Goal: Information Seeking & Learning: Learn about a topic

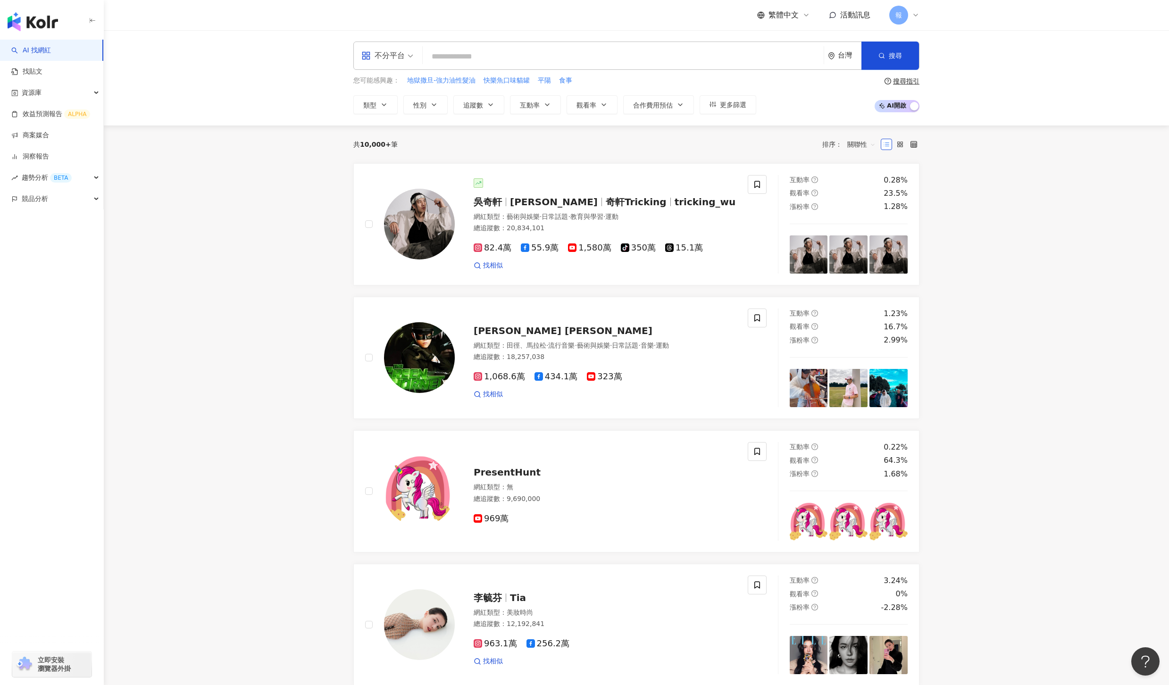
click at [557, 59] on input "search" at bounding box center [624, 57] width 394 height 18
paste input "*******"
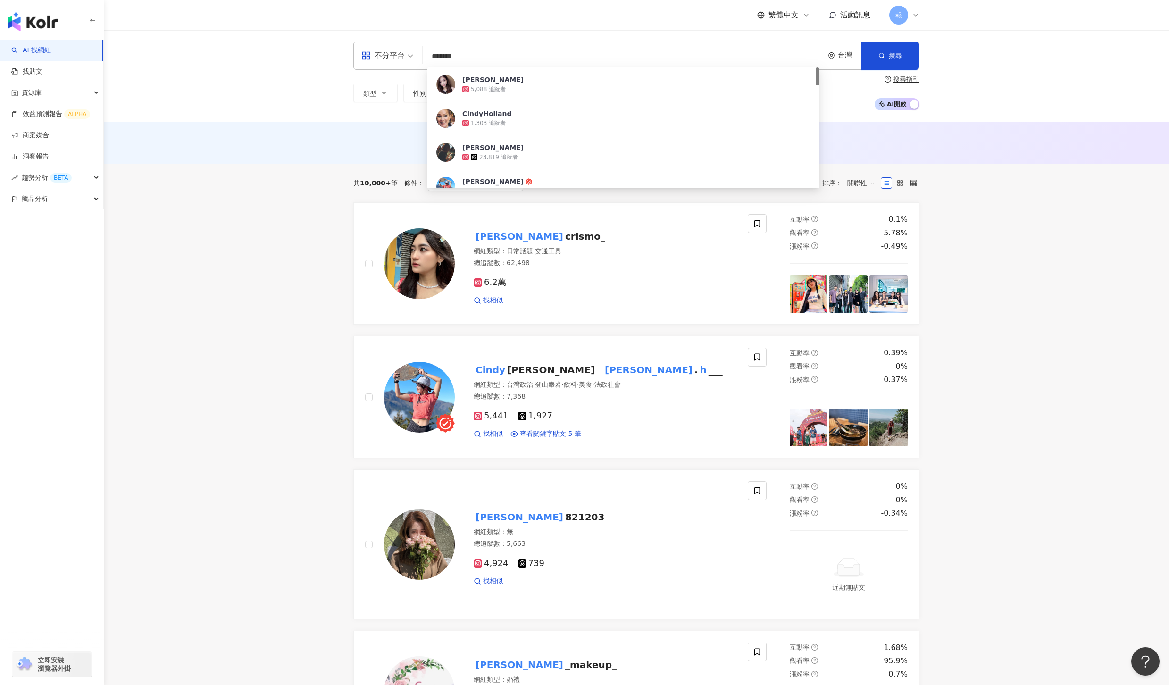
click at [524, 57] on input "*******" at bounding box center [624, 57] width 394 height 18
paste input "***"
type input "**********"
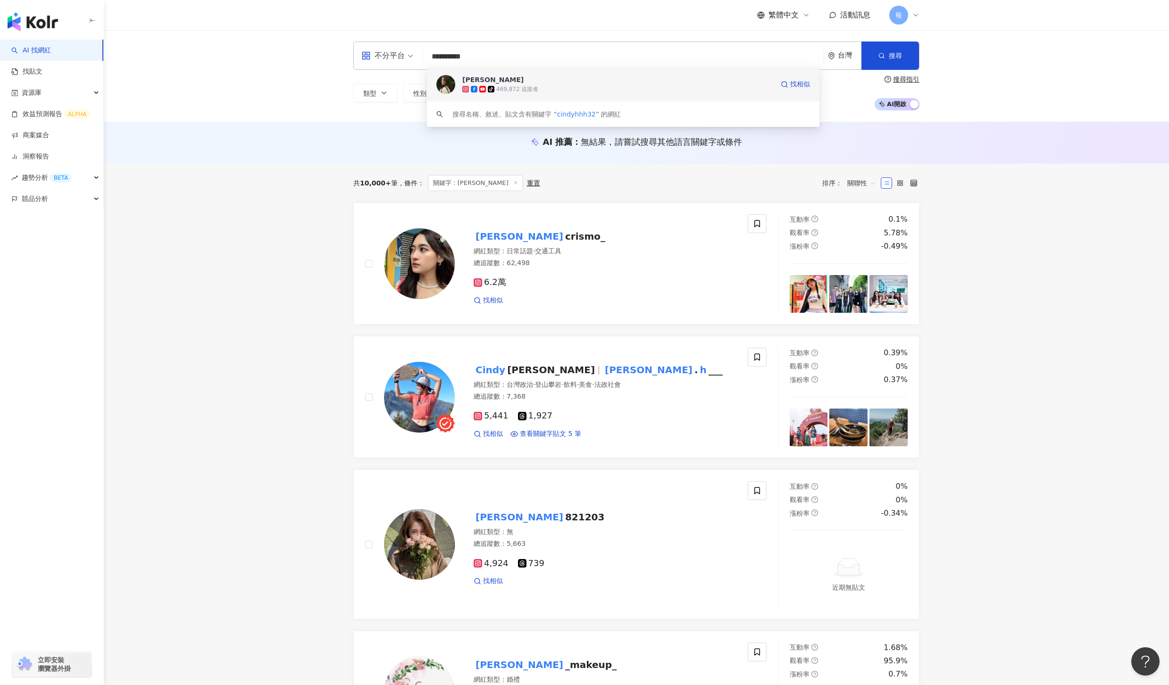
click at [574, 92] on div "tiktok-icon 469,872 追蹤者" at bounding box center [617, 88] width 311 height 9
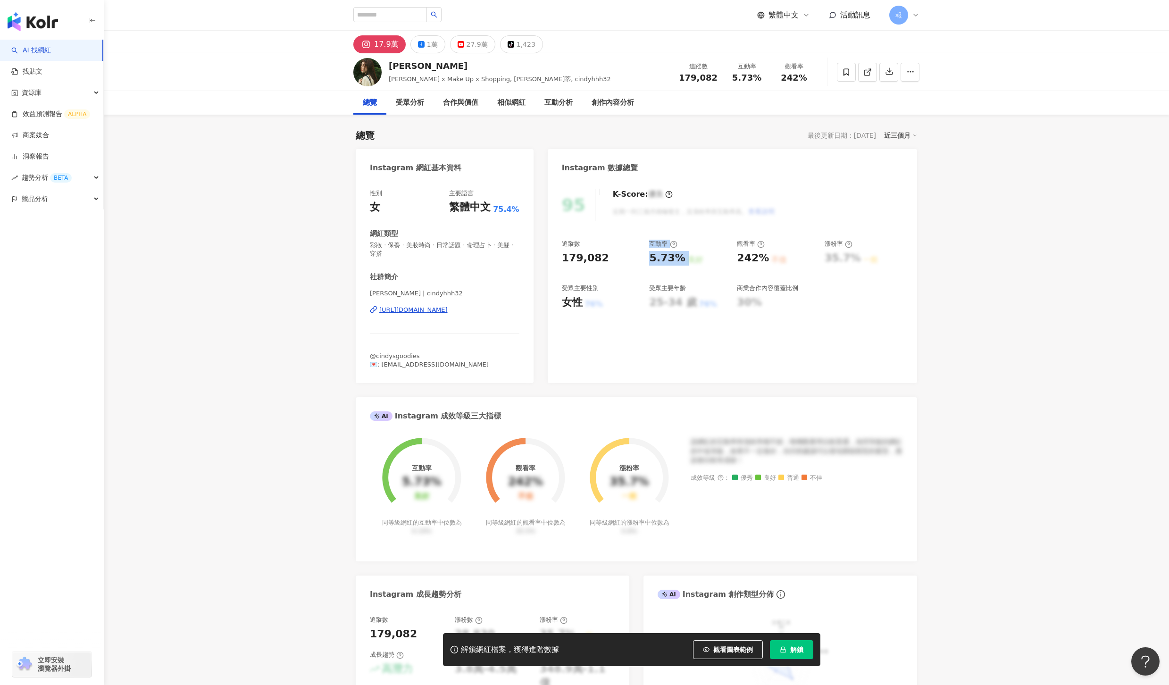
drag, startPoint x: 644, startPoint y: 257, endPoint x: 680, endPoint y: 260, distance: 36.4
click at [680, 260] on div "追蹤數 179,082 互動率 5.73% 良好 觀看率 242% 不佳 漲粉率 35.7% 一般 受眾主要性別 女性 76% 受眾主要年齡 25-34 歲 …" at bounding box center [732, 275] width 341 height 70
click at [688, 263] on div "良好" at bounding box center [695, 260] width 15 height 10
drag, startPoint x: 681, startPoint y: 260, endPoint x: 651, endPoint y: 259, distance: 29.7
click at [651, 259] on div "5.73% 良好" at bounding box center [688, 258] width 78 height 15
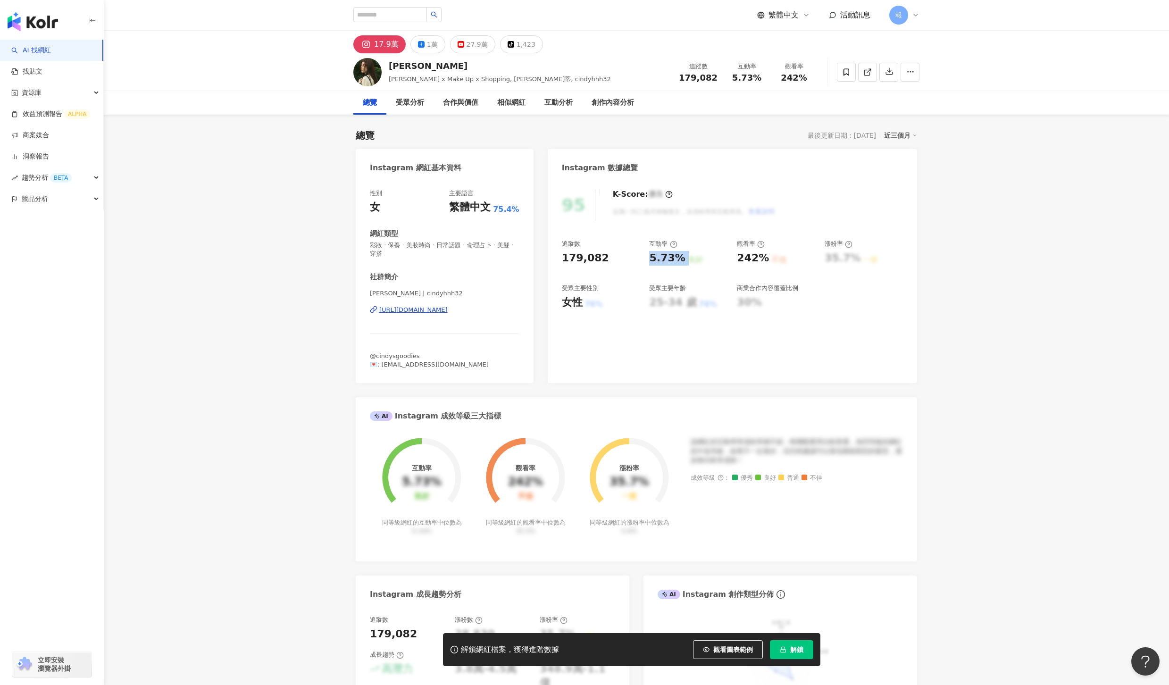
copy div "5.73% 良好"
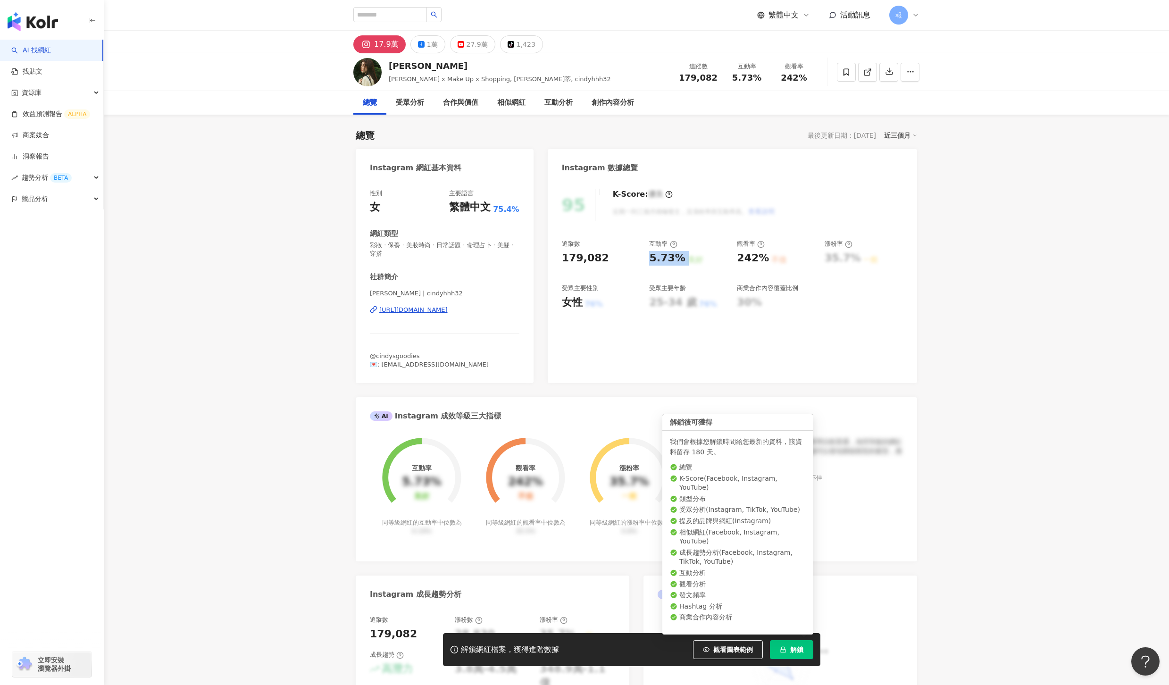
click at [786, 643] on button "解鎖" at bounding box center [791, 649] width 43 height 19
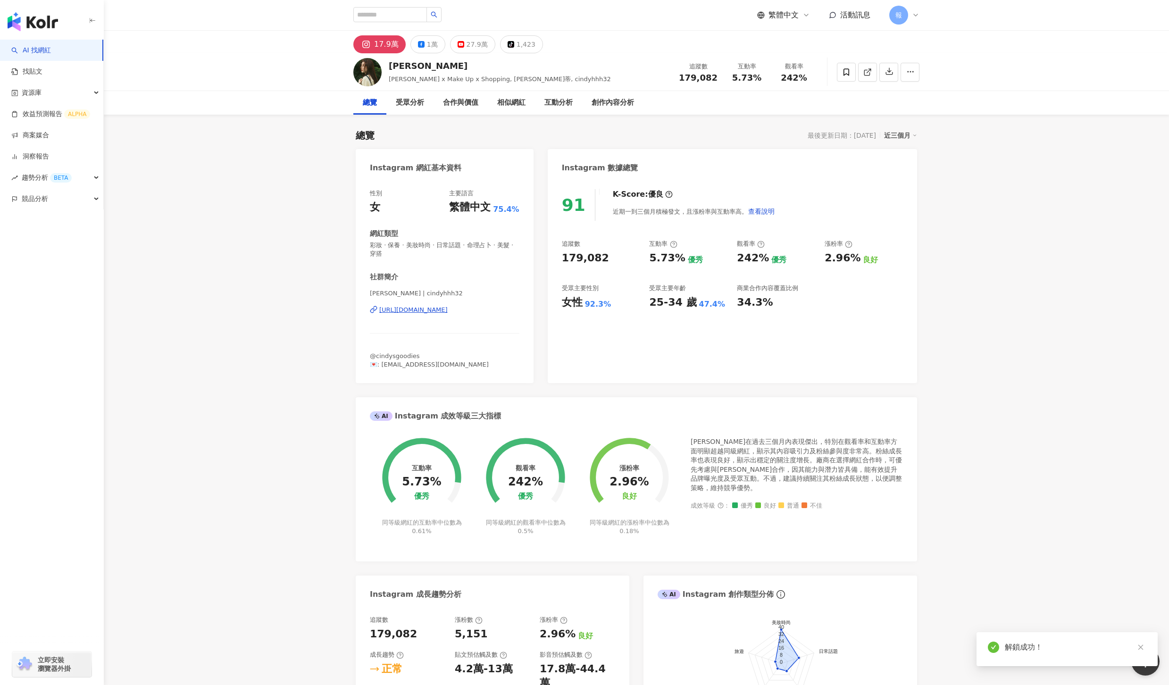
drag, startPoint x: 603, startPoint y: 303, endPoint x: 581, endPoint y: 307, distance: 22.5
click at [581, 307] on div "女性 92.3%" at bounding box center [601, 302] width 78 height 15
click at [385, 11] on input "search" at bounding box center [390, 14] width 74 height 15
paste input "**********"
type input "**********"
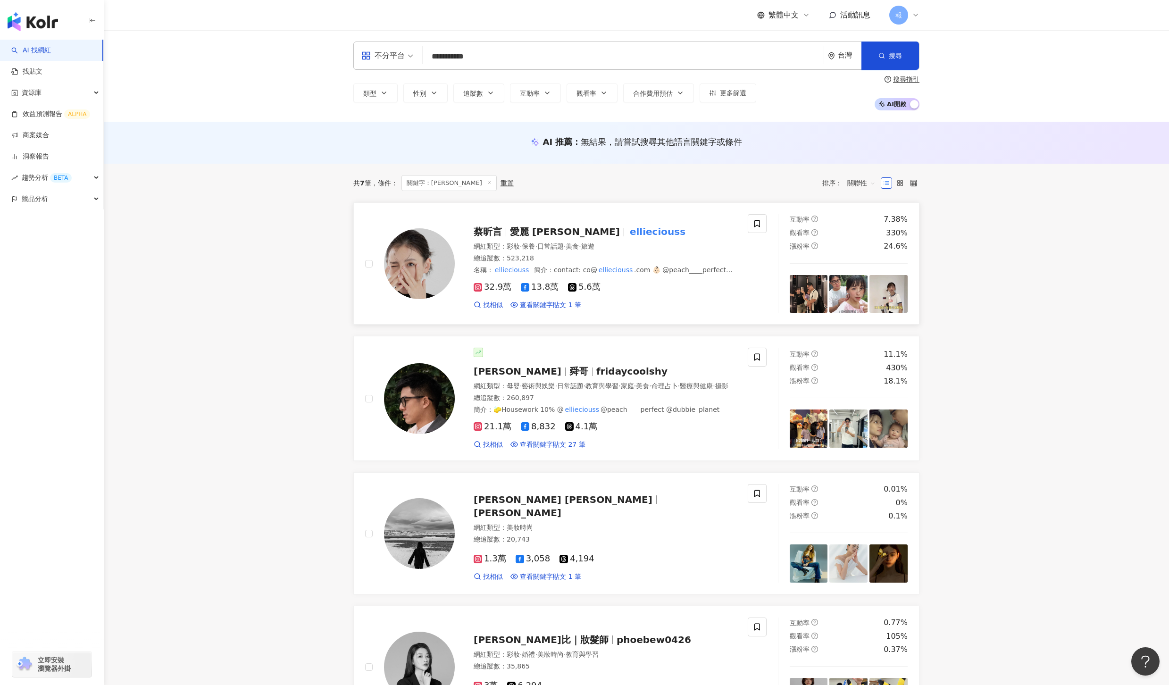
click at [518, 228] on span "愛麗 Ellie" at bounding box center [565, 231] width 110 height 11
click at [479, 56] on input "**********" at bounding box center [624, 57] width 394 height 18
paste input "**"
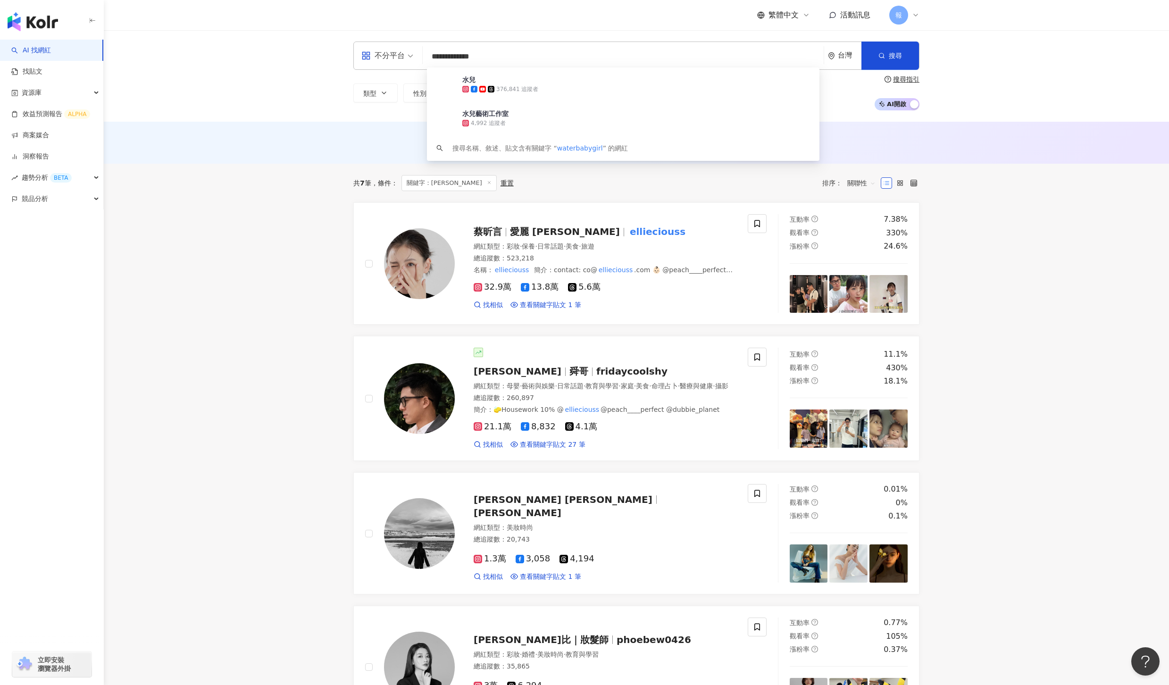
type input "**********"
click at [541, 84] on div "376,841 追蹤者" at bounding box center [617, 88] width 311 height 9
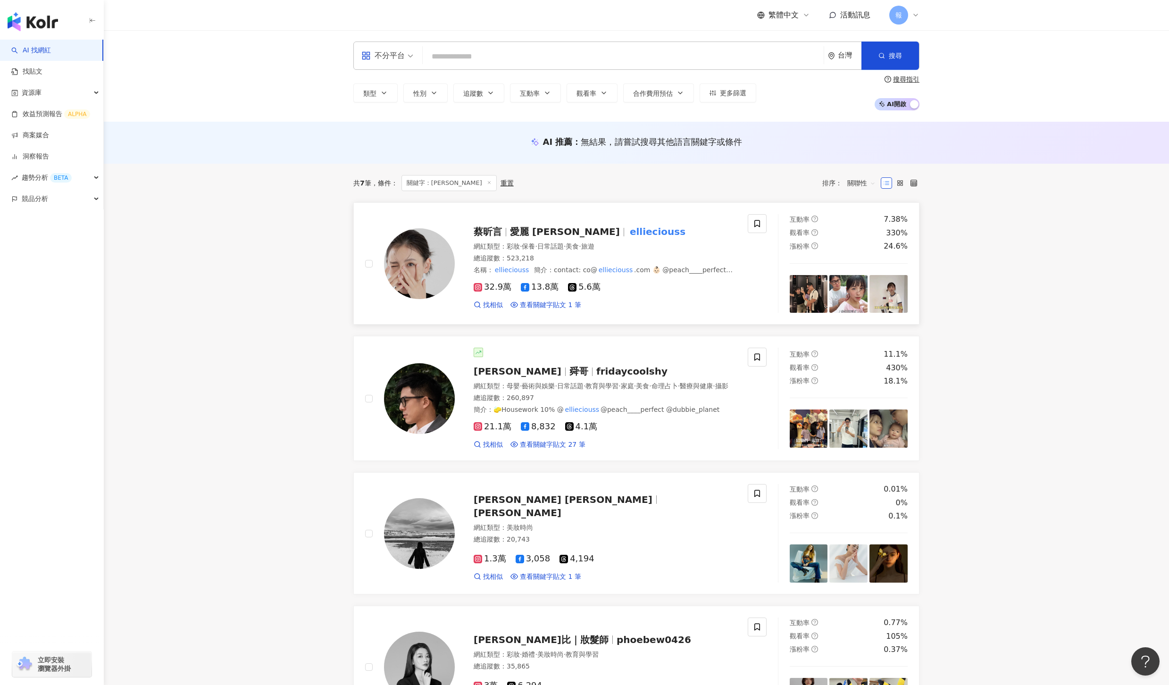
click at [538, 231] on span "愛麗 Ellie" at bounding box center [565, 231] width 110 height 11
click at [546, 46] on div "不分平台 台灣 搜尋 37642dce-8c87-4397-a354-fe89732ab9a3 水兒 376,841 追蹤者 水兒藝術工作室 4,992 追蹤…" at bounding box center [636, 56] width 566 height 28
click at [546, 58] on input "search" at bounding box center [624, 57] width 394 height 18
paste input "**********"
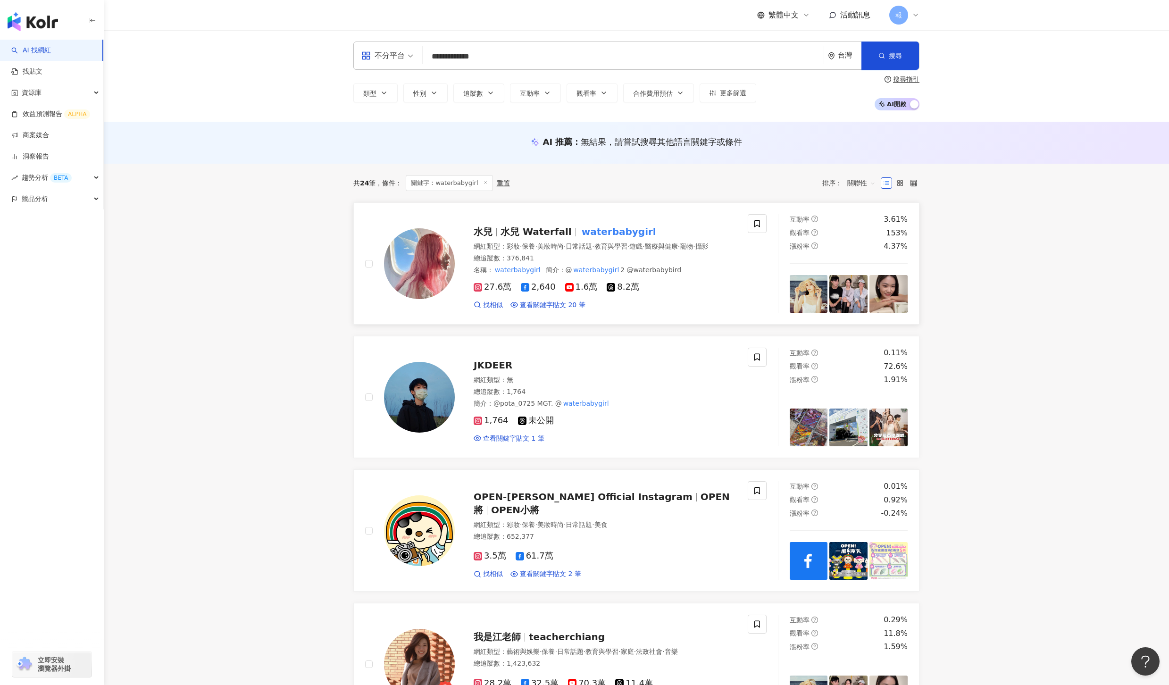
type input "**********"
click at [580, 227] on mark "waterbabygirl" at bounding box center [619, 231] width 78 height 15
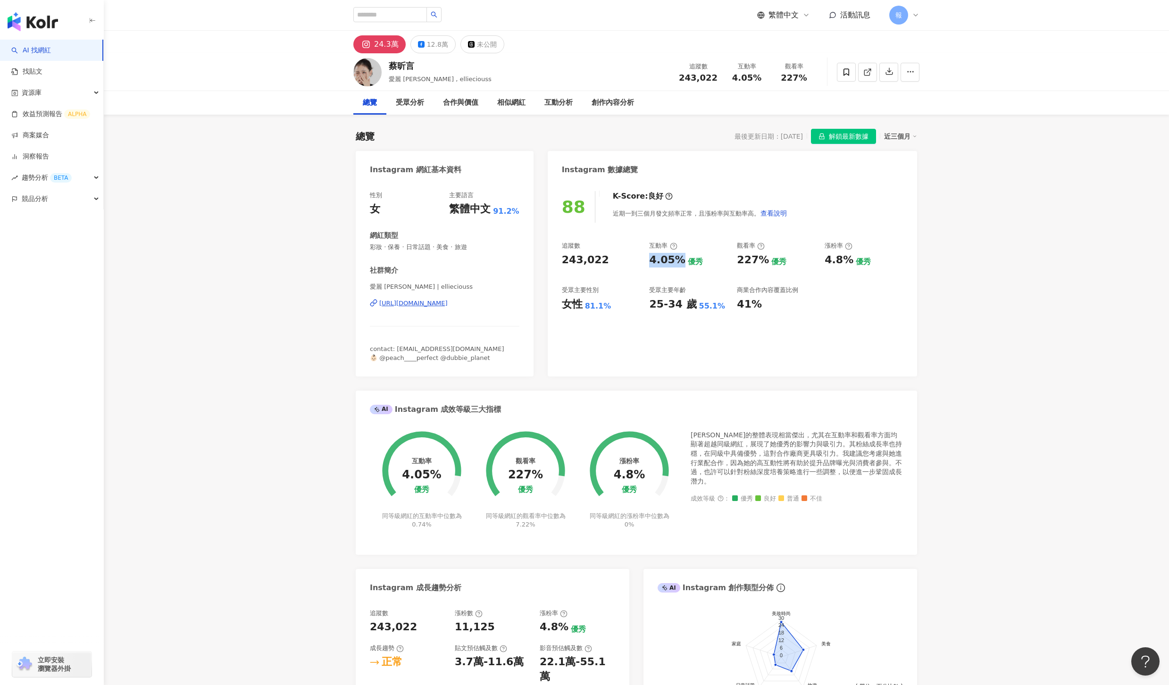
drag, startPoint x: 673, startPoint y: 260, endPoint x: 649, endPoint y: 259, distance: 23.6
click at [649, 259] on div "4.05%" at bounding box center [667, 260] width 36 height 15
copy div "4.05%"
click at [438, 303] on div "https://www.instagram.com/ellieciouss/" at bounding box center [413, 303] width 68 height 8
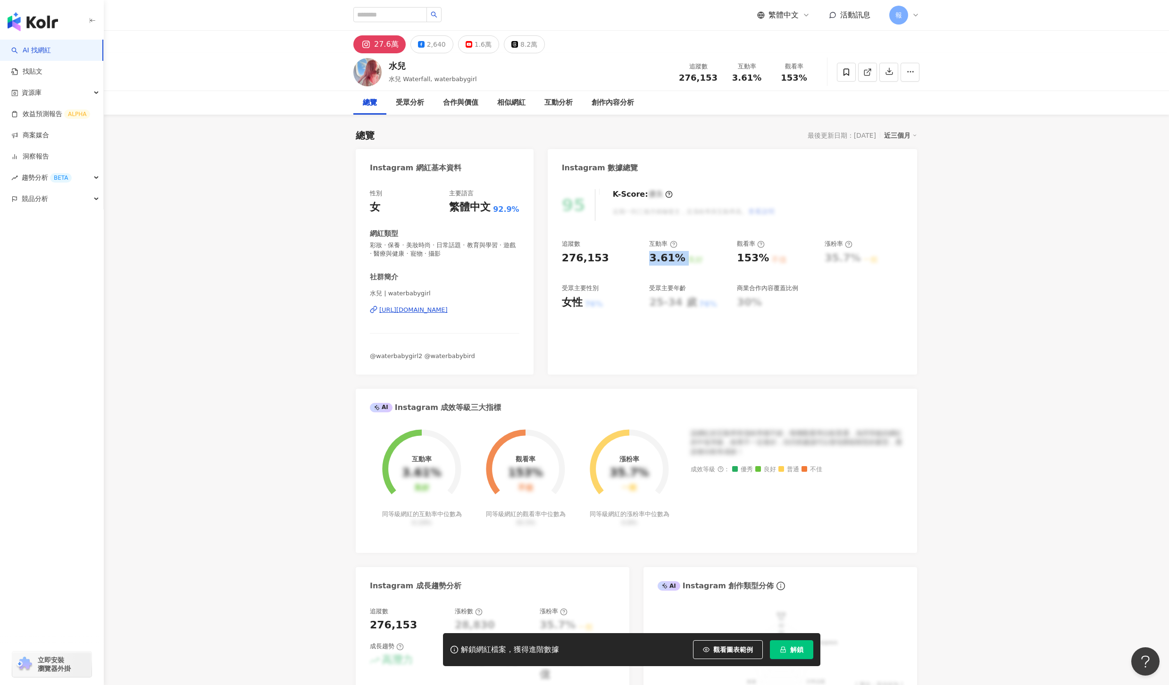
drag, startPoint x: 646, startPoint y: 259, endPoint x: 691, endPoint y: 256, distance: 45.4
click at [691, 256] on div "追蹤數 276,153 互動率 3.61% 良好 觀看率 153% 不佳 漲粉率 35.7% 一般 受眾主要性別 女性 76% 受眾主要年齡 25-34 歲 …" at bounding box center [732, 275] width 341 height 70
copy div "3.61% 良好"
drag, startPoint x: 609, startPoint y: 257, endPoint x: 570, endPoint y: 256, distance: 39.2
click at [570, 256] on div "276,153" at bounding box center [601, 258] width 78 height 15
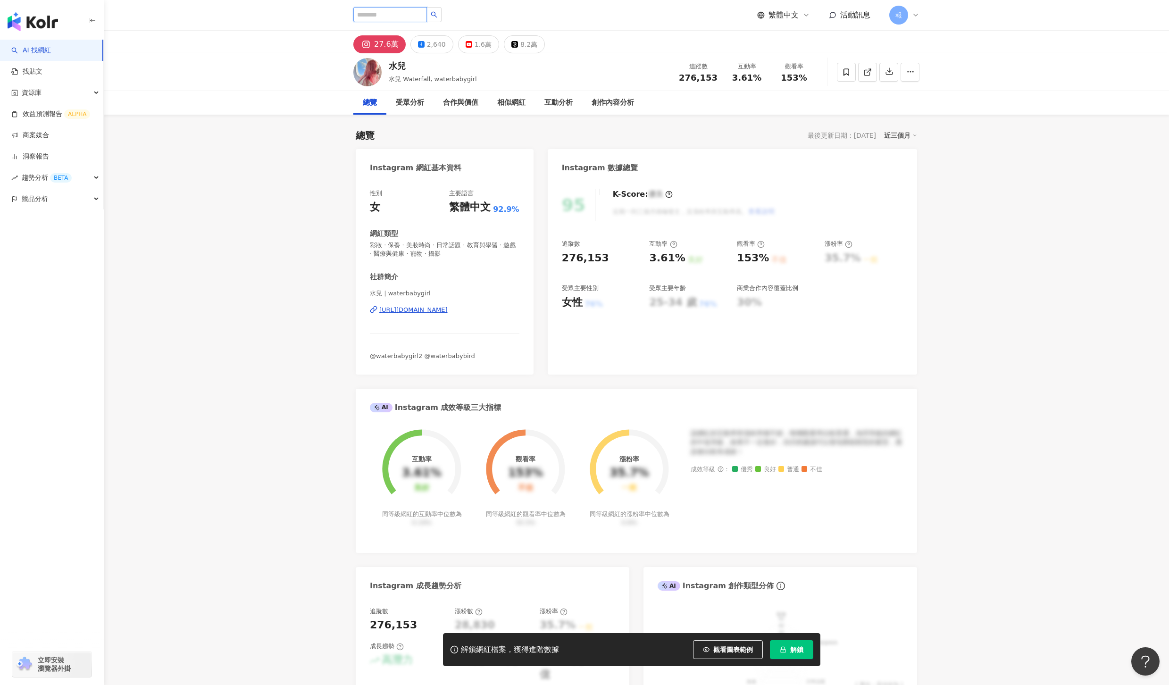
click at [393, 17] on input "search" at bounding box center [390, 14] width 74 height 15
paste input "**********"
type input "**********"
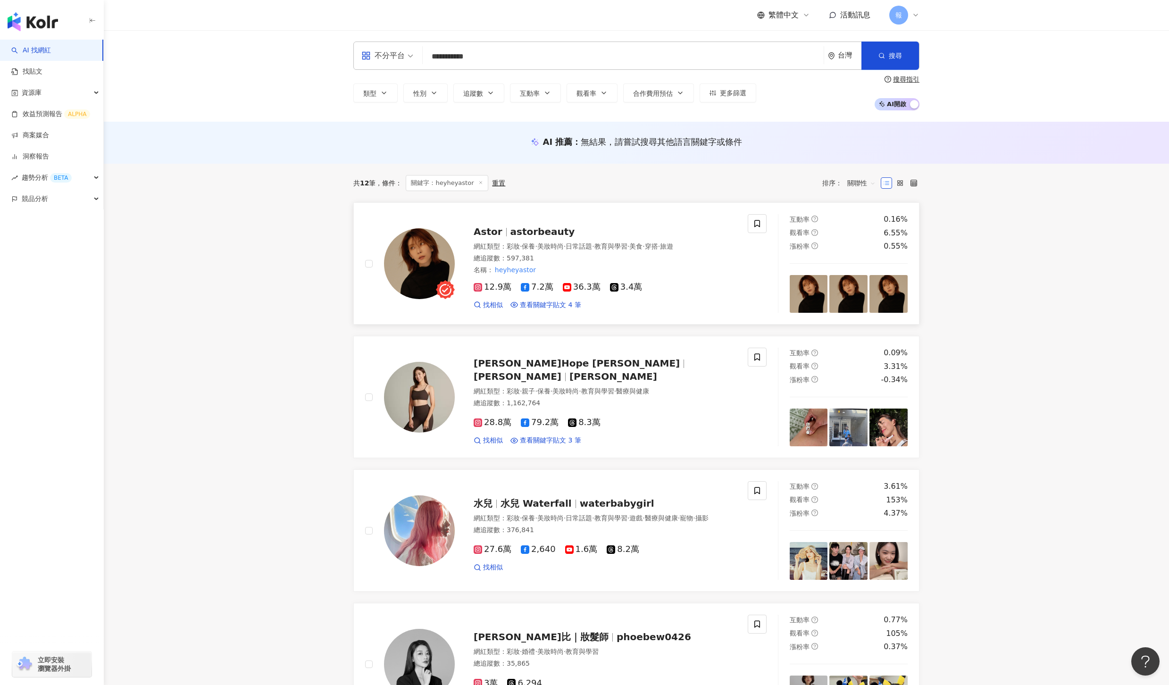
click at [547, 230] on span "astorbeauty" at bounding box center [543, 231] width 65 height 11
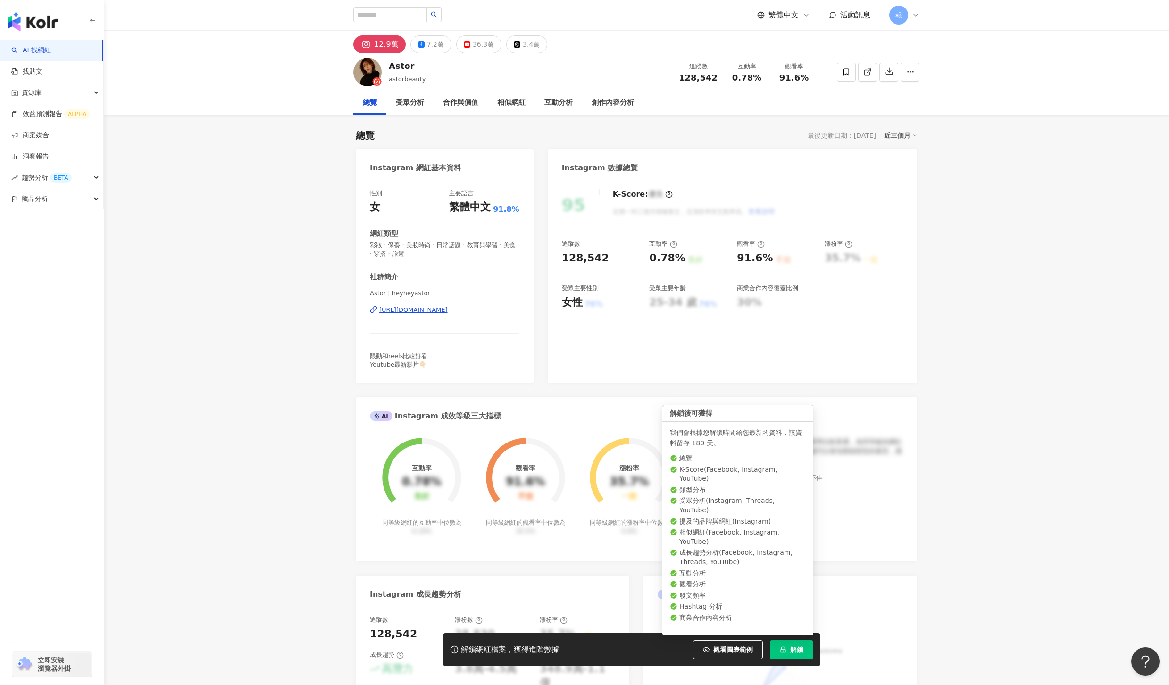
click at [802, 651] on span "解鎖" at bounding box center [796, 650] width 13 height 8
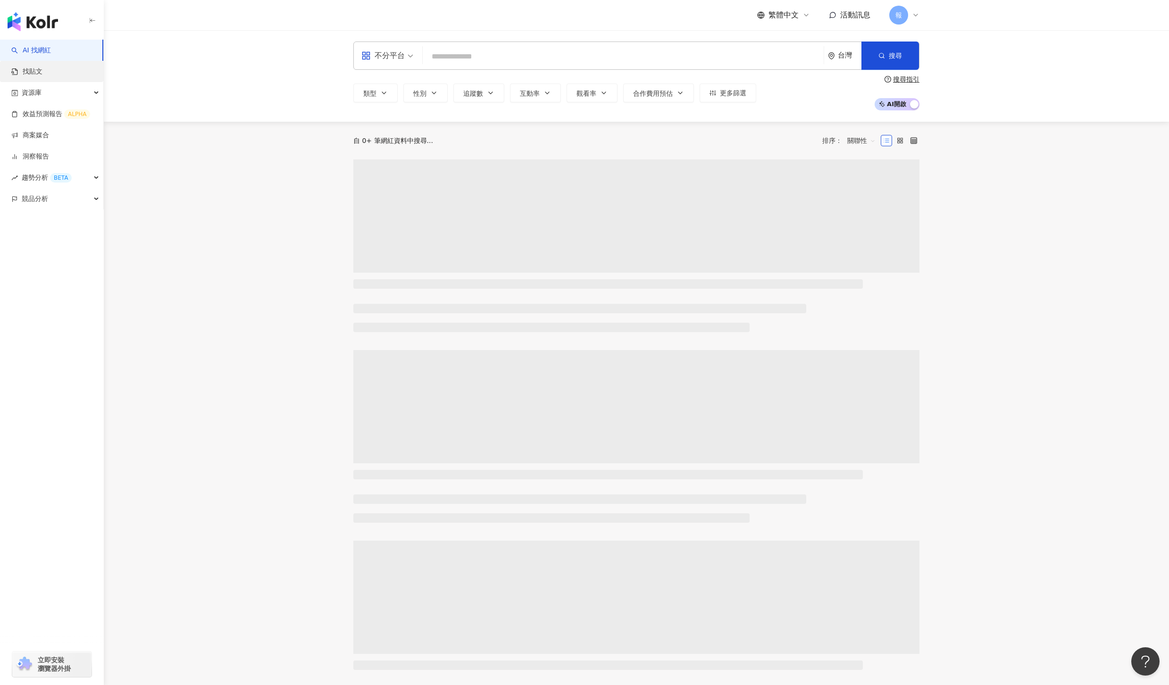
click at [42, 67] on link "找貼文" at bounding box center [26, 71] width 31 height 9
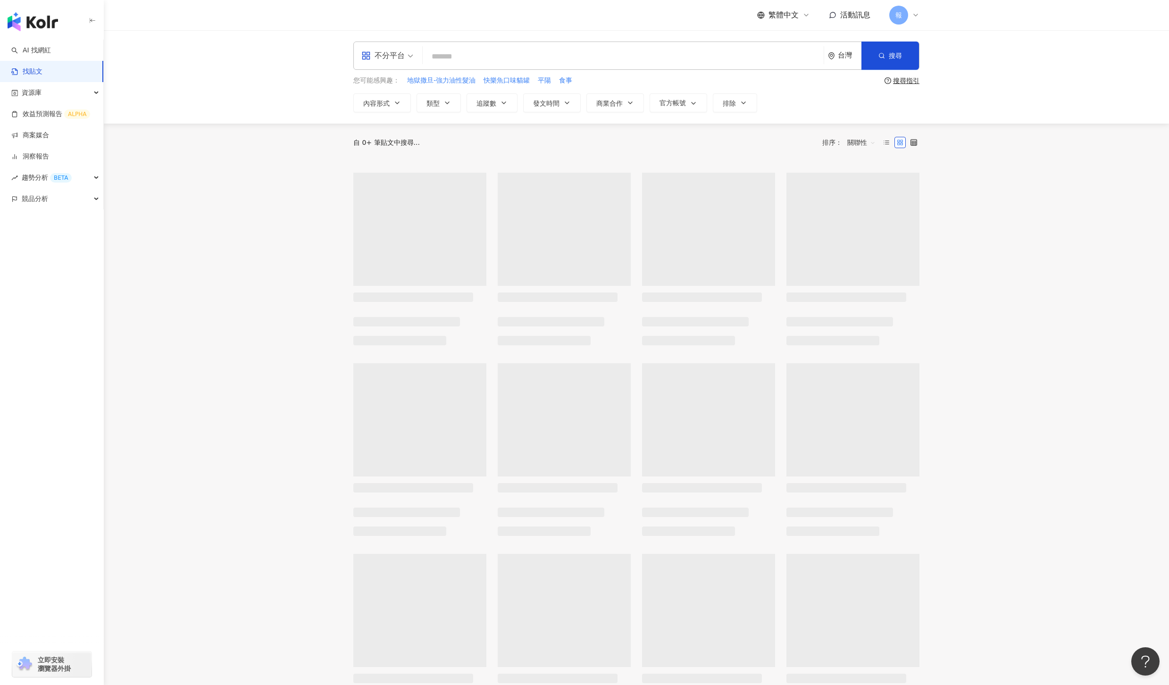
click at [462, 54] on input "search" at bounding box center [624, 56] width 394 height 20
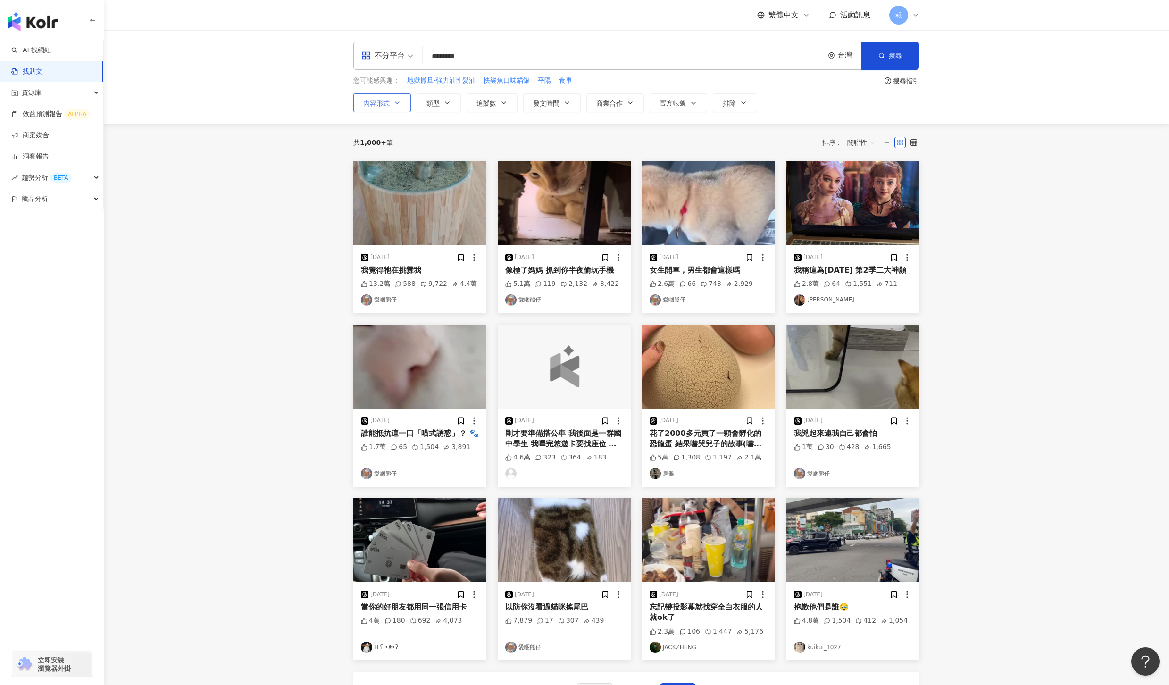
type input "********"
click at [367, 107] on span "內容形式" at bounding box center [376, 104] width 26 height 8
click at [424, 106] on button "類型" at bounding box center [439, 102] width 44 height 19
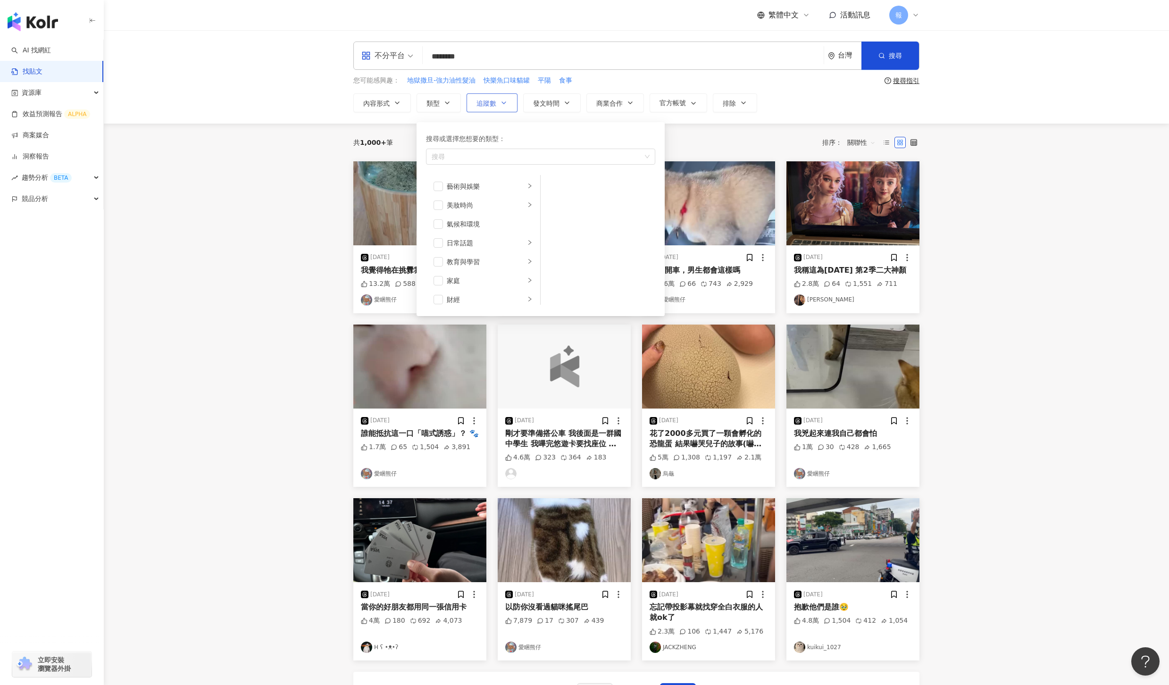
click at [498, 108] on button "追蹤數" at bounding box center [492, 102] width 51 height 19
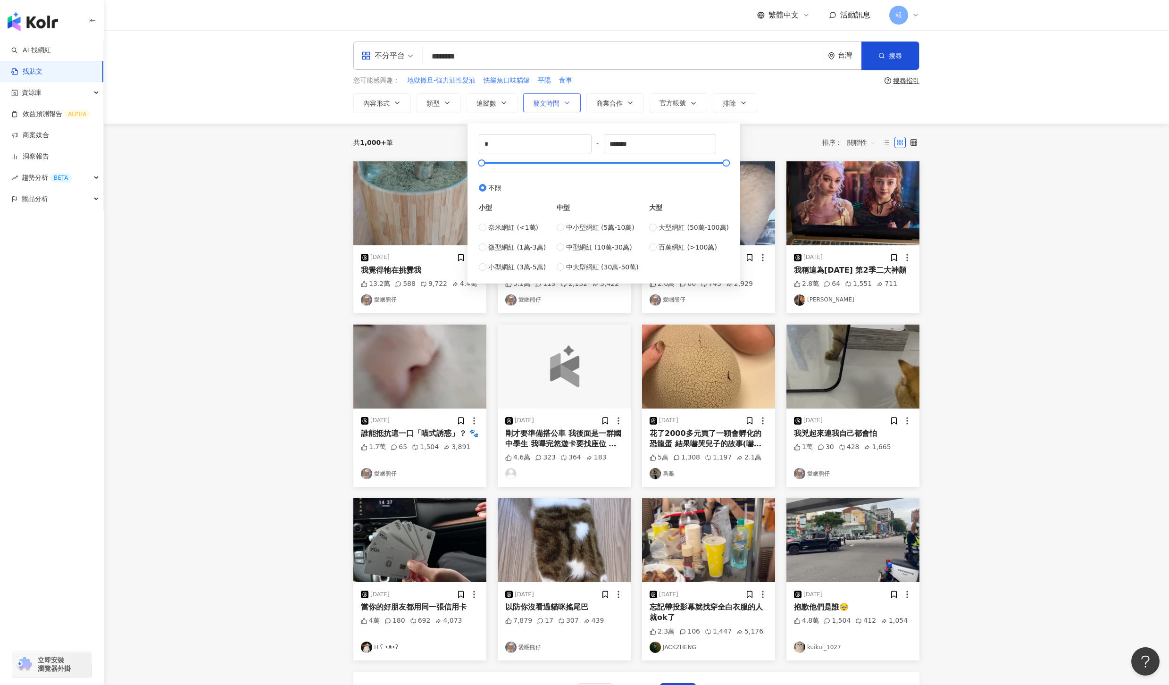
click at [566, 107] on button "發文時間" at bounding box center [552, 102] width 58 height 19
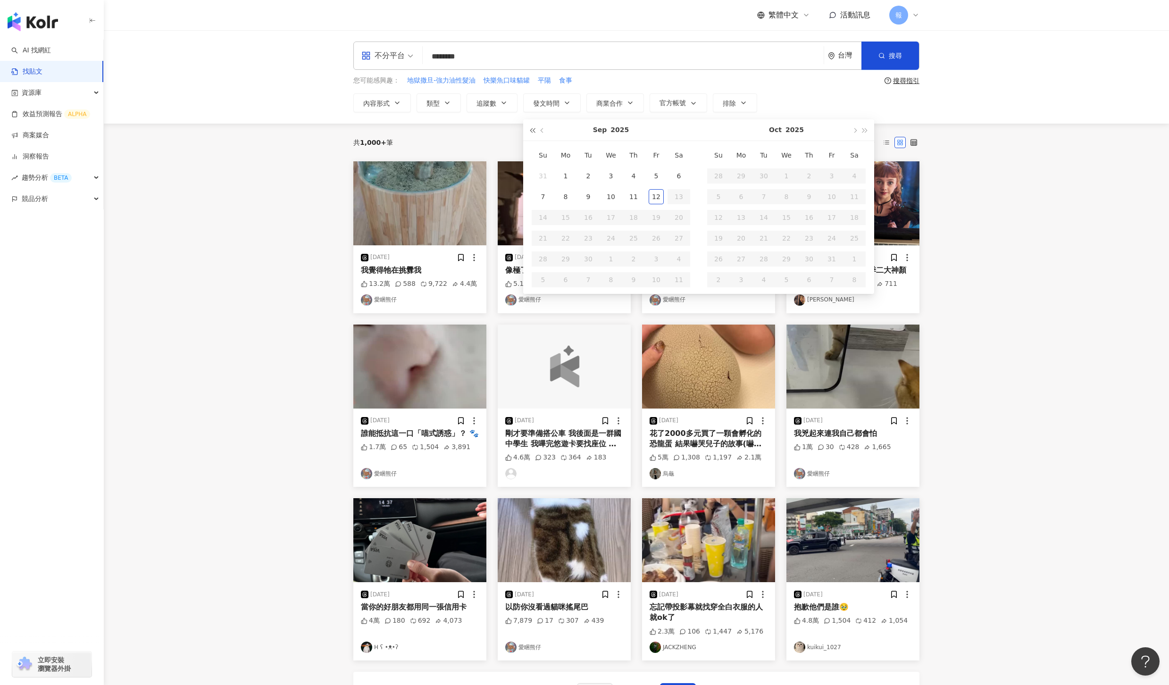
click at [534, 131] on span "button" at bounding box center [532, 130] width 5 height 5
click at [546, 131] on span "button" at bounding box center [543, 130] width 5 height 5
click at [856, 132] on span "button" at bounding box center [854, 130] width 5 height 5
type input "**********"
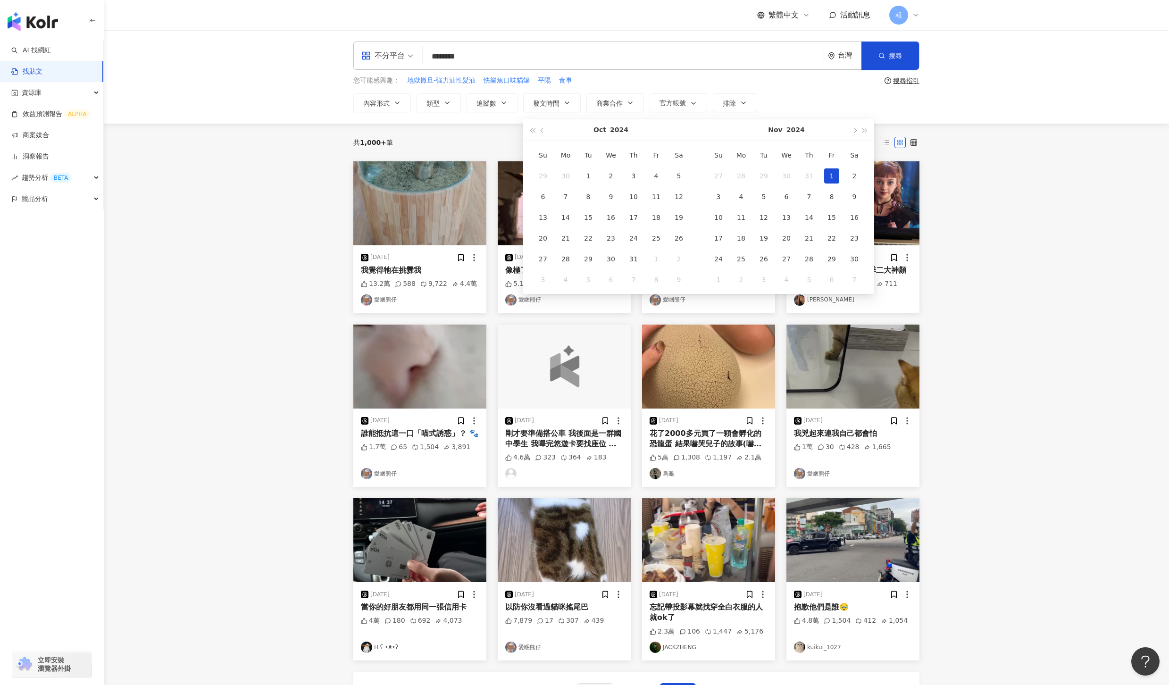
click at [833, 180] on div "1" at bounding box center [831, 175] width 15 height 15
type input "**********"
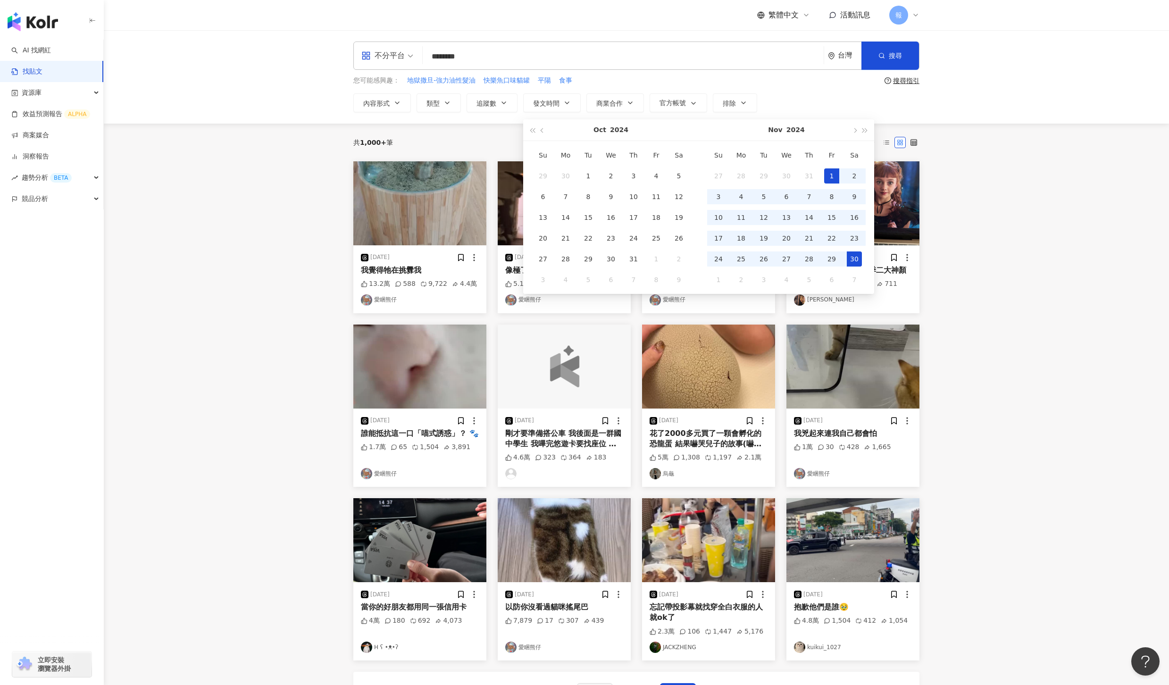
click at [859, 259] on div "30" at bounding box center [854, 259] width 15 height 15
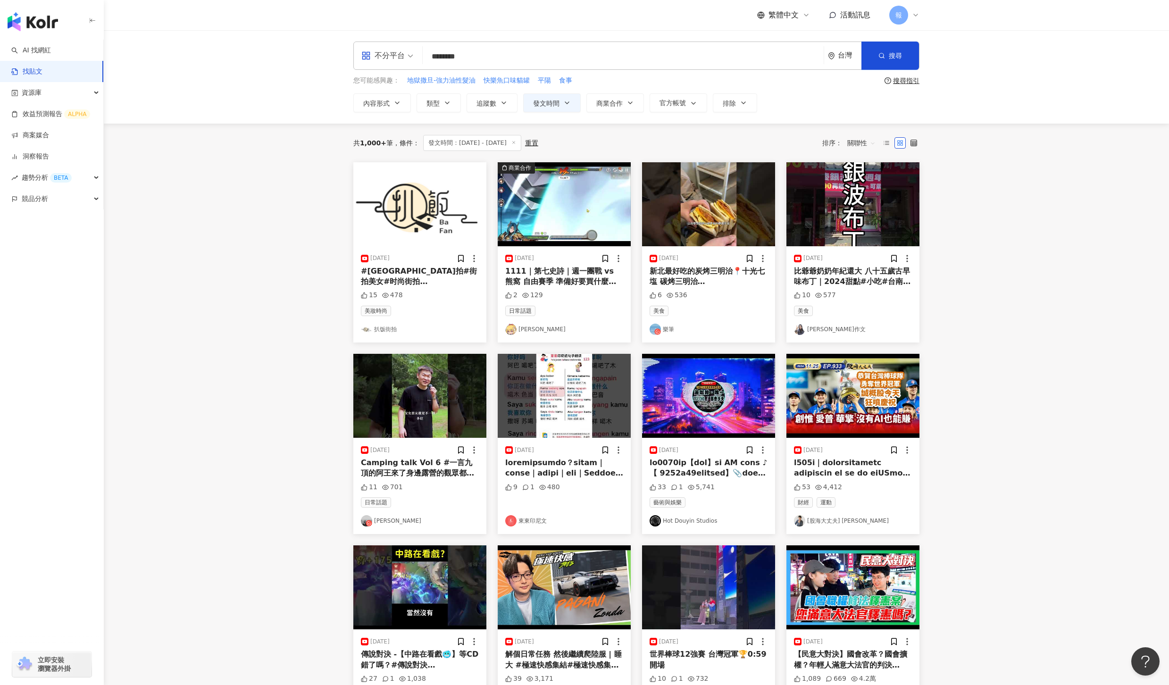
click at [858, 283] on div "比爺爺奶奶年紀還大 八十五歲古早味布丁｜2024甜點#小吃#台南#古早味" at bounding box center [853, 276] width 118 height 21
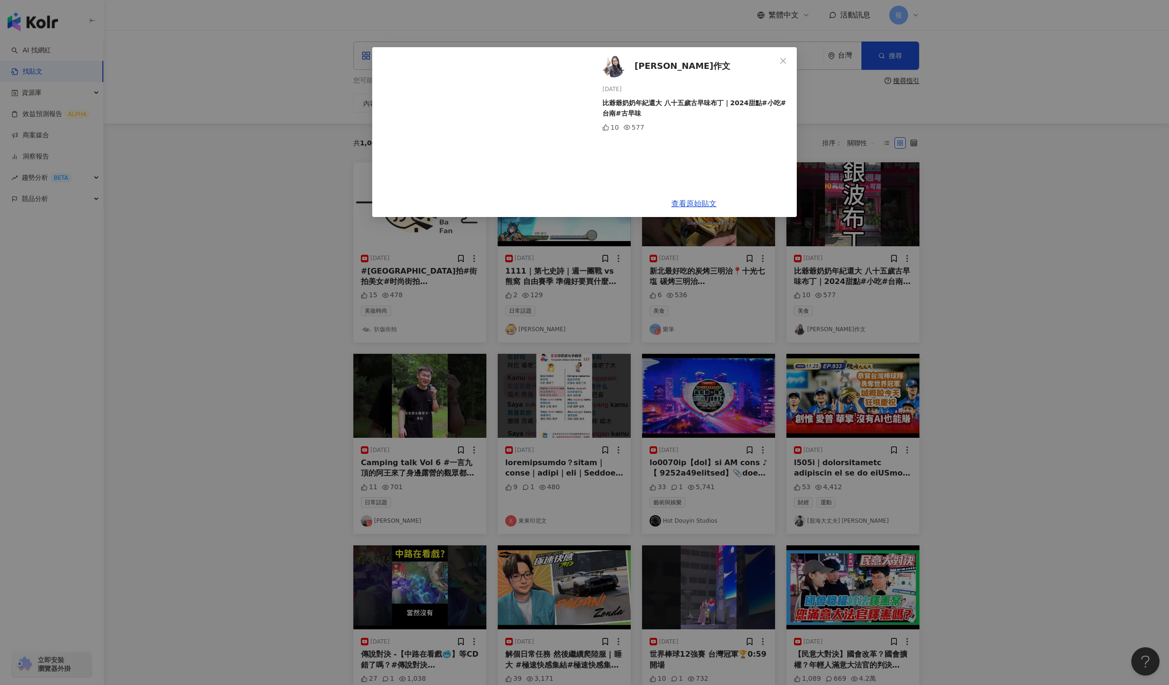
click at [941, 362] on div "洵洵作文 2024/11/16 比爺爺奶奶年紀還大 八十五歲古早味布丁｜2024甜點#小吃#台南#古早味 10 577 查看原始貼文" at bounding box center [584, 342] width 1169 height 685
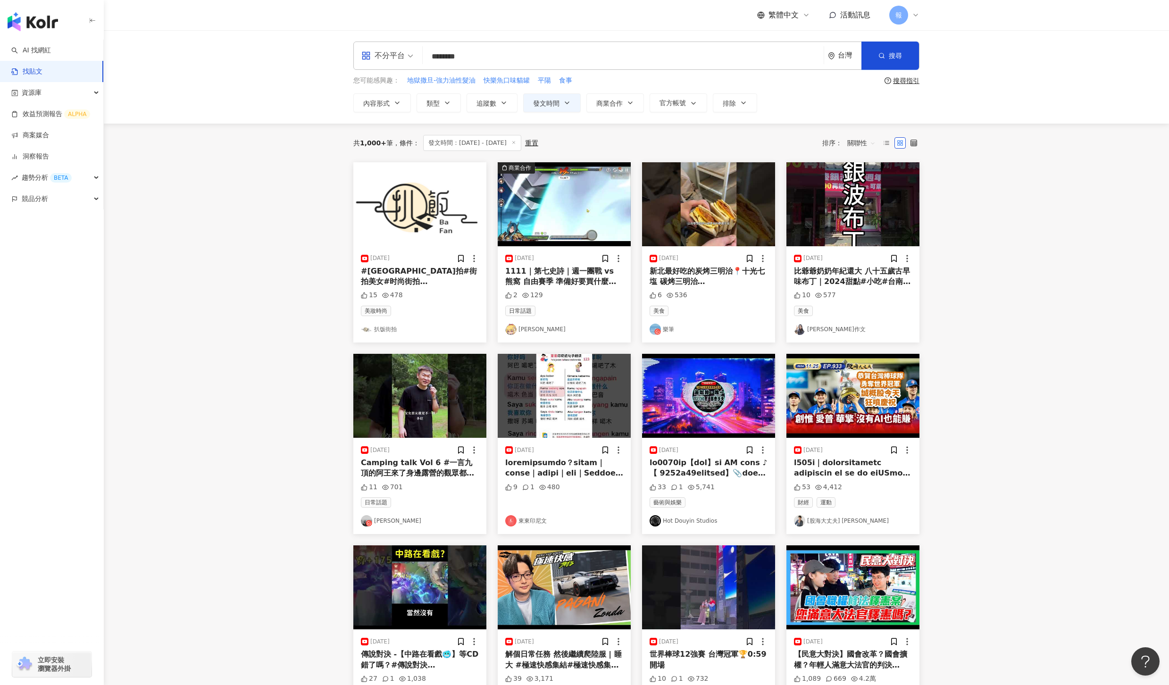
click at [684, 57] on input "********" at bounding box center [624, 56] width 394 height 20
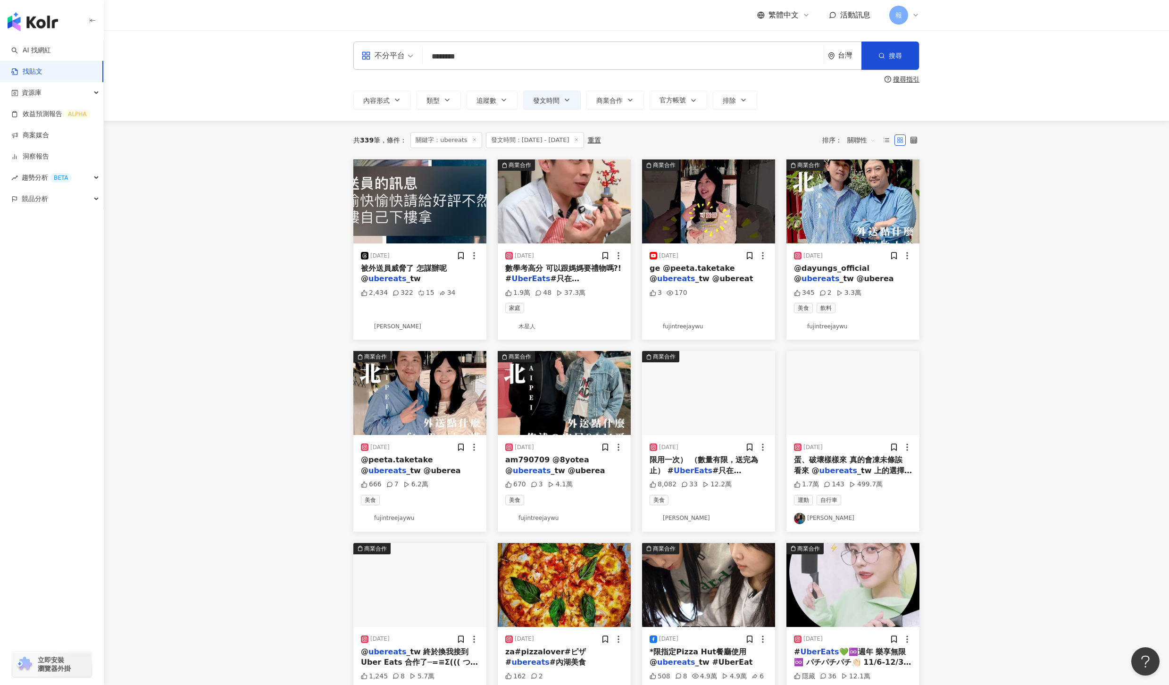
click at [544, 285] on mark "UberEats" at bounding box center [524, 289] width 39 height 9
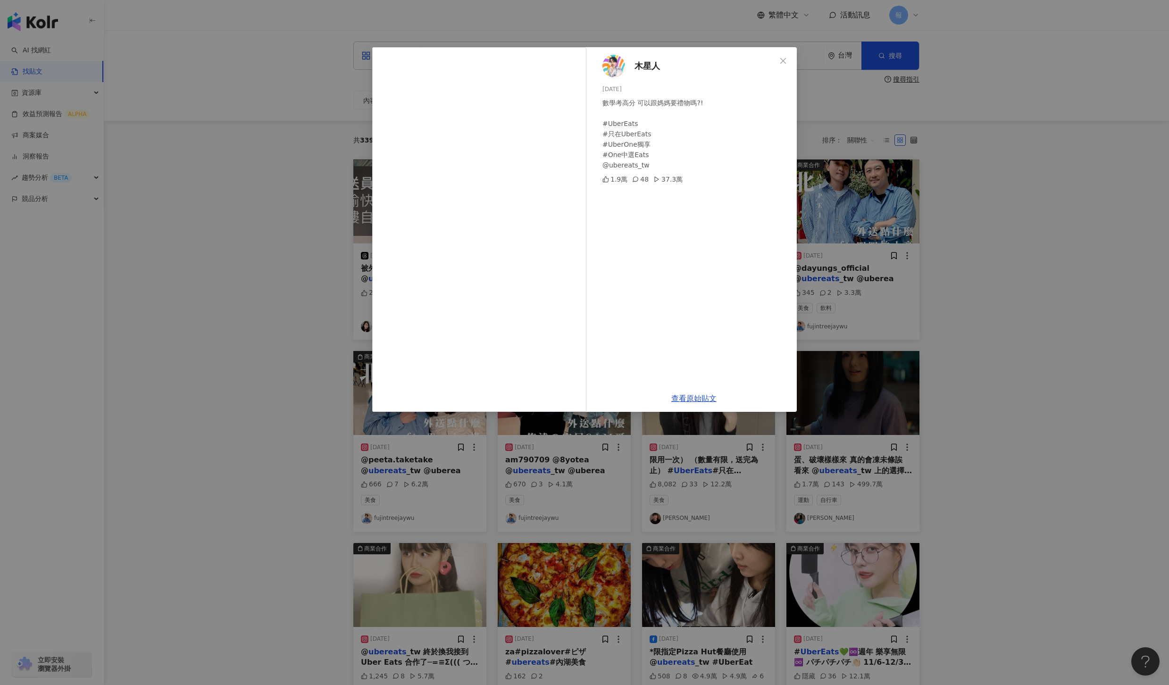
click at [1094, 410] on div "木星人 2024/11/23 數學考高分 可以跟媽媽要禮物嗎?! #UberEats #只在UberEats #UberOne獨享 #One中選Eats @u…" at bounding box center [584, 342] width 1169 height 685
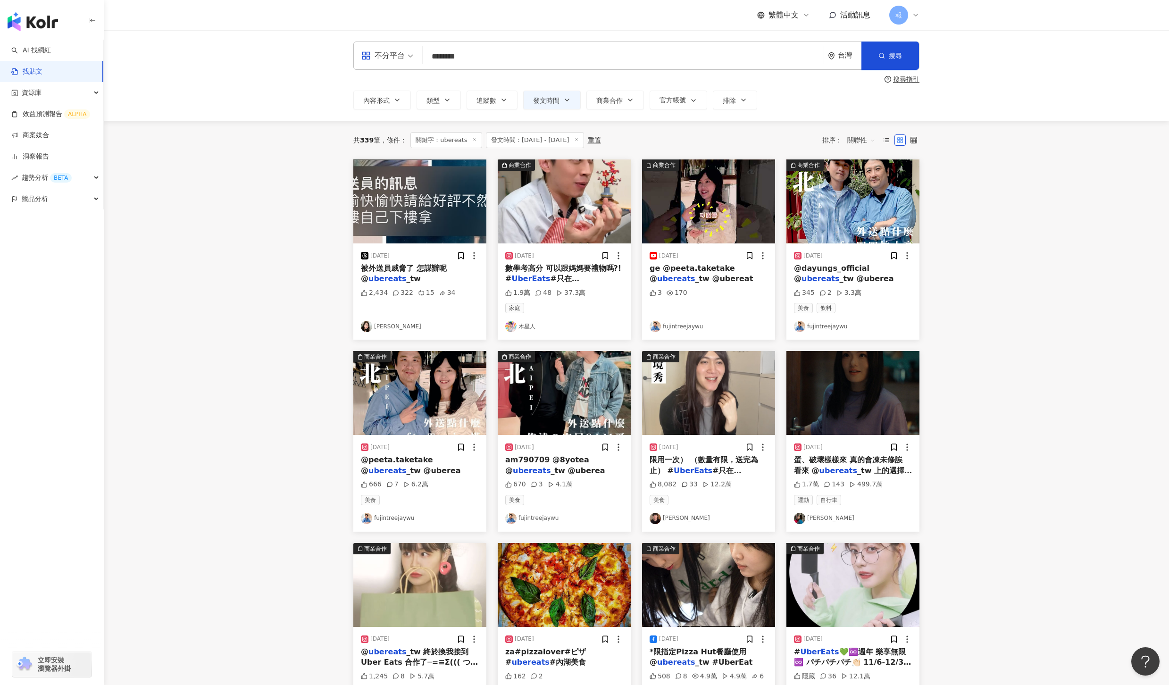
click at [577, 271] on span "數學考高分 可以跟媽媽要禮物嗎?! #" at bounding box center [563, 273] width 116 height 19
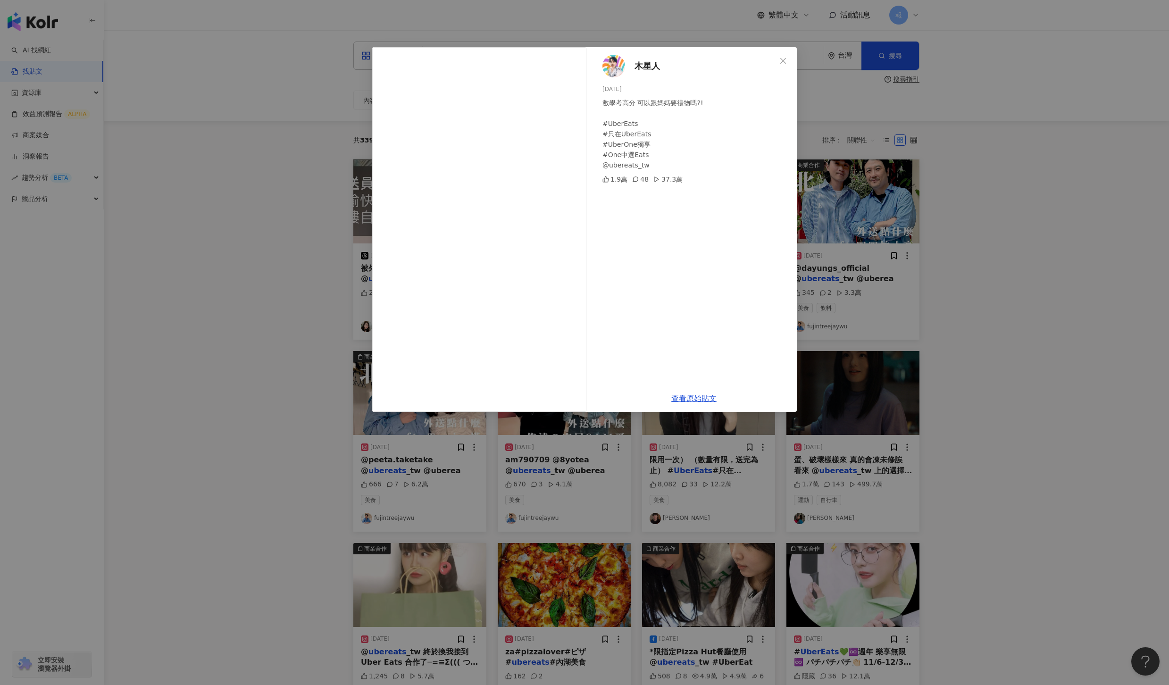
click at [1046, 396] on div "木星人 2024/11/23 數學考高分 可以跟媽媽要禮物嗎?! #UberEats #只在UberEats #UberOne獨享 #One中選Eats @u…" at bounding box center [584, 342] width 1169 height 685
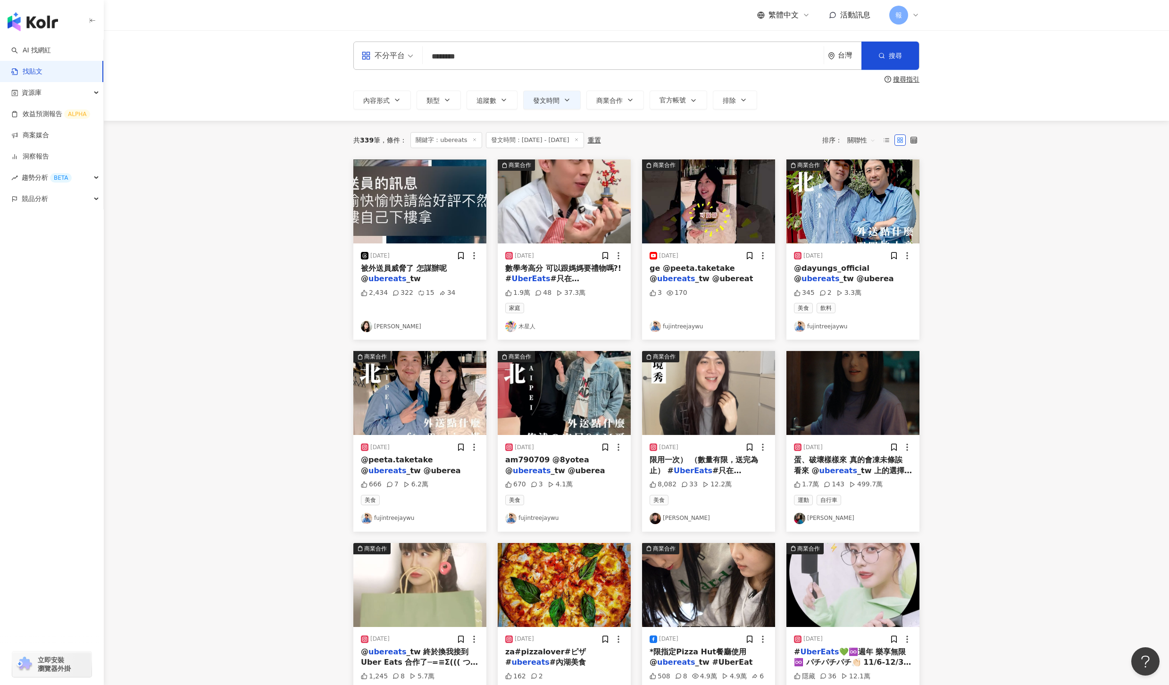
click at [544, 285] on mark "UberEats" at bounding box center [524, 289] width 39 height 9
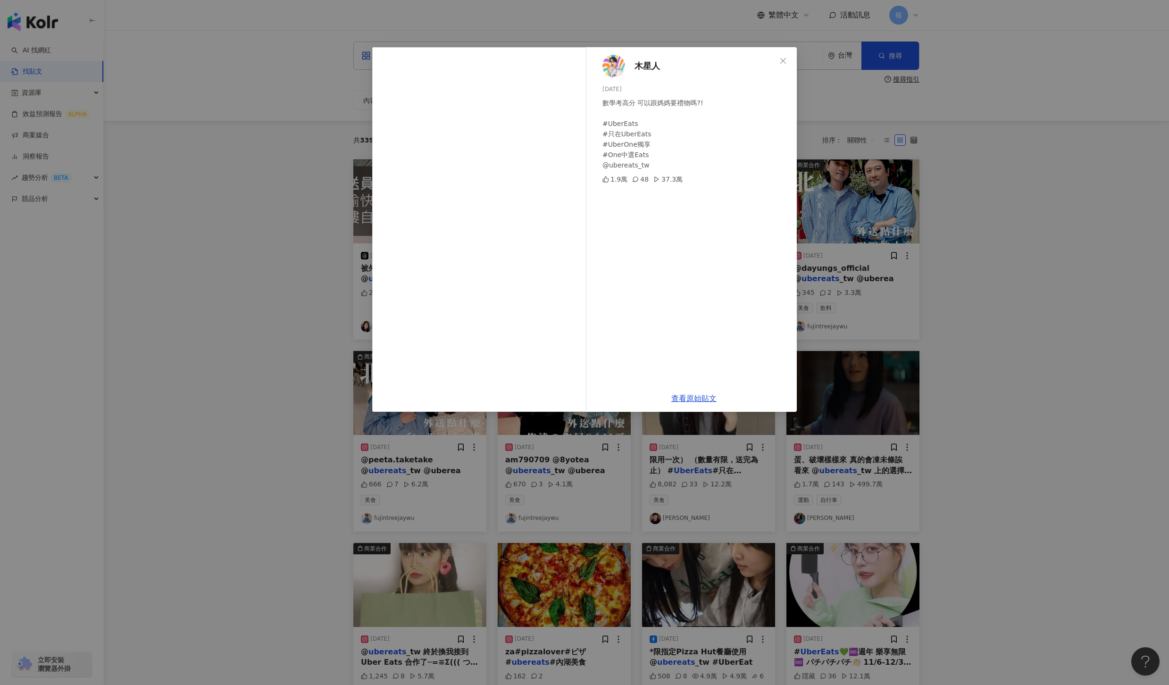
click at [1082, 338] on div "木星人 2024/11/23 數學考高分 可以跟媽媽要禮物嗎?! #UberEats #只在UberEats #UberOne獨享 #One中選Eats @u…" at bounding box center [584, 342] width 1169 height 685
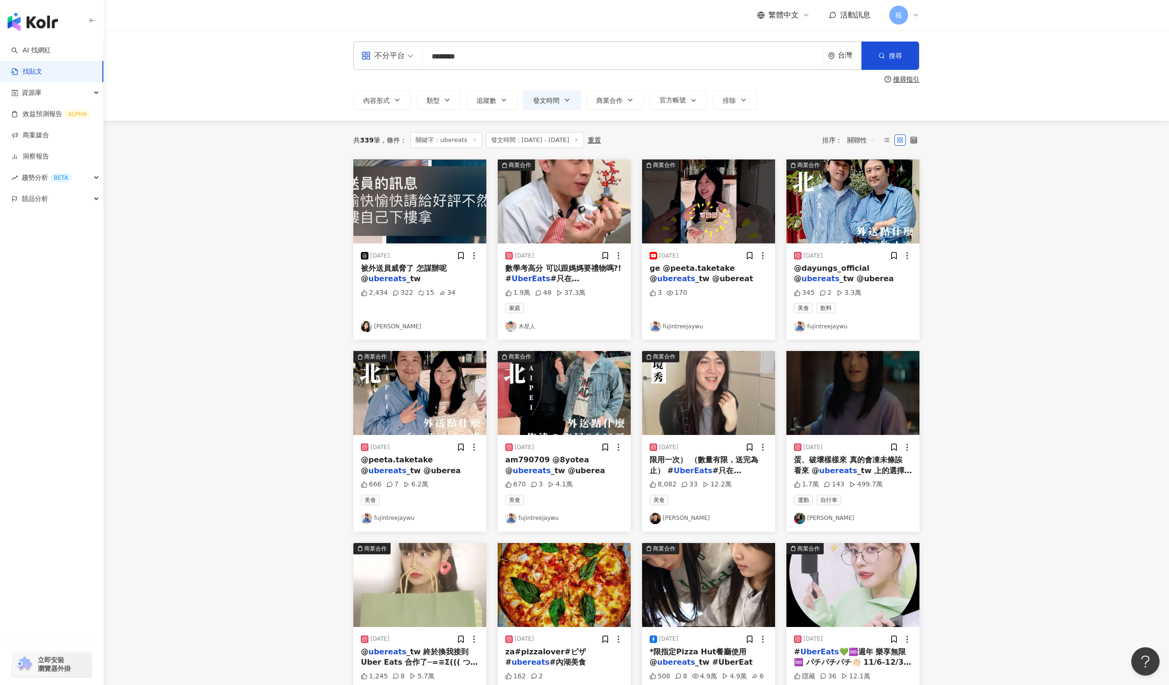
click at [840, 275] on span "_tw @uberea" at bounding box center [867, 278] width 54 height 9
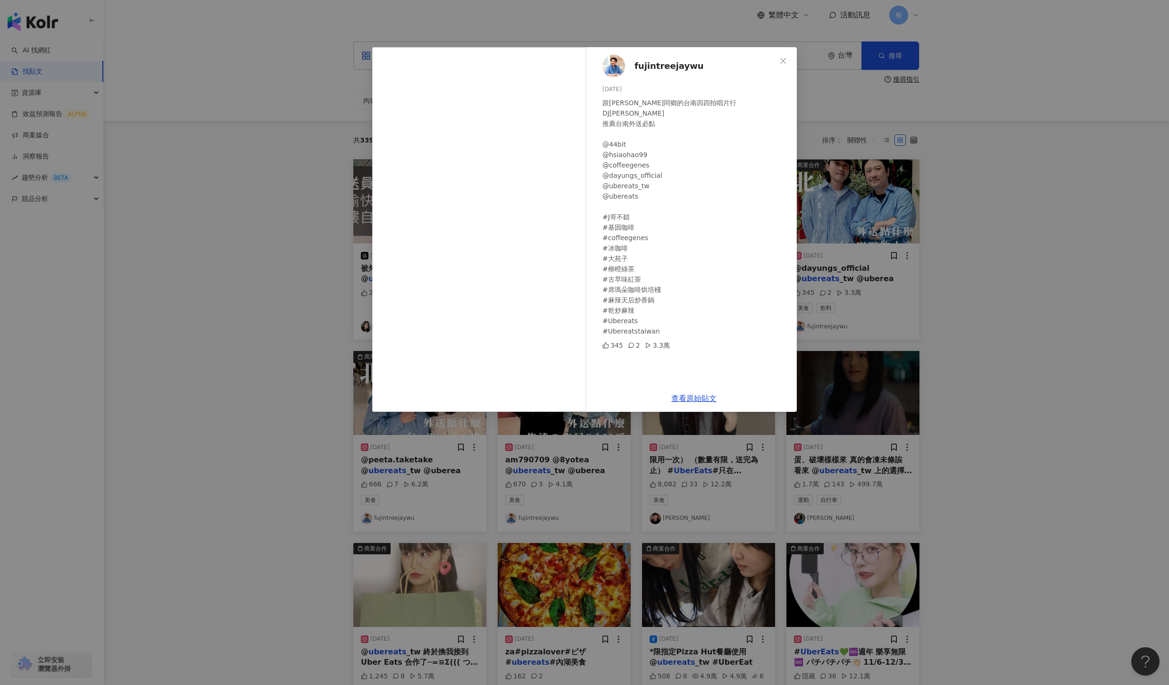
click at [1082, 361] on div "fujintreejaywu 2024/11/25 跟J哥同鄉的台南四四拍唱片行DJ小豪 推薦台南外送必點 @44bit @hsiaohao99 @coffe…" at bounding box center [584, 342] width 1169 height 685
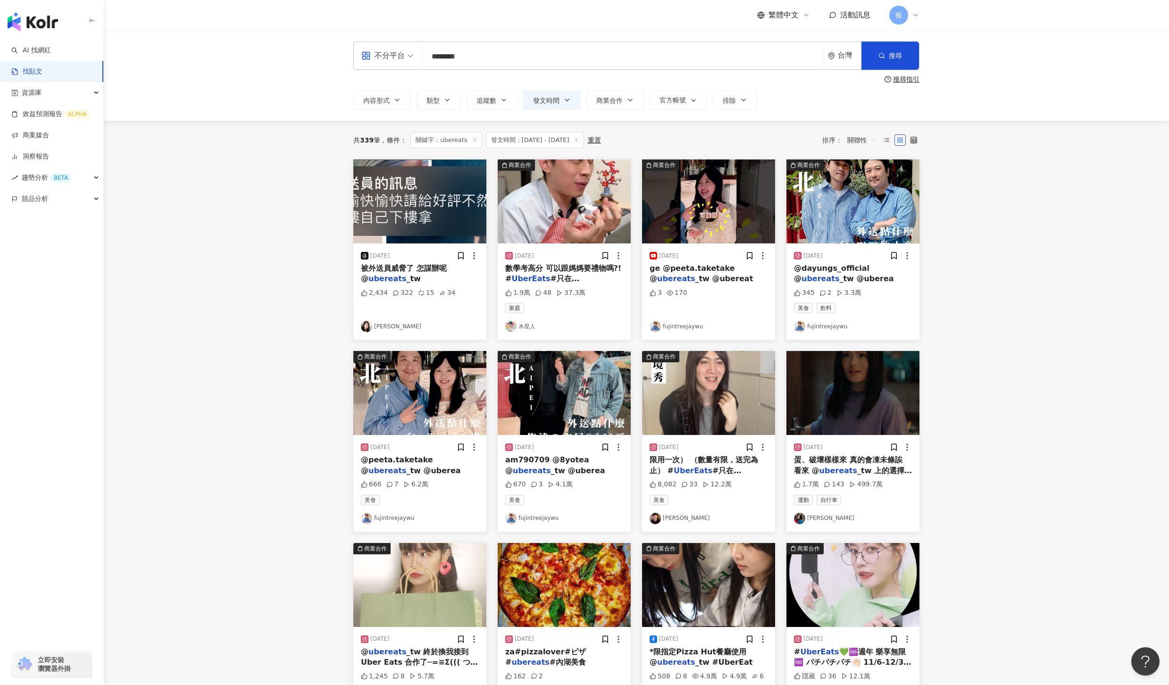
click at [406, 466] on mark "ubereats" at bounding box center [388, 470] width 38 height 9
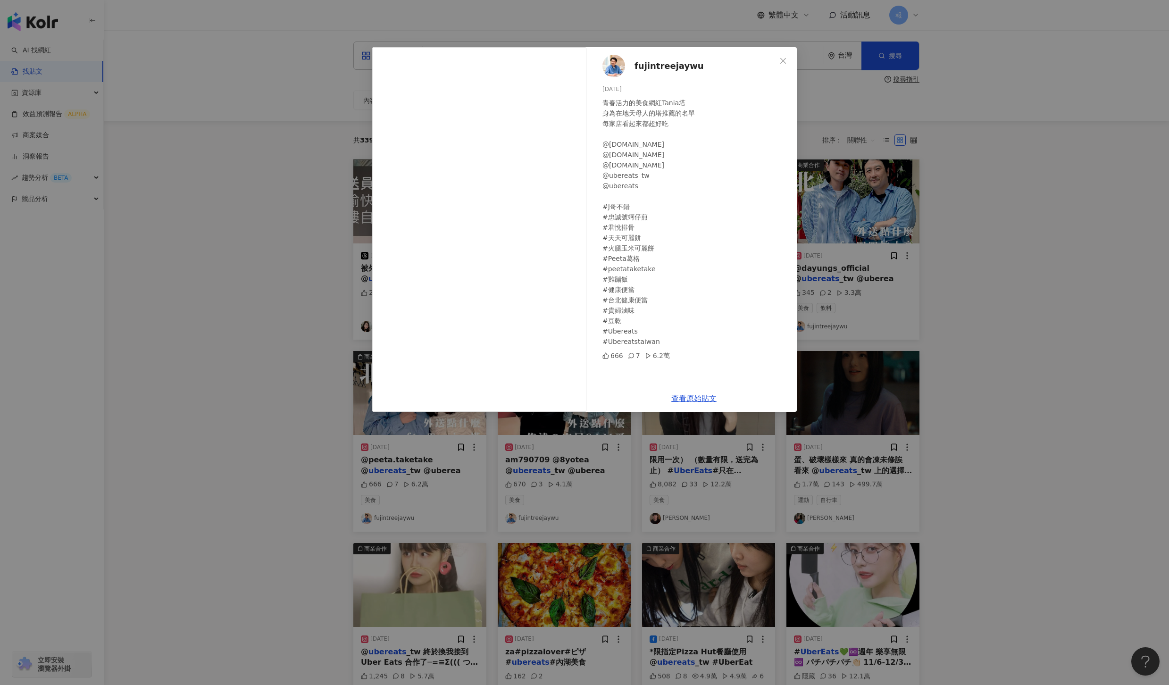
click at [1064, 473] on div "fujintreejaywu 2024/11/15 青春活力的美食網紅Tania塔 身為在地天母人的塔推薦的名單 每家店看起來都超好吃 @taniachian…" at bounding box center [584, 342] width 1169 height 685
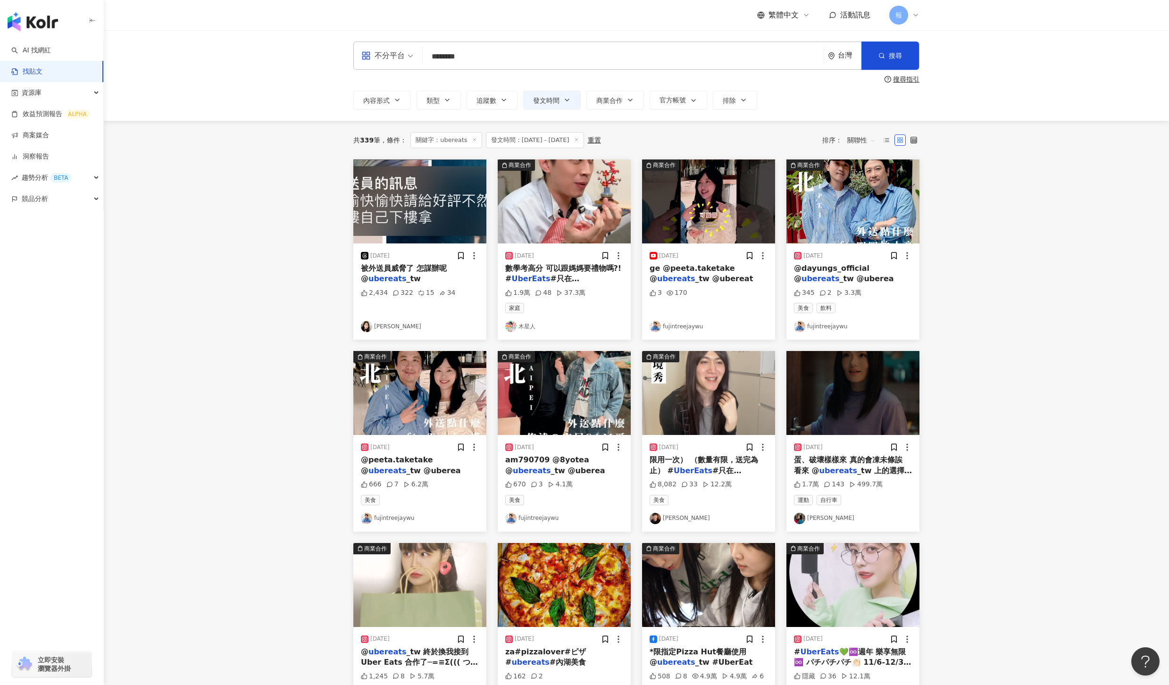
click at [563, 464] on span "am790709 @8yotea @" at bounding box center [547, 464] width 84 height 19
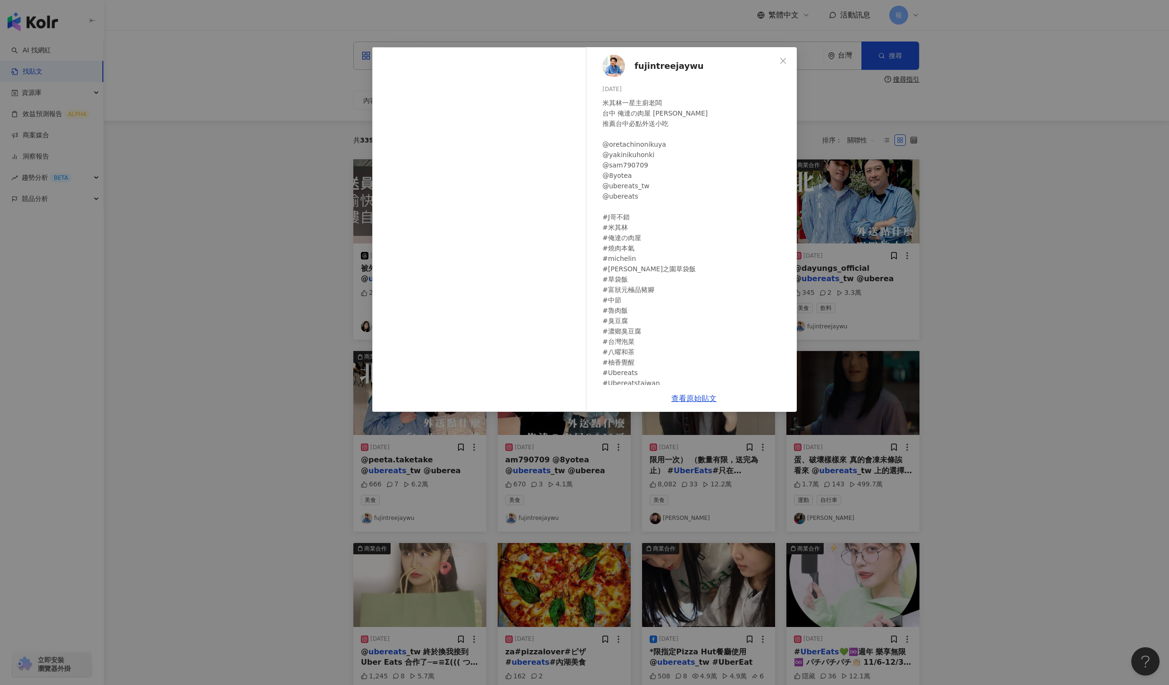
scroll to position [17, 0]
drag, startPoint x: 971, startPoint y: 469, endPoint x: 936, endPoint y: 471, distance: 35.4
click at [971, 469] on div "fujintreejaywu 2024/11/16 米其林一星主廚老闆 台中 俺達の肉屋 Sam哥 推薦台中必點外送小吃 @oretachinonikuya …" at bounding box center [584, 342] width 1169 height 685
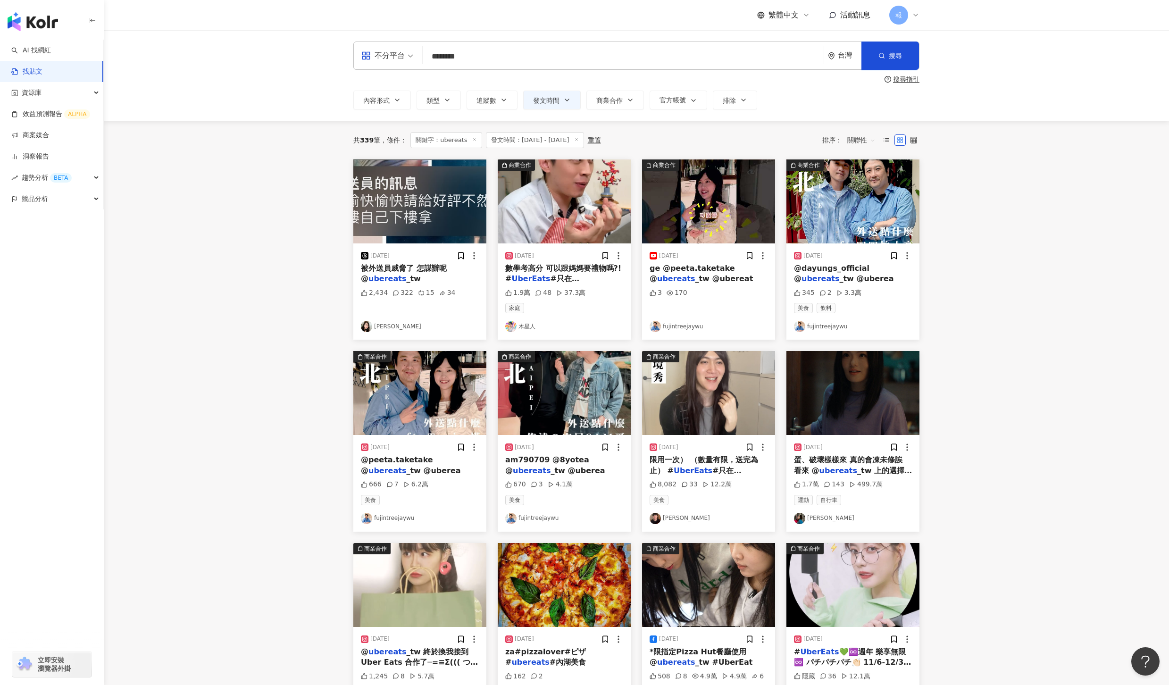
click at [684, 460] on span "限用一次） （數量有限，送完為止） #" at bounding box center [704, 464] width 109 height 19
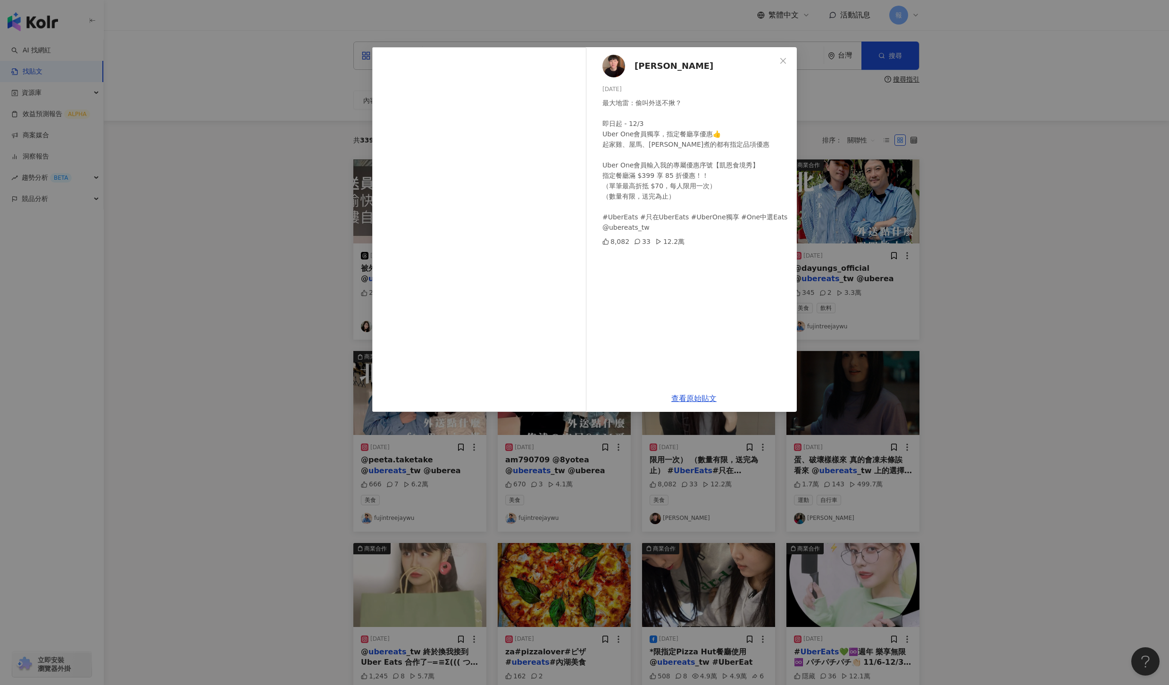
click at [1012, 480] on div "凱恩NN 2024/11/21 最大地雷：偷叫外送不揪？ 即日起 - 12/3 Uber One會員獨享，指定餐廳享優惠👍 起家雞、屋馬、約翰煮的都有指定品項…" at bounding box center [584, 342] width 1169 height 685
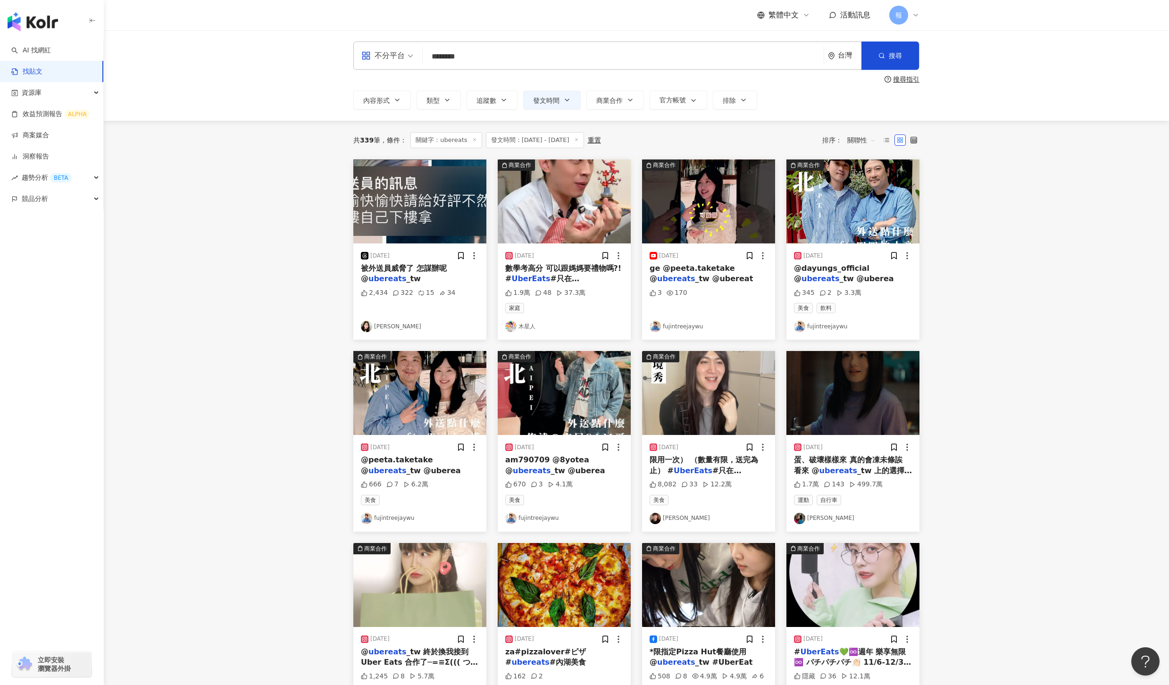
click at [853, 486] on div "499.7萬" at bounding box center [866, 484] width 34 height 9
click at [853, 465] on div "蛋、破壞樣樣來 真的會凍未條誒 看來 @ ubereats _tw 上的選擇已經多到" at bounding box center [853, 465] width 118 height 21
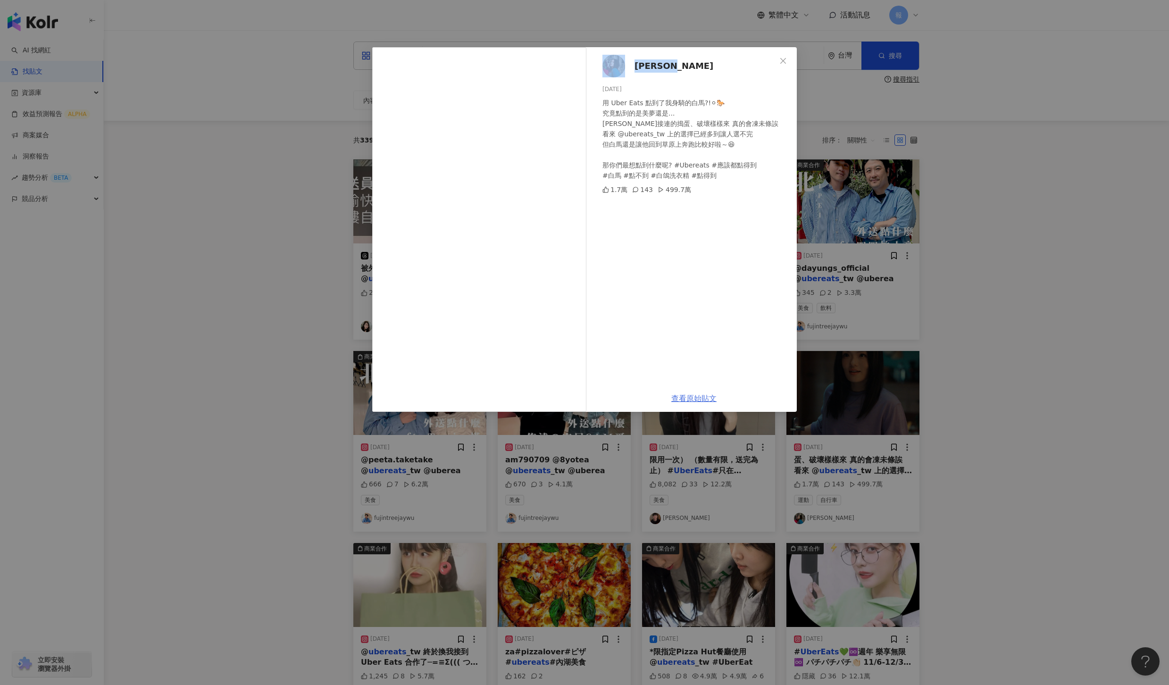
click at [693, 398] on link "查看原始貼文" at bounding box center [694, 398] width 45 height 9
click at [992, 294] on div "LaLa徐佳瑩 2024/11/18 用 Uber Eats 點到了我身騎的白馬?!⚪🐎 究竟點到的是美夢還是... 馬兒接連的搗蛋、破壞樣樣來 真的會凍未條…" at bounding box center [584, 342] width 1169 height 685
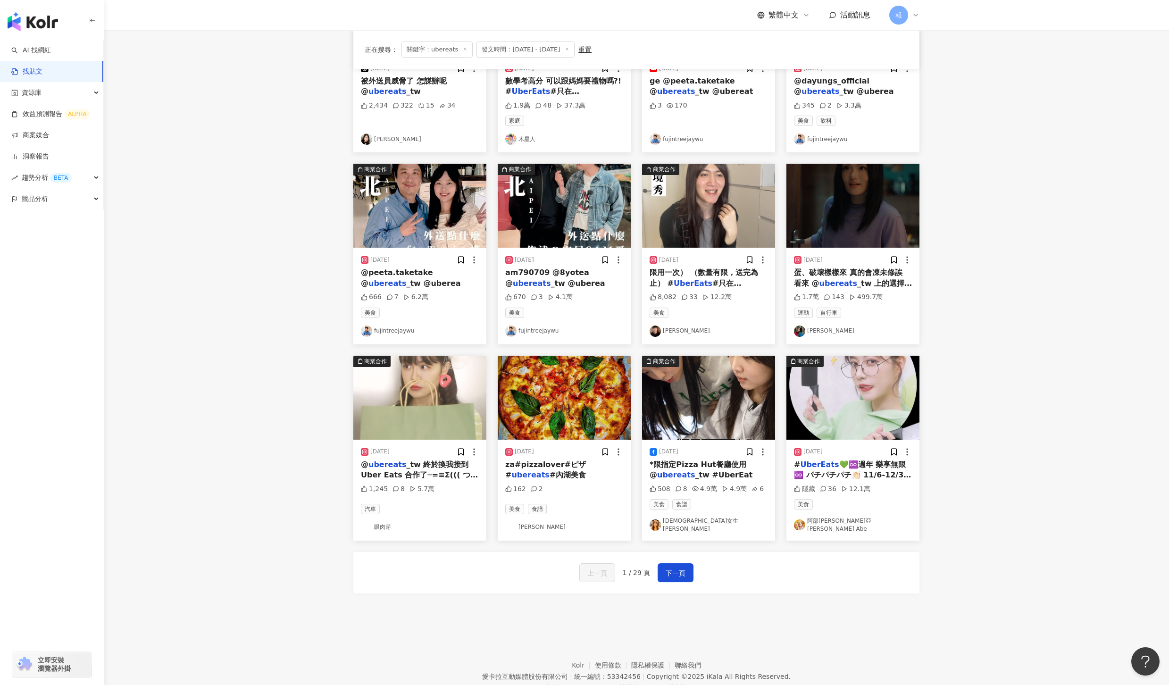
scroll to position [188, 0]
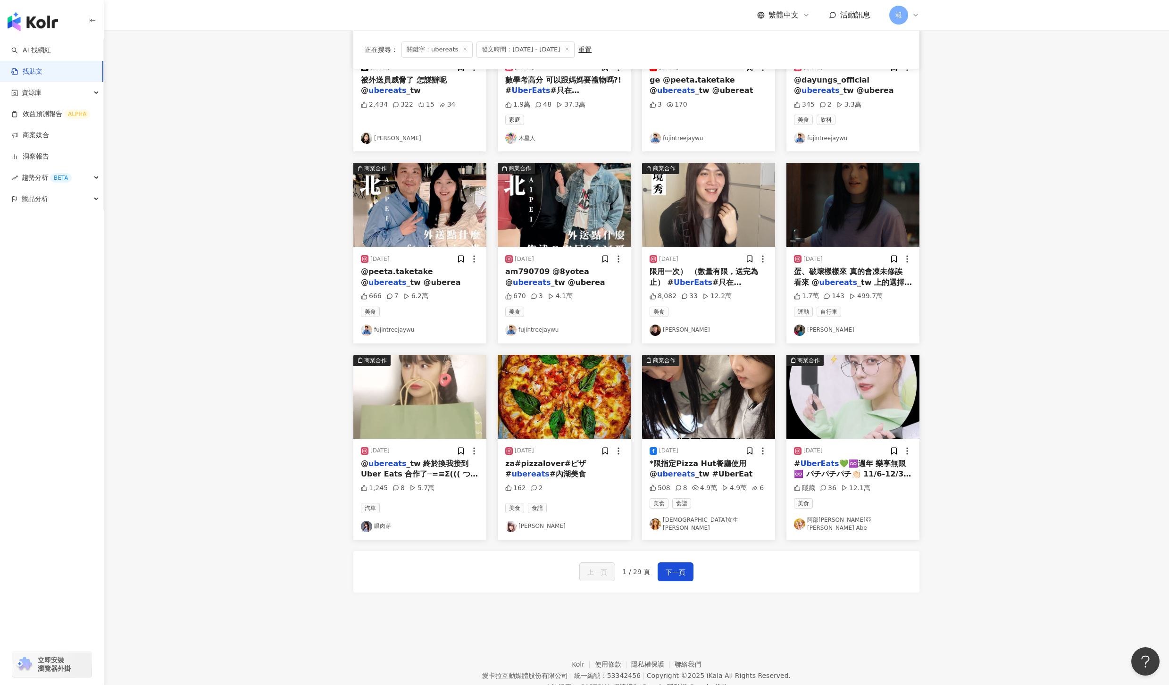
click at [385, 468] on mark "ubereats" at bounding box center [388, 463] width 38 height 9
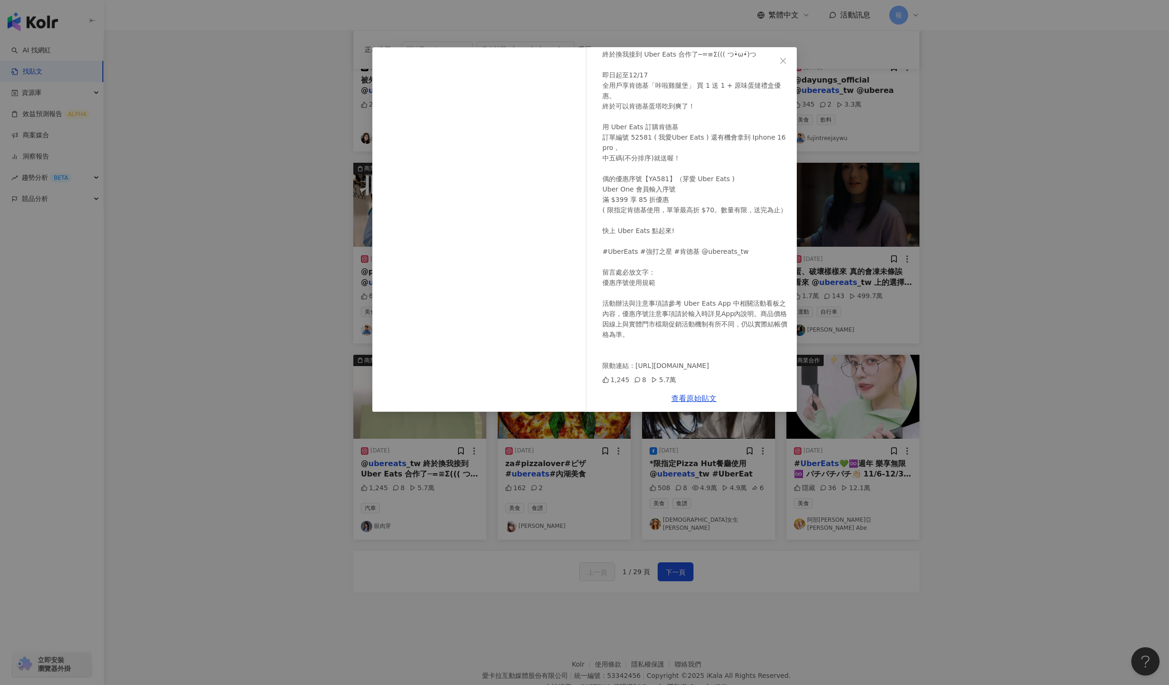
scroll to position [79, 0]
click at [975, 454] on div "眼肉芽 2024/11/22 @ubereats_tw 終於換我接到 Uber Eats 合作了─=≡Σ((( つ•̀ω•́)つ 即日起至12/17 全用戶享…" at bounding box center [584, 342] width 1169 height 685
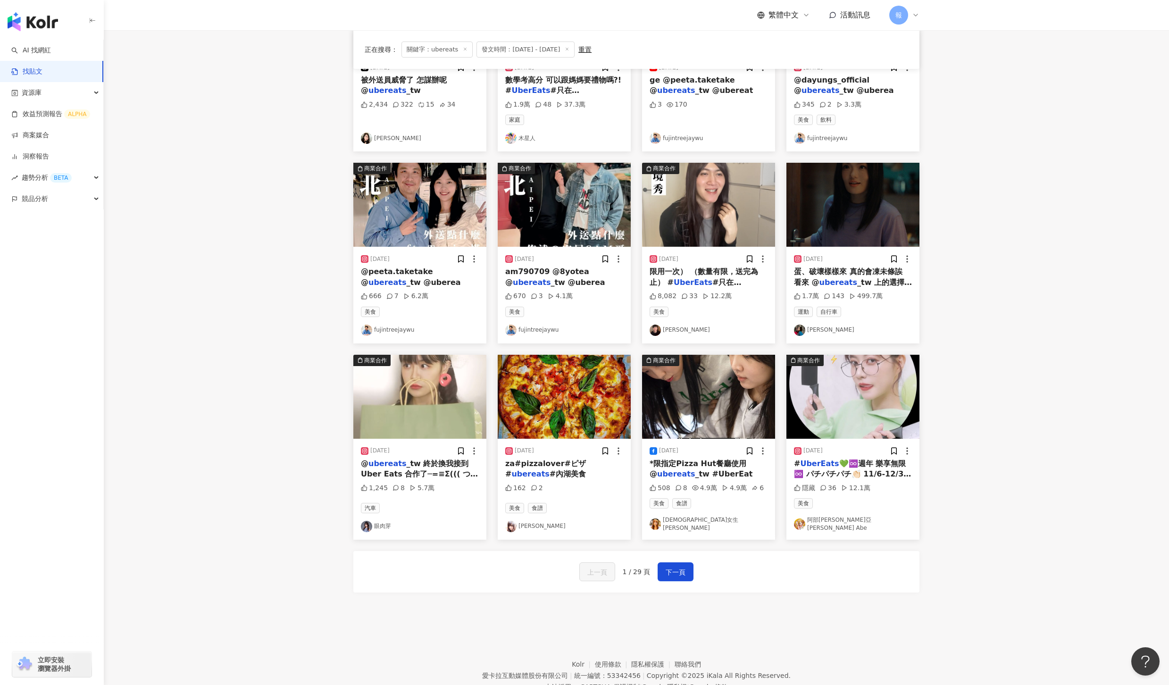
click at [720, 462] on span "*限指定Pizza Hut餐廳使用 @" at bounding box center [698, 468] width 97 height 19
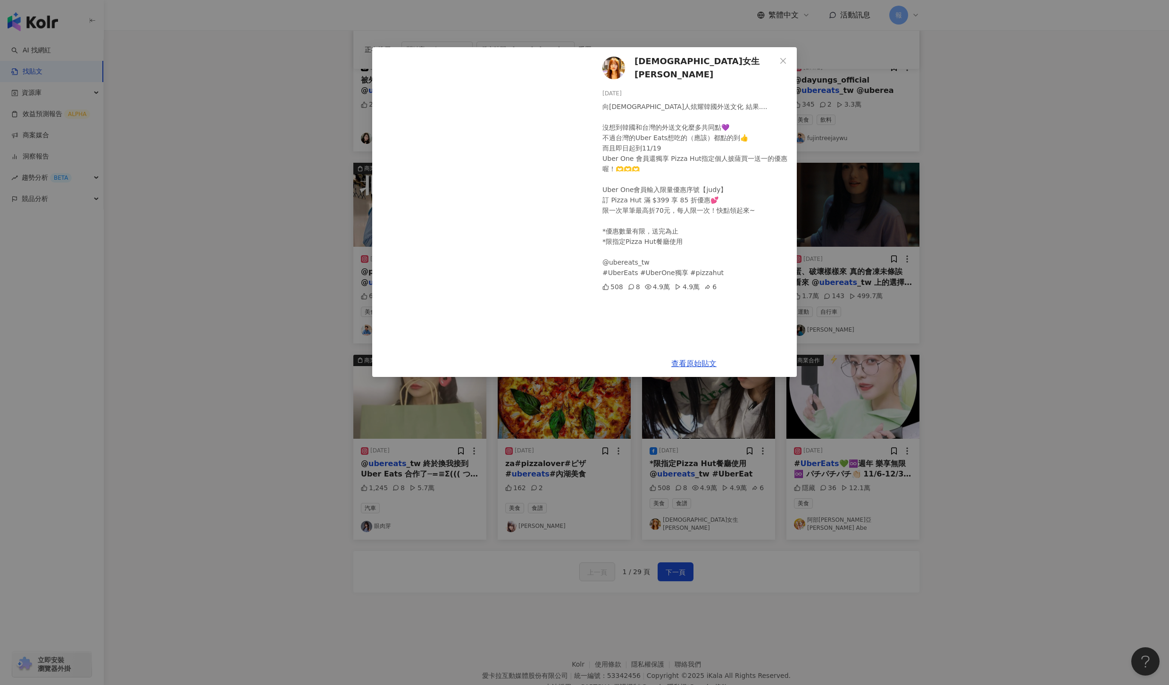
click at [1025, 305] on div "韓國女生Judy 2024/11/9 向台灣人炫耀韓國外送文化 結果.... 沒想到韓國和台灣的外送文化麼多共同點💜 不過台灣的Uber Eats想吃的（應該…" at bounding box center [584, 342] width 1169 height 685
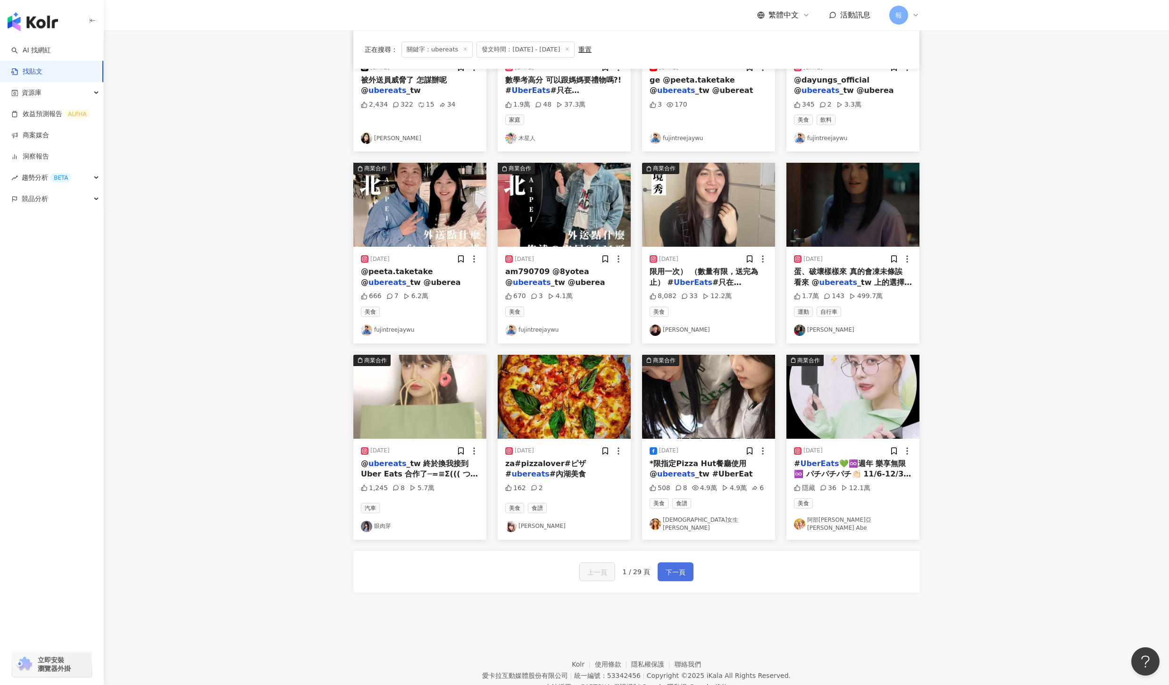
click at [680, 571] on span "下一頁" at bounding box center [676, 572] width 20 height 11
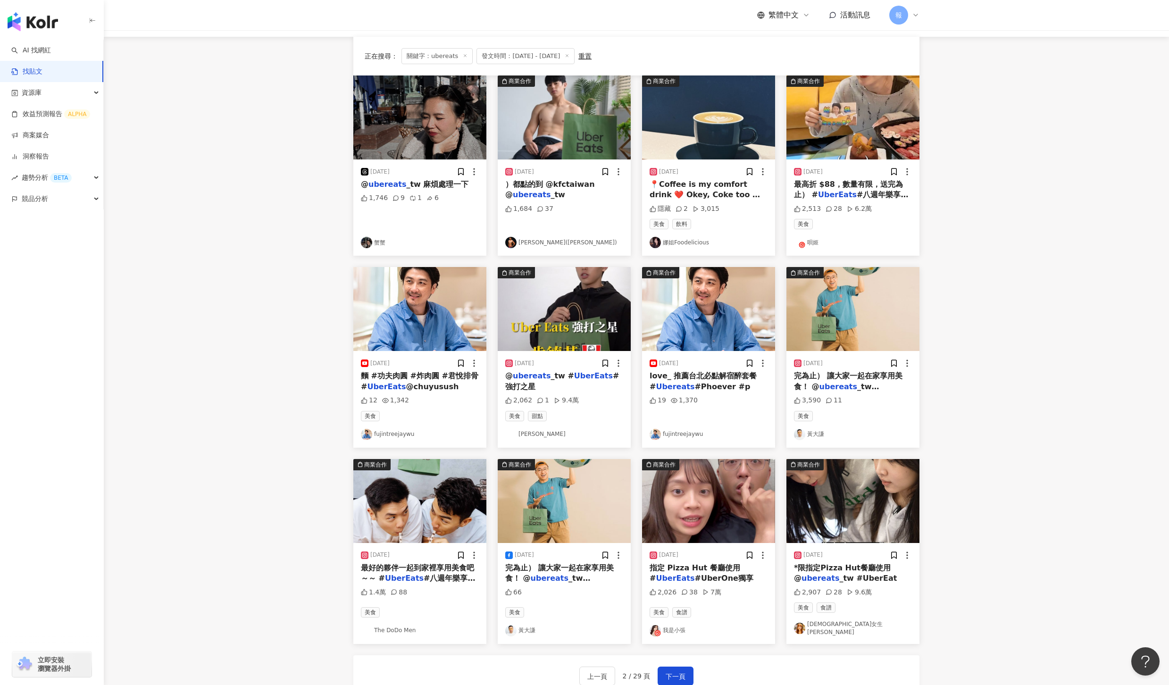
scroll to position [0, 0]
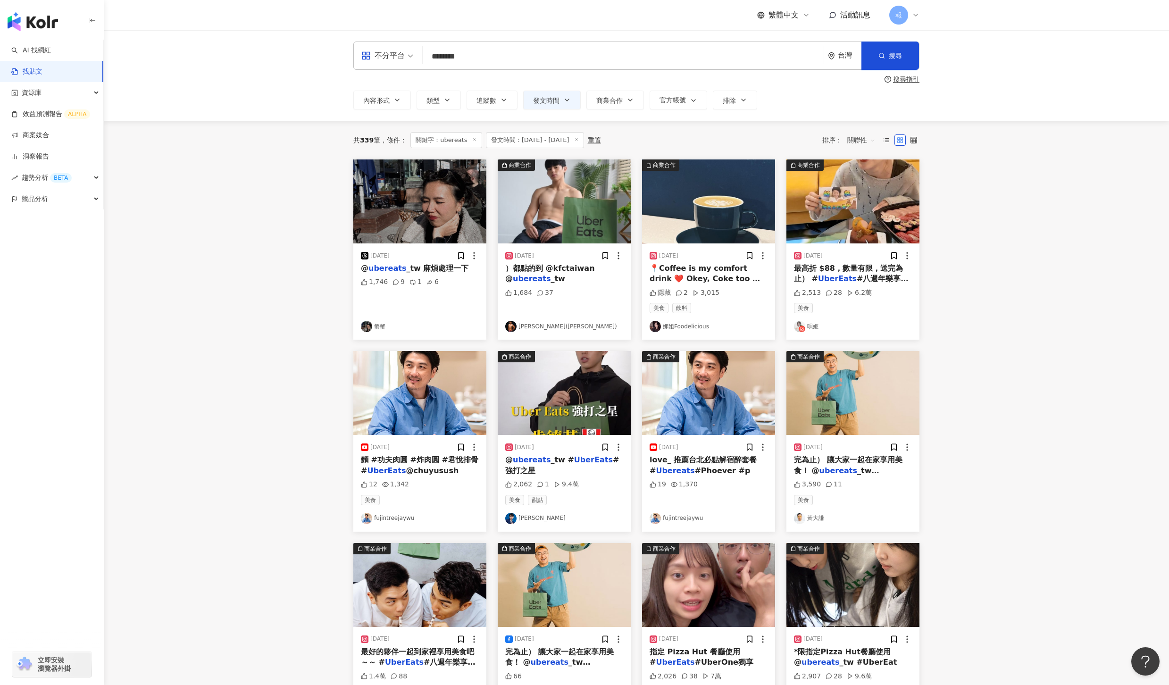
click at [546, 266] on span "）都點的到 @kfctaiwan @" at bounding box center [550, 273] width 90 height 19
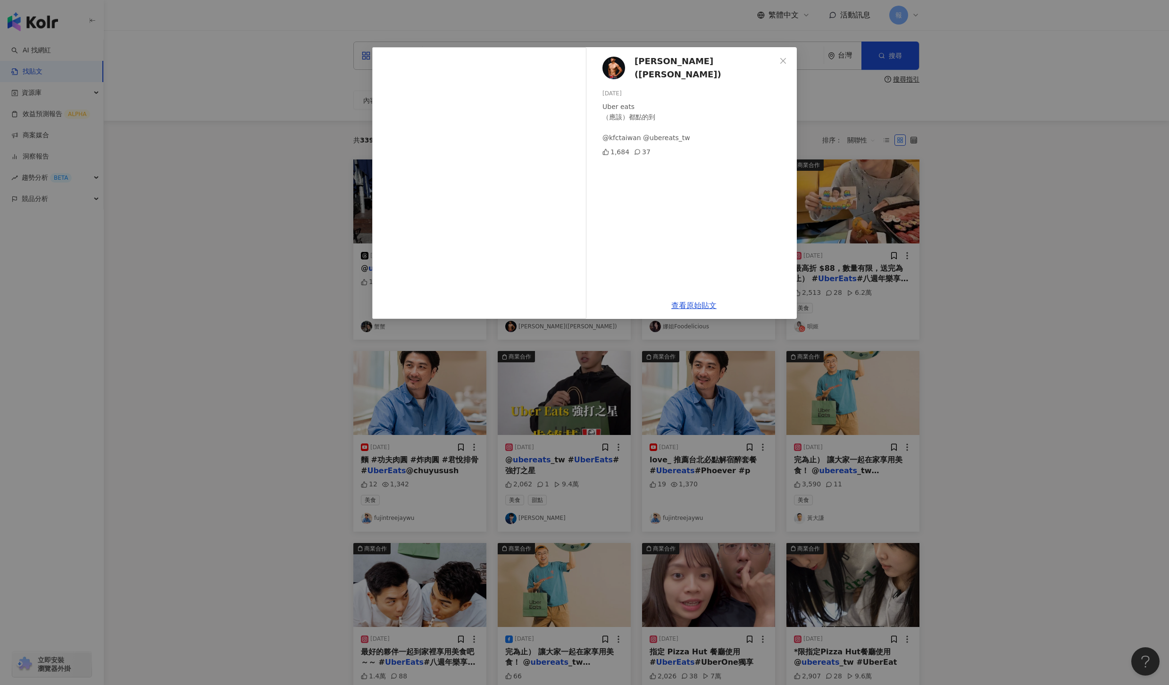
click at [981, 146] on div "游向懷(Albert) 2024/11/25 Uber eats （應該）都點的到 @kfctaiwan @ubereats_tw 1,684 37 查看原始…" at bounding box center [584, 342] width 1169 height 685
click at [1004, 201] on div "游向懷(Albert) 2024/11/25 Uber eats （應該）都點的到 @kfctaiwan @ubereats_tw 1,684 37 查看原始…" at bounding box center [584, 342] width 1169 height 685
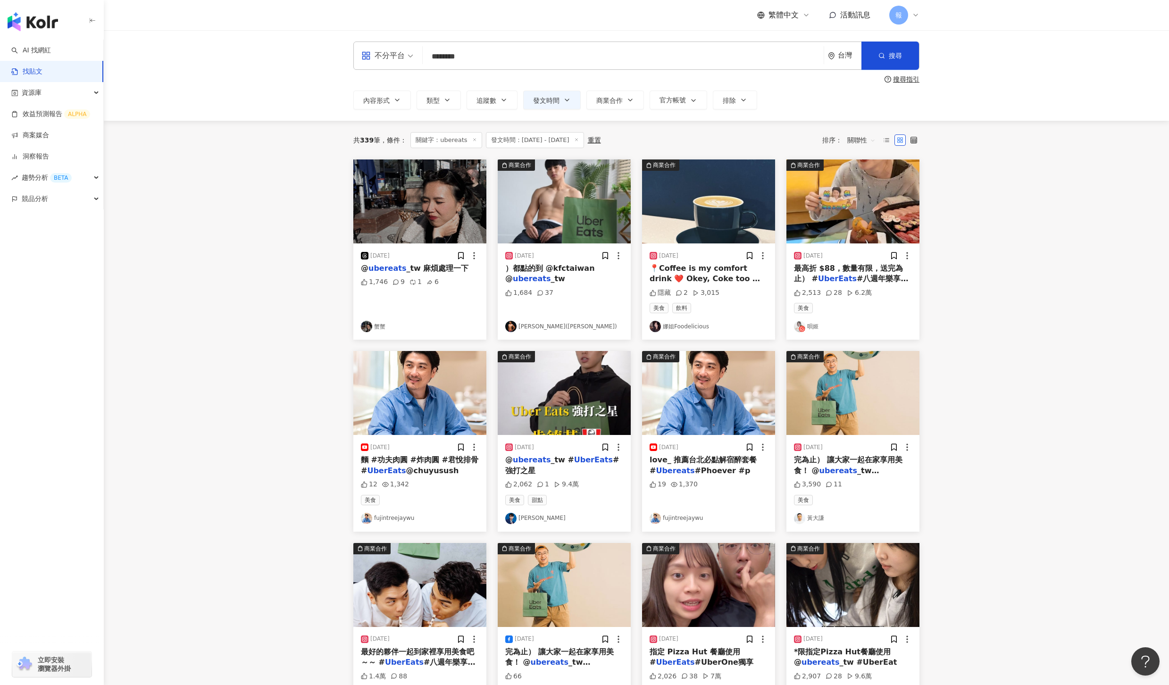
click at [885, 270] on span "最高折 $88，數量有限，送完為止） #" at bounding box center [848, 273] width 109 height 19
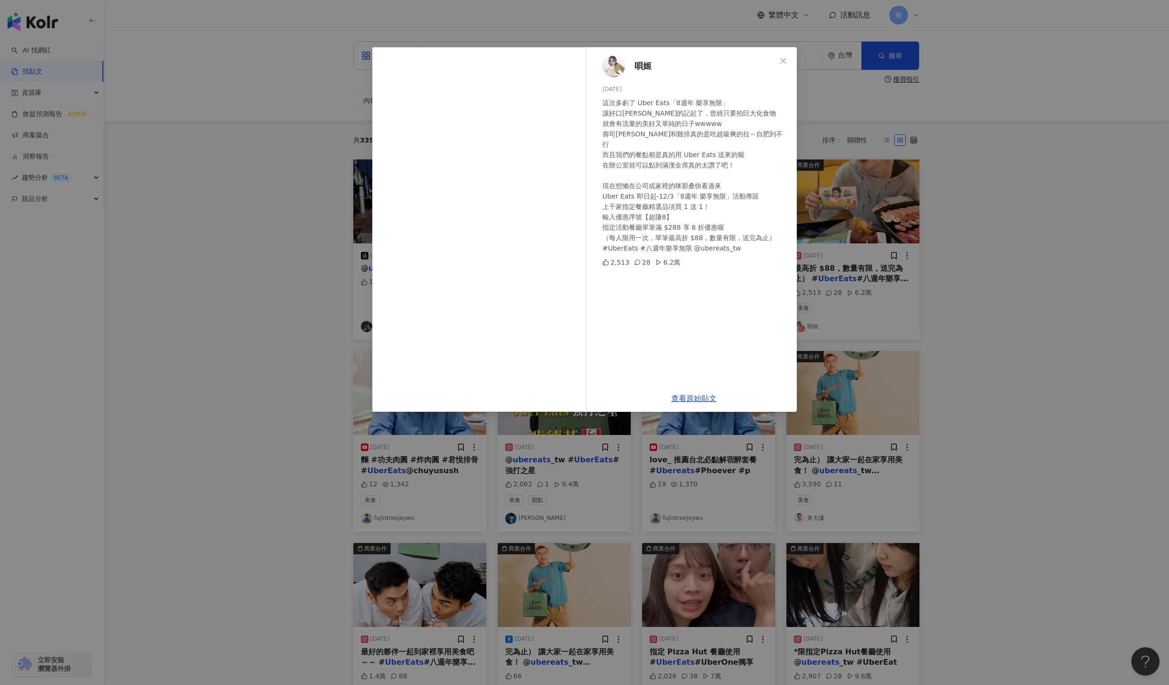
click at [1004, 418] on div "唄姬 2024/11/20 這次多虧了 Uber Eats「8週年 樂享無限」 讓好口貝久違的記起了，曾經只要拍巨大化食物 就會有流量的美好又單純的日子www…" at bounding box center [584, 342] width 1169 height 685
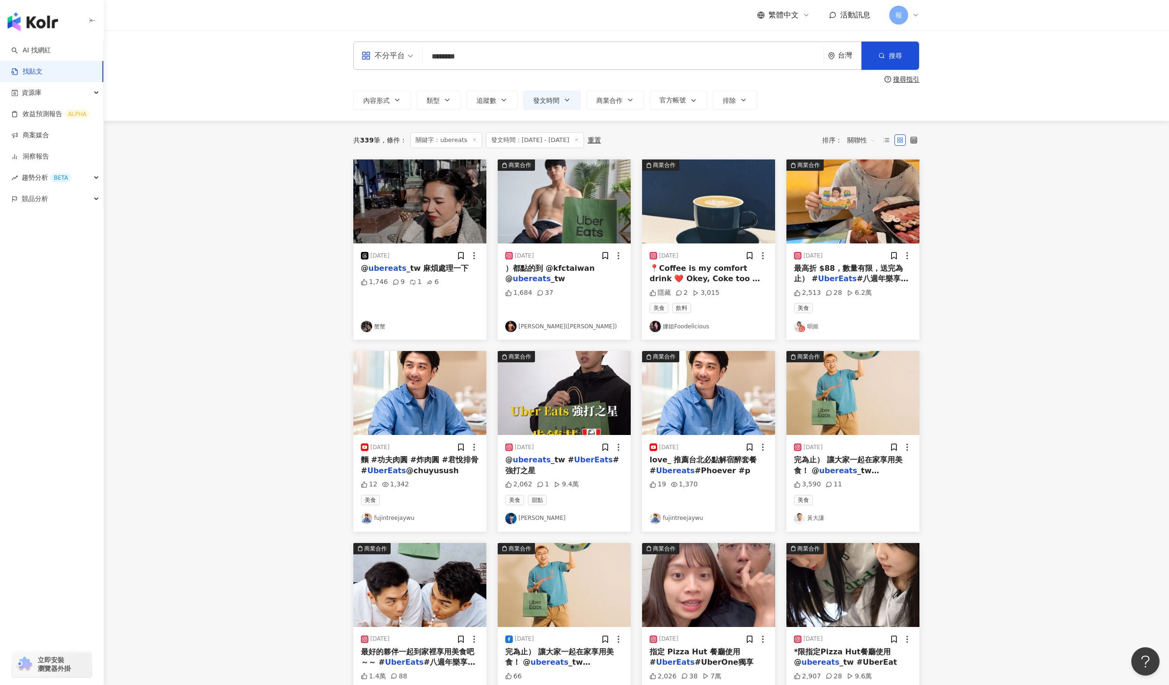
click at [574, 460] on mark "UberEats" at bounding box center [593, 459] width 39 height 9
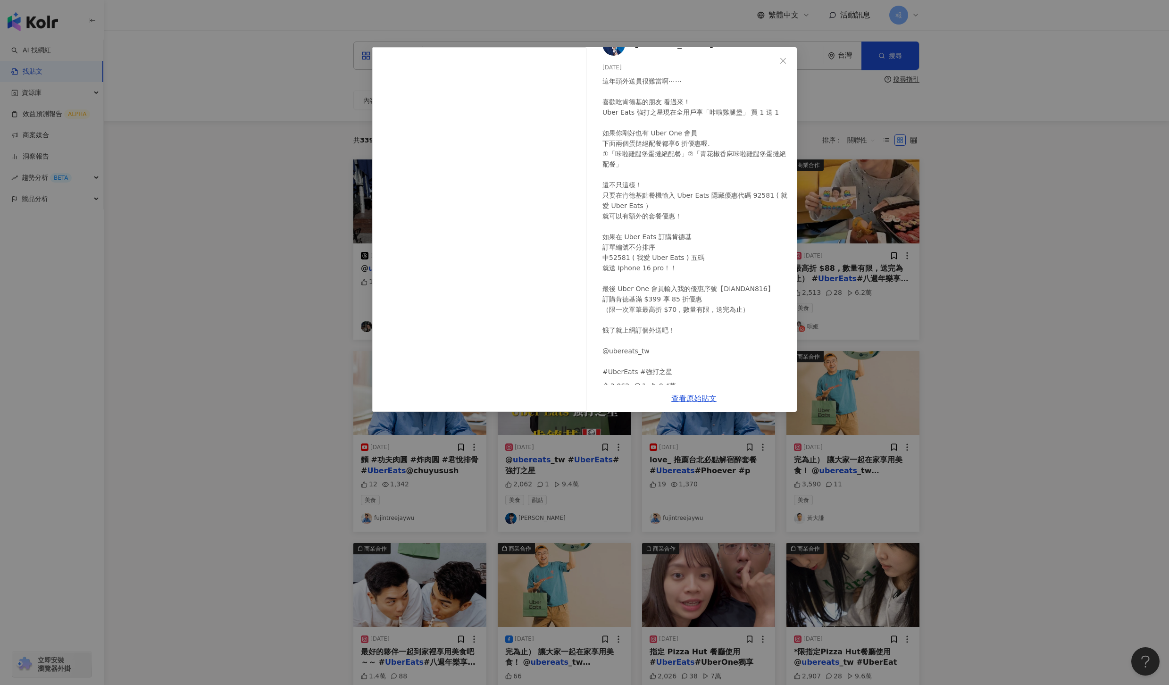
scroll to position [27, 0]
click at [1017, 442] on div "劉良成 2024/11/22 這年頭外送員很難當啊⋯⋯ 喜歡吃肯德基的朋友 看過來！ Uber Eats 強打之星現在全用戶享「咔啦雞腿堡」 買 1 送 1 …" at bounding box center [584, 342] width 1169 height 685
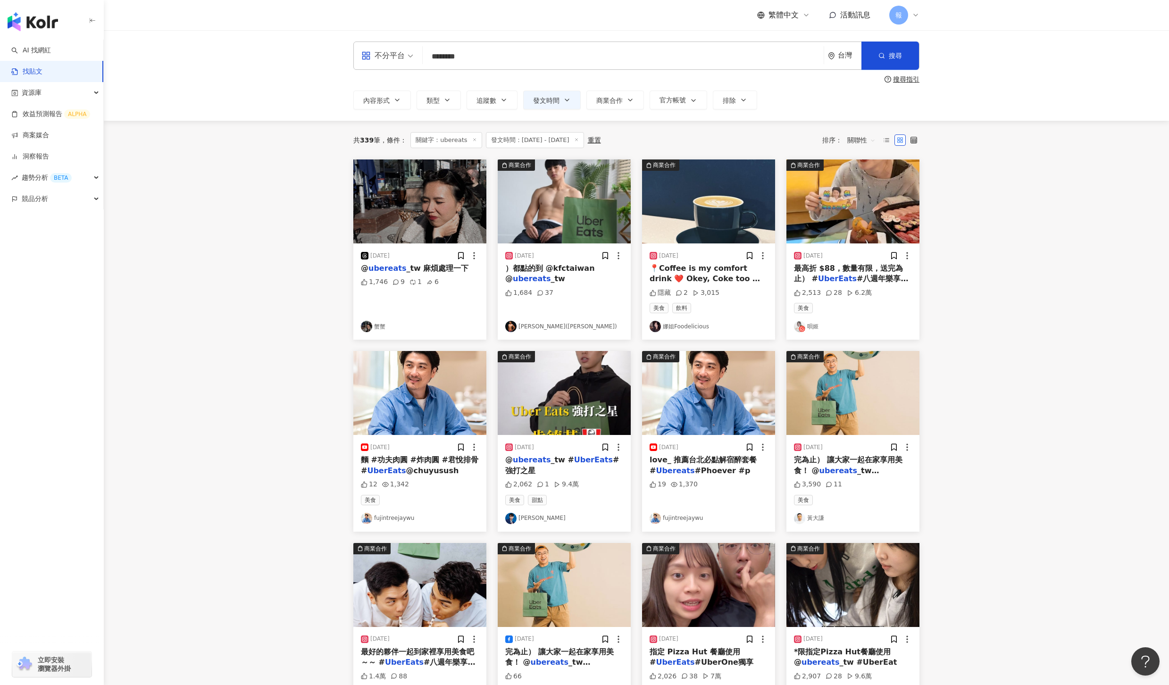
click at [832, 468] on mark "ubereats" at bounding box center [839, 470] width 38 height 9
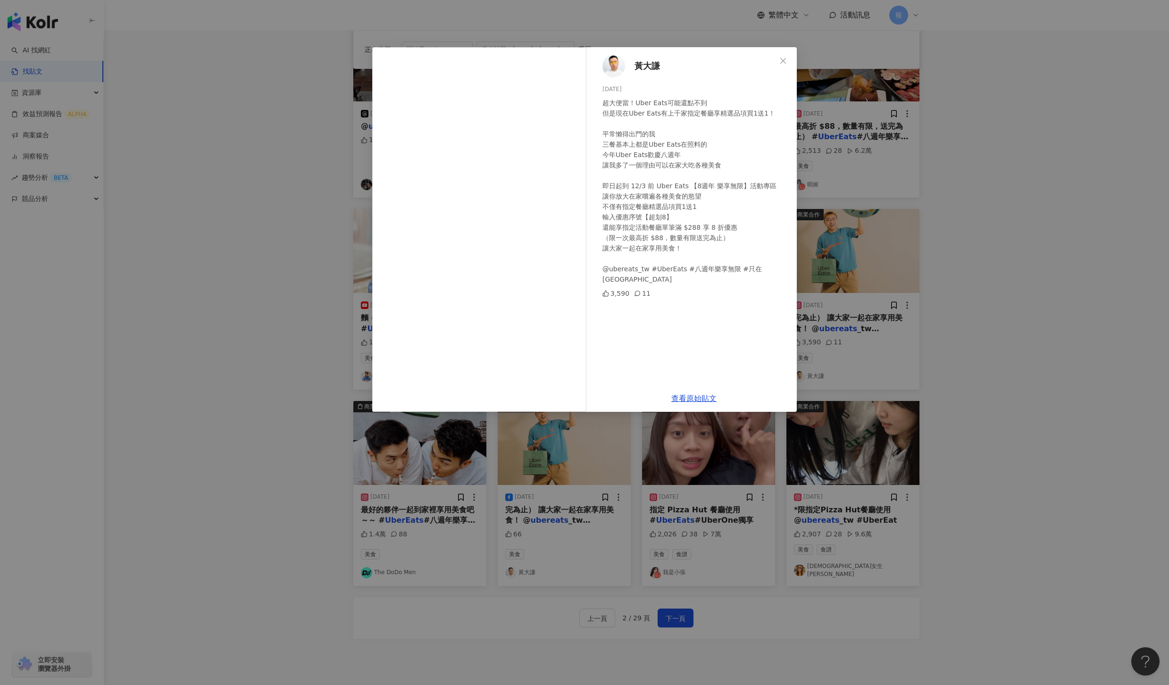
scroll to position [142, 0]
click at [1079, 453] on div "黃大謙 2024/11/20 超大便當！Uber Eats可能還點不到 但是現在Uber Eats有上千家指定餐廳享精選品項買1送1！ 平常懶得出門的我 三餐…" at bounding box center [584, 342] width 1169 height 685
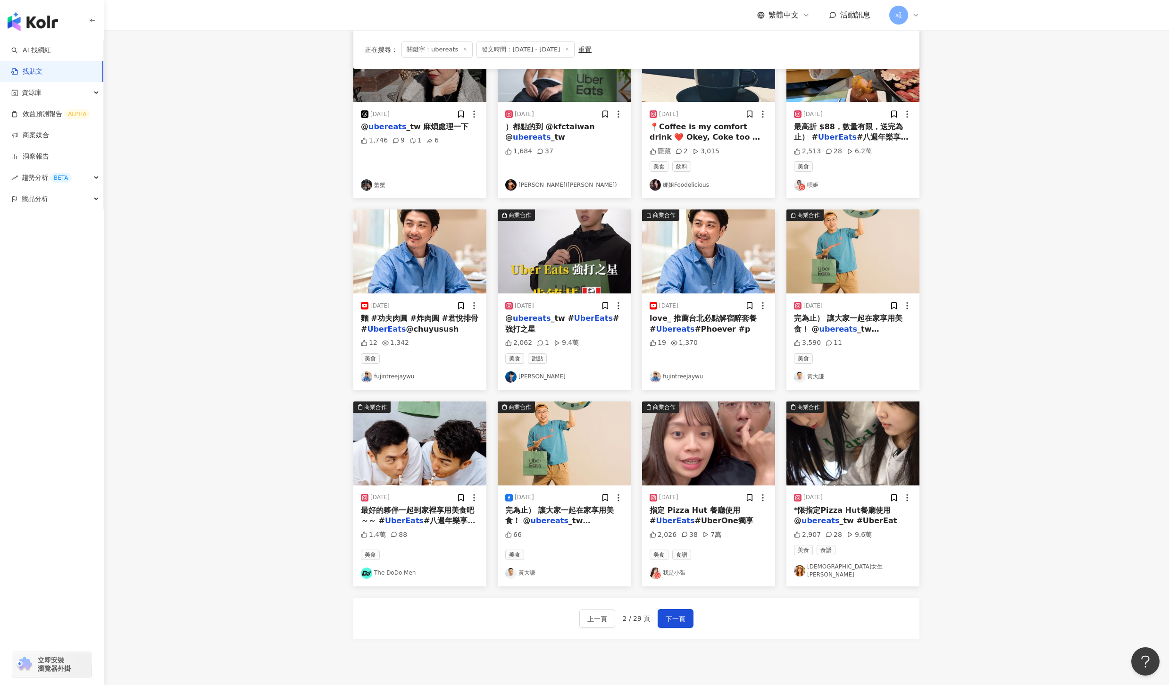
click at [426, 515] on span "最好的夥伴一起到家裡享用美食吧～～ #" at bounding box center [417, 515] width 113 height 19
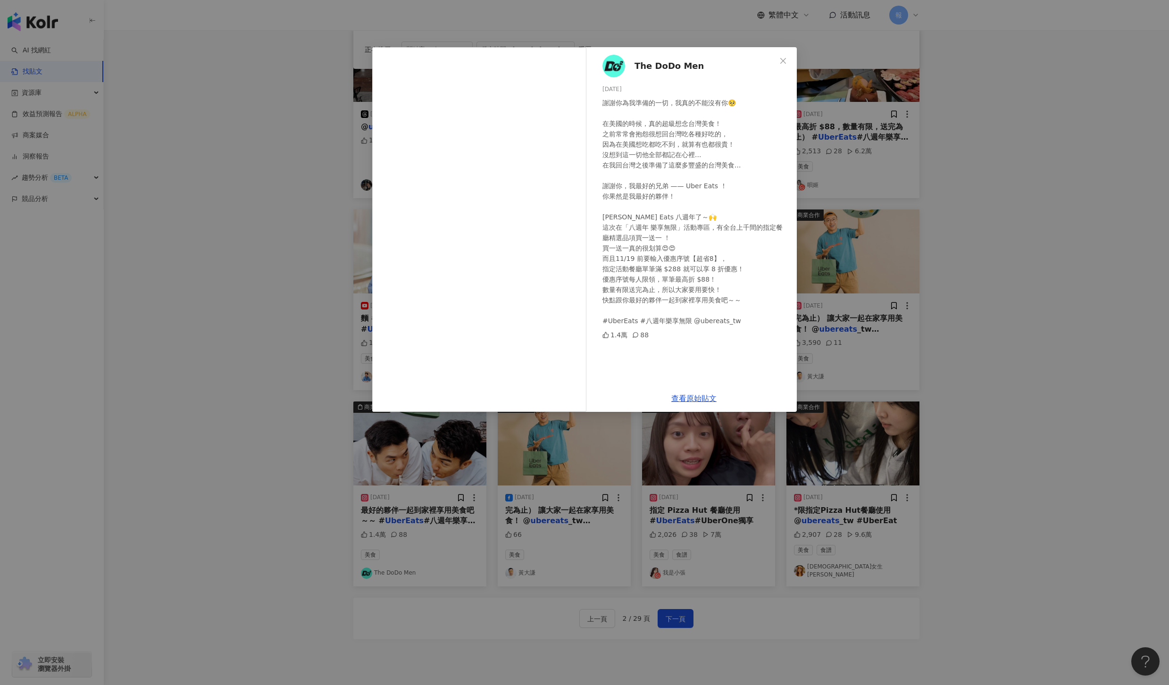
click at [1038, 526] on div "The DoDo Men 2024/11/8 謝謝你為我準備的一切，我真的不能沒有你🥺 在美國的時候，真的超級想念台灣美食！ 之前常常會抱怨很想回台灣吃各種好…" at bounding box center [584, 342] width 1169 height 685
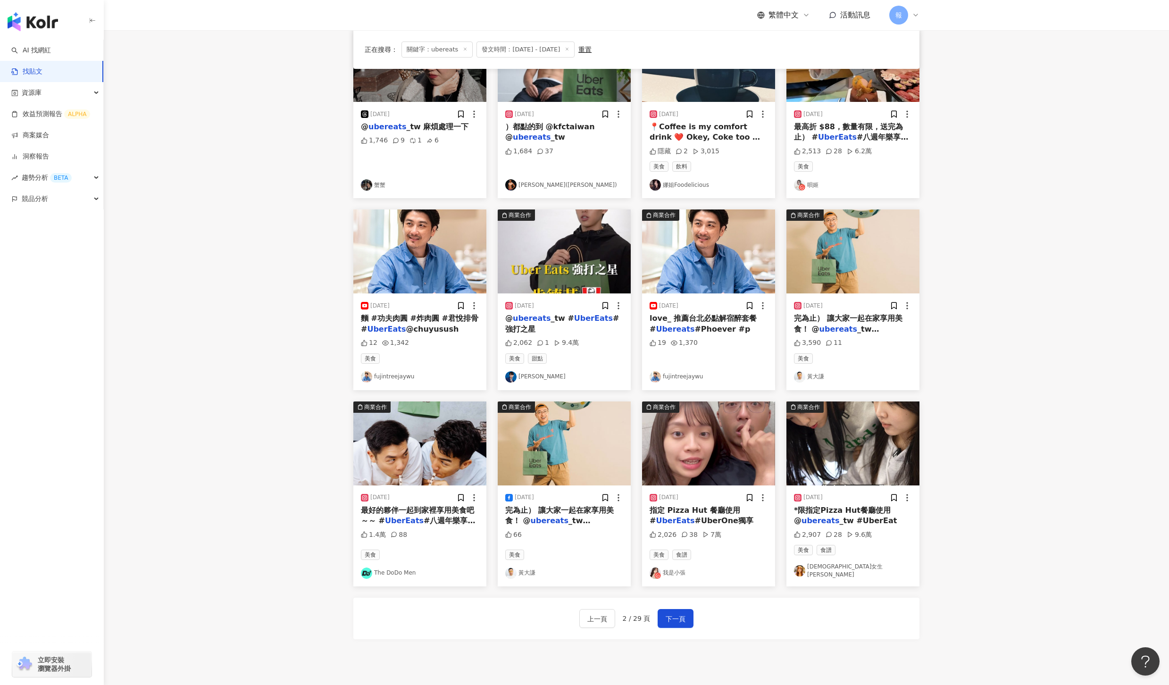
click at [664, 518] on mark "UberEats" at bounding box center [675, 520] width 39 height 9
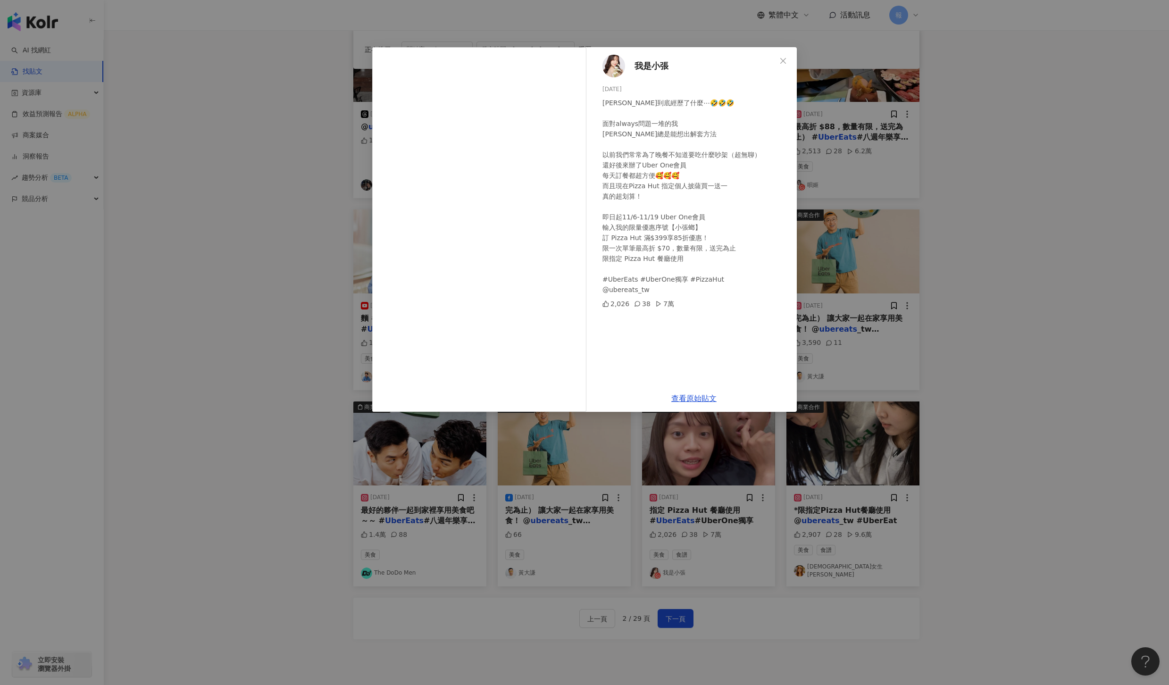
click at [984, 395] on div "我是小張 2024/11/7 阿舜到底經歷了什麼⋯🤣🤣🤣 面對always問題一堆的我 阿舜總是能想出解套方法 以前我們常常為了晚餐不知道要吃什麼吵架（超無聊…" at bounding box center [584, 342] width 1169 height 685
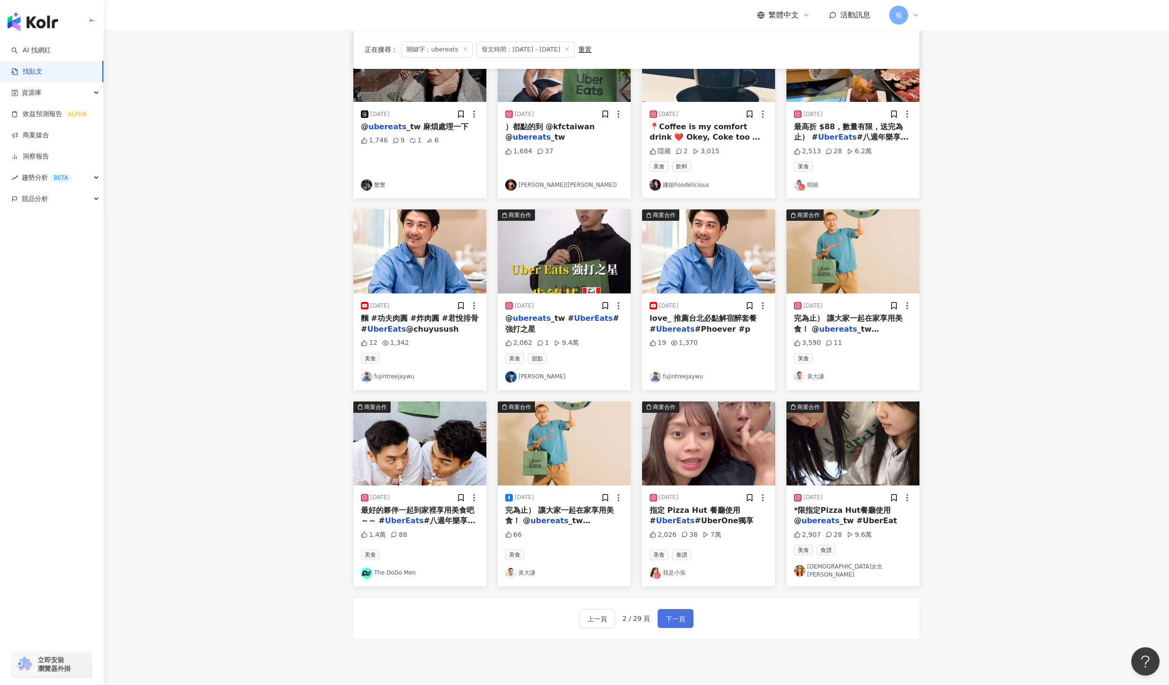
click at [690, 617] on button "下一頁" at bounding box center [676, 618] width 36 height 19
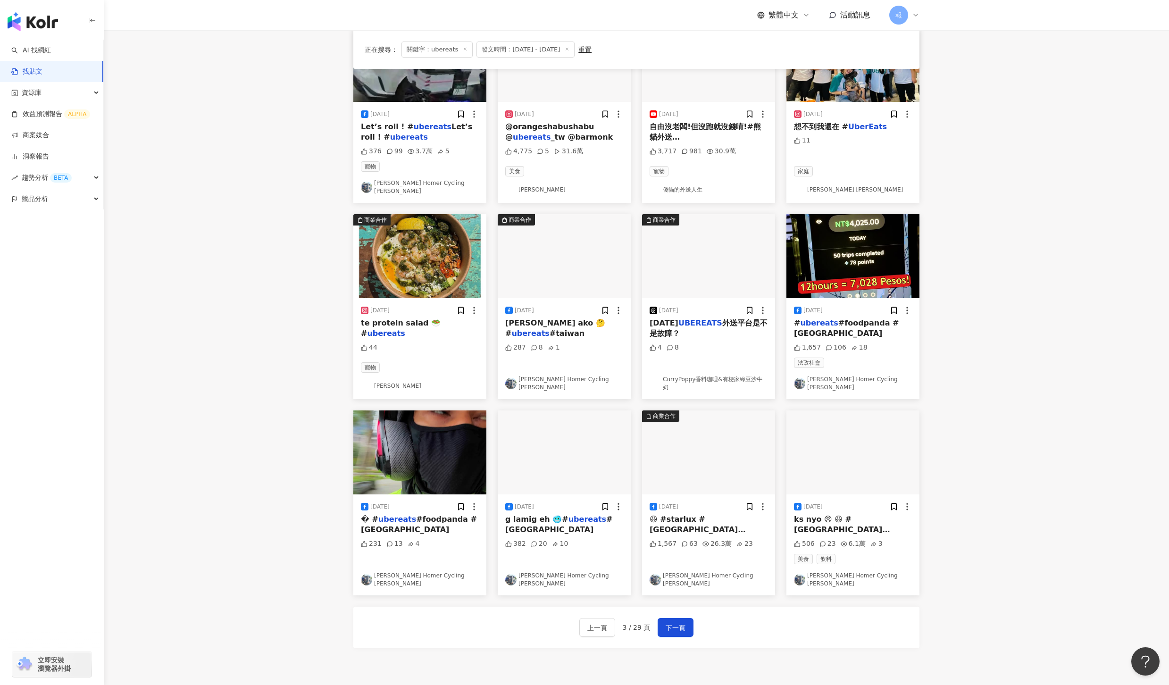
scroll to position [0, 0]
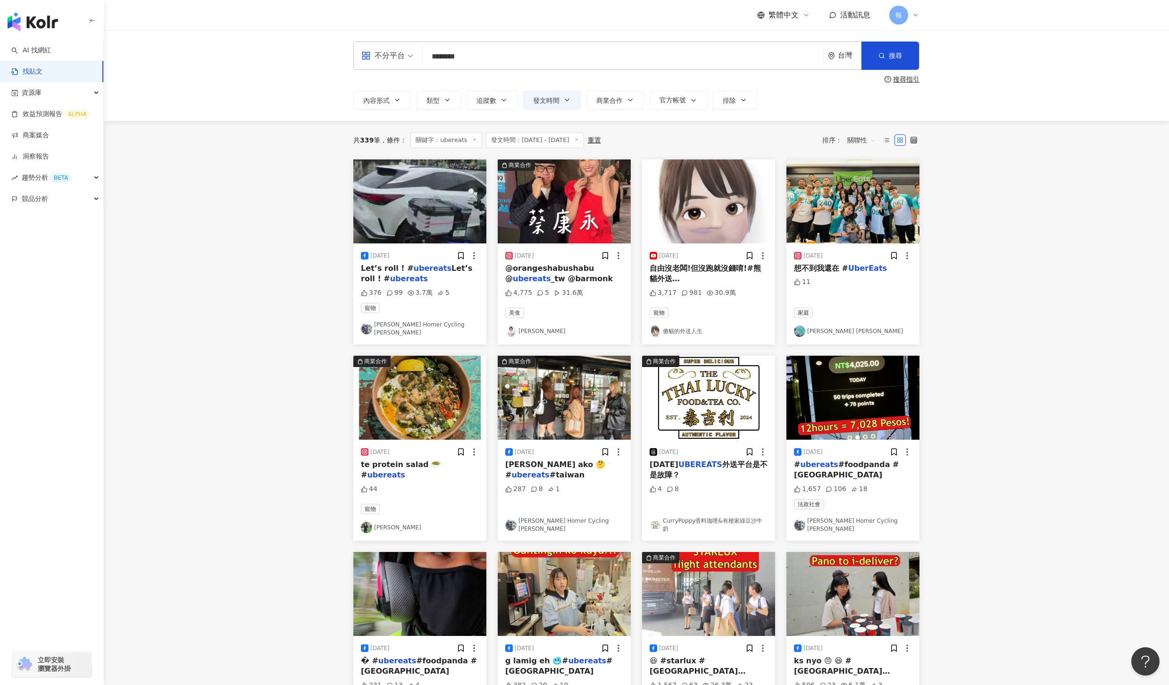
click at [703, 272] on span "自由沒老闆!但沒跑就沒錢唷!#熊貓外送#" at bounding box center [705, 279] width 111 height 30
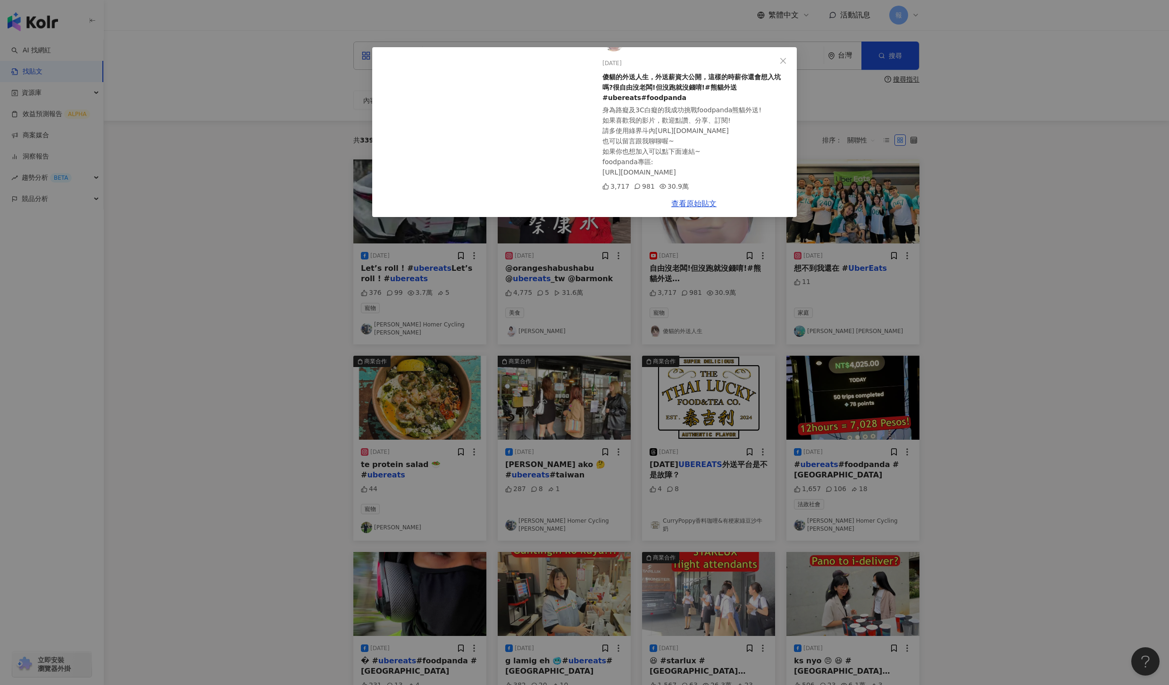
scroll to position [27, 0]
click at [908, 295] on div "傻貓的外送人生 2024/11/25 傻貓的外送人生，外送薪資大公開，這樣的時薪你還會想入坑嗎?很自由沒老闆!但沒跑就沒錢唷!#熊貓外送#ubereats#f…" at bounding box center [584, 342] width 1169 height 685
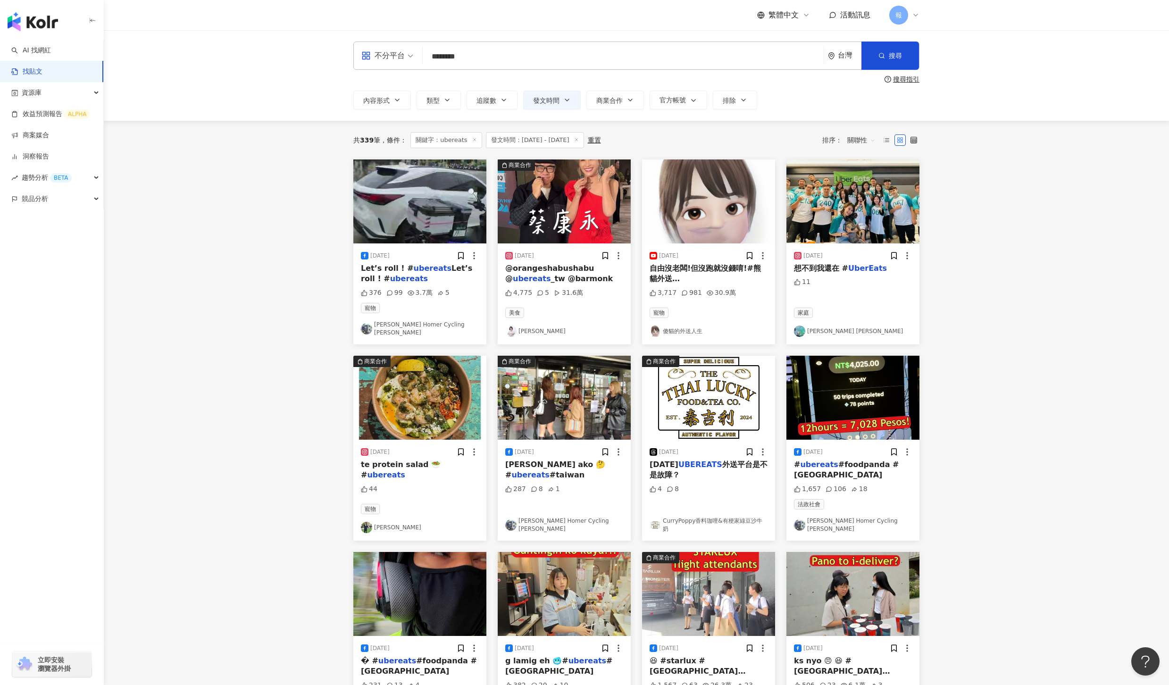
click at [827, 265] on span "想不到我還在 #" at bounding box center [821, 268] width 54 height 9
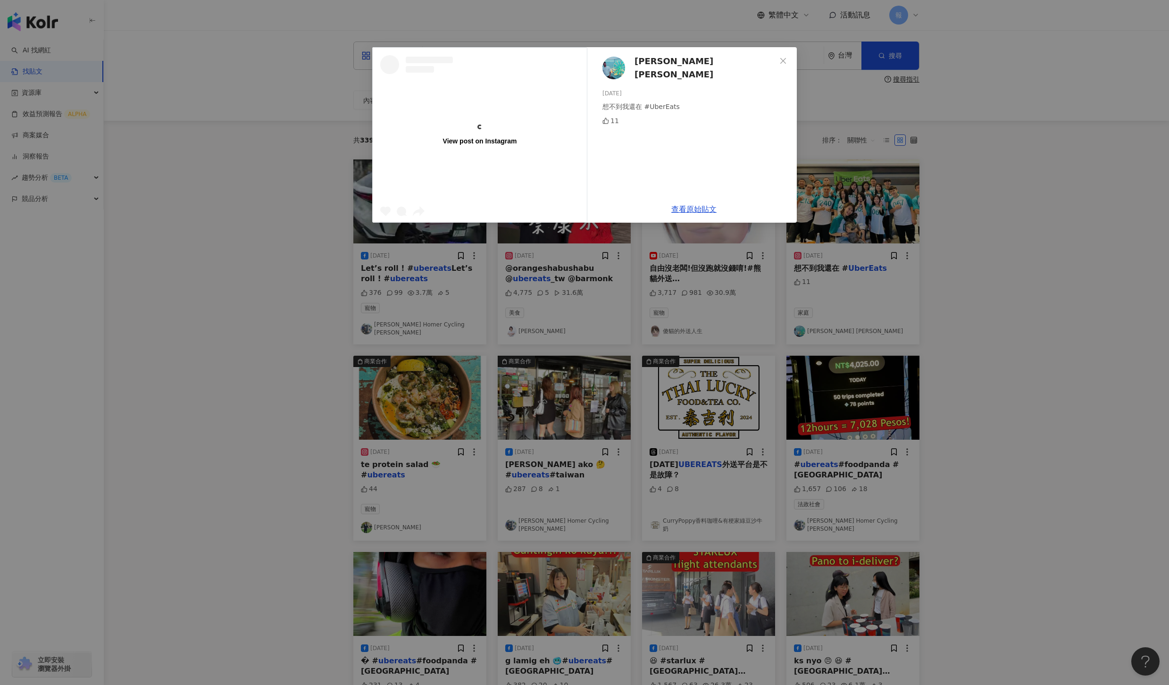
click at [1047, 346] on div "View post on Instagram Scott Chen 2024/11/11 想不到我還在 #UberEats 11 查看原始貼文" at bounding box center [584, 342] width 1169 height 685
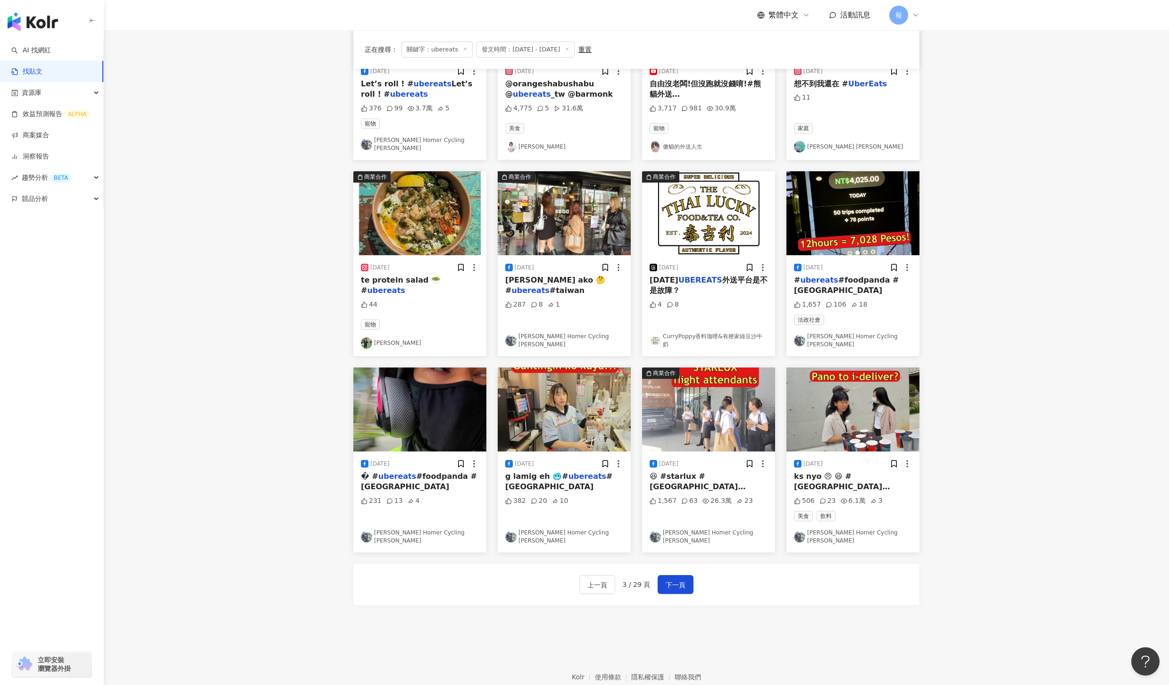
scroll to position [181, 0]
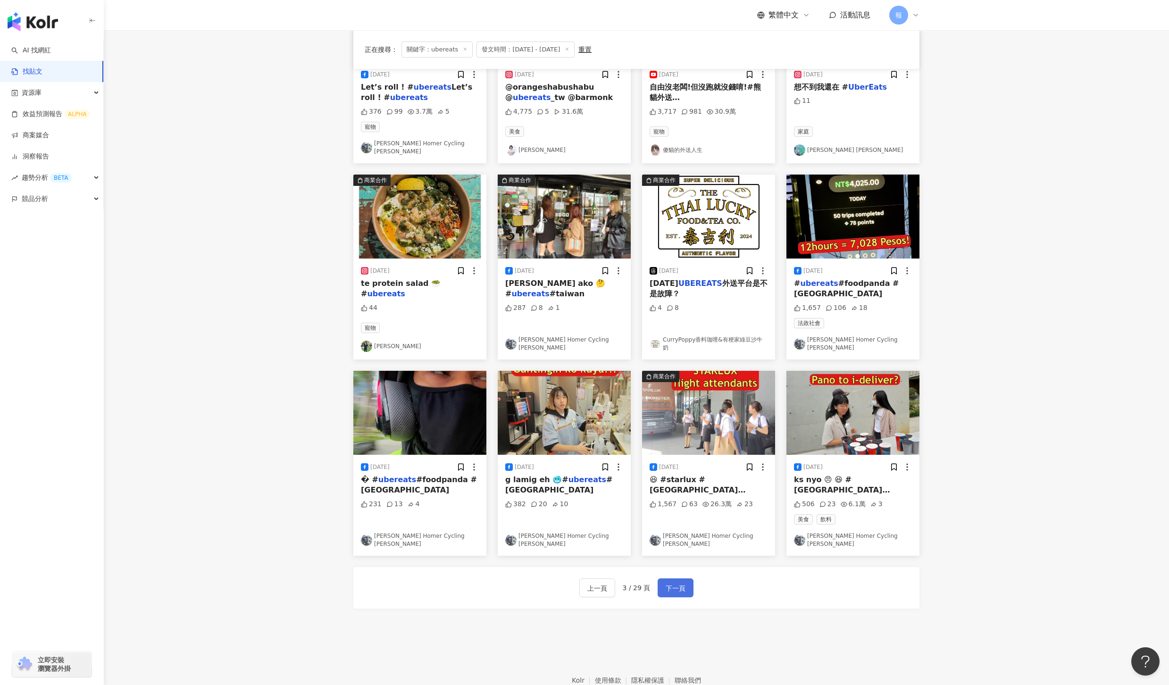
click at [677, 583] on span "下一頁" at bounding box center [676, 588] width 20 height 11
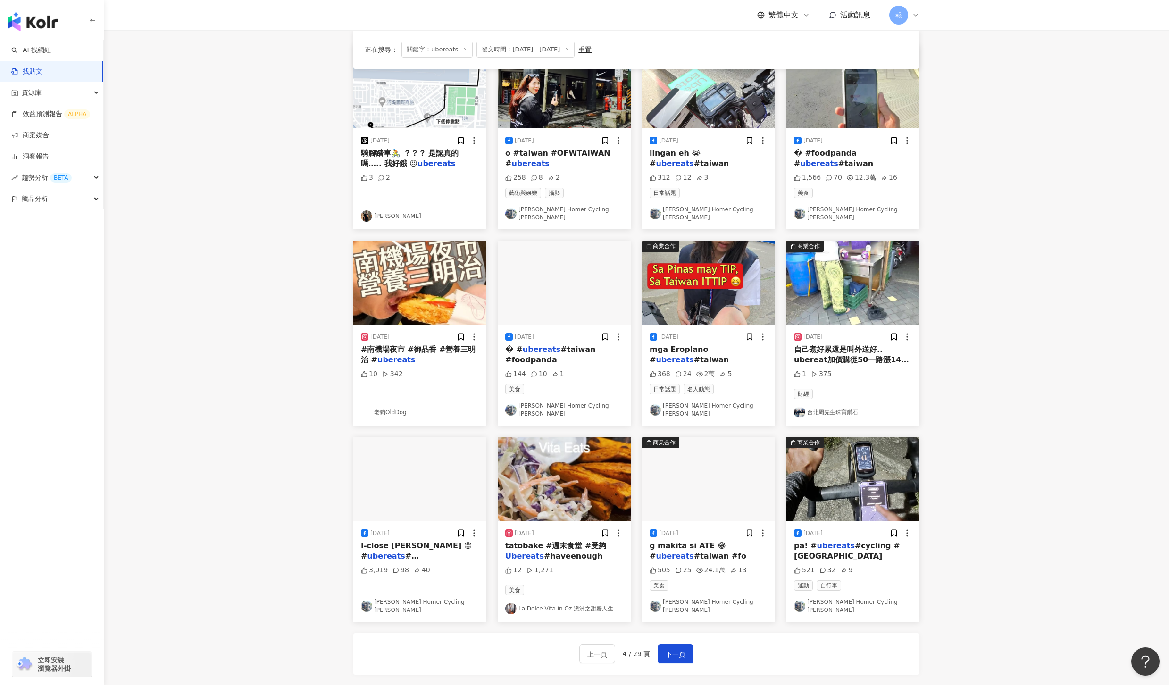
scroll to position [116, 0]
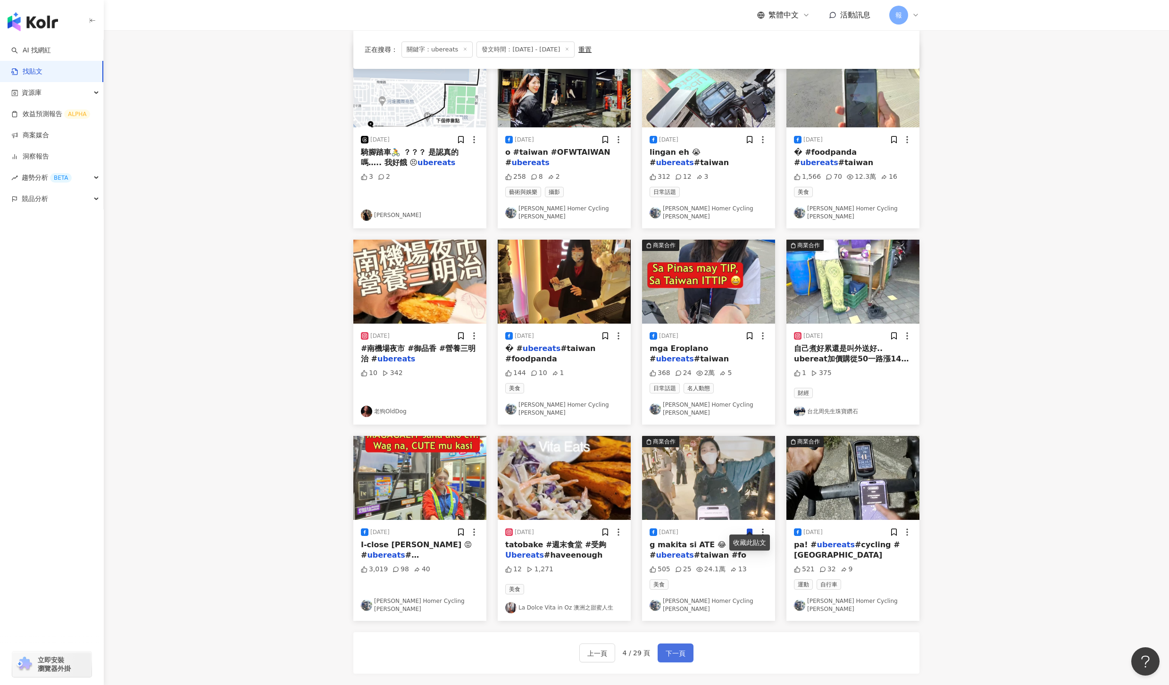
click at [678, 648] on span "下一頁" at bounding box center [676, 653] width 20 height 11
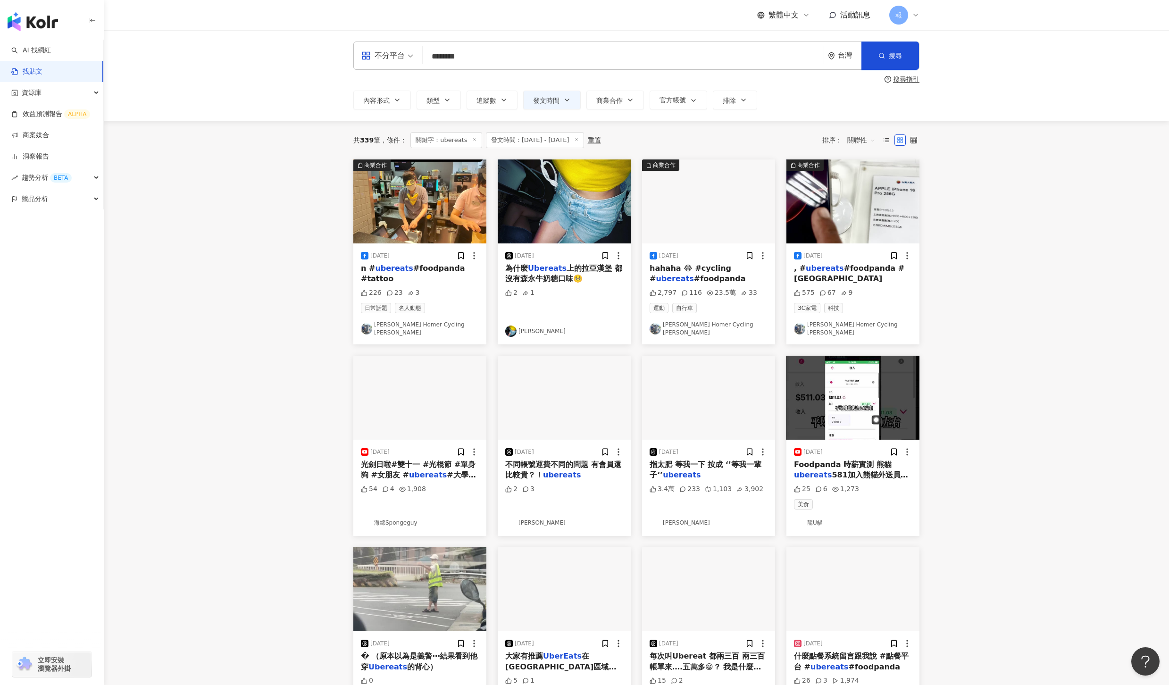
scroll to position [221, 0]
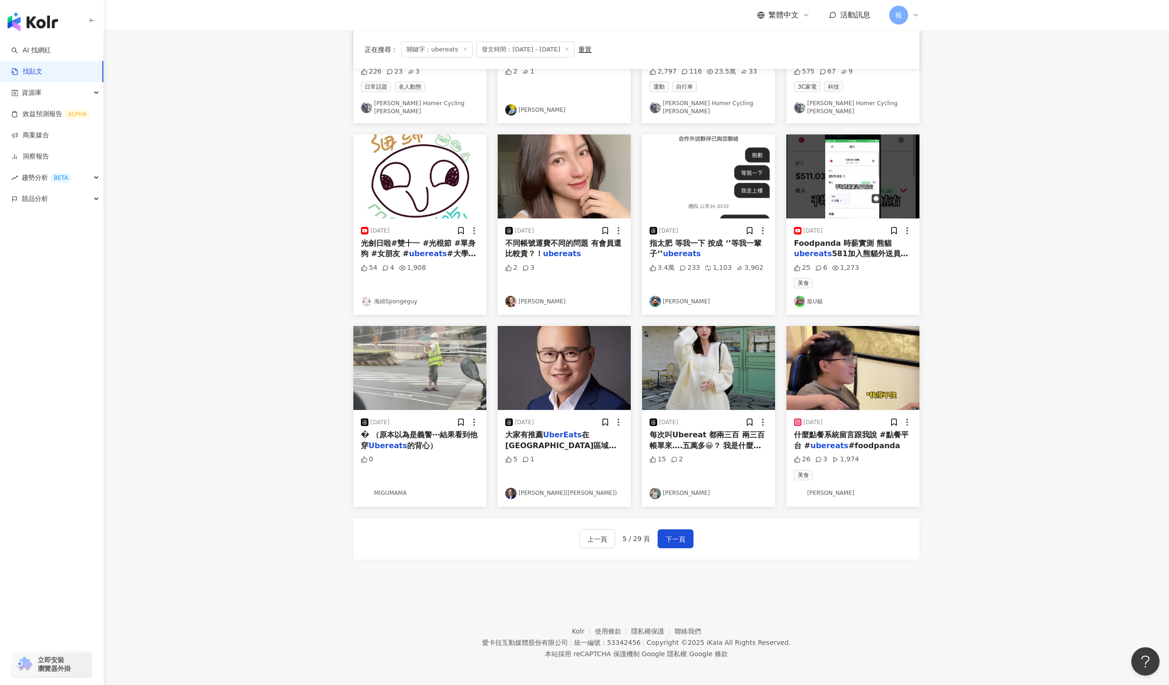
click at [821, 437] on div "什麼點餐系統留言跟我說 #點餐平台 # ubereats #foodpanda" at bounding box center [853, 440] width 118 height 21
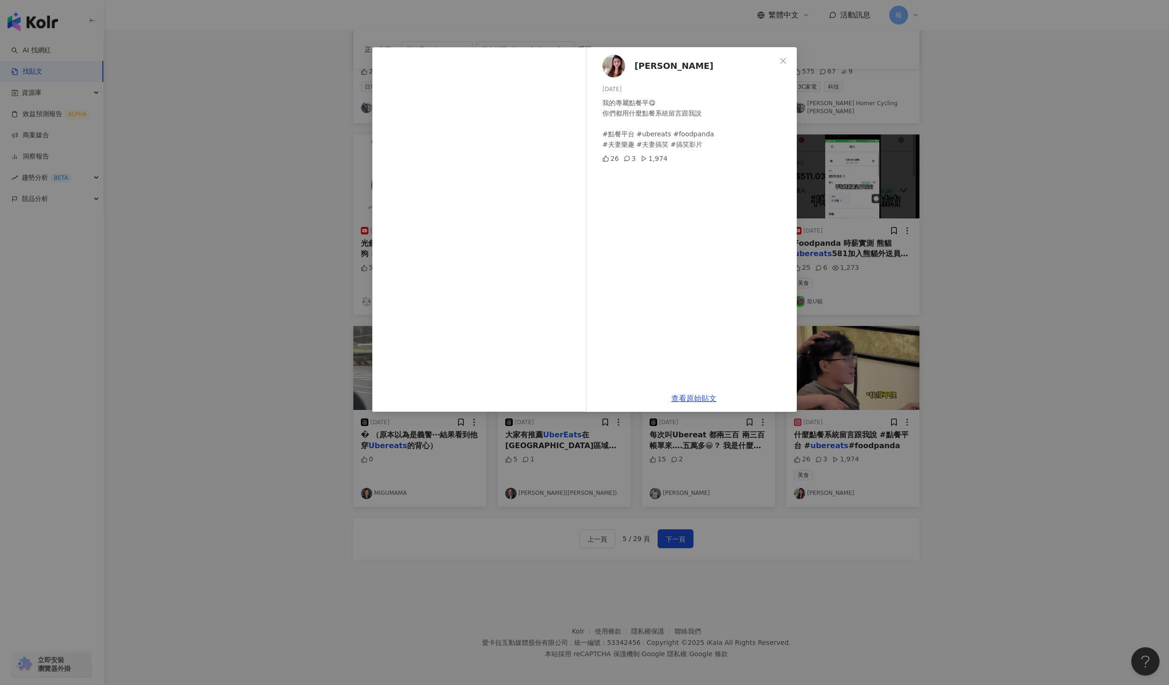
drag, startPoint x: 888, startPoint y: 542, endPoint x: 853, endPoint y: 542, distance: 34.9
click at [888, 542] on div "暐婷 2024/11/11 我的專屬點餐平😋 你們都用什麼點餐系統留言跟我說 #點餐平台 #ubereats #foodpanda #夫妻樂趣 #夫妻搞笑 #…" at bounding box center [584, 342] width 1169 height 685
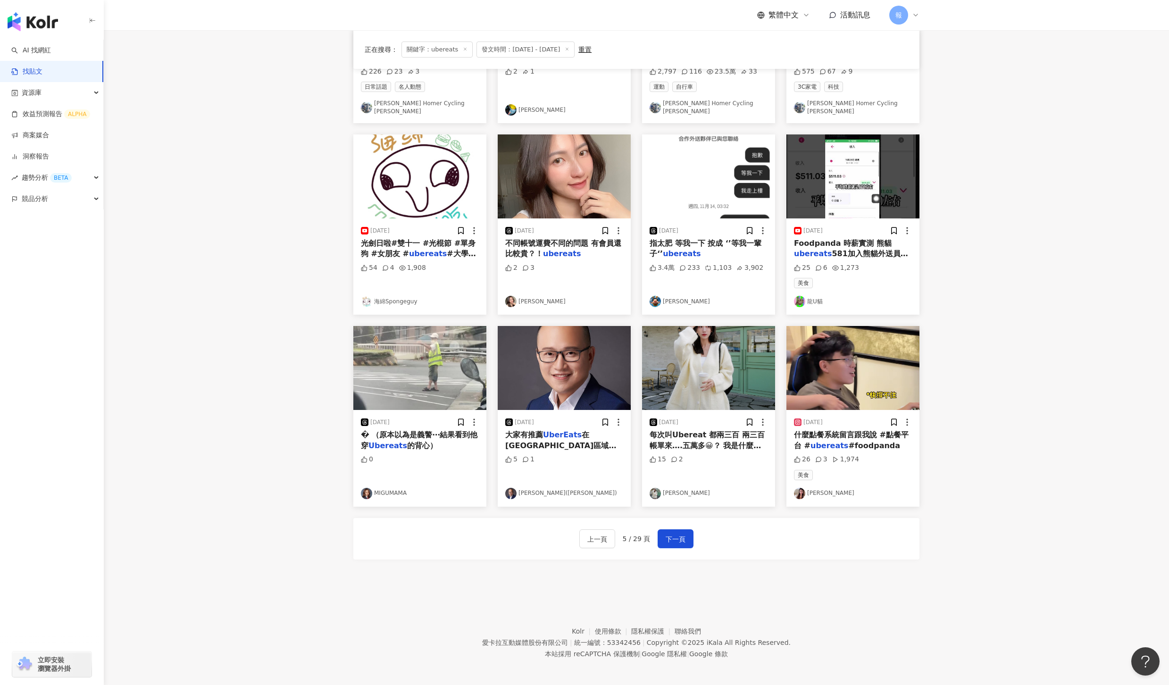
click at [828, 430] on span "什麼點餐系統留言跟我說 #點餐平台 #" at bounding box center [851, 439] width 115 height 19
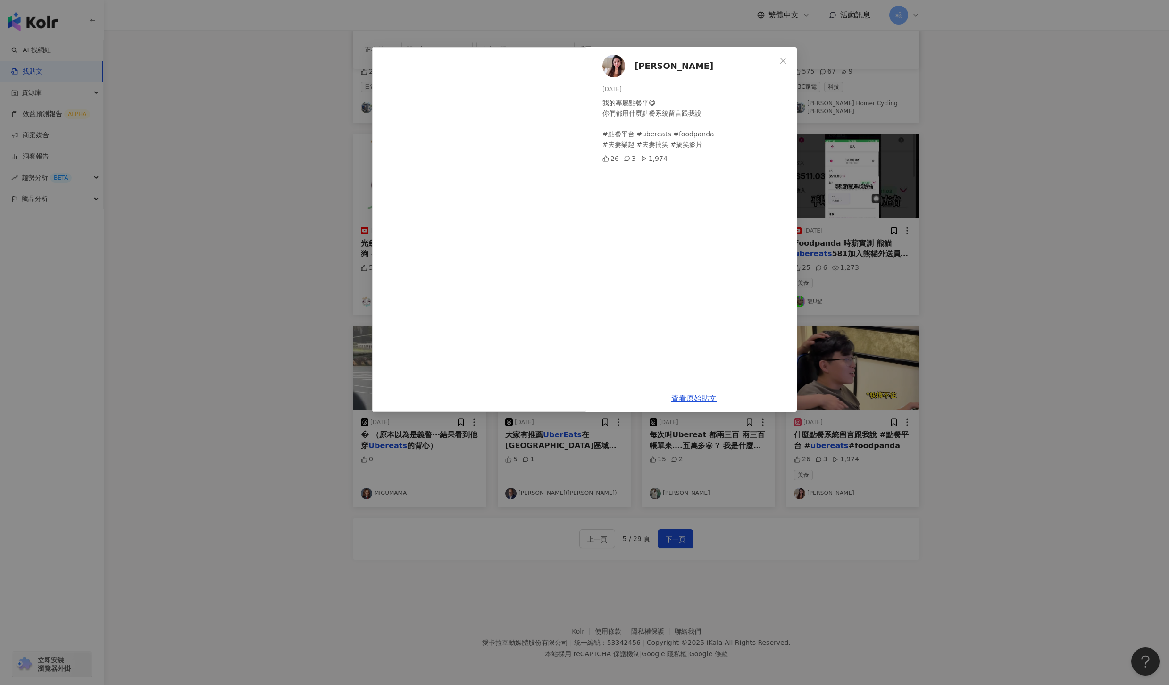
click at [689, 537] on div "暐婷 2024/11/11 我的專屬點餐平😋 你們都用什麼點餐系統留言跟我說 #點餐平台 #ubereats #foodpanda #夫妻樂趣 #夫妻搞笑 #…" at bounding box center [584, 342] width 1169 height 685
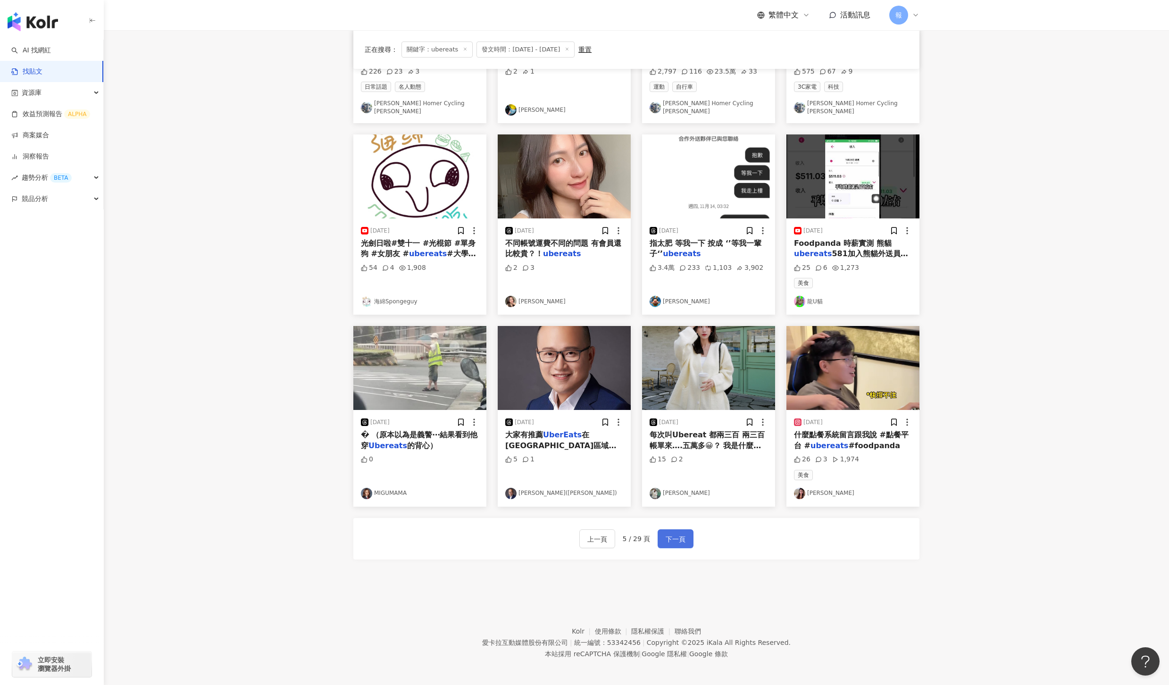
click at [686, 538] on button "下一頁" at bounding box center [676, 538] width 36 height 19
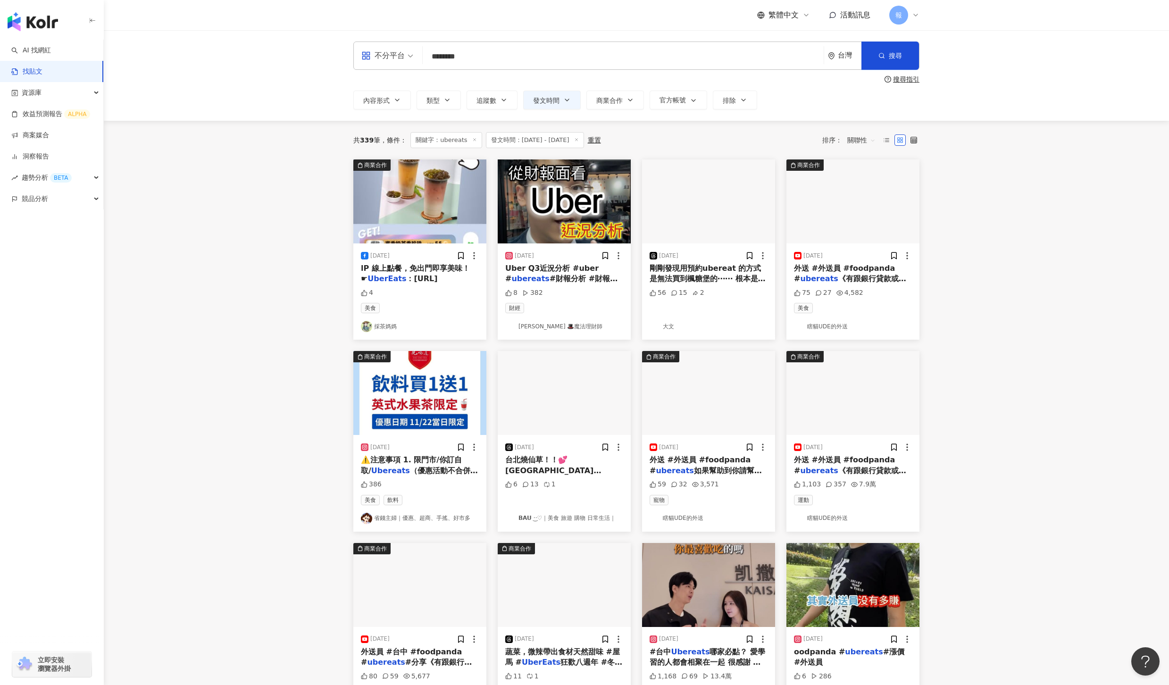
scroll to position [197, 0]
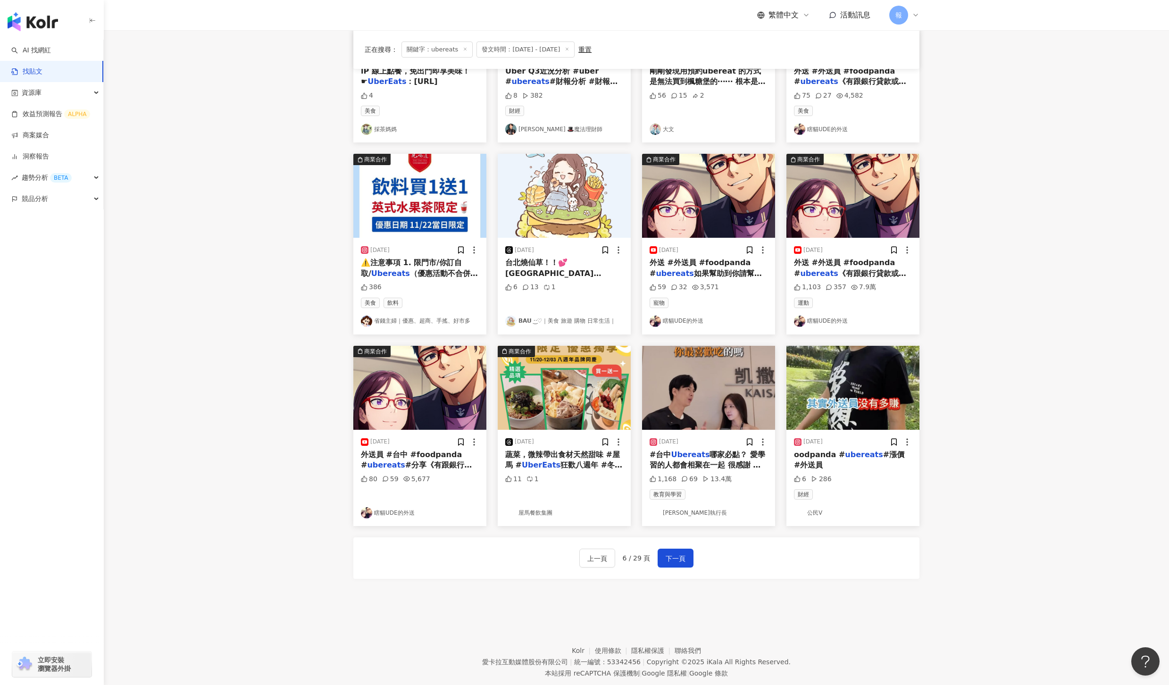
click at [681, 465] on span "哪家必點？ 愛學習的人都會相聚在一起 很感謝 在學習的道路上 有好戰友 @ii_n_o_n_g @zion_hsueh" at bounding box center [708, 470] width 116 height 41
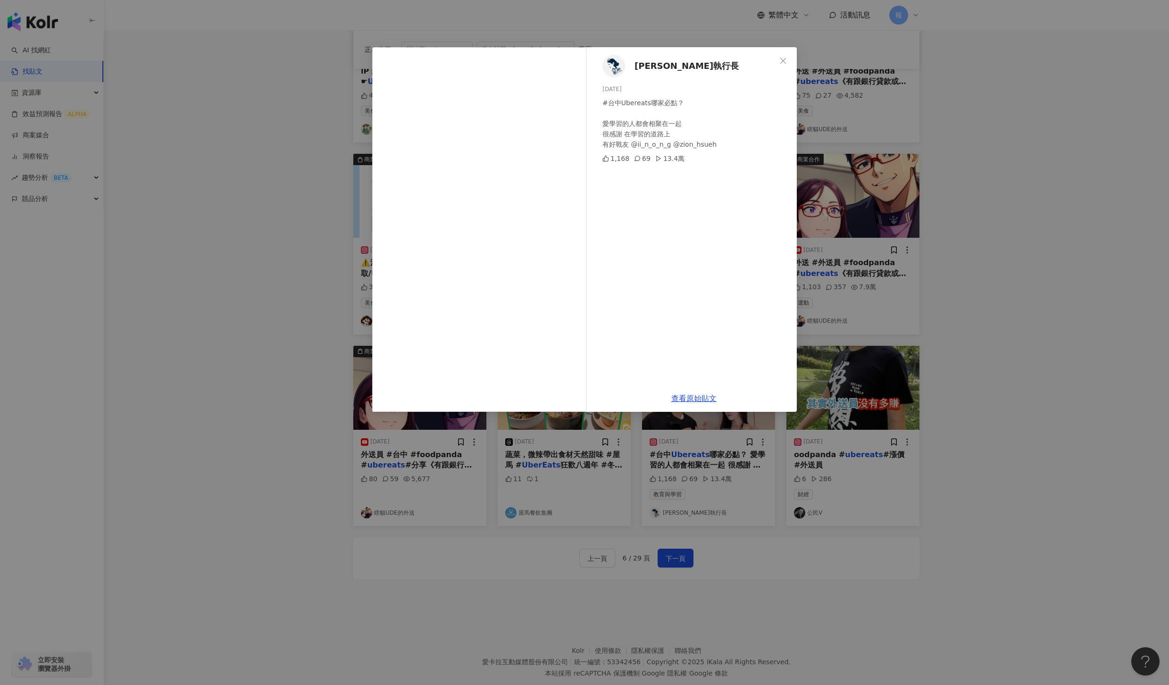
click at [1034, 494] on div "Willy執行長 2024/11/1 #台中Ubereats哪家必點？ 愛學習的人都會相聚在一起 很感謝 在學習的道路上 有好戰友 @ii_n_o_n_g @…" at bounding box center [584, 342] width 1169 height 685
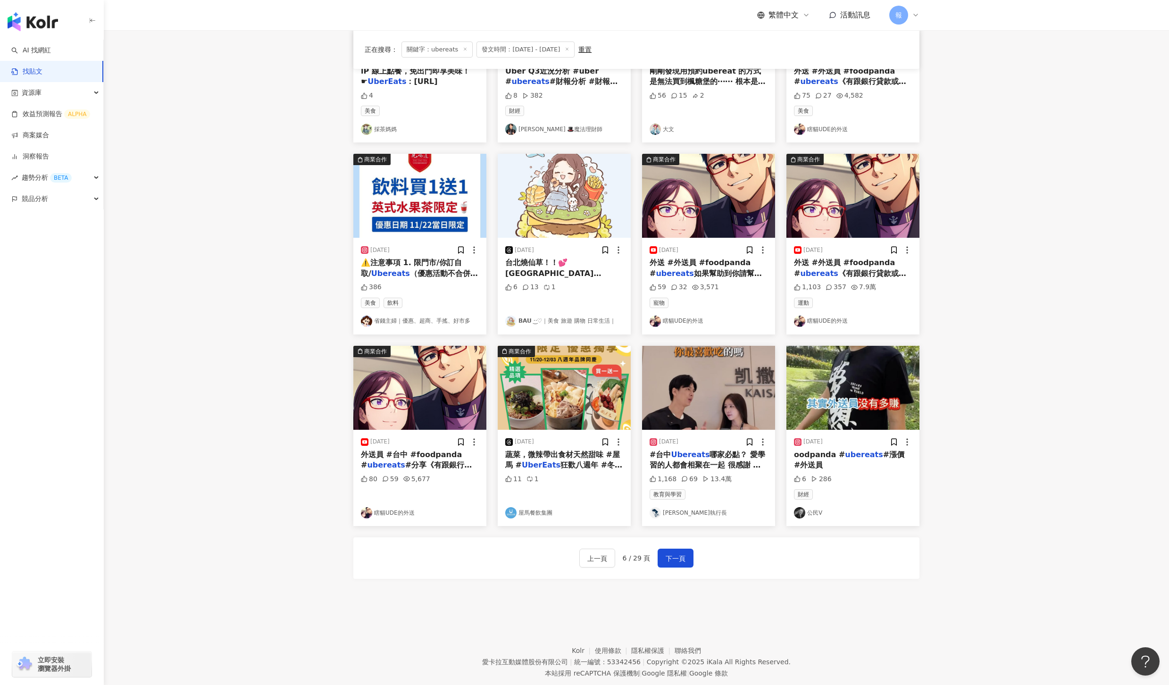
click at [831, 459] on span "oodpanda #" at bounding box center [819, 454] width 51 height 9
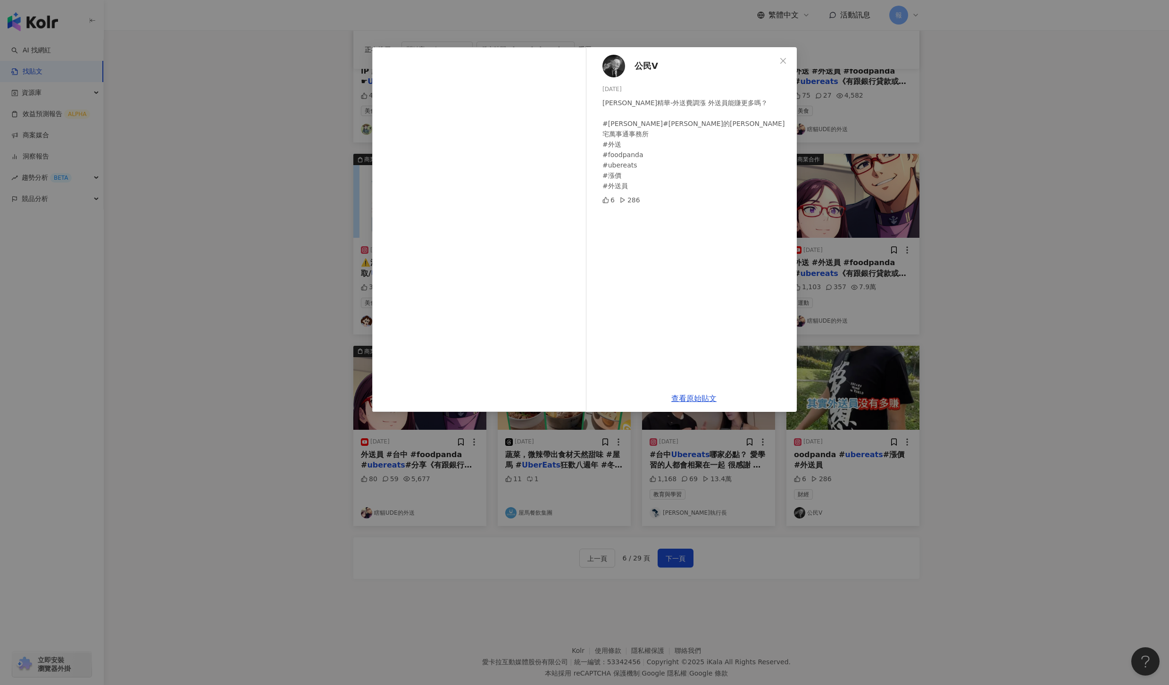
click at [865, 539] on div "公民V 2024/11/4 朱學恒精華-外送費調漲 外送員能賺更多嗎？ #朱學恒 #朱學恒的阿宅萬事通事務所 #外送 #foodpanda #ubereats…" at bounding box center [584, 342] width 1169 height 685
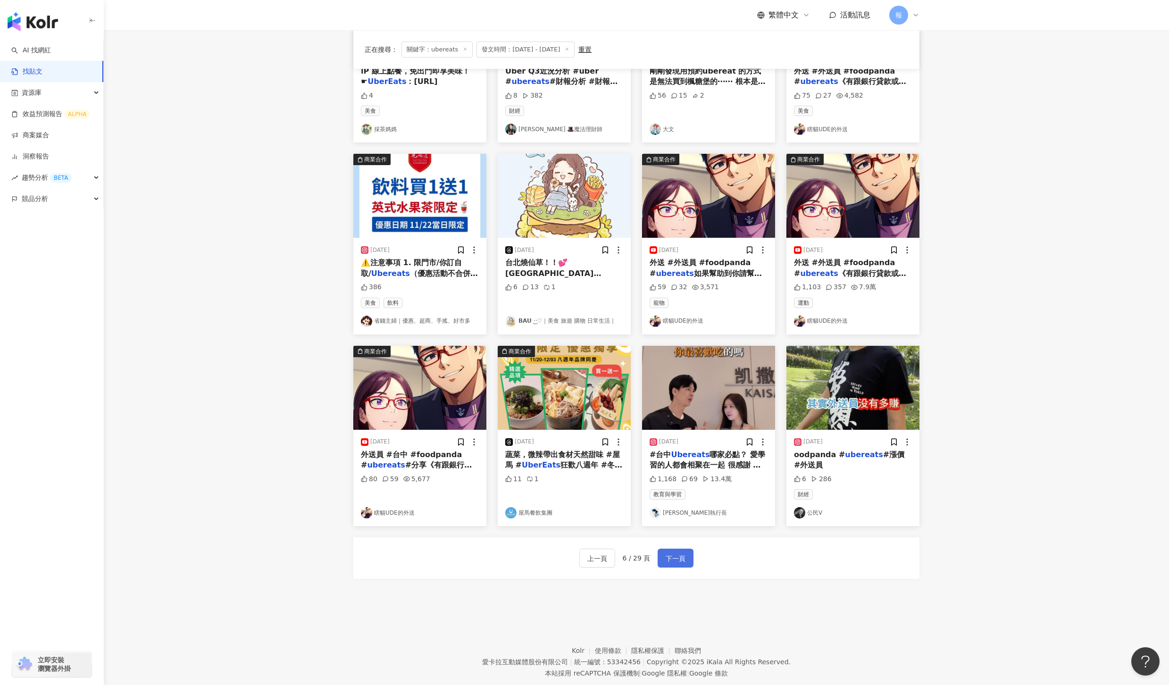
click at [686, 559] on button "下一頁" at bounding box center [676, 558] width 36 height 19
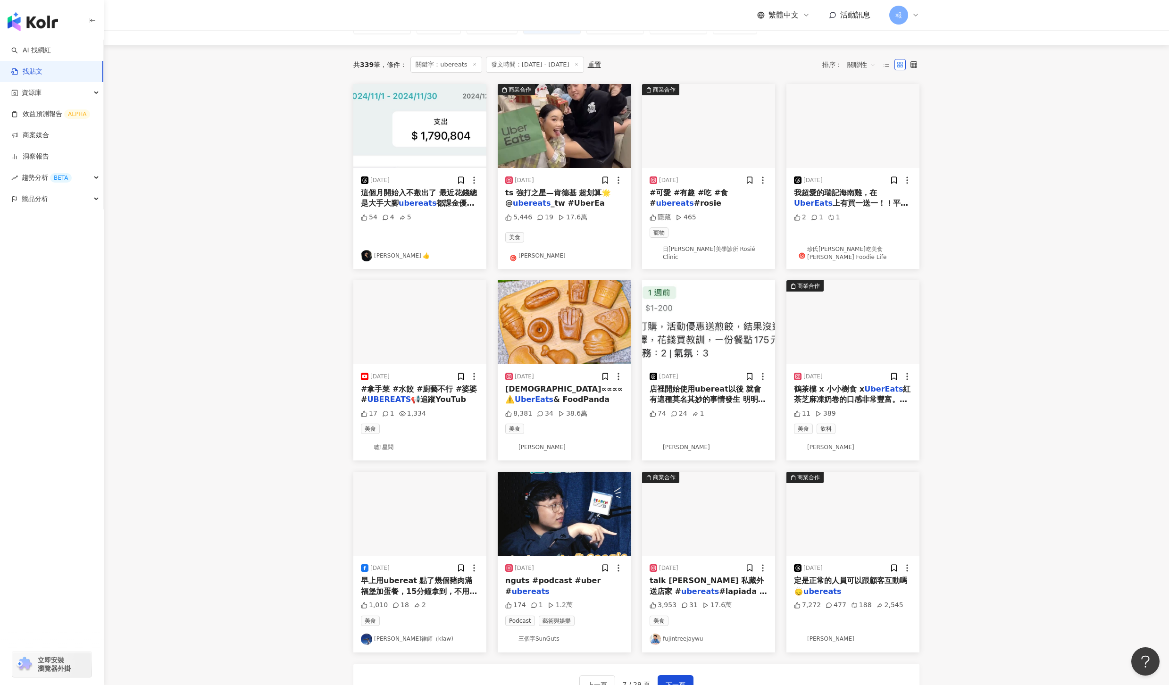
scroll to position [0, 0]
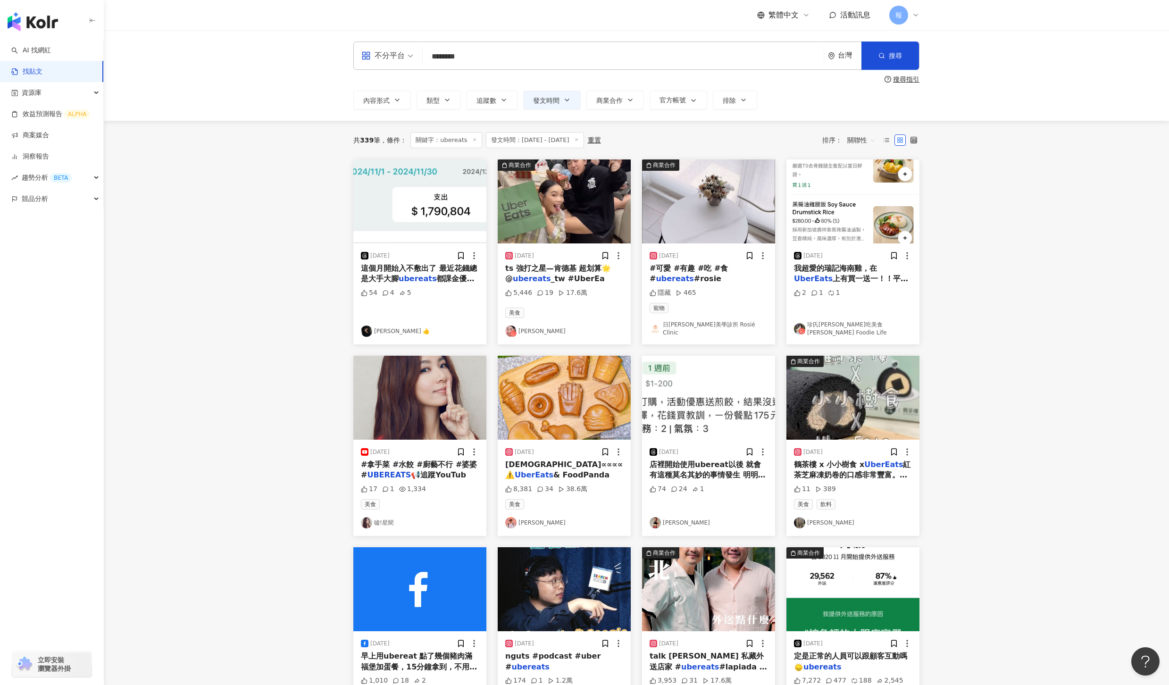
click at [569, 269] on span "ts 強打之星—肯德基 超划算🌟 @" at bounding box center [558, 273] width 106 height 19
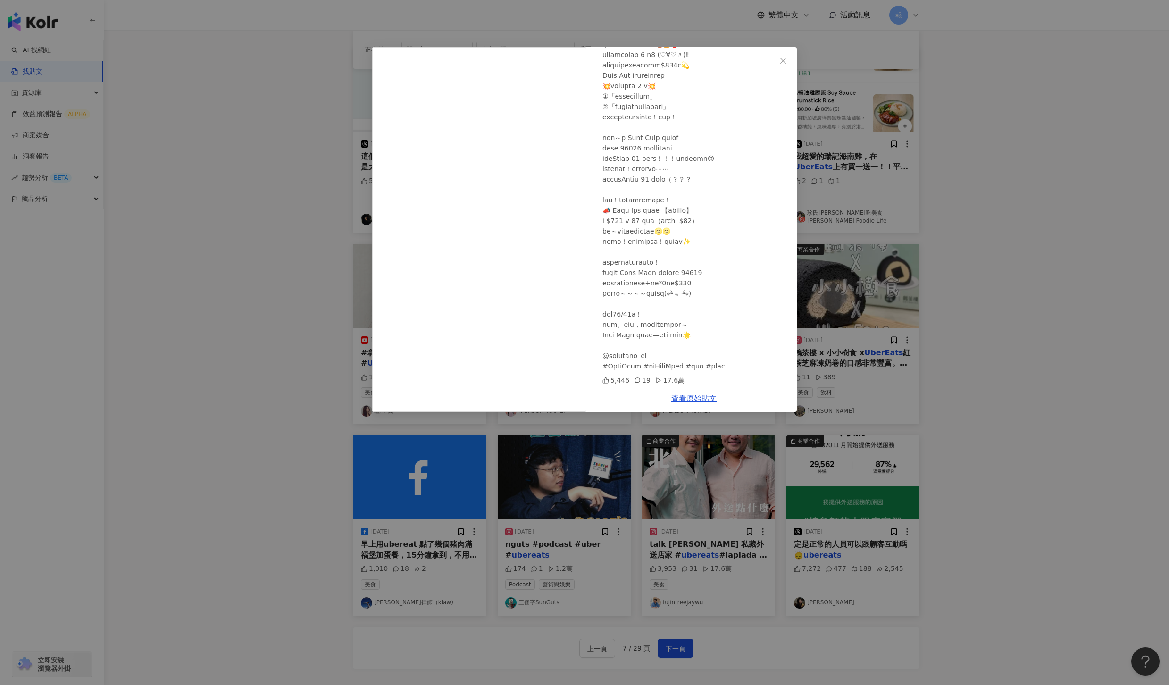
scroll to position [221, 0]
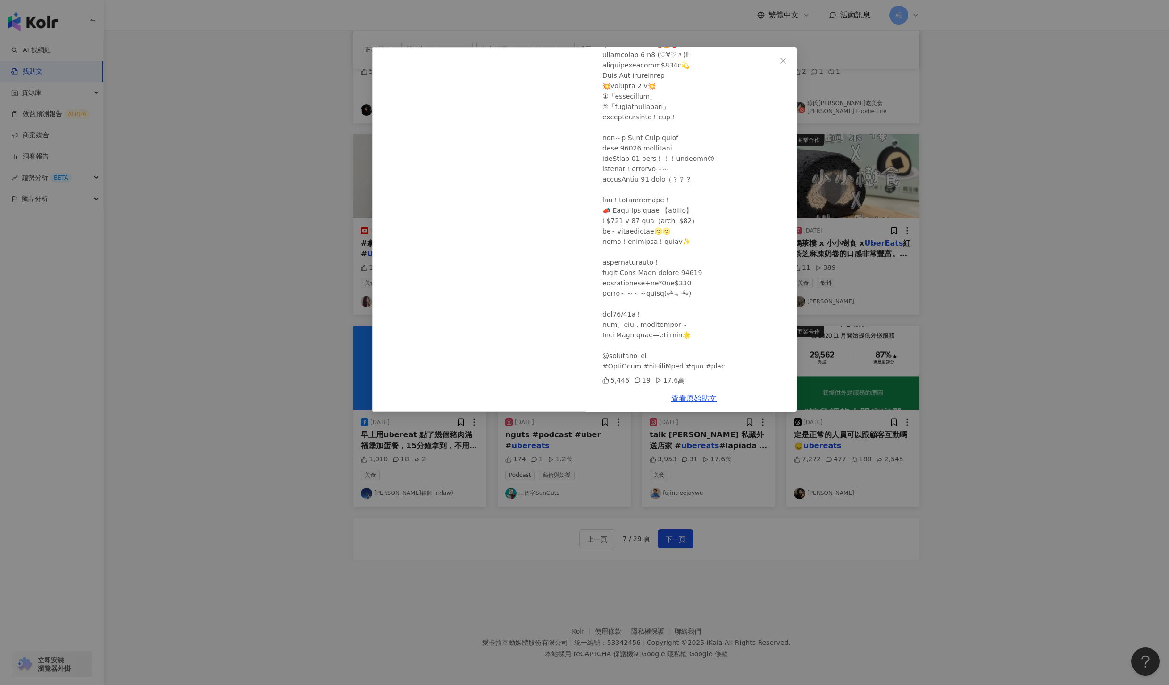
click at [1005, 329] on div "游庭瑄 2024/11/30 5,446 19 17.6萬 查看原始貼文" at bounding box center [584, 342] width 1169 height 685
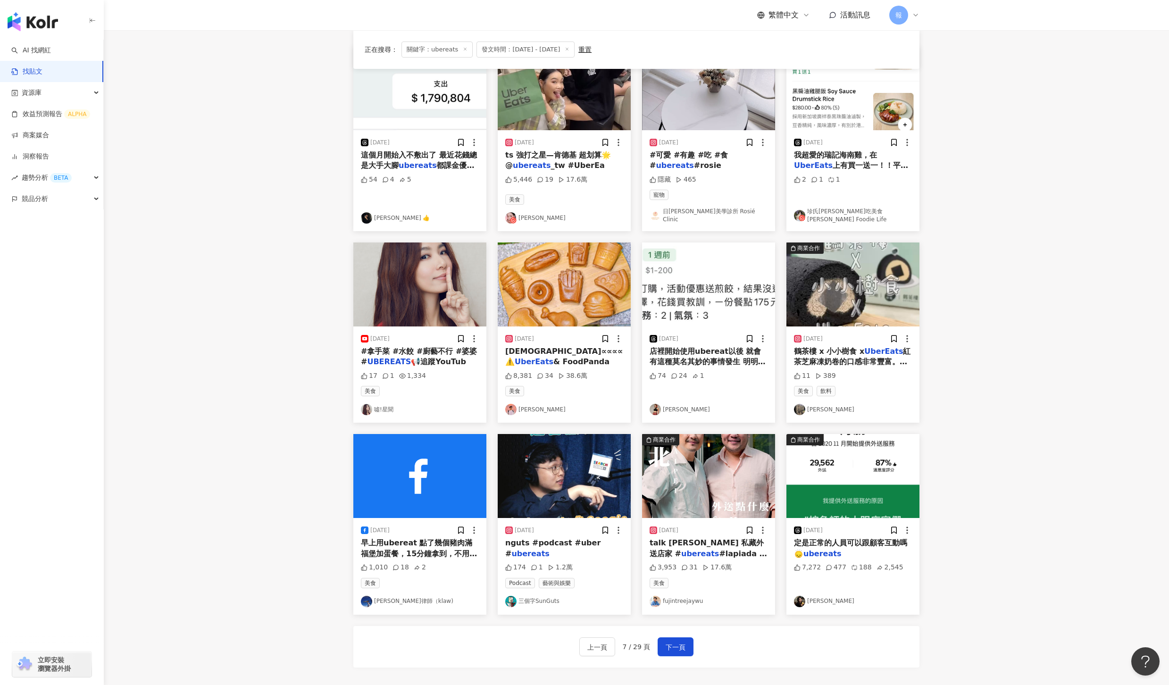
scroll to position [121, 0]
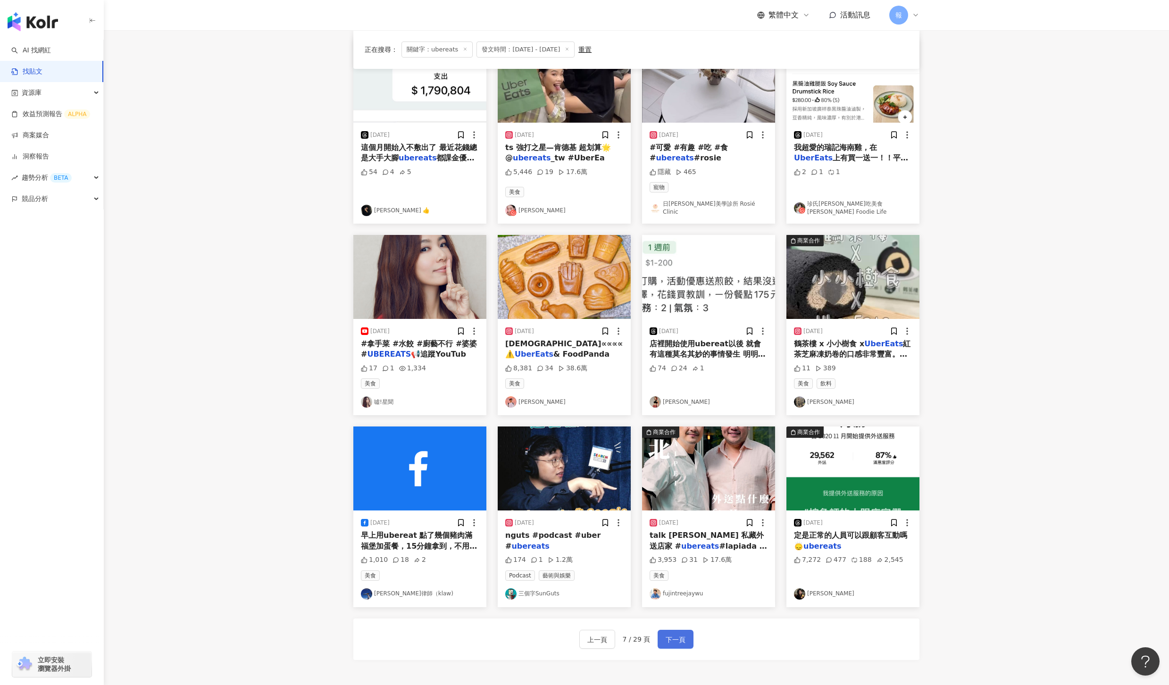
click at [673, 630] on button "下一頁" at bounding box center [676, 639] width 36 height 19
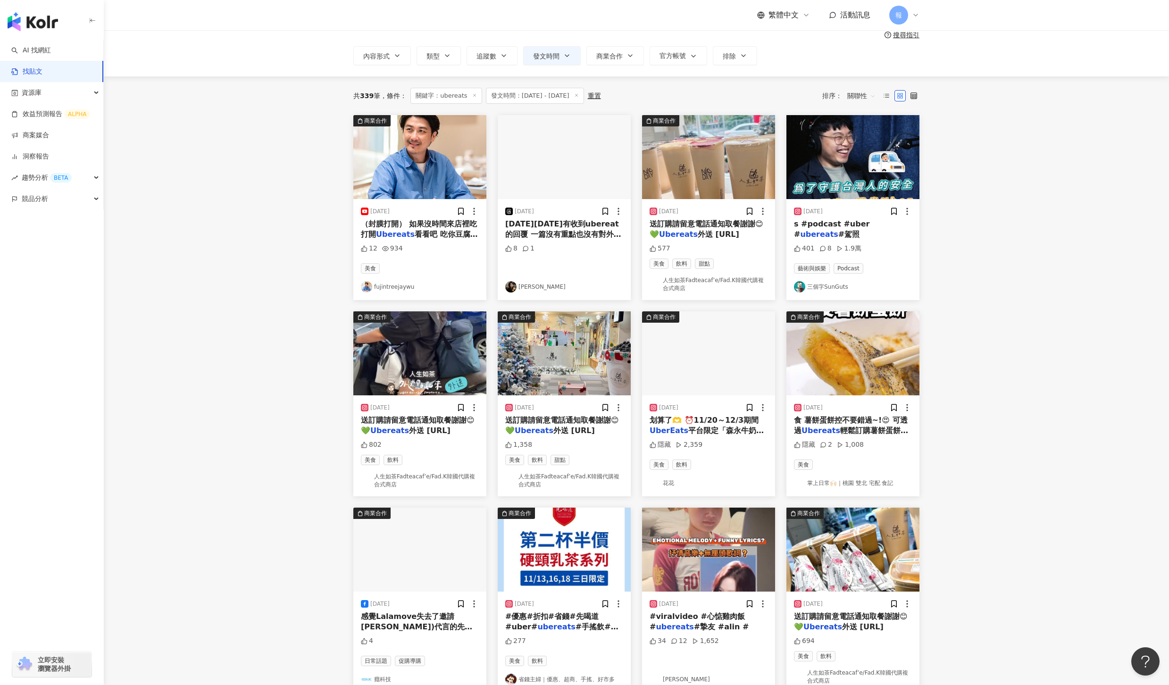
scroll to position [44, 0]
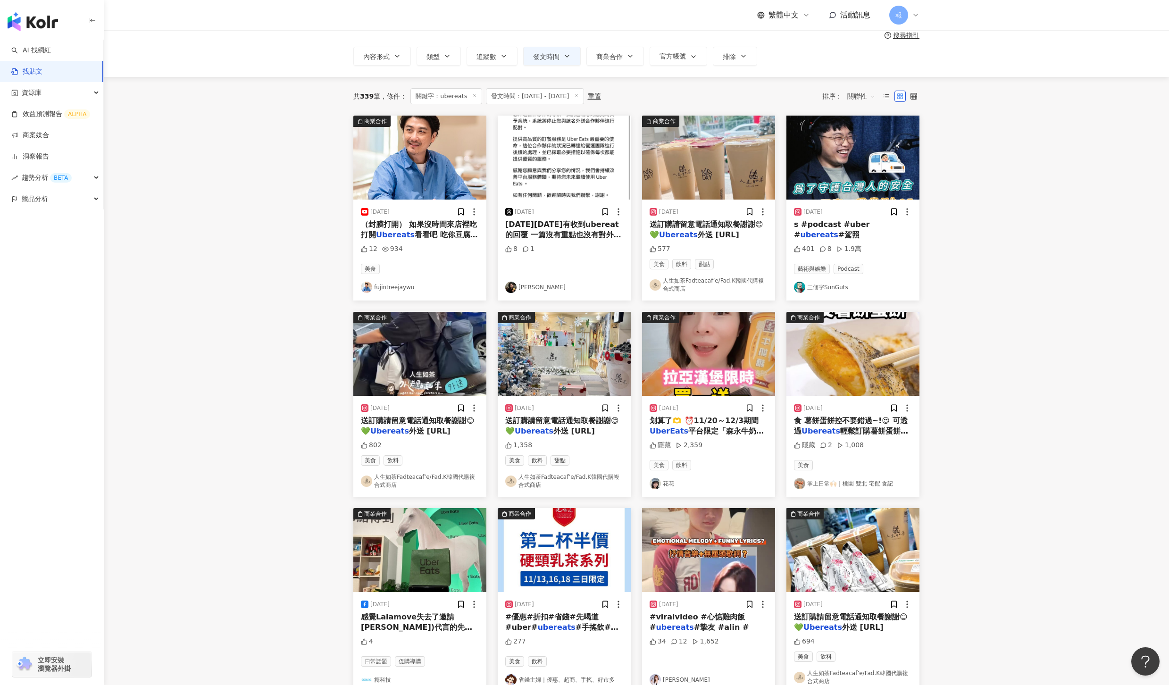
click at [896, 230] on div "s #podcast #uber # ubereats #駕照" at bounding box center [853, 229] width 118 height 21
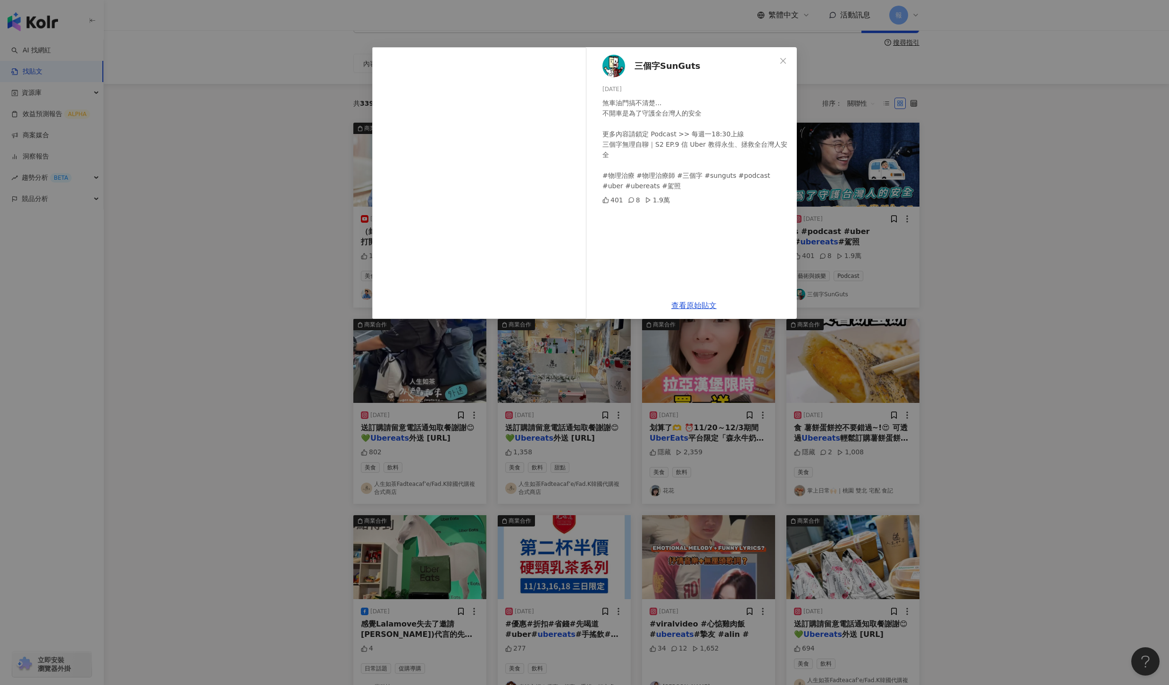
click at [980, 311] on div "三個字SunGuts 2024/11/1 煞車油門搞不清楚... 不開車是為了守護全台灣人的安全 更多內容請鎖定 Podcast >> 每週一18:30上線 …" at bounding box center [584, 342] width 1169 height 685
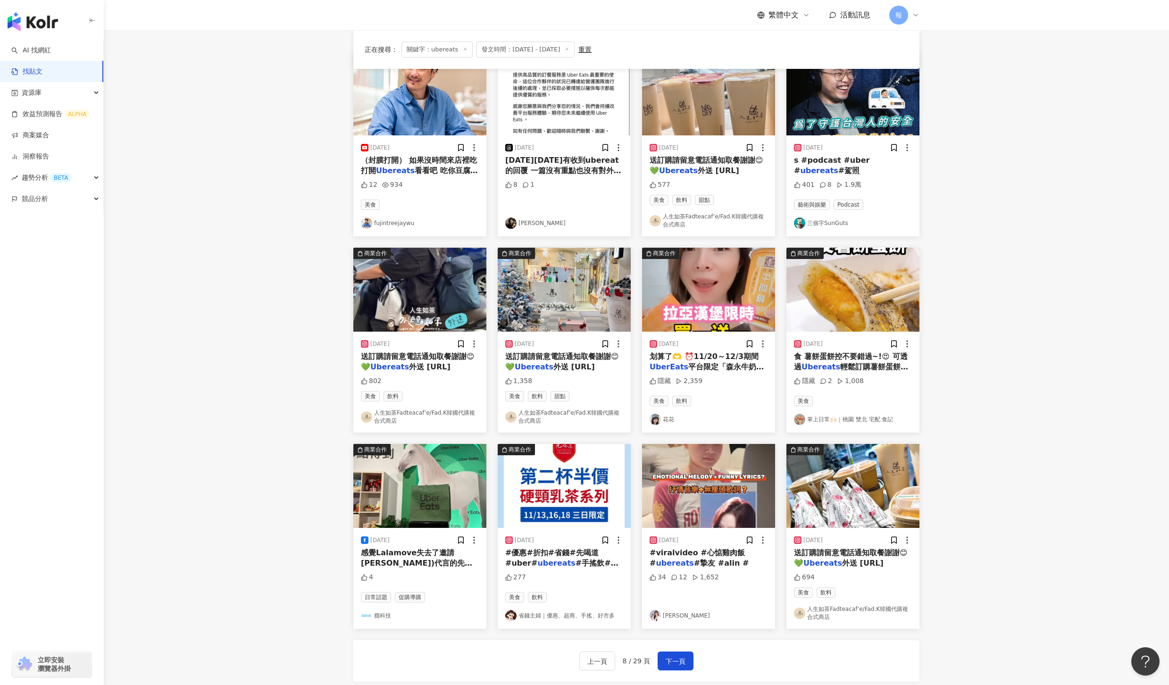
scroll to position [127, 0]
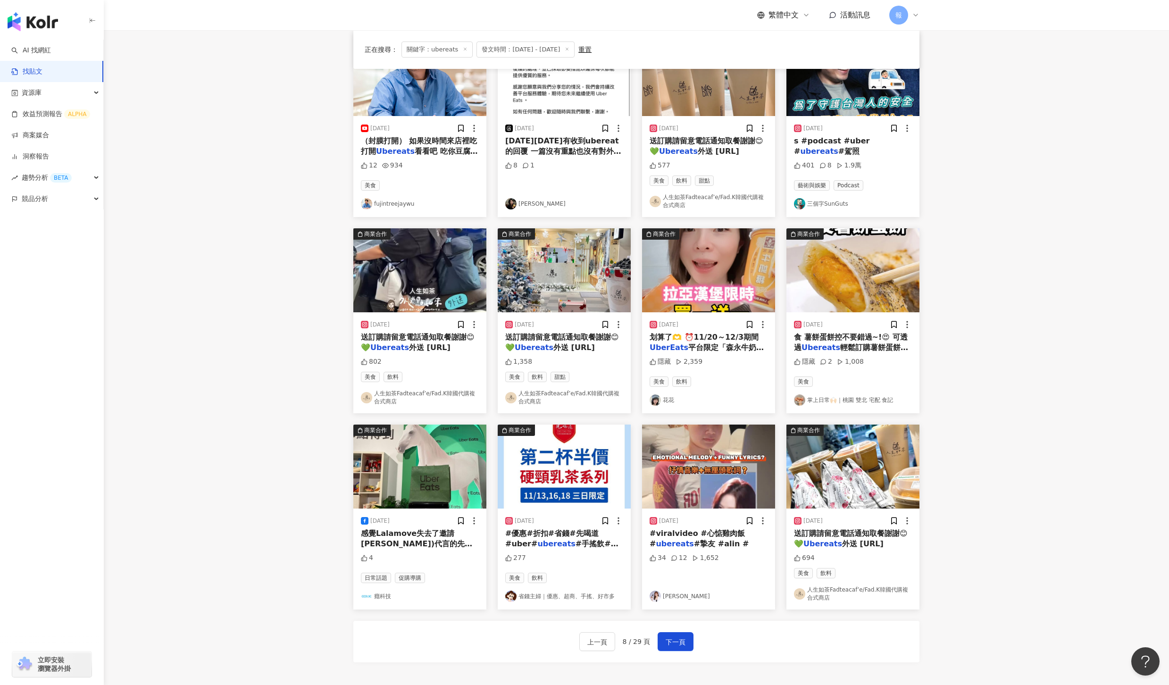
click at [665, 346] on mark "UberEats" at bounding box center [669, 347] width 39 height 9
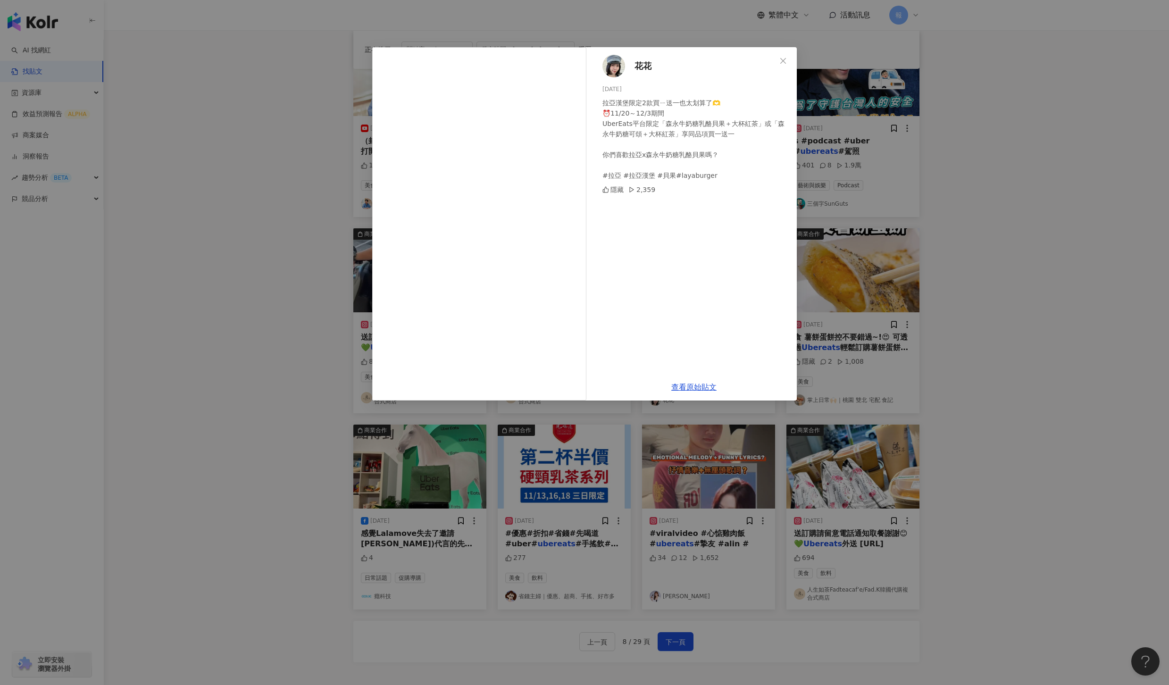
click at [1088, 355] on div "花花 2024/11/24 拉亞漢堡限定2款買ㄧ送一也太划算了🫶 ⏰11/20～12/3期間 UberEats平台限定「森永牛奶糖乳酪貝果＋大杯紅茶」或「森永…" at bounding box center [584, 342] width 1169 height 685
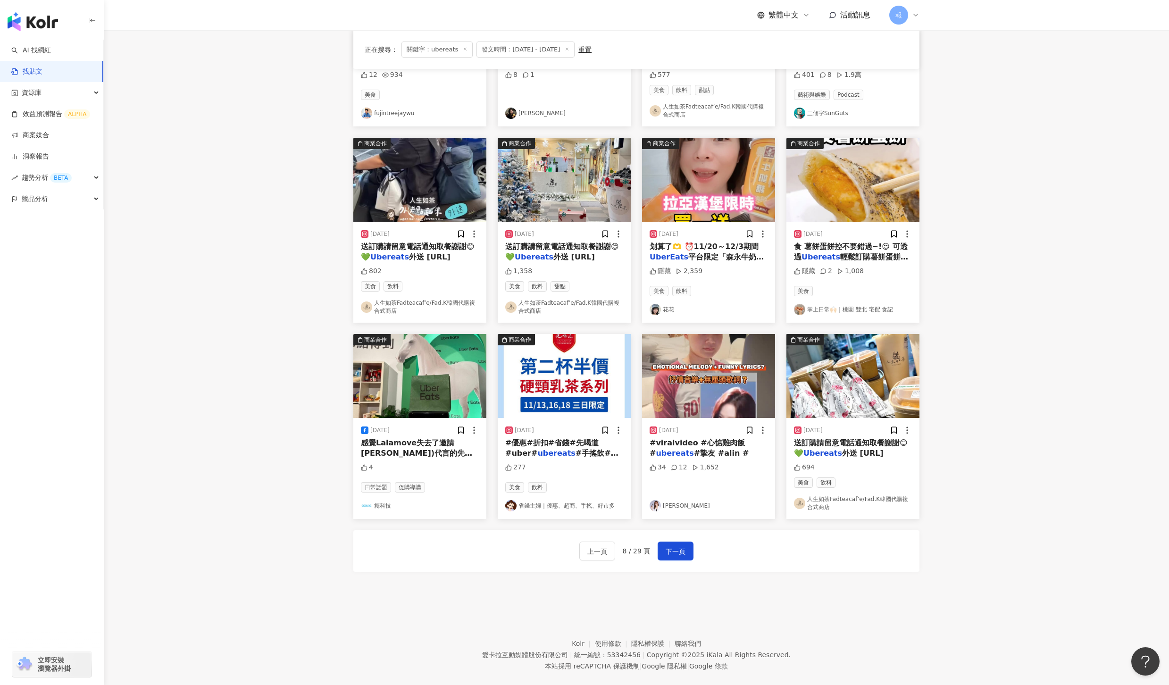
scroll to position [235, 0]
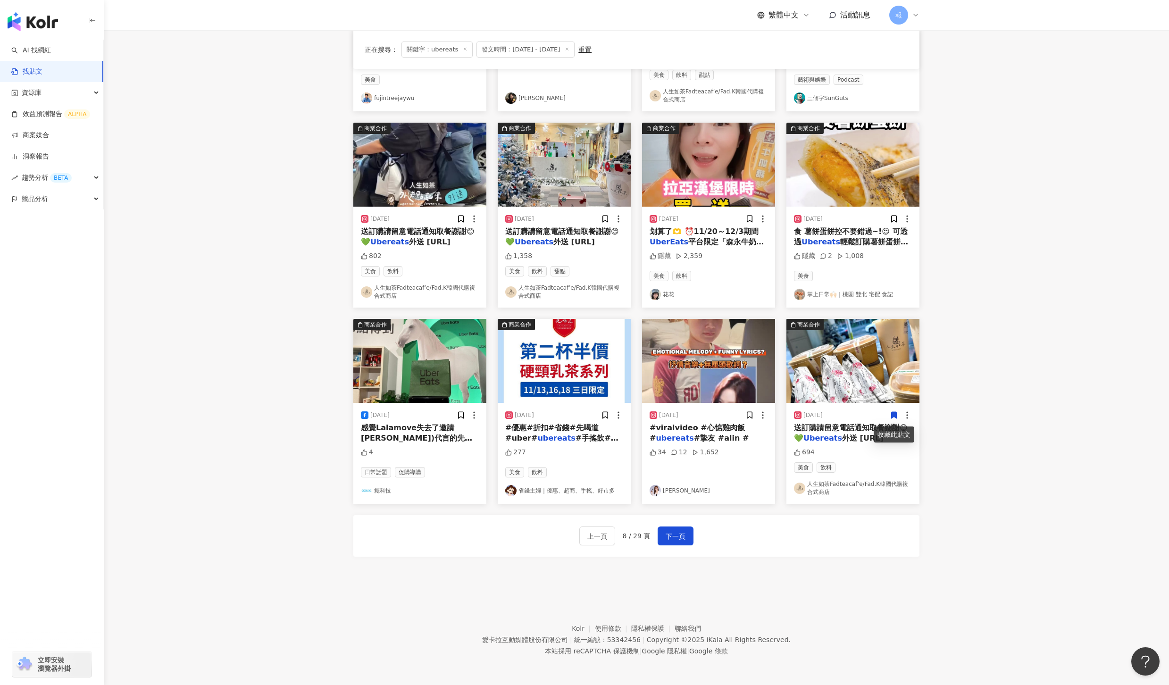
click at [830, 436] on mark "Ubereats" at bounding box center [823, 438] width 39 height 9
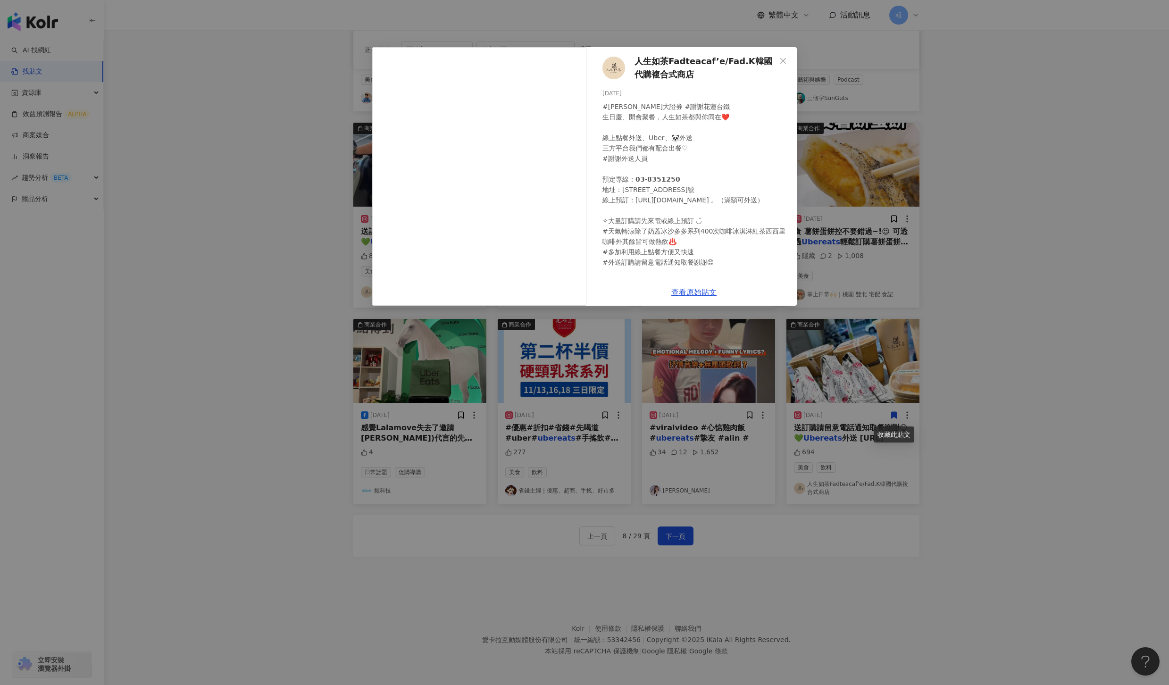
click at [1053, 463] on div "人生如茶Fadteacaf’e/Fad.K韓國代購複合式商店 2024/11/20 694 查看原始貼文" at bounding box center [584, 342] width 1169 height 685
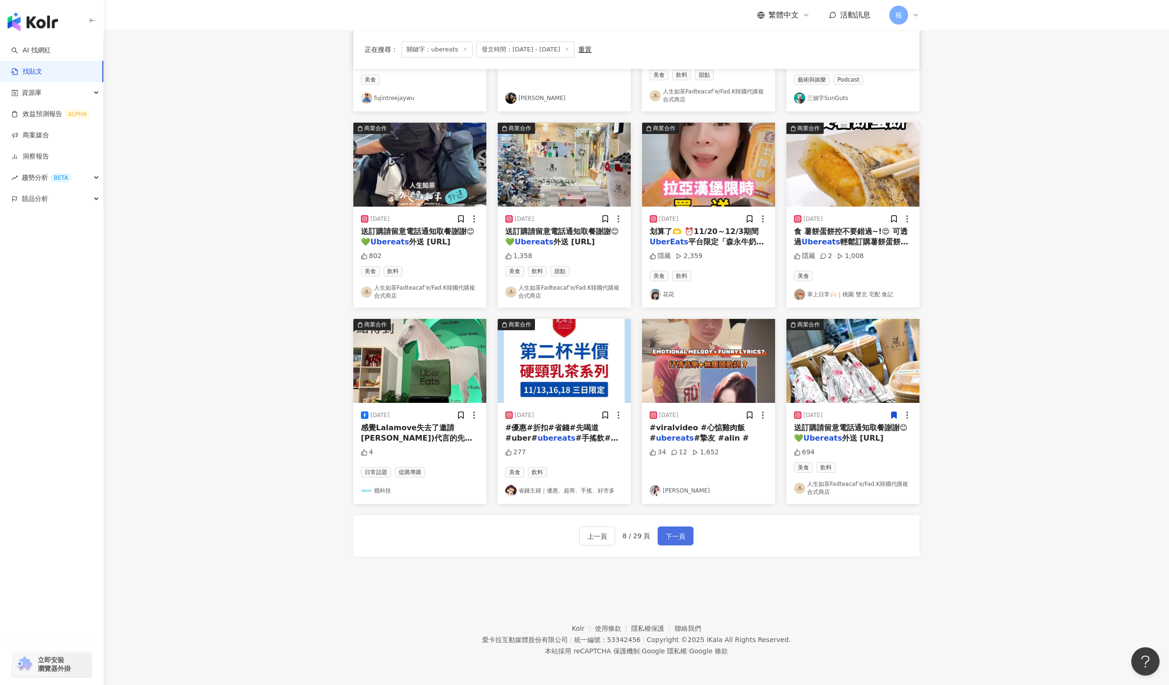
click at [683, 545] on button "下一頁" at bounding box center [676, 536] width 36 height 19
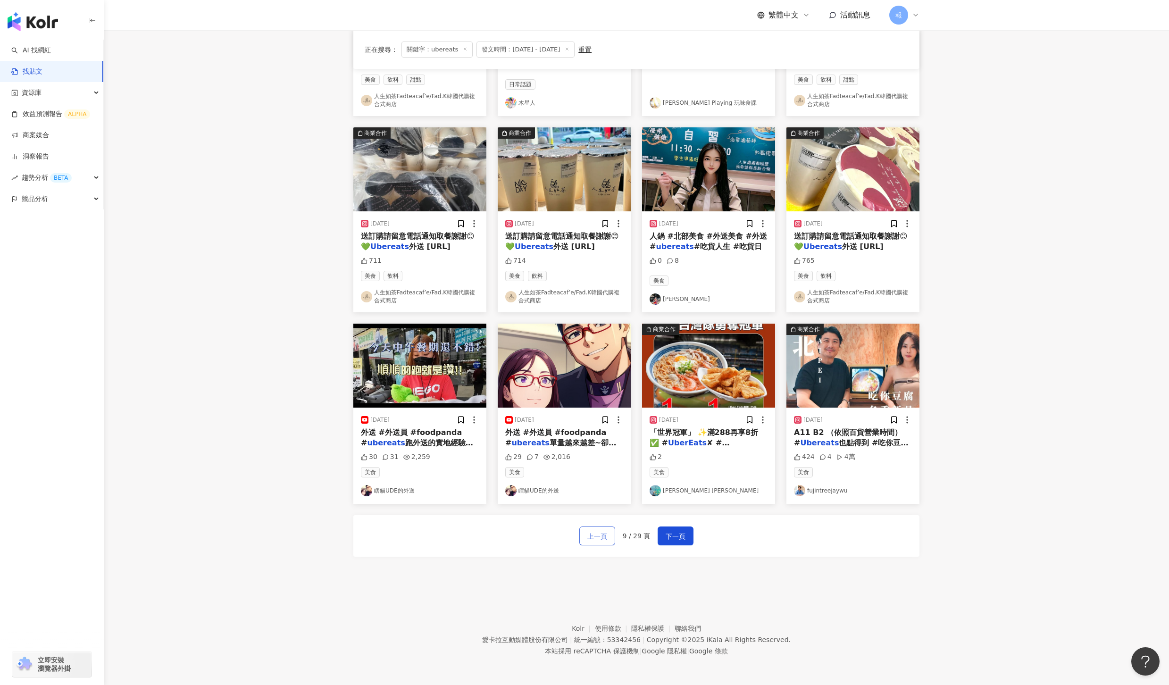
click at [610, 533] on button "上一頁" at bounding box center [598, 536] width 36 height 19
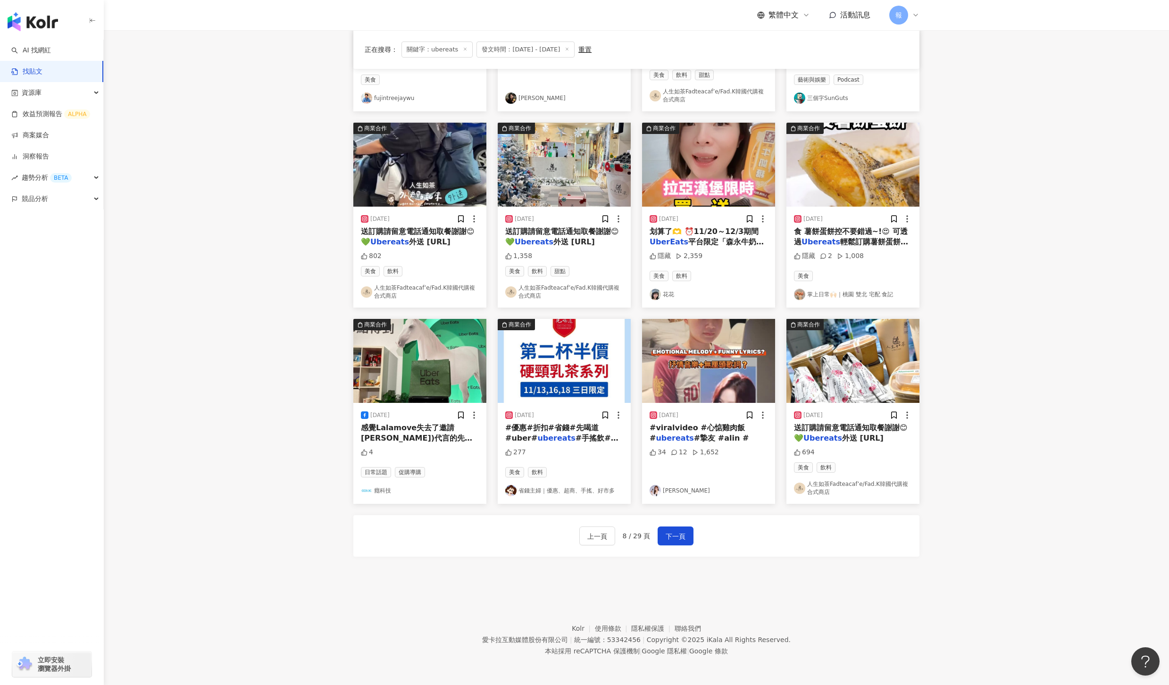
click at [429, 429] on span "感覺Lalamove失去了邀請徐佳瑩(拉拉)代言的先機了 UberEat在活動也公布2024年最常訂購的類型，其中手搖飲果然不易外的入榜，價格則落在100元至…" at bounding box center [417, 454] width 113 height 62
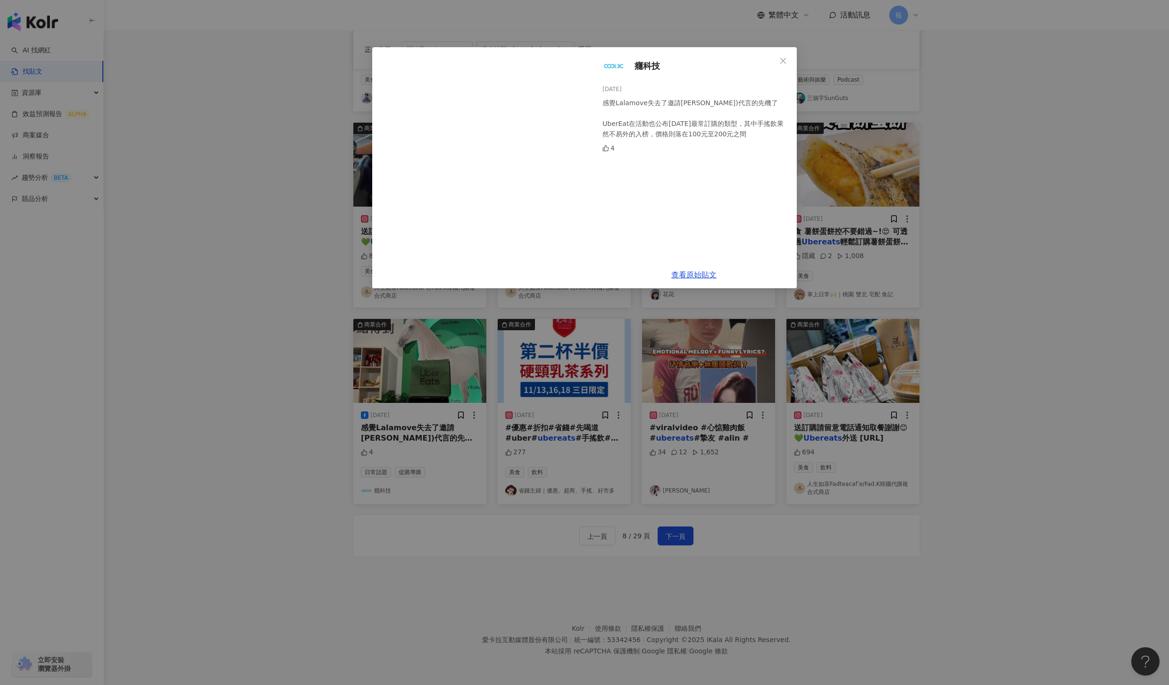
click at [1033, 491] on div "癮科技 2024/11/19 感覺Lalamove失去了邀請徐佳瑩(拉拉)代言的先機了 UberEat在活動也公布2024年最常訂購的類型，其中手搖飲果然不易…" at bounding box center [584, 342] width 1169 height 685
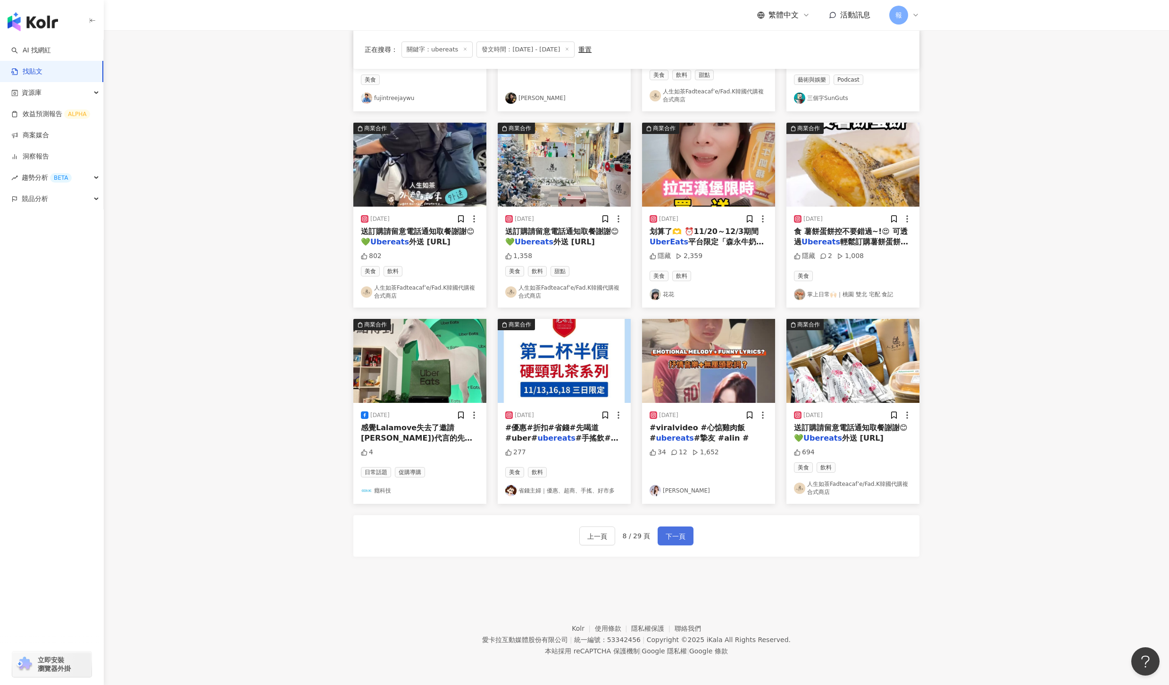
click at [669, 535] on span "下一頁" at bounding box center [676, 536] width 20 height 11
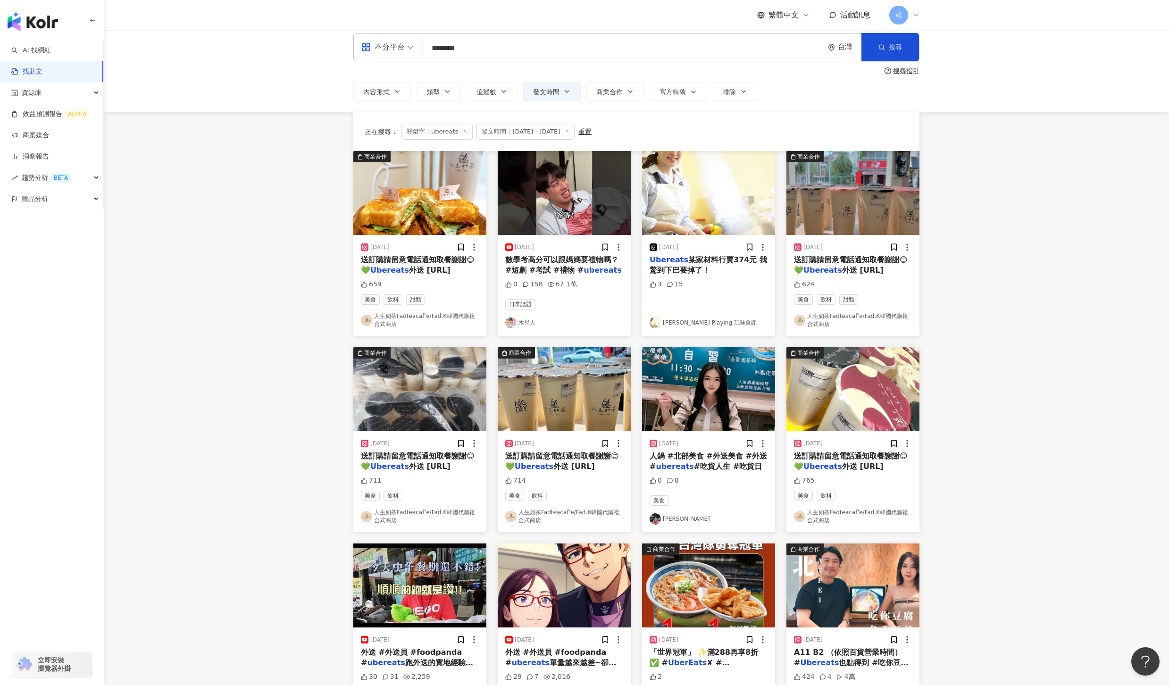
scroll to position [0, 0]
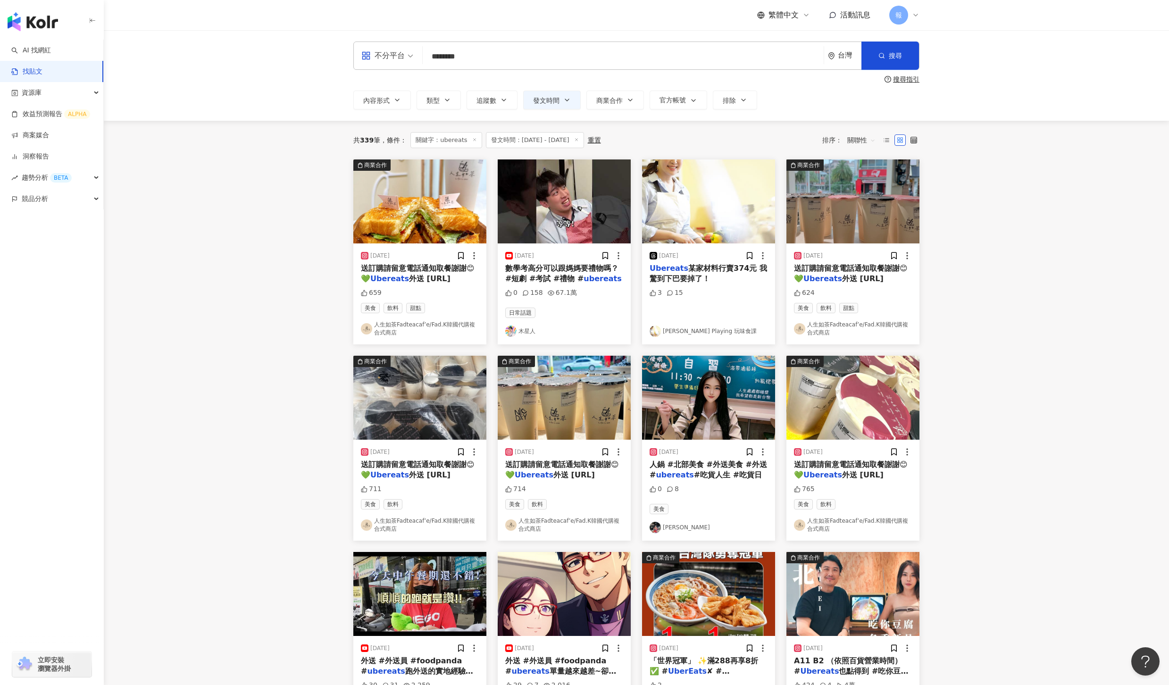
click at [402, 281] on mark "Ubereats" at bounding box center [389, 278] width 39 height 9
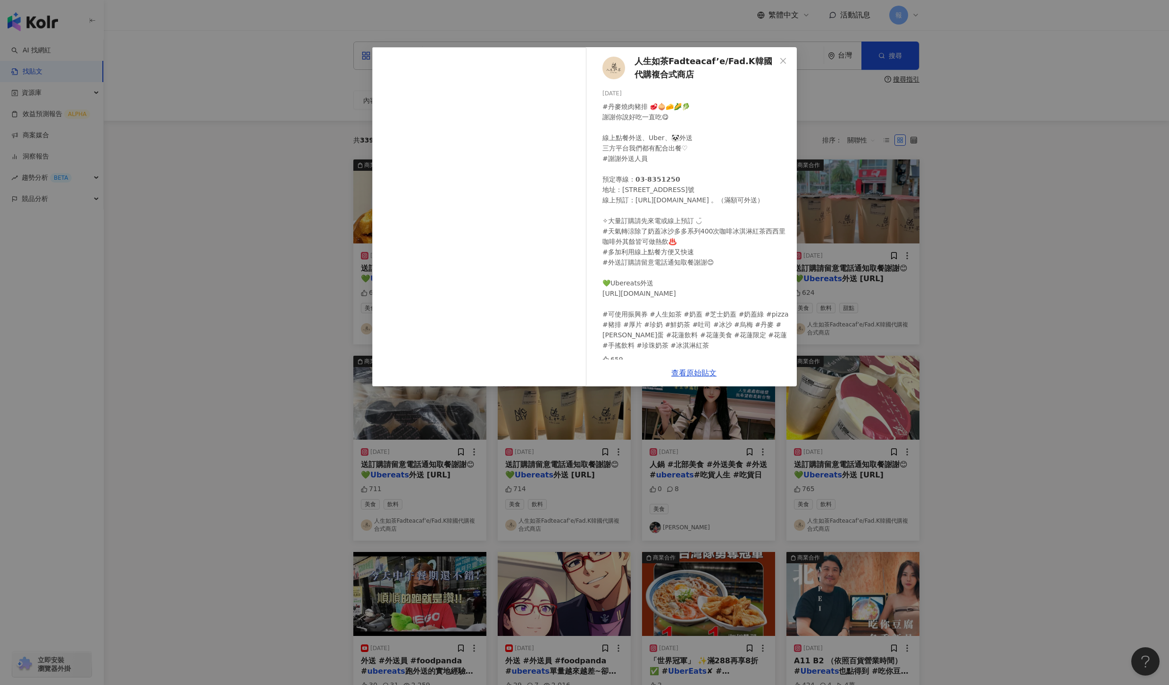
click at [924, 277] on div "人生如茶Fadteacaf’e/Fad.K韓國代購複合式商店 2024/11/15 #丹麥燒肉豬排 🥩🧅🧀🌽🥬 謝謝你說好吃一直吃😋 線上點餐外送、Uber、…" at bounding box center [584, 342] width 1169 height 685
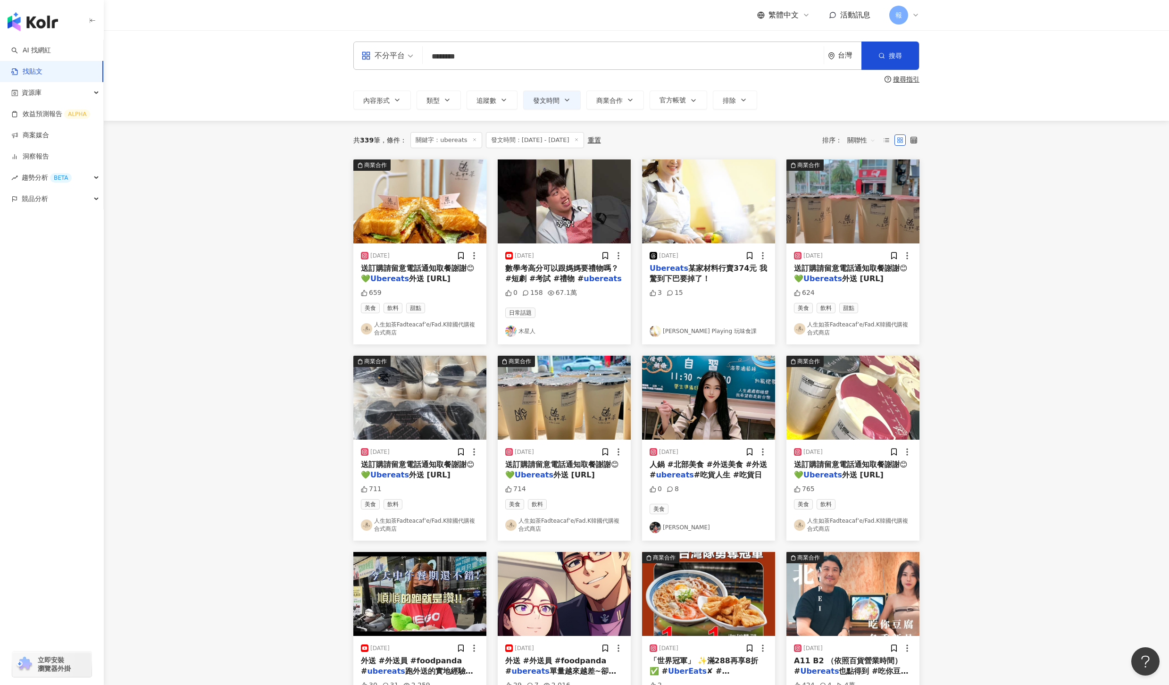
click at [587, 276] on mark "ubereats" at bounding box center [603, 278] width 38 height 9
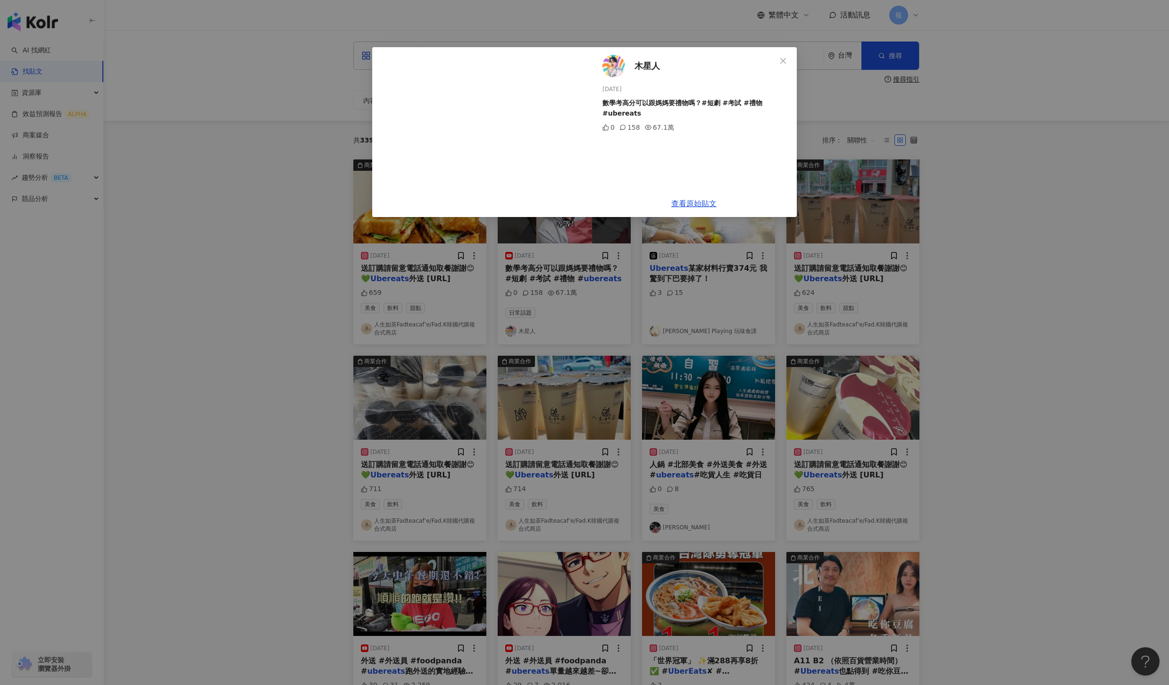
click at [1021, 326] on div "木星人 2024/11/23 數學考高分可以跟媽媽要禮物嗎？#短劇 #考試 #禮物 #ubereats 0 158 67.1萬 查看原始貼文" at bounding box center [584, 342] width 1169 height 685
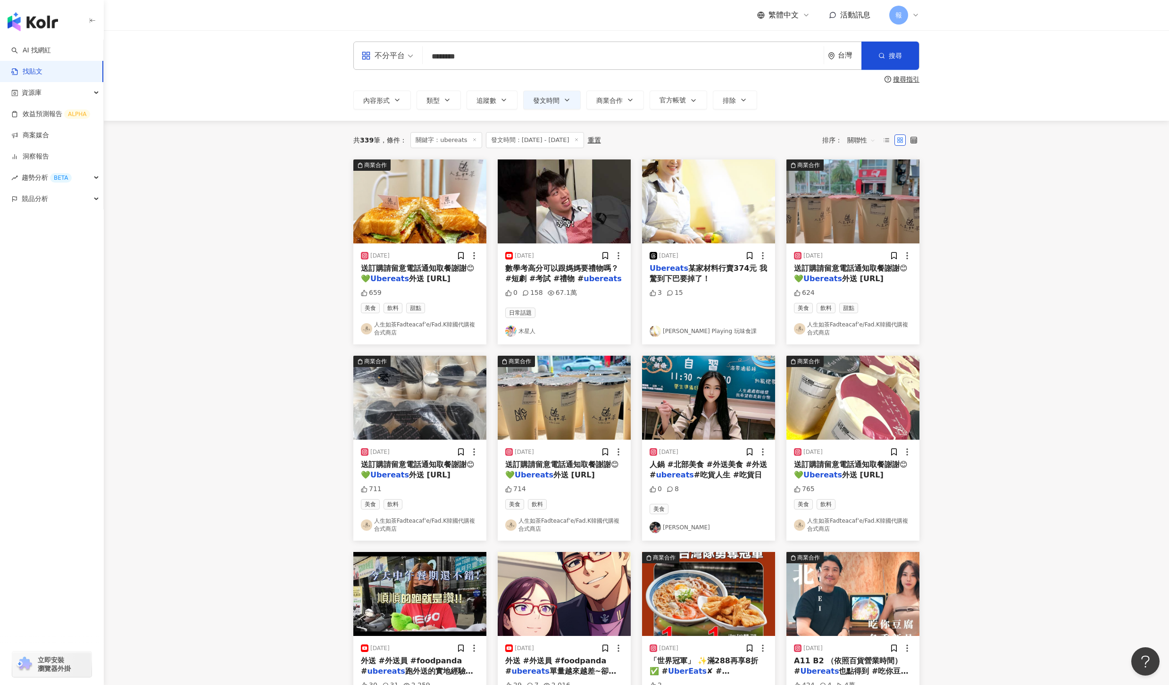
click at [859, 283] on div "送訂購請留意電話通知取餐謝謝😊 💚 Ubereats 外送 https://w" at bounding box center [853, 273] width 118 height 21
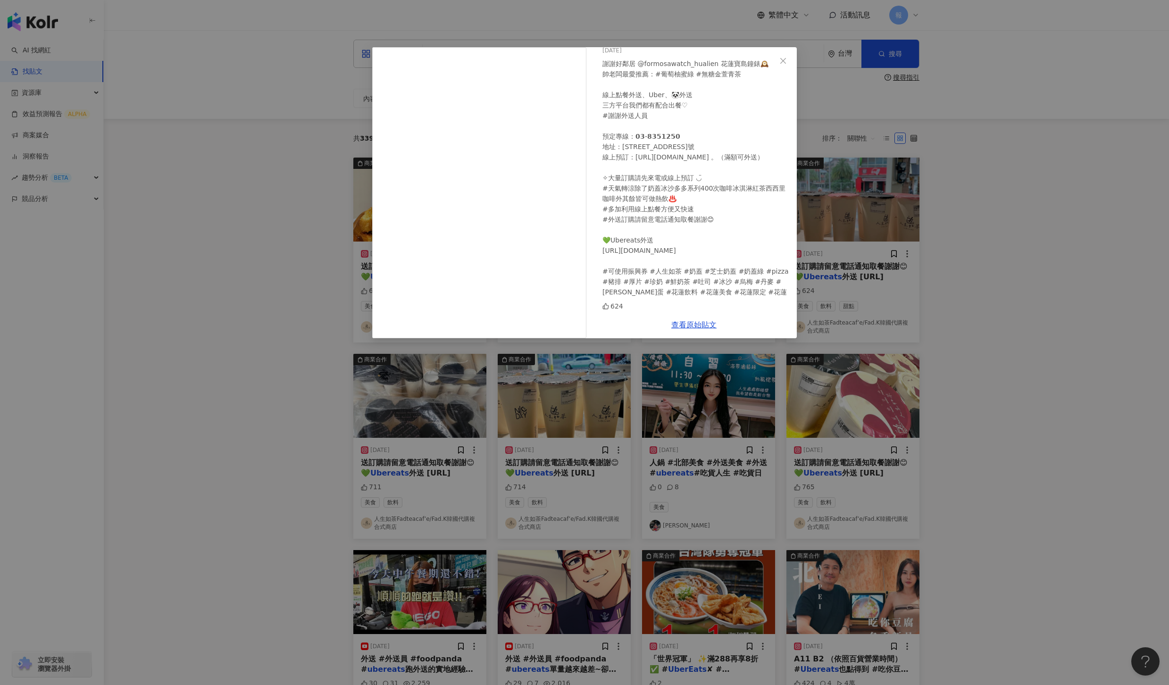
scroll to position [74, 0]
click at [990, 365] on div "人生如茶Fadteacaf’e/Fad.K韓國代購複合式商店 2024/11/8 624 查看原始貼文" at bounding box center [584, 342] width 1169 height 685
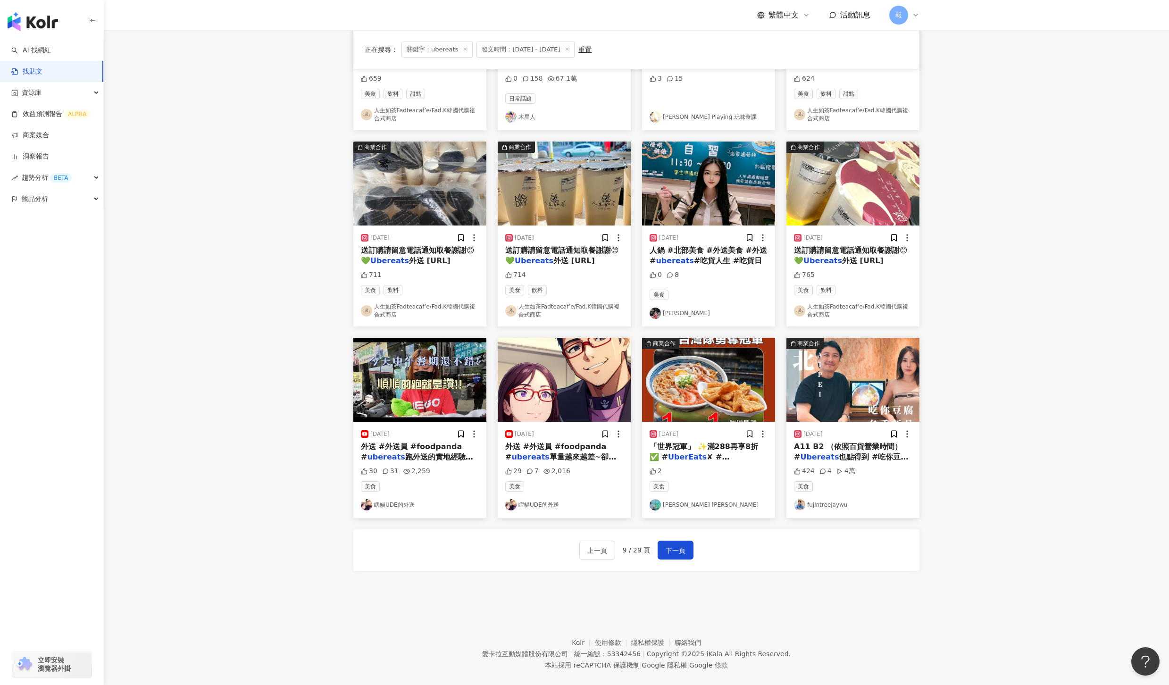
scroll to position [230, 0]
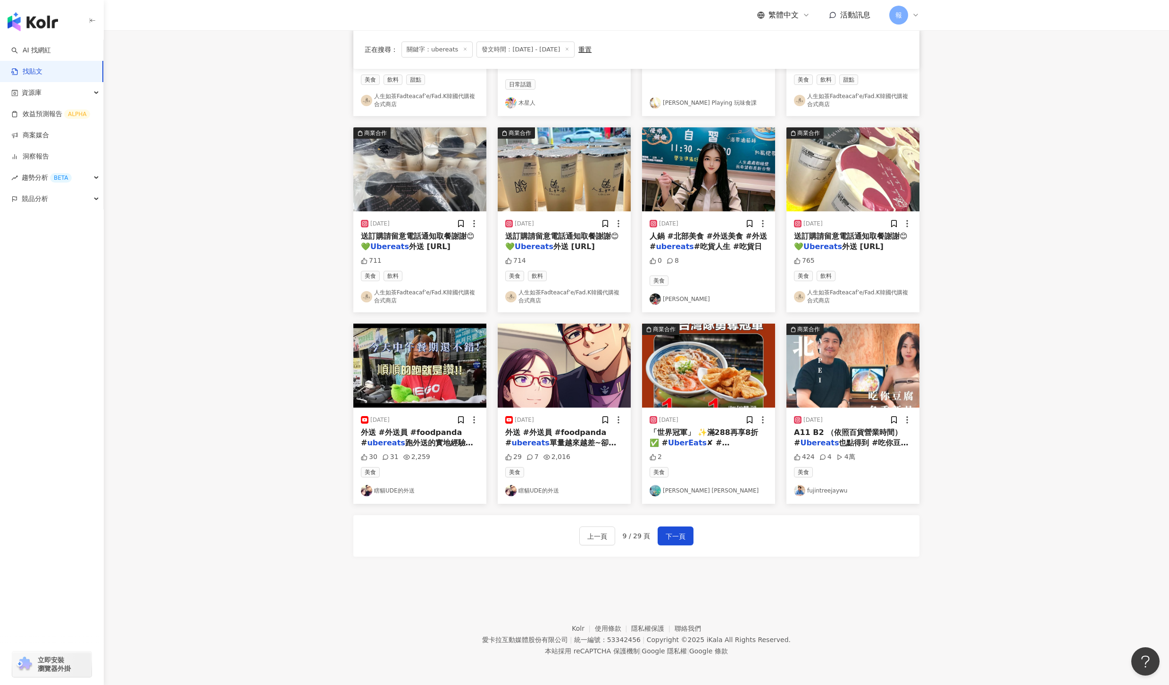
click at [860, 443] on span "也點得到 #吃你豆腐 #" at bounding box center [851, 447] width 114 height 19
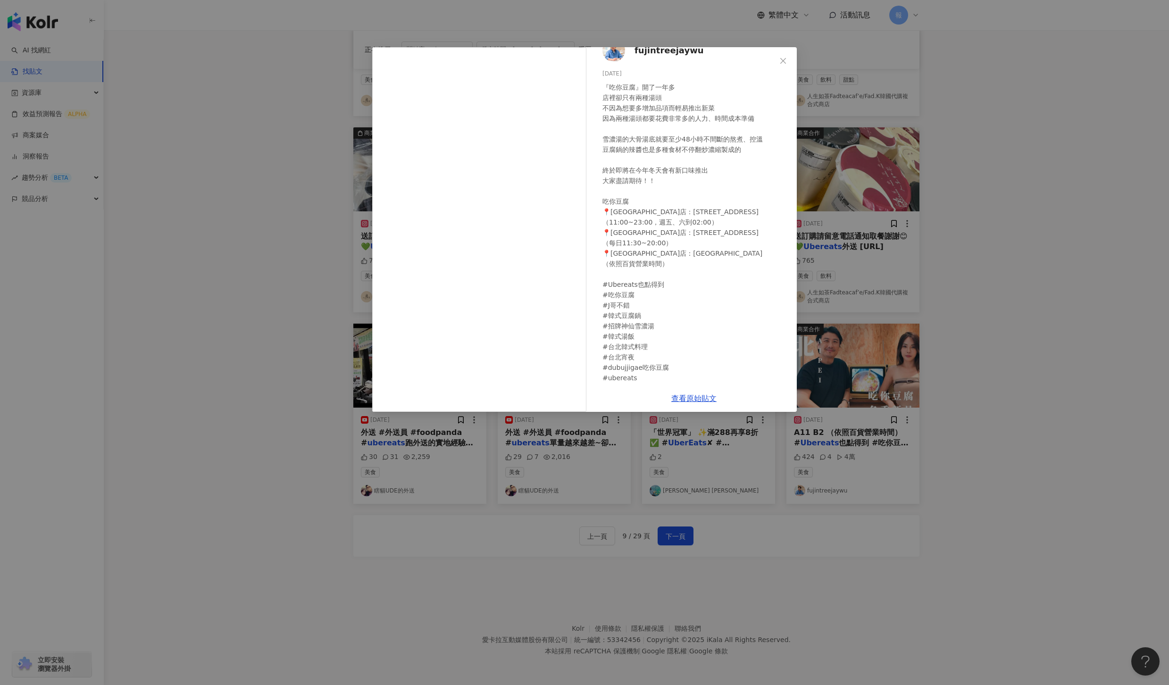
scroll to position [0, 0]
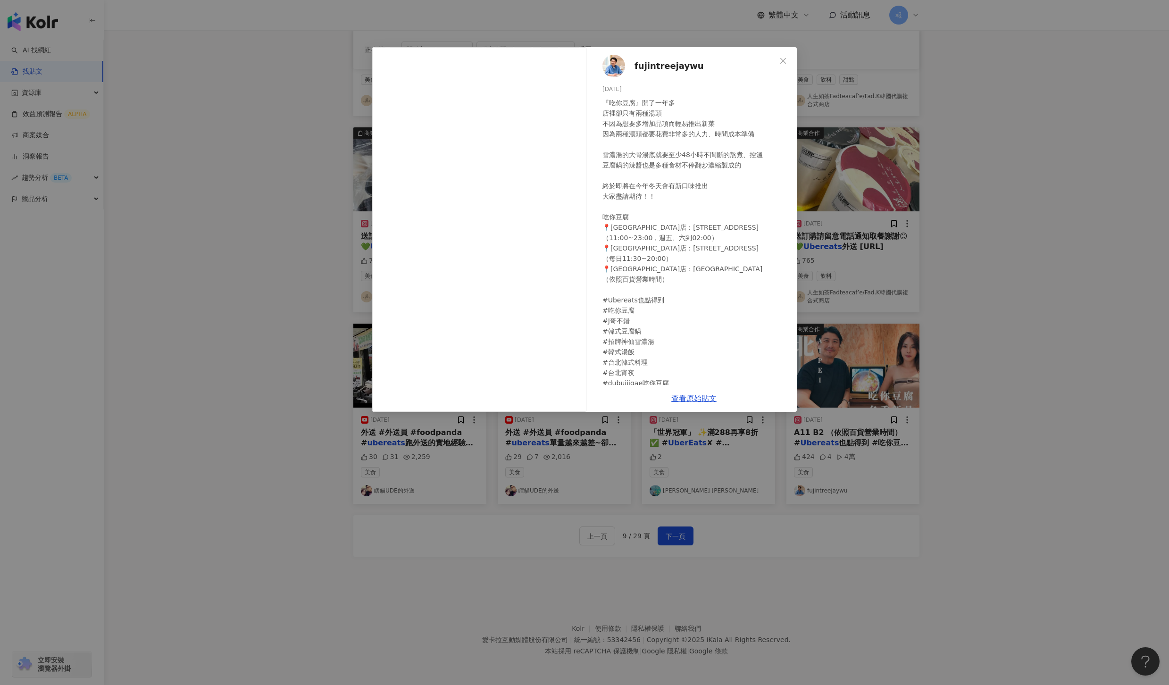
click at [641, 68] on span "fujintreejaywu" at bounding box center [669, 65] width 69 height 13
click at [693, 395] on link "查看原始貼文" at bounding box center [694, 398] width 45 height 9
click at [1025, 337] on div "fujintreejaywu 2024/11/12 『吃你豆腐』開了一年多 店裡卻只有兩種湯頭 不因為想要多增加品項而輕易推出新菜 因為兩種湯頭都要花費非常多…" at bounding box center [584, 342] width 1169 height 685
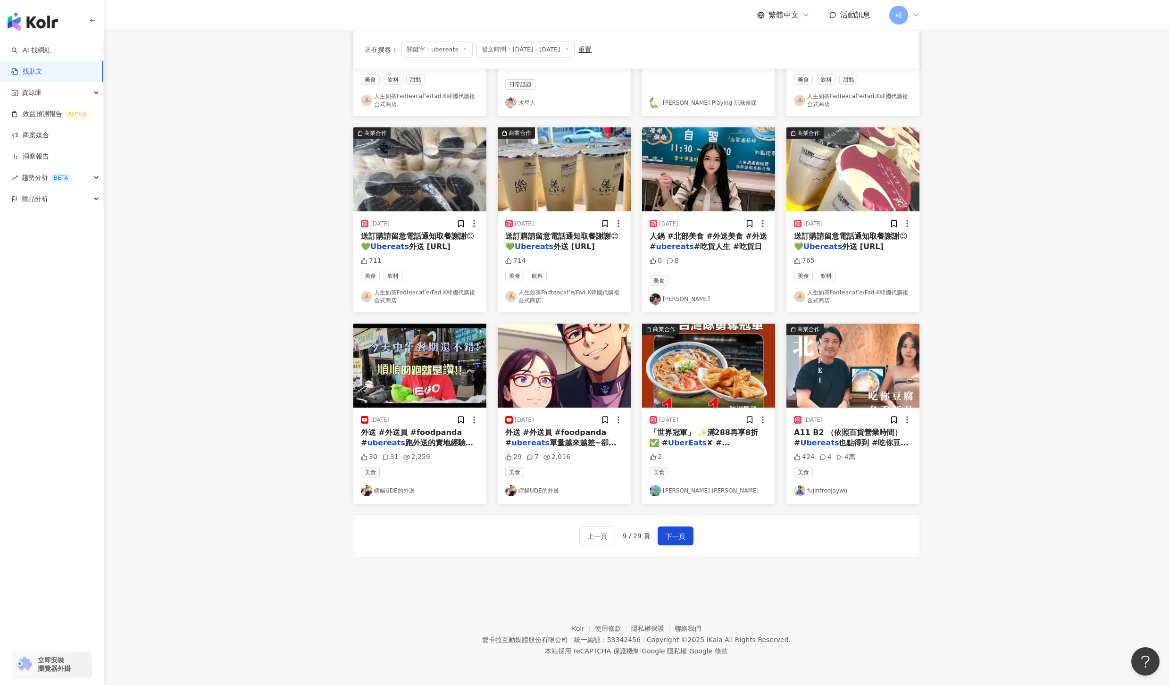
click at [681, 548] on div "上一頁 9 / 29 頁 下一頁" at bounding box center [636, 536] width 566 height 42
click at [681, 540] on span "下一頁" at bounding box center [676, 536] width 20 height 11
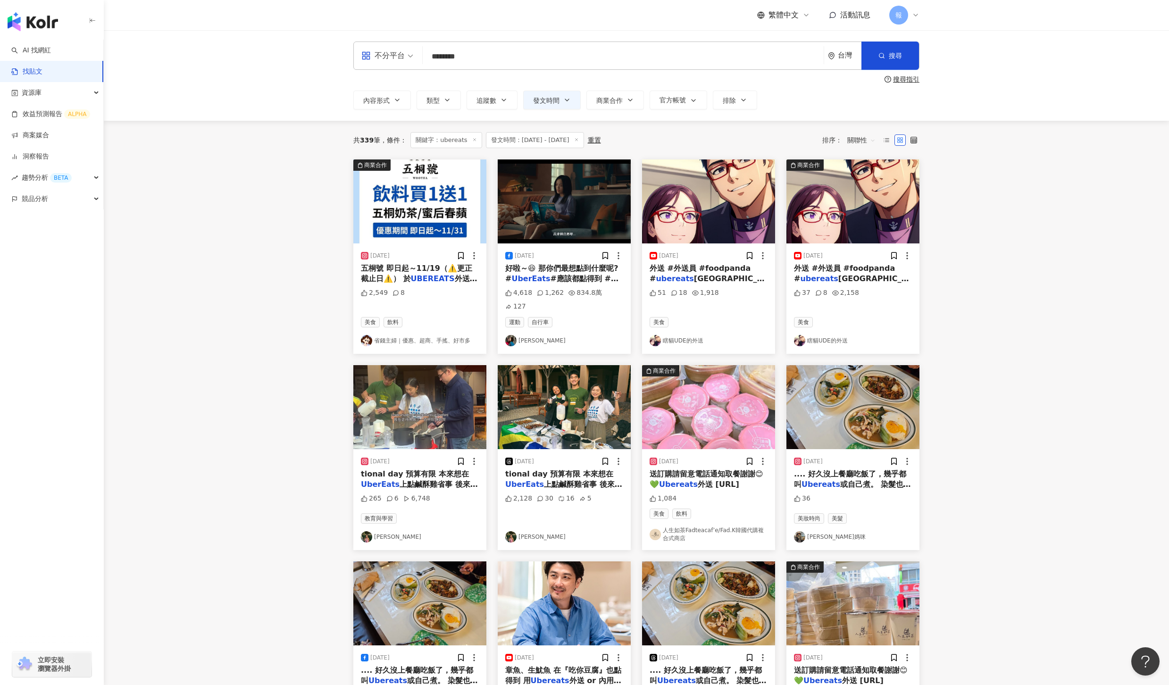
click at [563, 273] on div "好啦～😆 那你們最想點到什麼呢? # UberEats #應該都點得到 #白馬" at bounding box center [564, 273] width 118 height 21
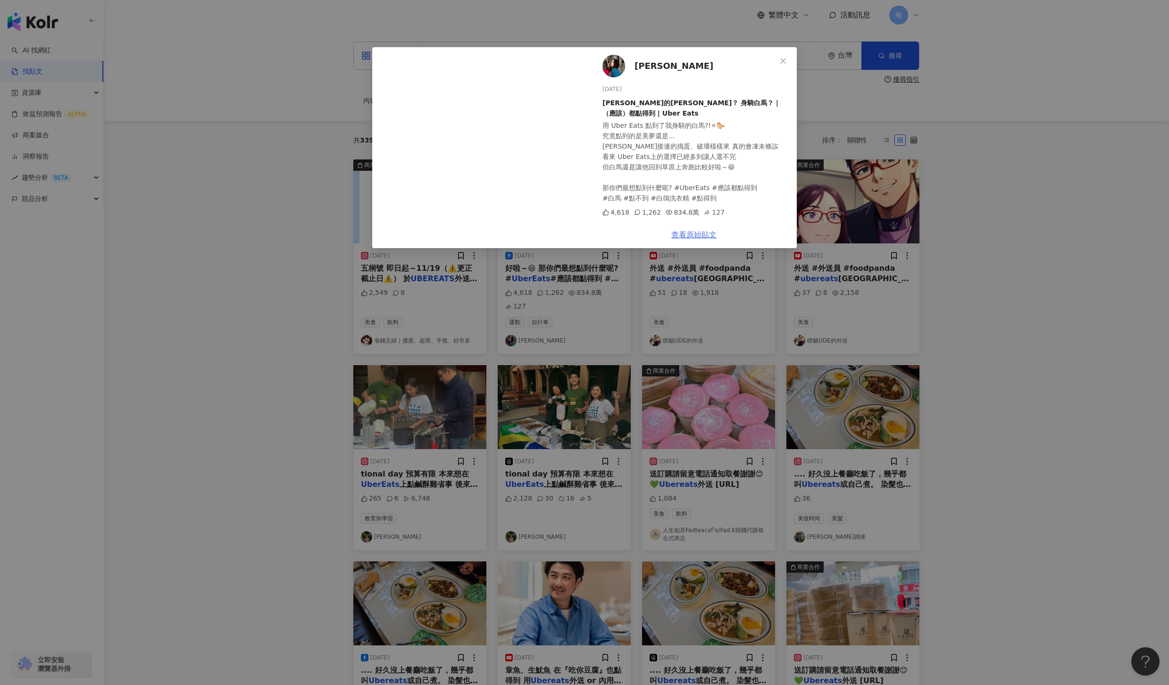
click at [706, 235] on link "查看原始貼文" at bounding box center [694, 234] width 45 height 9
click at [1007, 452] on div "LaLa徐佳瑩 2024/11/18 徐佳瑩的白馬夢成真？ 身騎白馬？｜（應該）都點得到 | Uber Eats 用 Uber Eats 點到了我身騎的白馬?…" at bounding box center [584, 342] width 1169 height 685
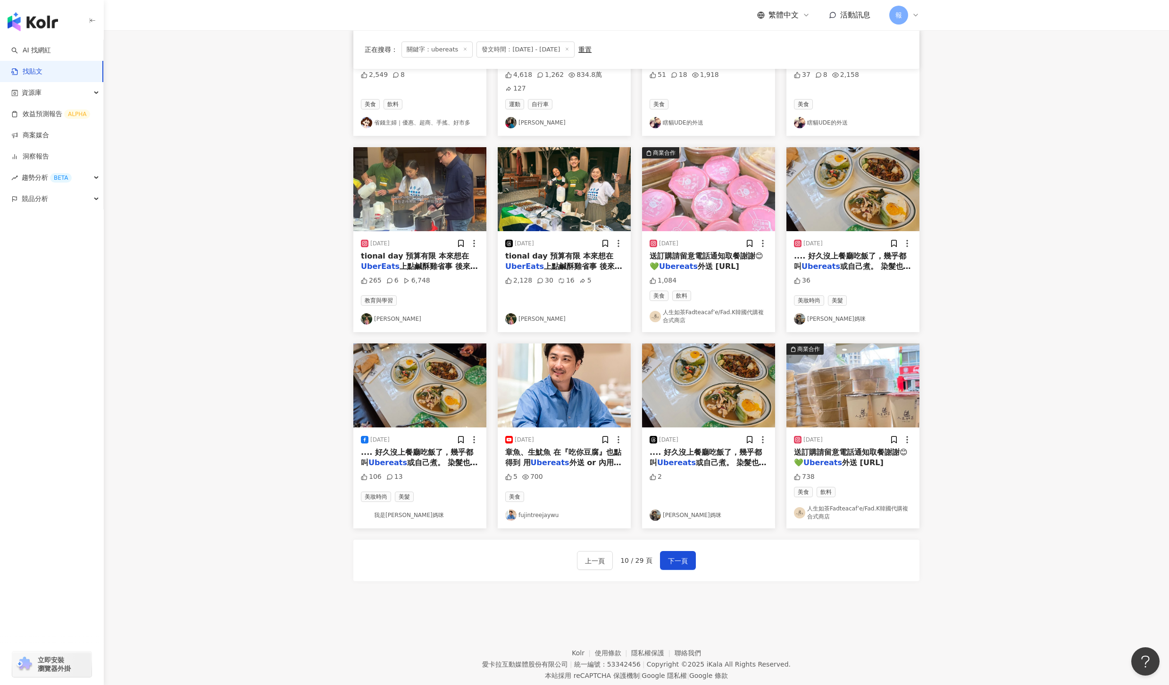
scroll to position [230, 0]
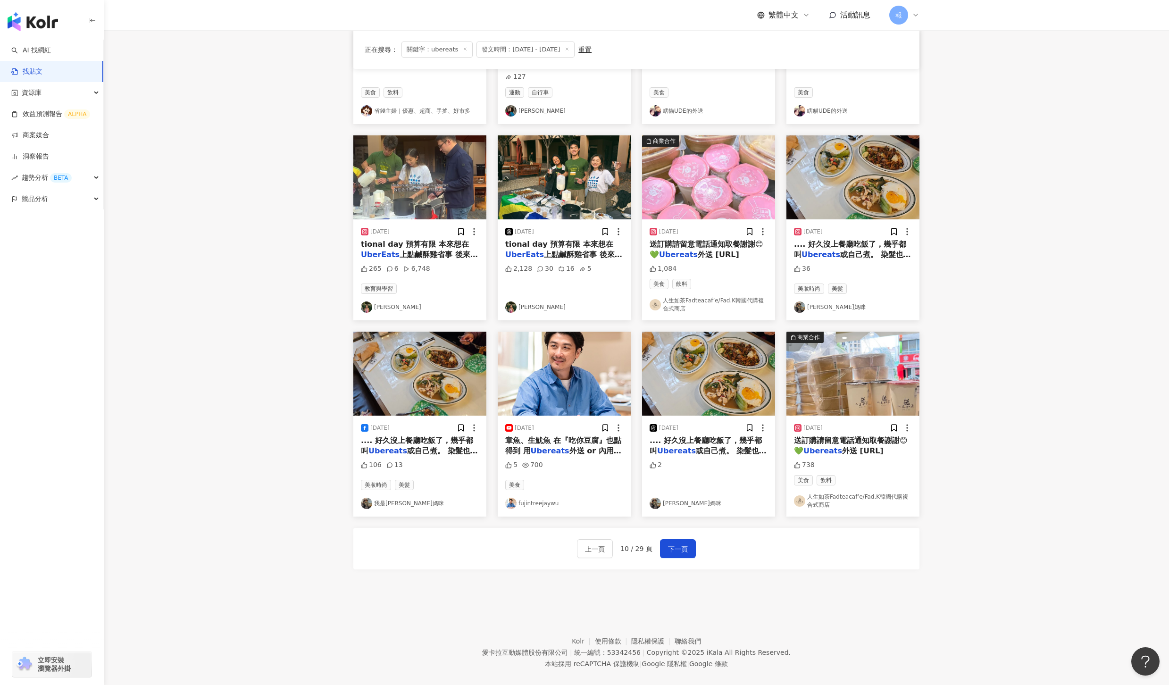
click at [540, 446] on mark "Ubereats" at bounding box center [550, 450] width 39 height 9
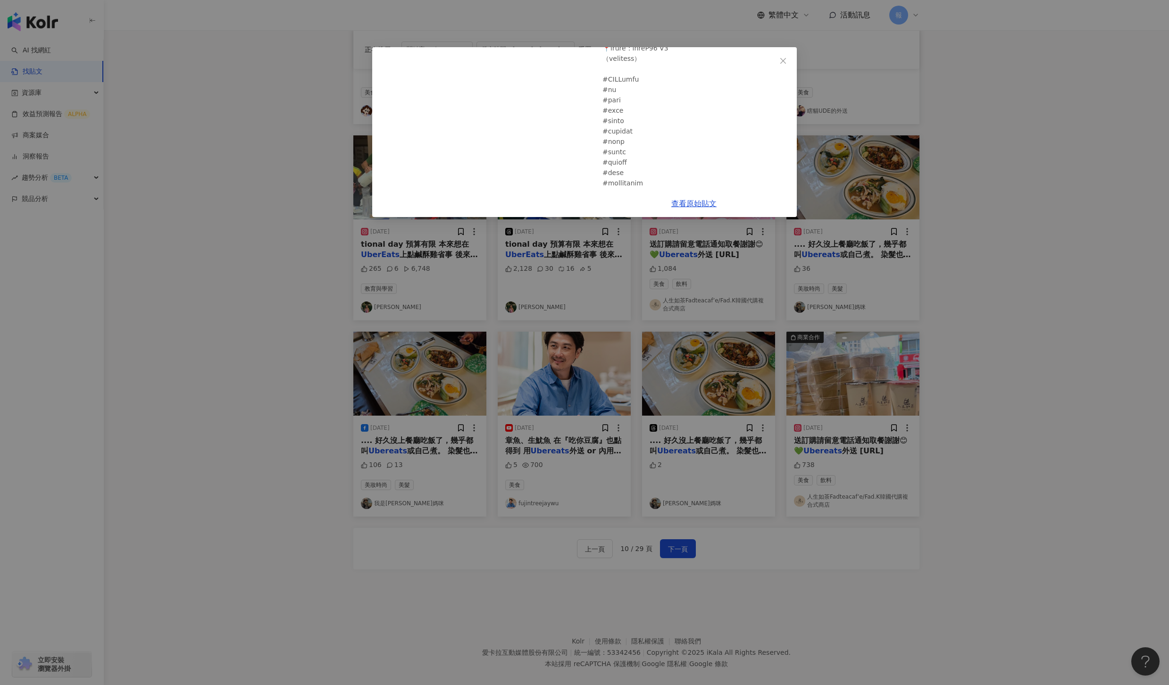
scroll to position [186, 0]
click at [962, 192] on div "fujintreejaywu 2024/11/5 吃你豆腐推薦下酒小物-J哥不錯！ 5 700 查看原始貼文" at bounding box center [584, 342] width 1169 height 685
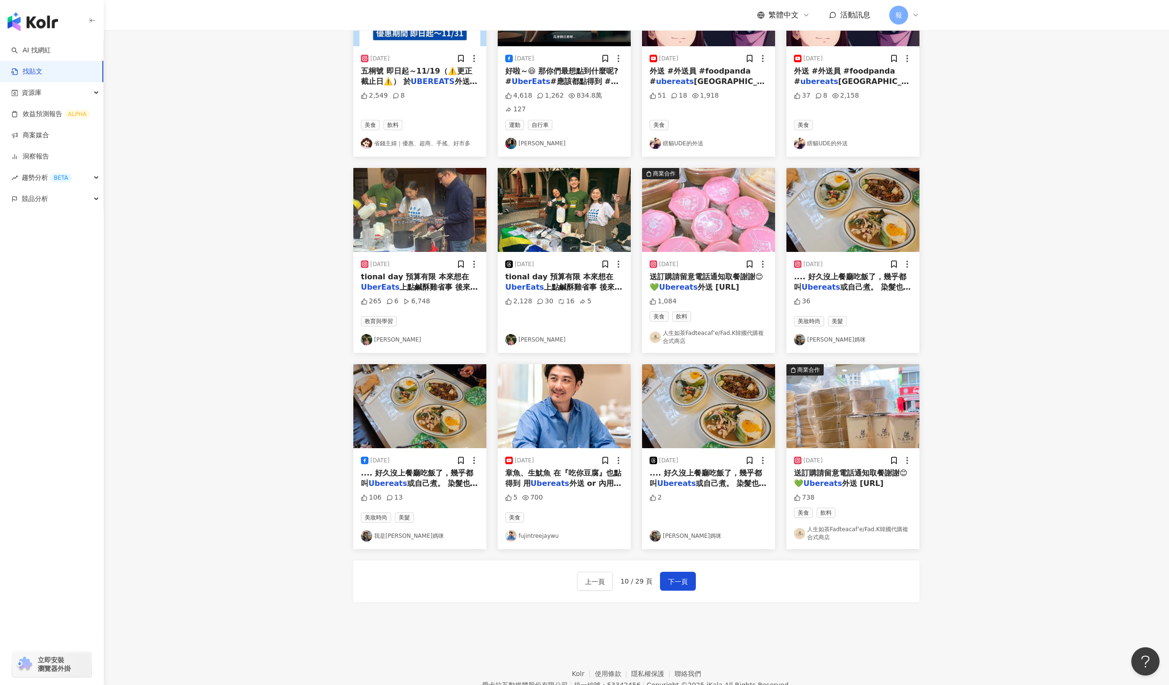
scroll to position [0, 0]
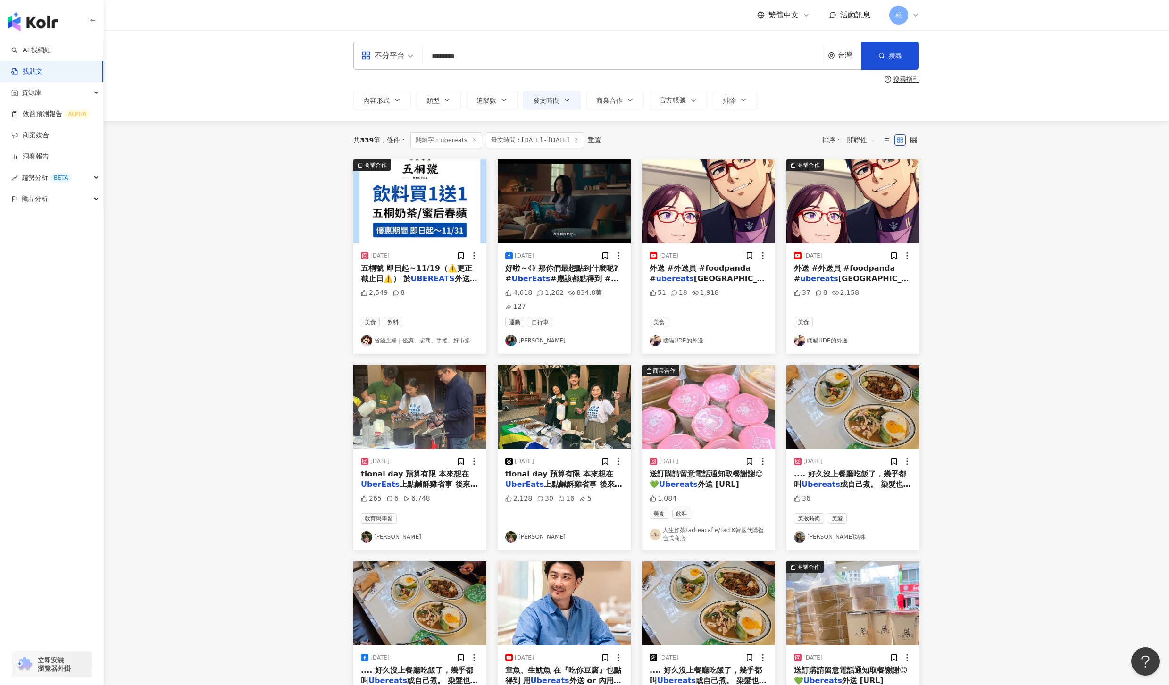
click at [436, 470] on span "tional day 預算有限 本來想在" at bounding box center [415, 474] width 108 height 9
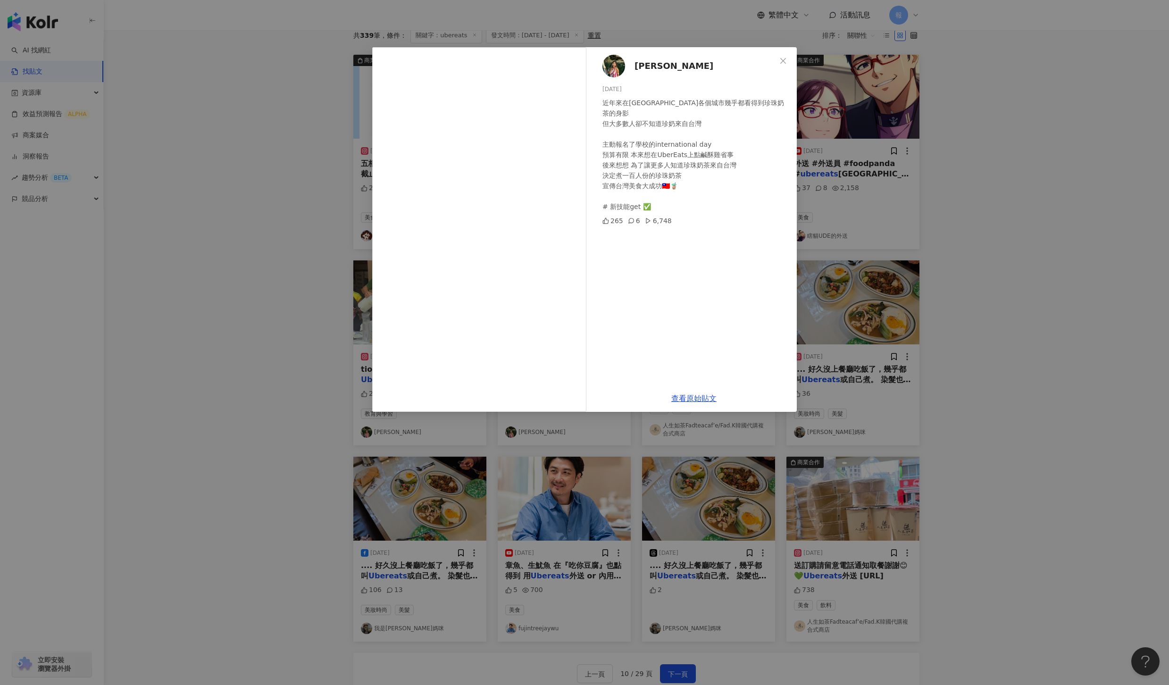
scroll to position [116, 0]
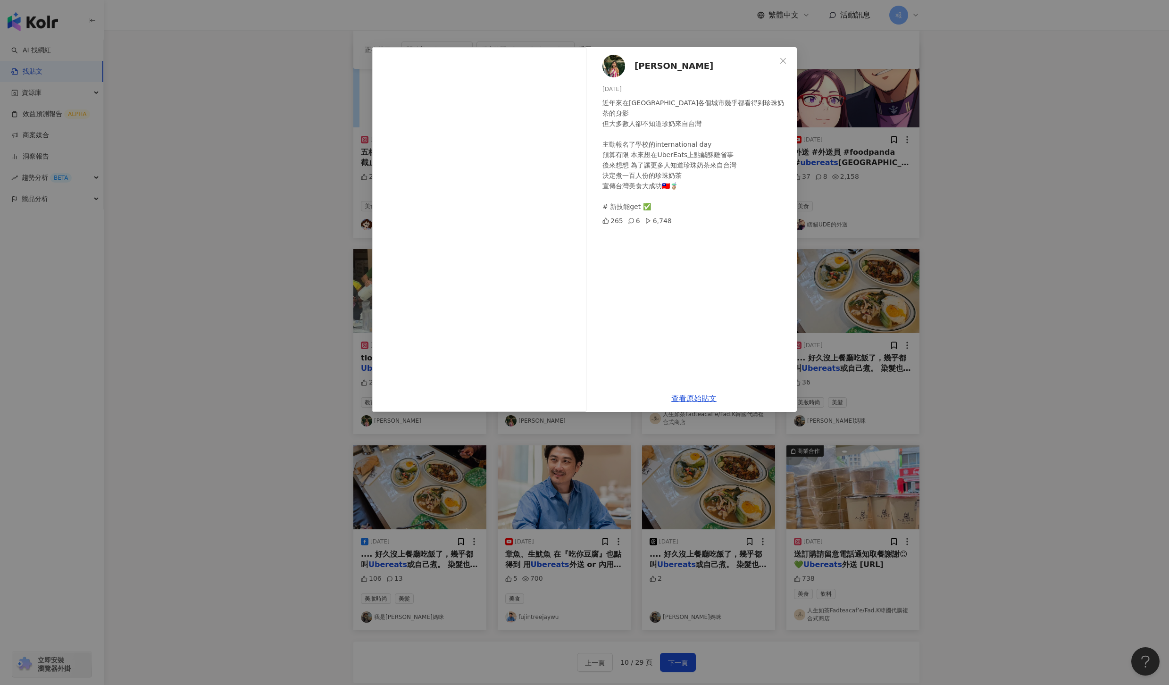
click at [981, 349] on div "蘇暐暐 2024/11/17 近年來在歐美各個城市幾乎都看得到珍珠奶茶的身影 但大多數人卻不知道珍奶來自台灣 主動報名了學校的international da…" at bounding box center [584, 342] width 1169 height 685
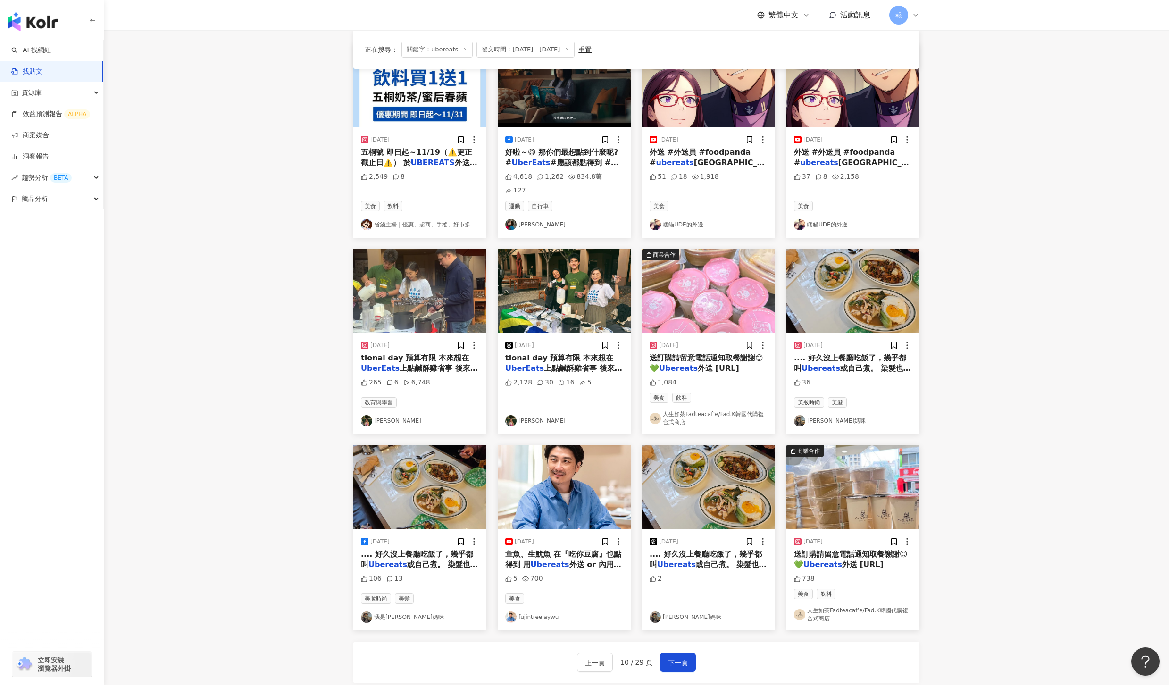
scroll to position [143, 0]
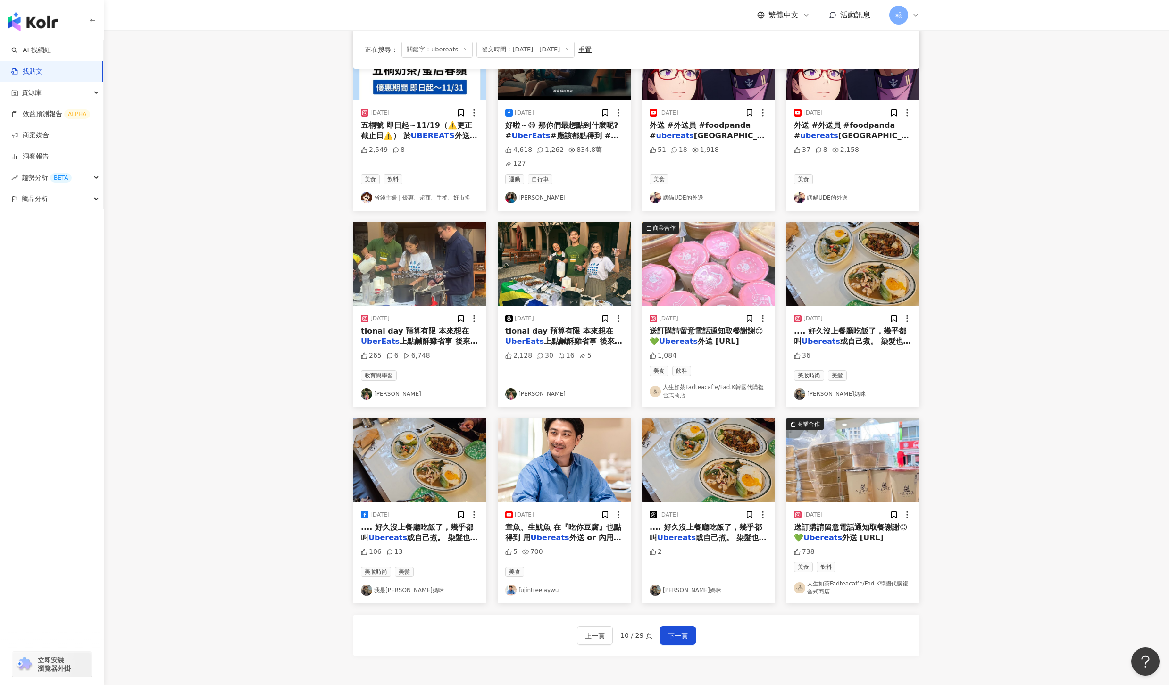
click at [591, 533] on span "外送 or 內用都可以" at bounding box center [563, 542] width 116 height 19
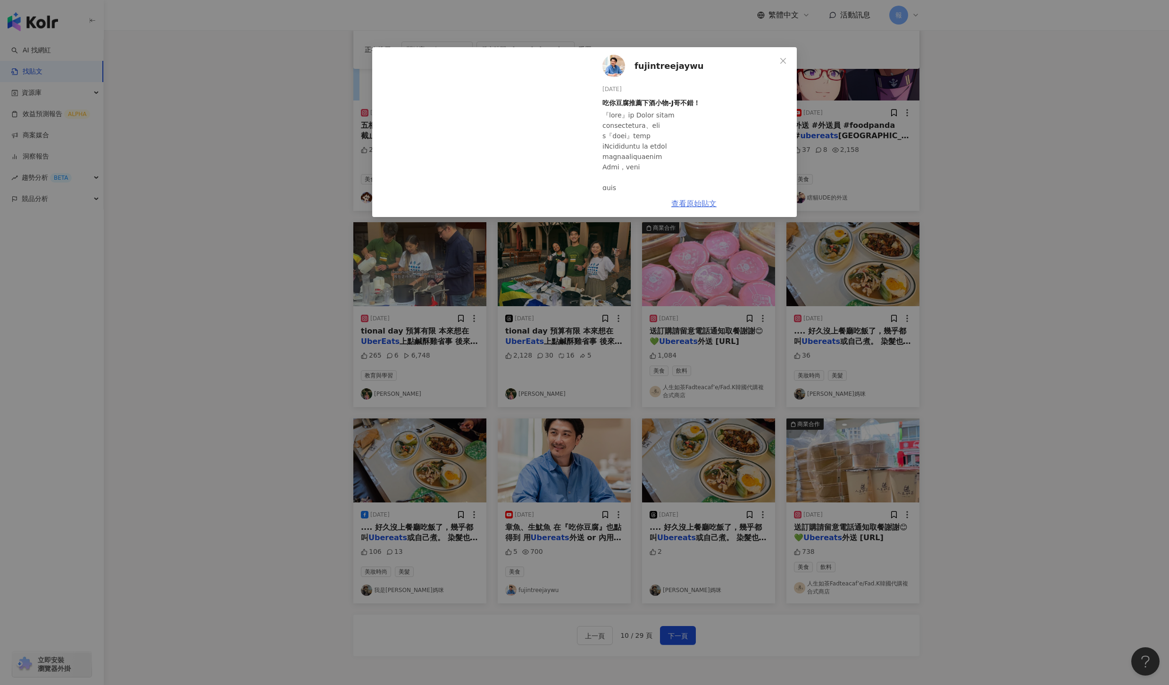
click at [701, 200] on link "查看原始貼文" at bounding box center [694, 203] width 45 height 9
click at [1031, 547] on div "fujintreejaywu 2024/11/5 吃你豆腐推薦下酒小物-J哥不錯！ 5 700 查看原始貼文" at bounding box center [584, 342] width 1169 height 685
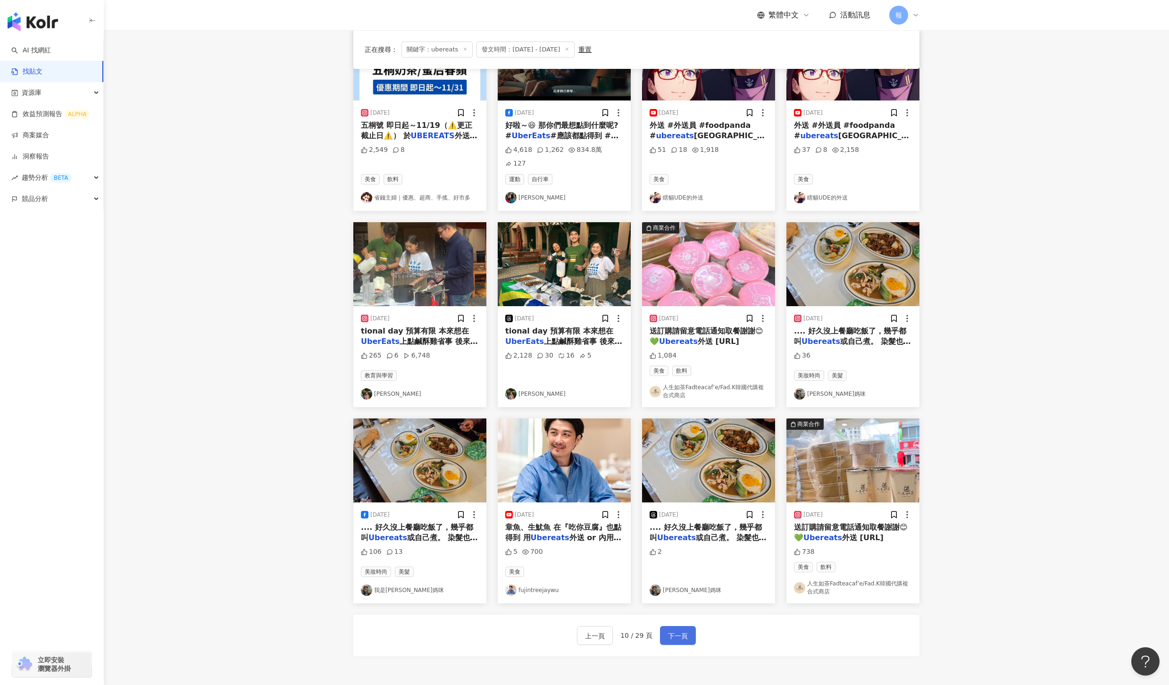
click at [666, 630] on button "下一頁" at bounding box center [678, 635] width 36 height 19
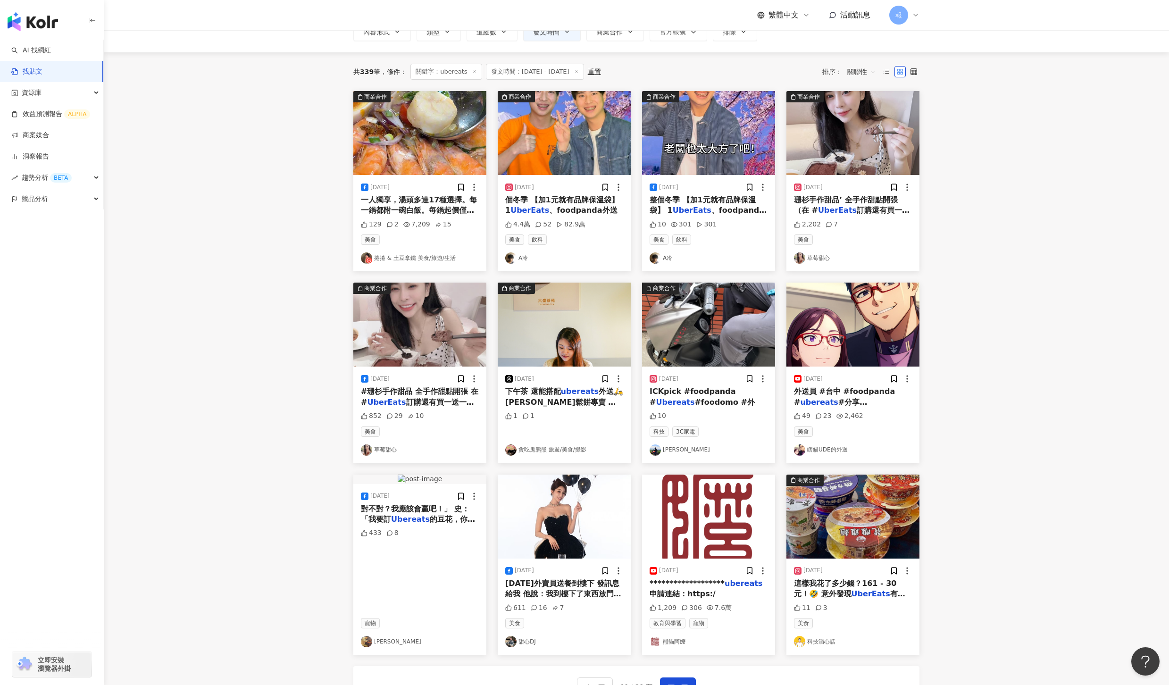
scroll to position [0, 0]
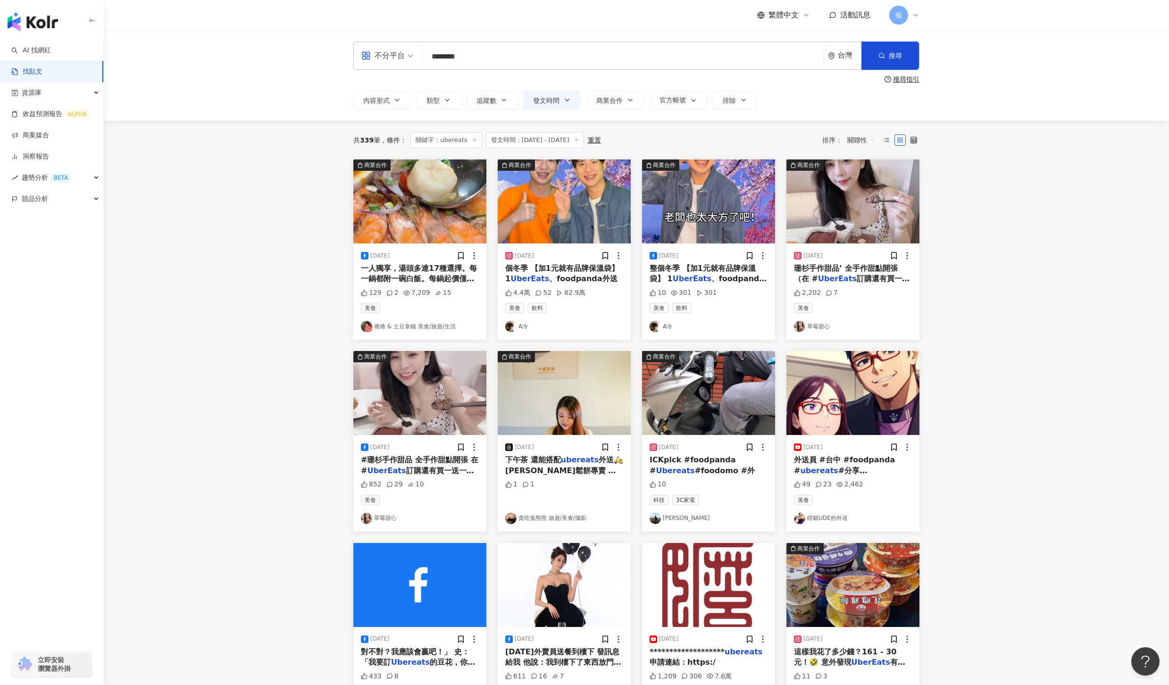
click at [529, 275] on mark "UberEats" at bounding box center [530, 278] width 39 height 9
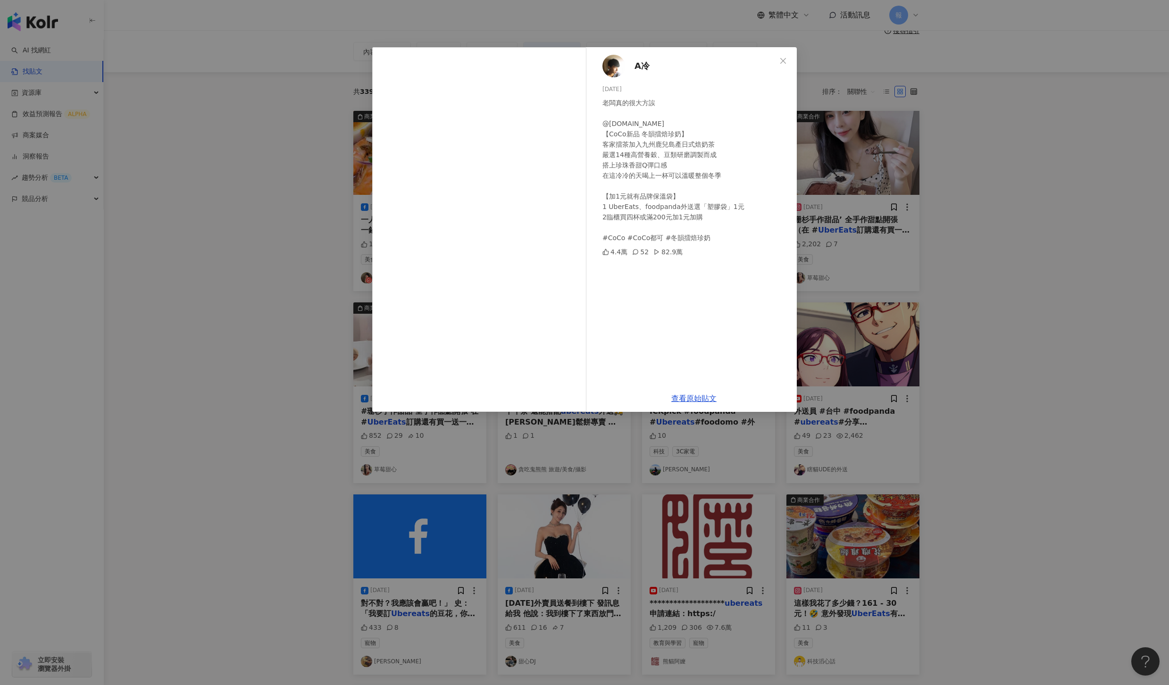
scroll to position [50, 0]
click at [879, 236] on div "A冷 2024/11/22 老闆真的很大方誒 @cocotea.tw 【CoCo新品 冬韻擂焙珍奶】 客家擂茶加入九州鹿兒島產日式焙奶茶 嚴選14種高營養穀、…" at bounding box center [584, 342] width 1169 height 685
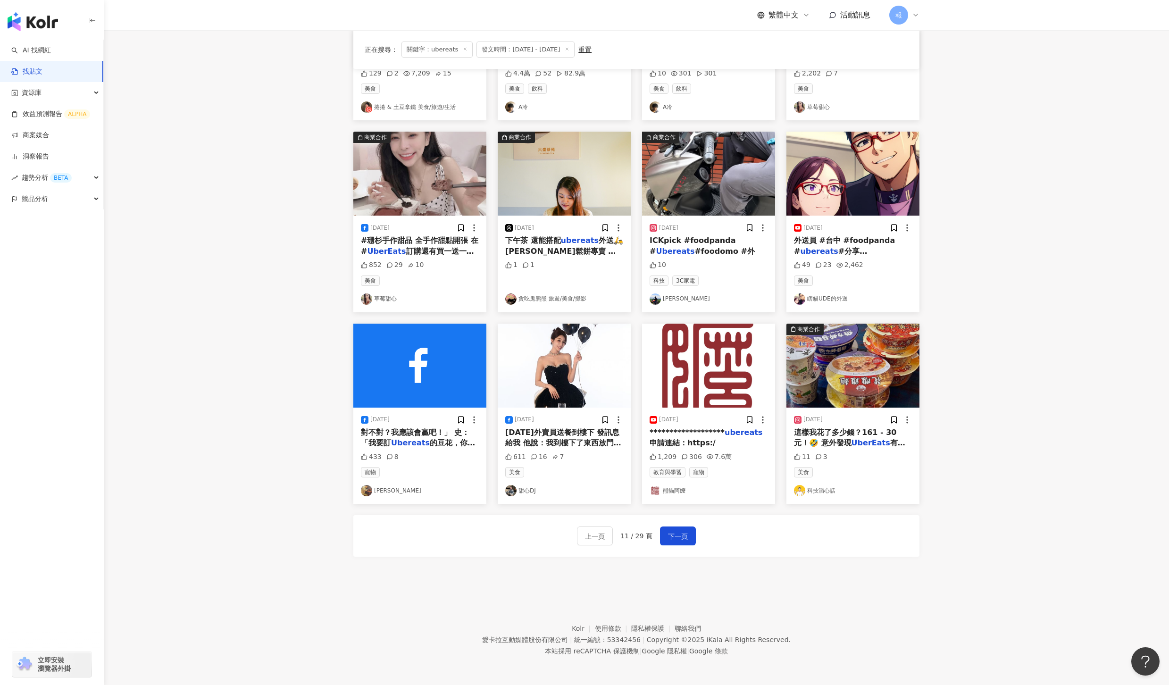
scroll to position [221, 0]
click at [676, 538] on span "下一頁" at bounding box center [678, 536] width 20 height 11
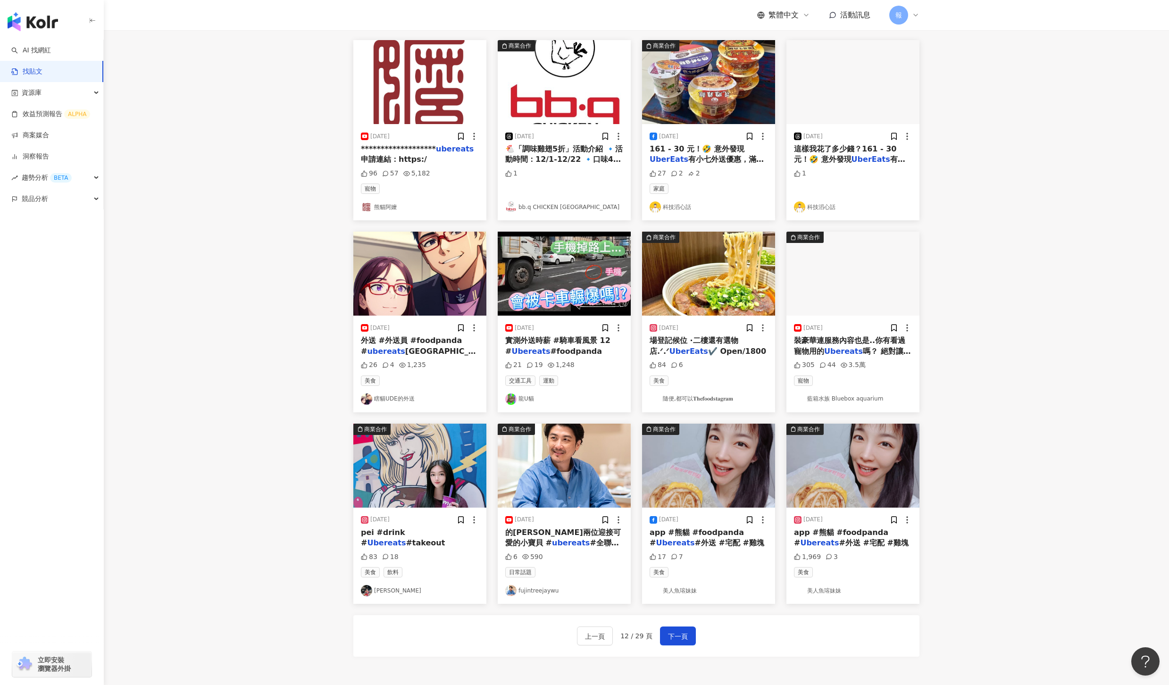
scroll to position [152, 0]
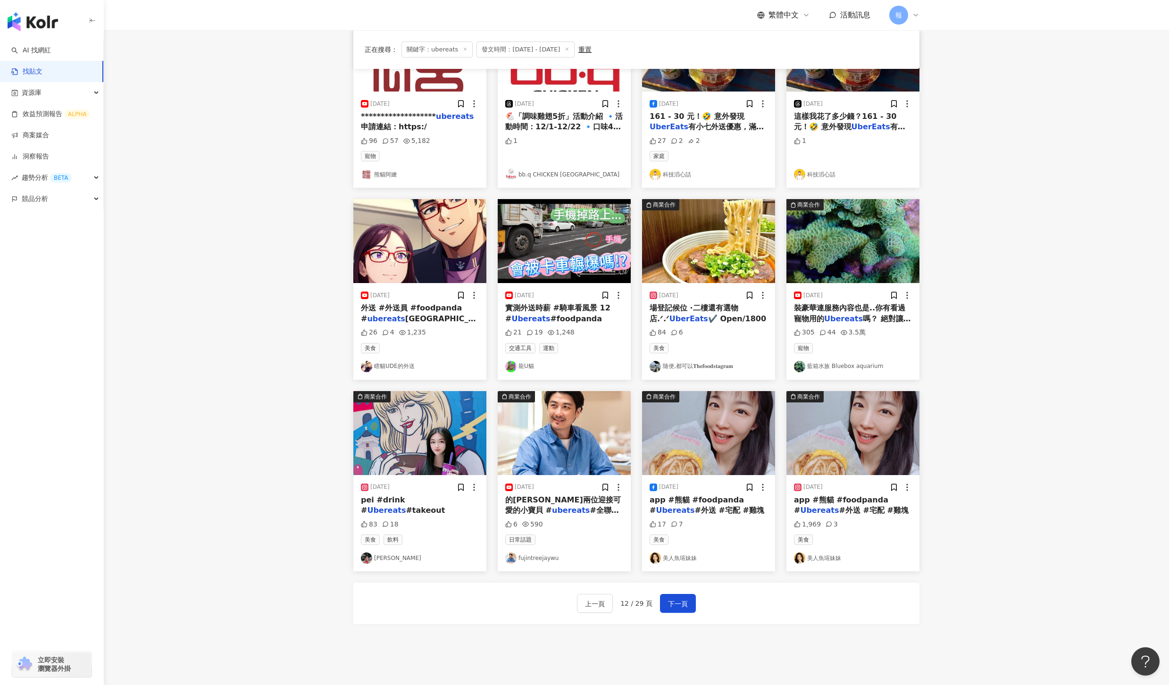
click at [701, 510] on span "#外送 #宅配 #雞塊" at bounding box center [729, 510] width 69 height 9
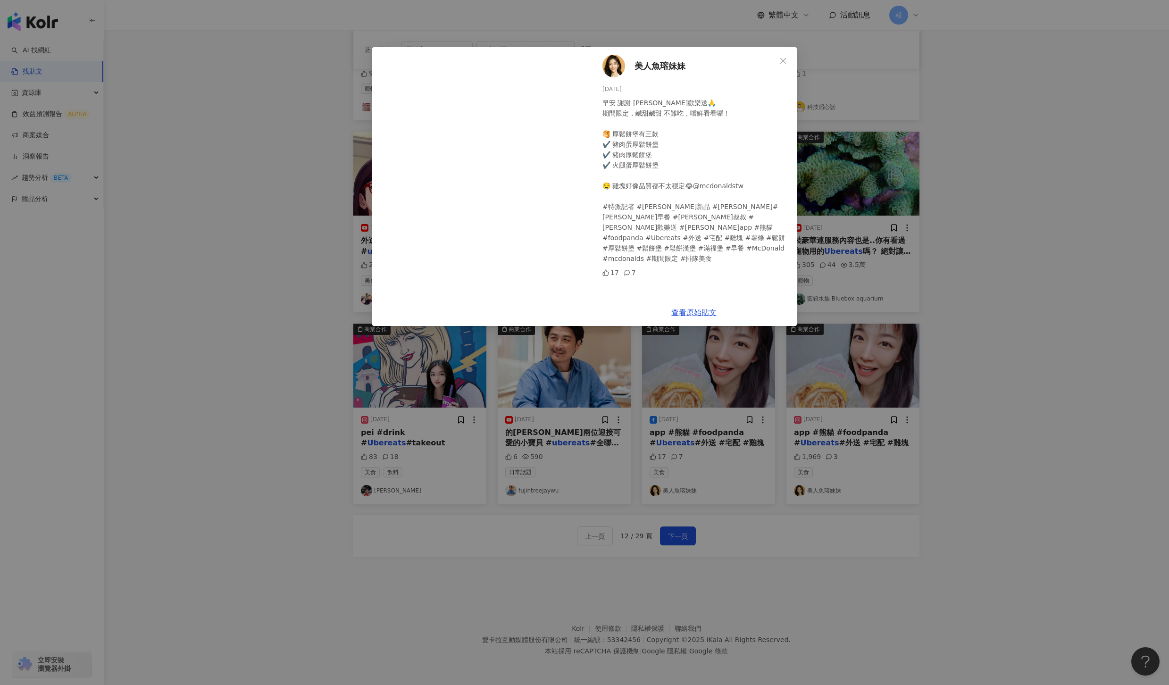
scroll to position [219, 0]
click at [961, 355] on div "美人魚瑢妹妹 2024/11/15 早安 謝謝 麥當勞歡樂送🙏 期間限定，鹹甜鹹甜 不難吃，嚐鮮看看囉！ 🥞 厚鬆餅堡有三款 ✔️ 豬肉蛋厚鬆餅堡 ✔️ 豬肉…" at bounding box center [584, 342] width 1169 height 685
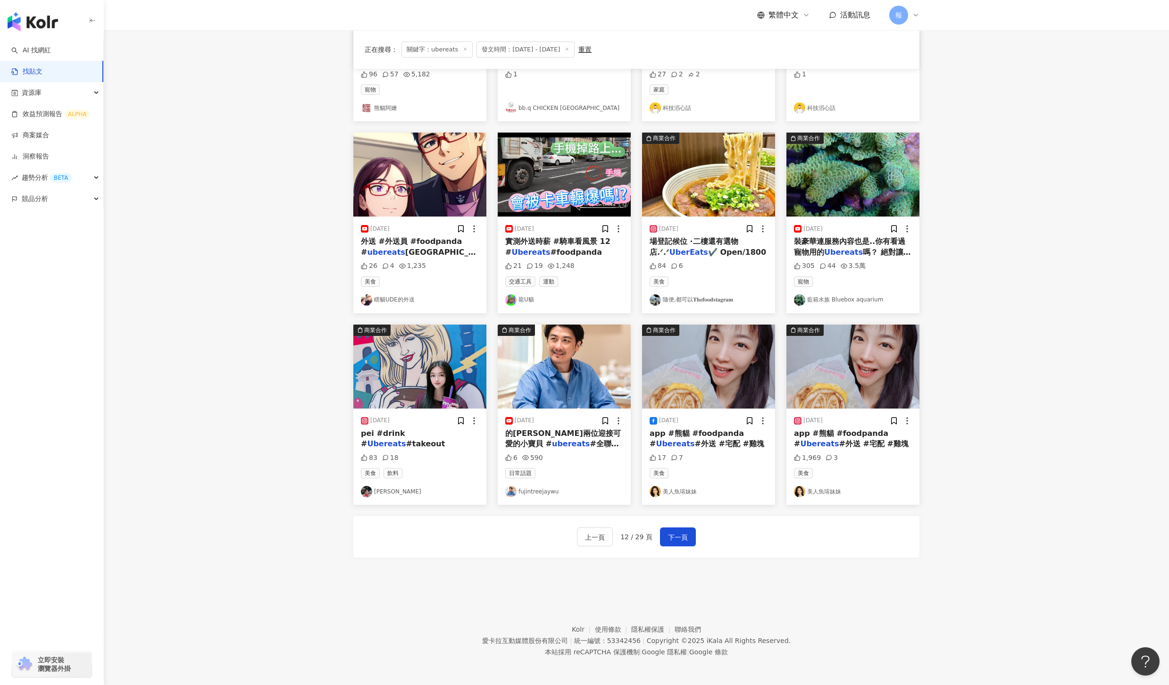
click at [552, 446] on mark "ubereats" at bounding box center [571, 443] width 38 height 9
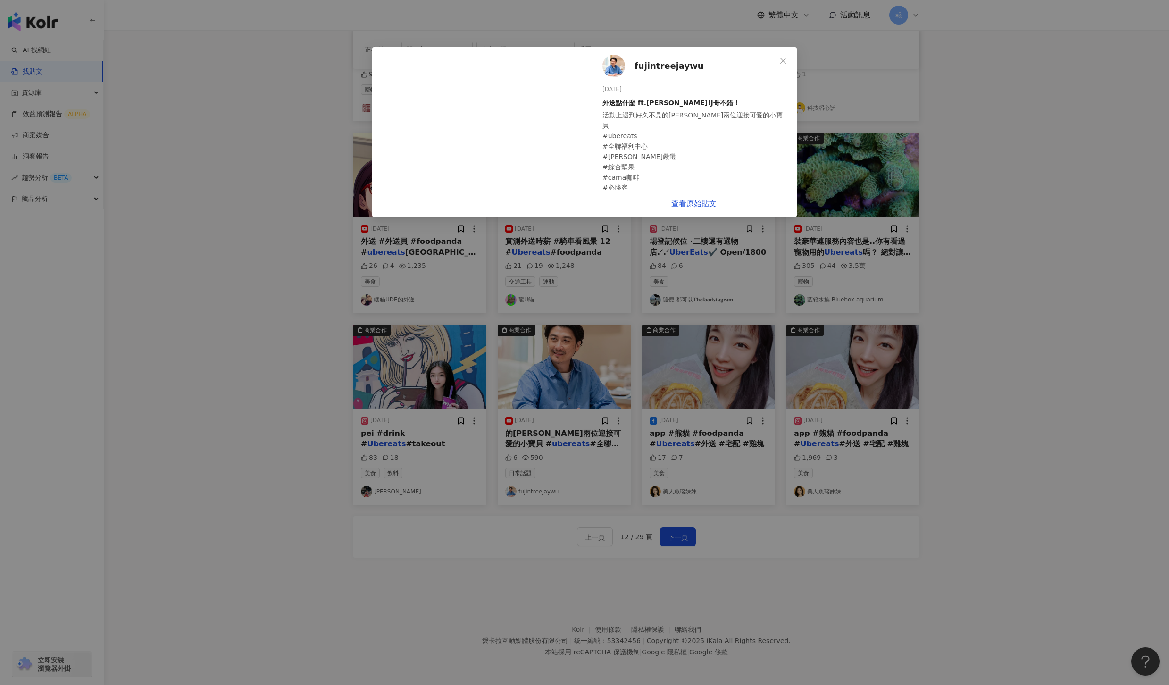
click at [685, 541] on div "fujintreejaywu 2024/11/8 外送點什麼 ft.阿福阿美!J哥不錯！ 活動上遇到好久不見的阿福阿美 恭喜兩位迎接可愛的小寶貝 #ubere…" at bounding box center [584, 342] width 1169 height 685
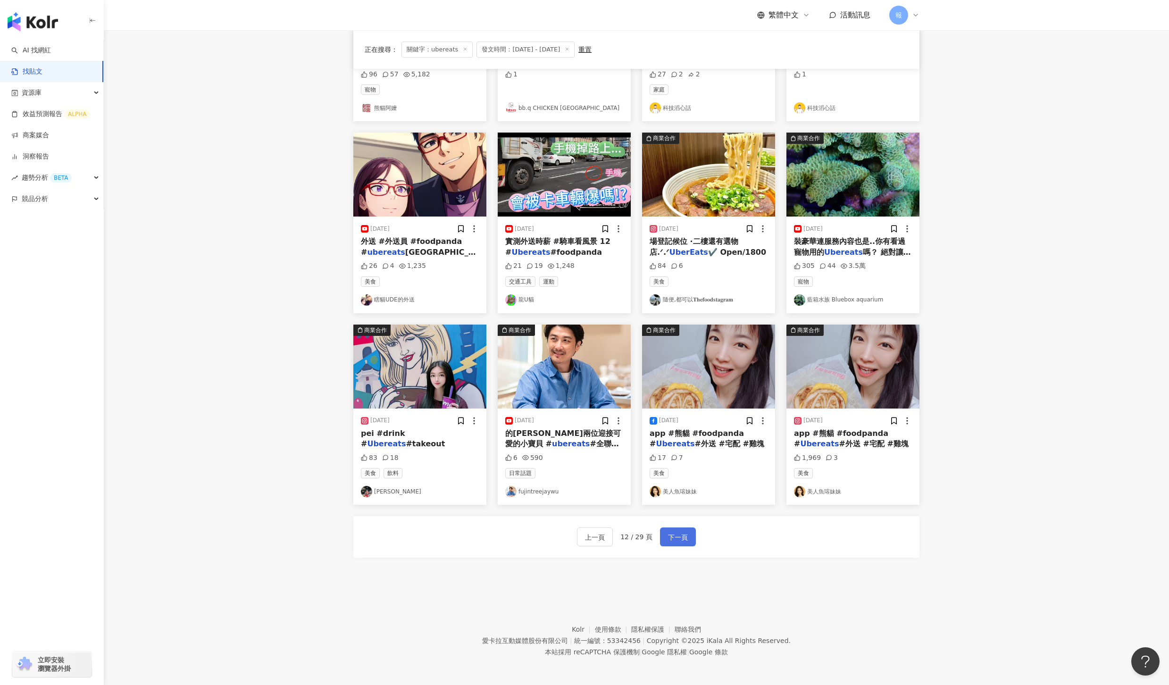
click at [684, 541] on span "下一頁" at bounding box center [678, 537] width 20 height 11
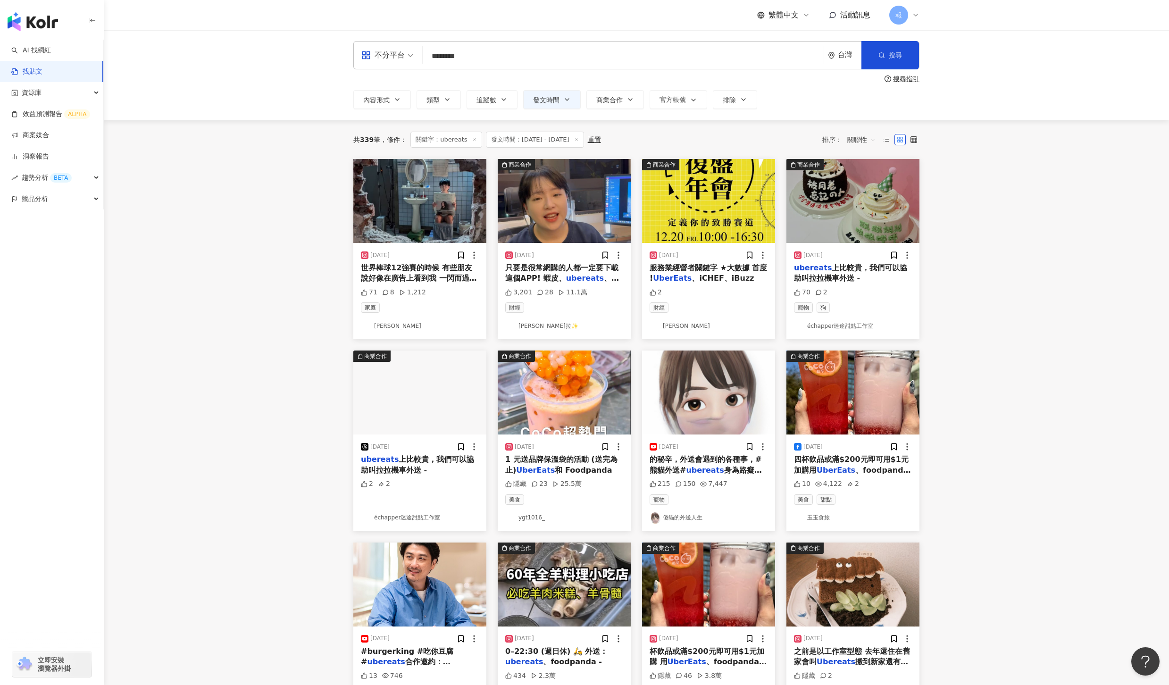
scroll to position [3, 0]
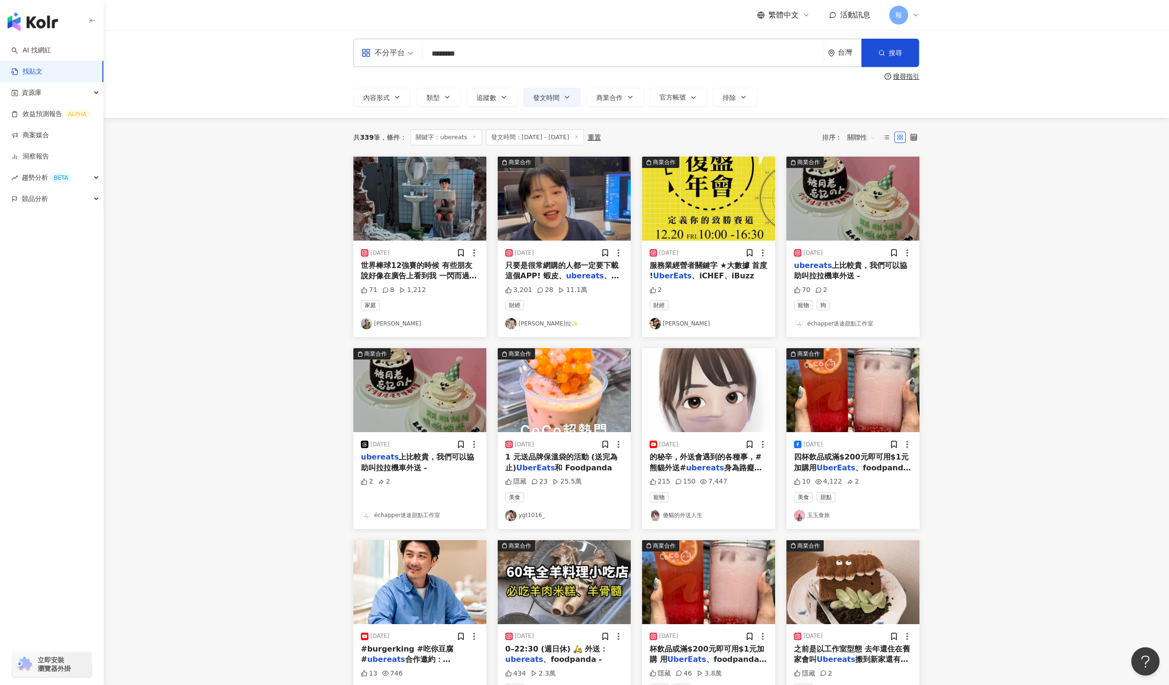
click at [420, 276] on span "世界棒球12強賽的時候 有些朋友說好像在廣告上看到我 一閃而過，但不太確定是不是 是，就是我，我在上廁所。 我也有在電視上看到這個廣告 歡喜的跟爸媽說我上次拍…" at bounding box center [419, 366] width 117 height 210
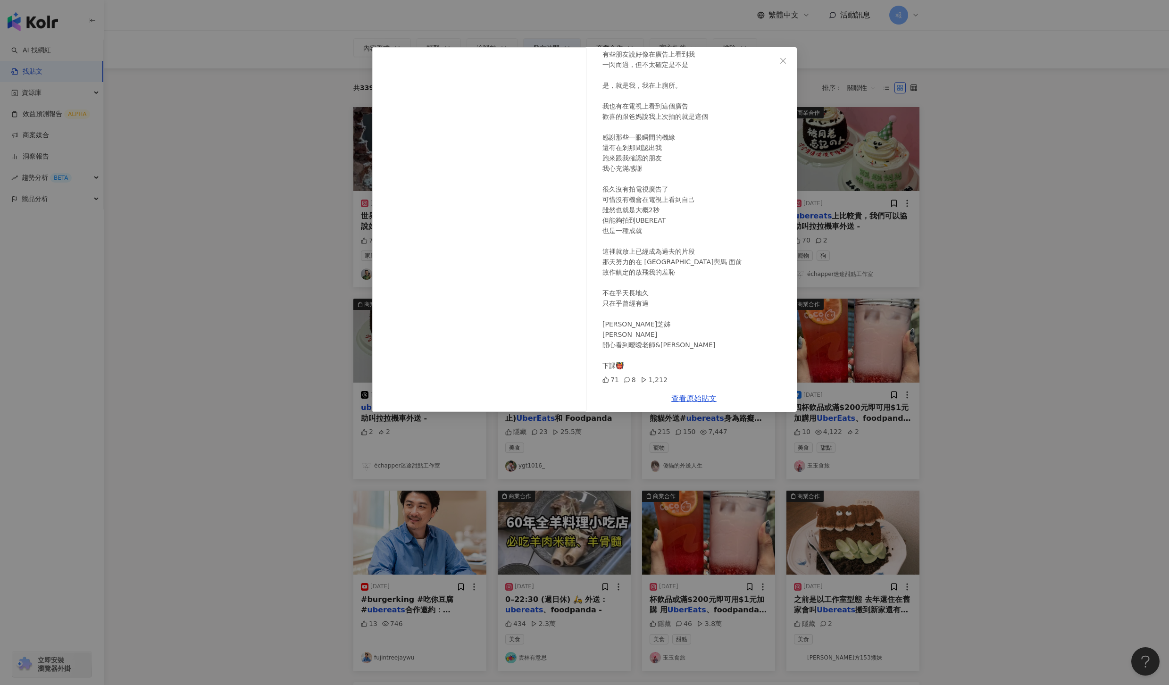
scroll to position [81, 0]
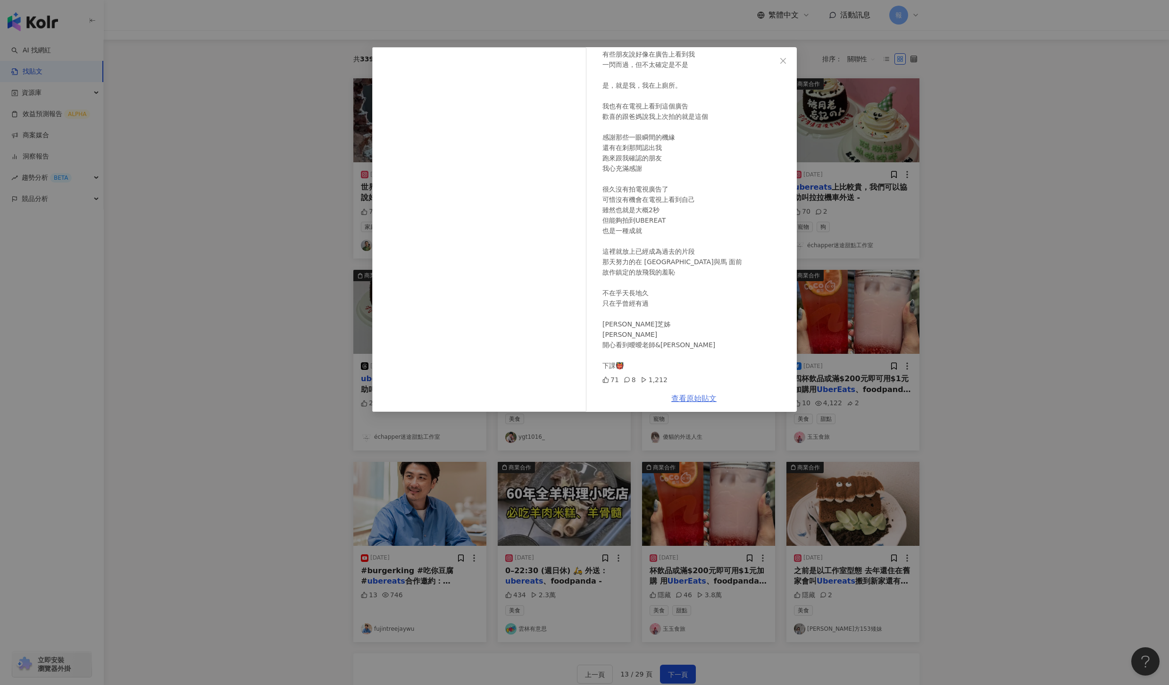
click at [700, 398] on link "查看原始貼文" at bounding box center [694, 398] width 45 height 9
click at [1002, 370] on div "Chrisfly Hu 2024/11/29 世界棒球12強賽的時候 有些朋友說好像在廣告上看到我 一閃而過，但不太確定是不是 是，就是我，我在上廁所。 我也…" at bounding box center [584, 342] width 1169 height 685
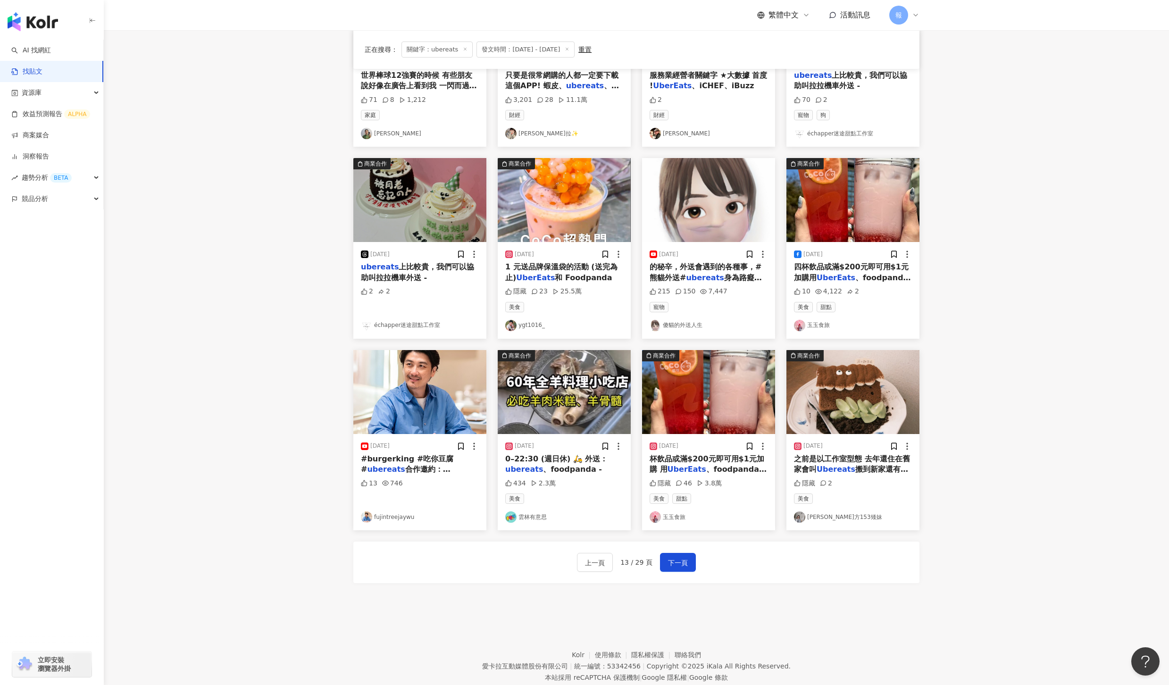
scroll to position [197, 0]
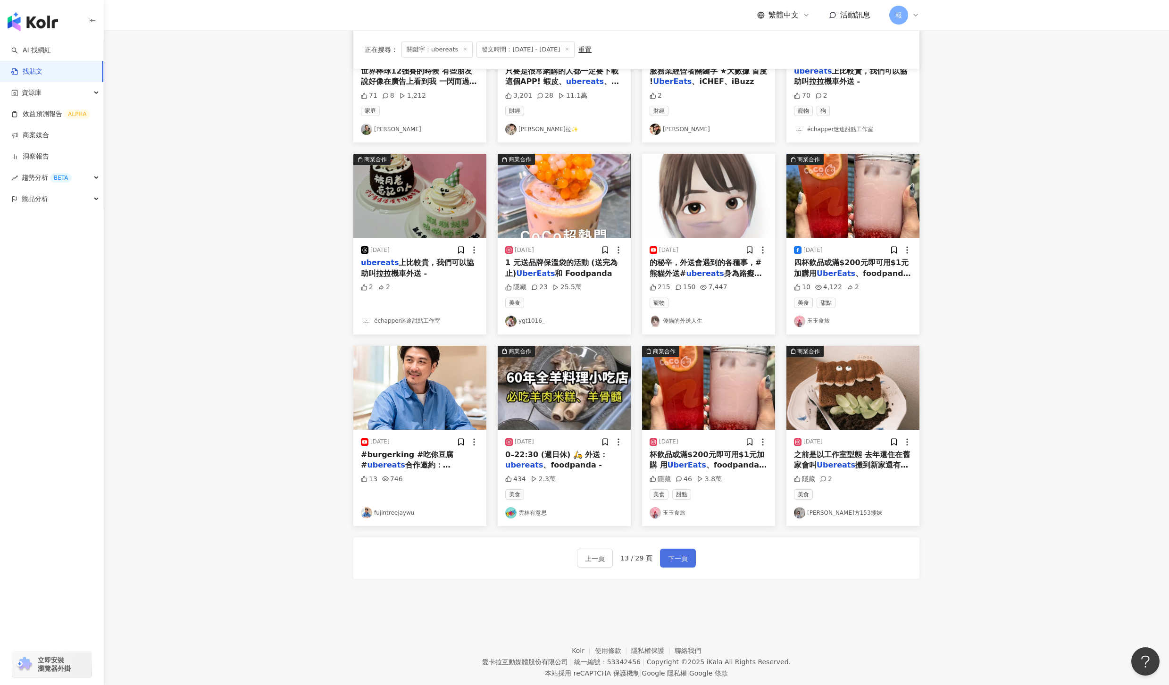
click at [679, 564] on span "下一頁" at bounding box center [678, 558] width 20 height 11
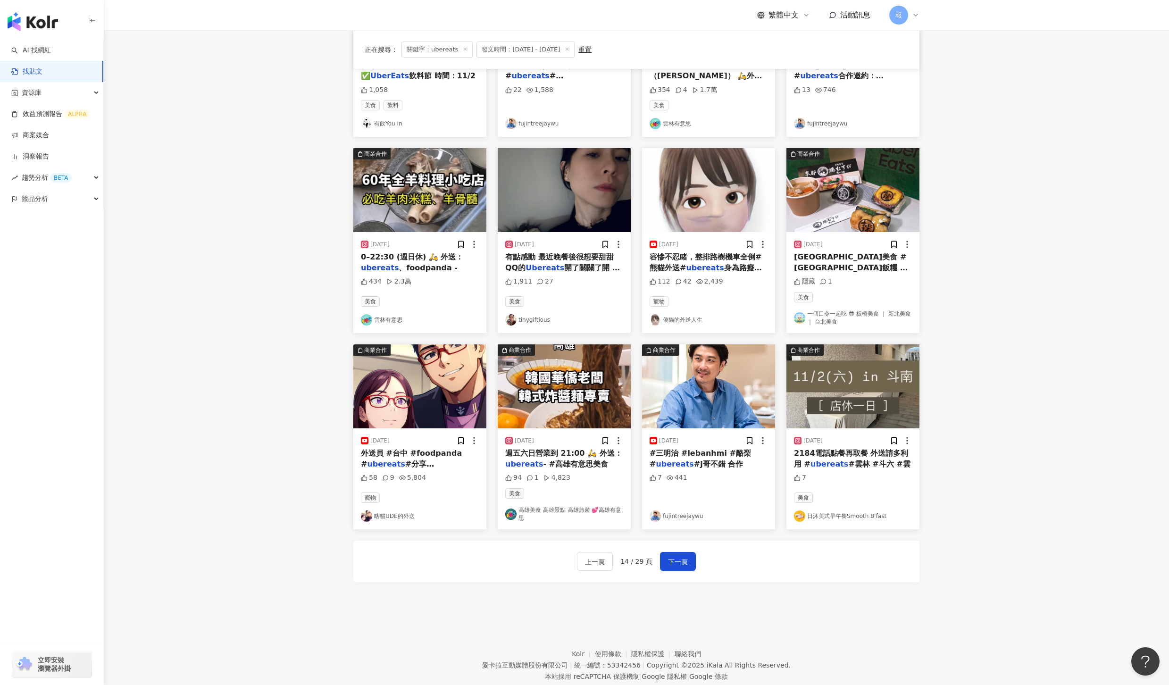
scroll to position [0, 0]
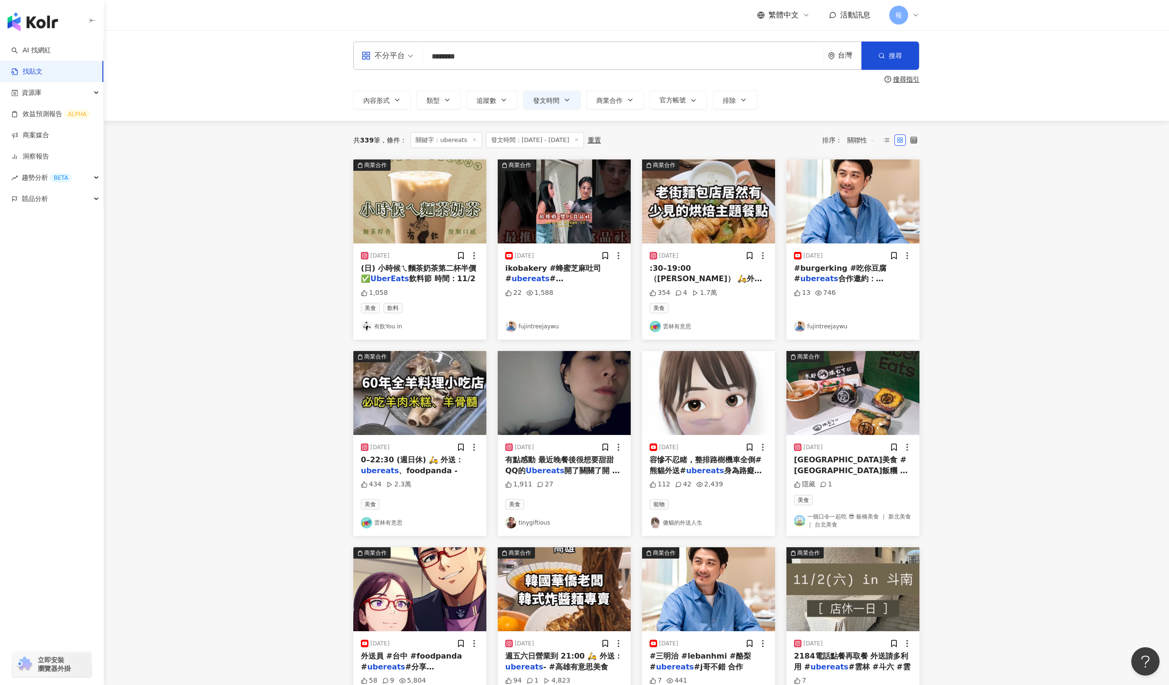
click at [551, 277] on span "#富錦樹 #fuji" at bounding box center [551, 283] width 93 height 19
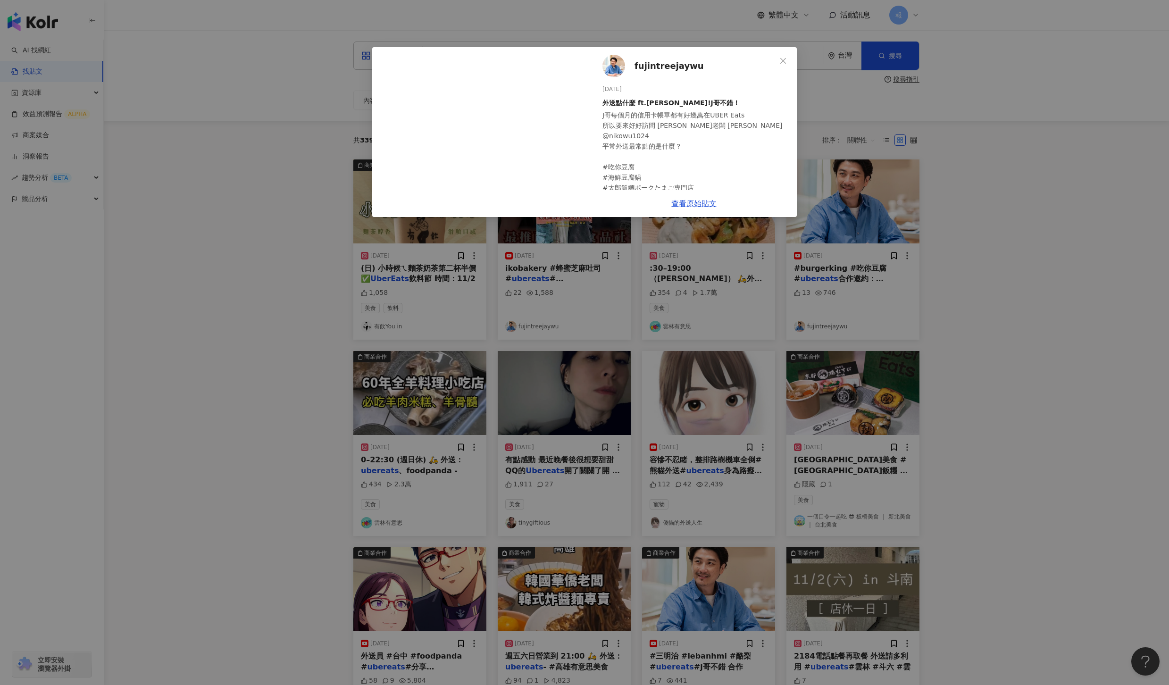
click at [1060, 289] on div "fujintreejaywu 2024/11/12 外送點什麼 ft.NIKO!J哥不錯！ J哥每個月的信用卡帳單都有好幾萬在UBER Eats 所以要來好好…" at bounding box center [584, 342] width 1169 height 685
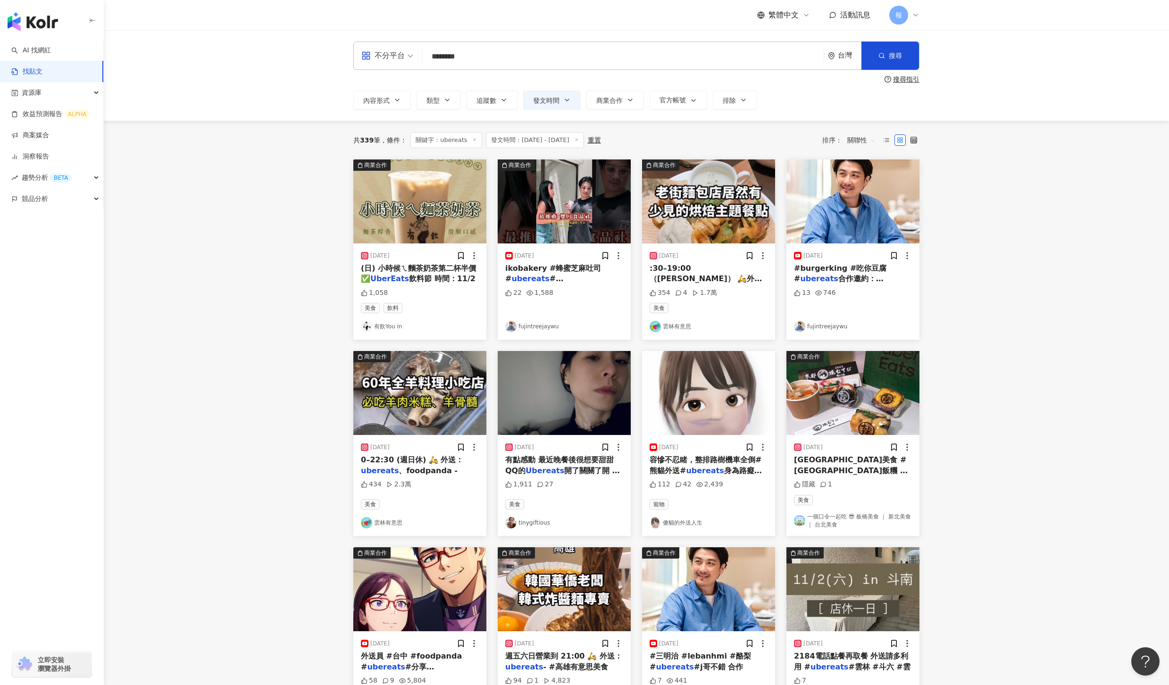
click at [860, 275] on span "合作邀約：jayw" at bounding box center [839, 283] width 90 height 19
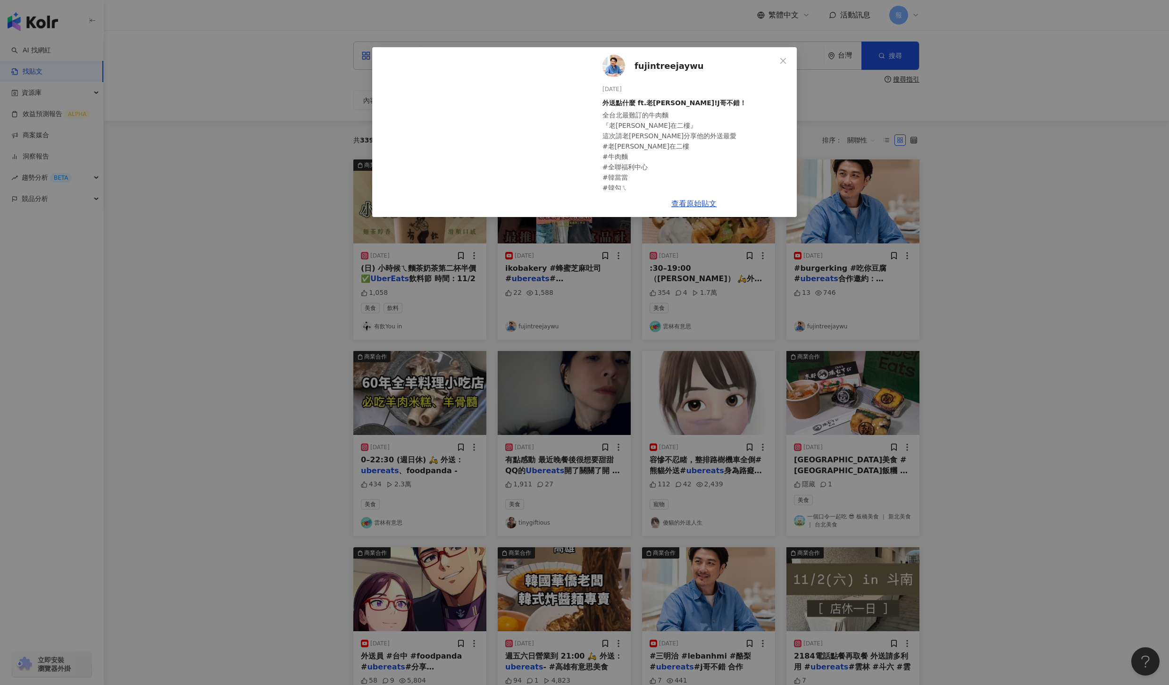
click at [975, 306] on div "fujintreejaywu 2024/11/9 外送點什麼 ft.老楊!J哥不錯！ 全台北最難訂的牛肉麵 『老楊在二樓』 這次請老楊分享他的外送最愛 #老楊…" at bounding box center [584, 342] width 1169 height 685
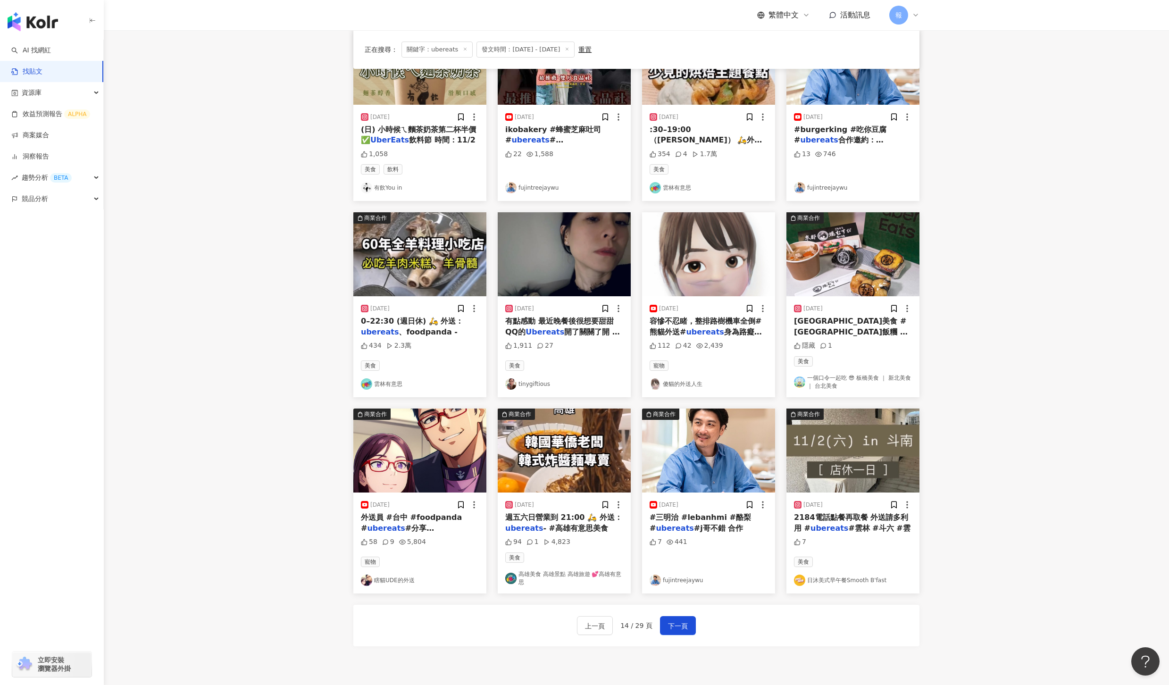
scroll to position [144, 0]
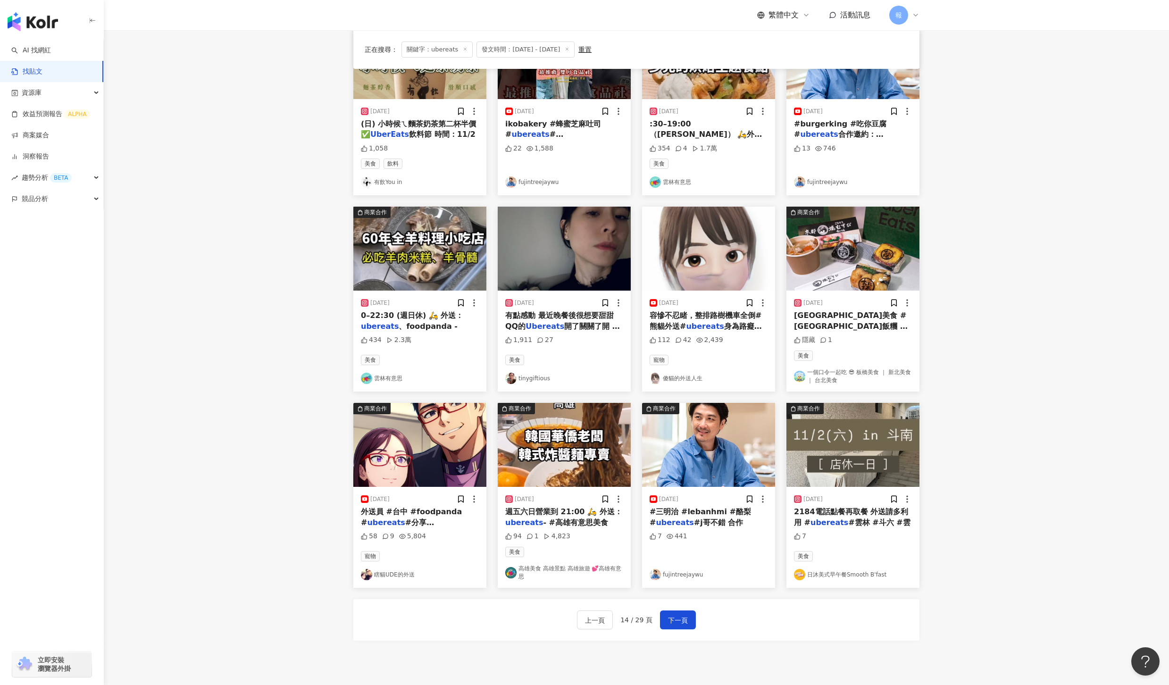
click at [572, 328] on span "開了關關了開 一下被紅" at bounding box center [562, 331] width 115 height 19
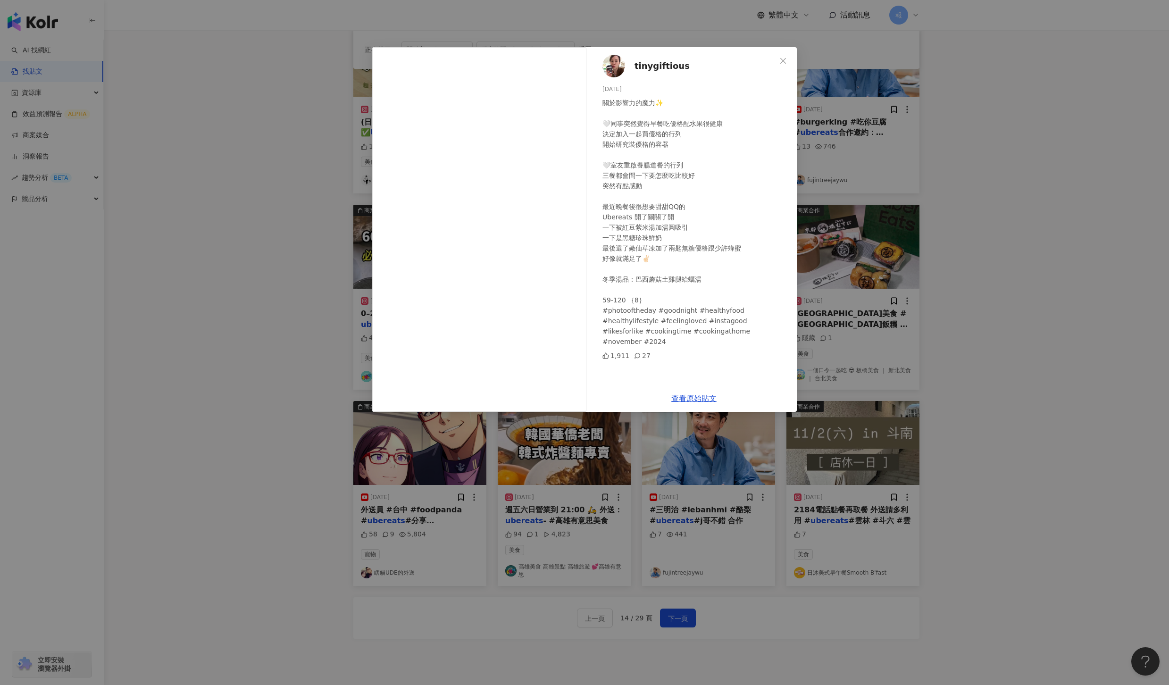
scroll to position [147, 0]
click at [958, 424] on div "tinygiftious 2024/11/30 關於影響力的魔力✨ 🤍同事突然覺得早餐吃優格配水果很健康 決定加入一起買優格的行列 開始研究裝優格的容器 🤍室…" at bounding box center [584, 342] width 1169 height 685
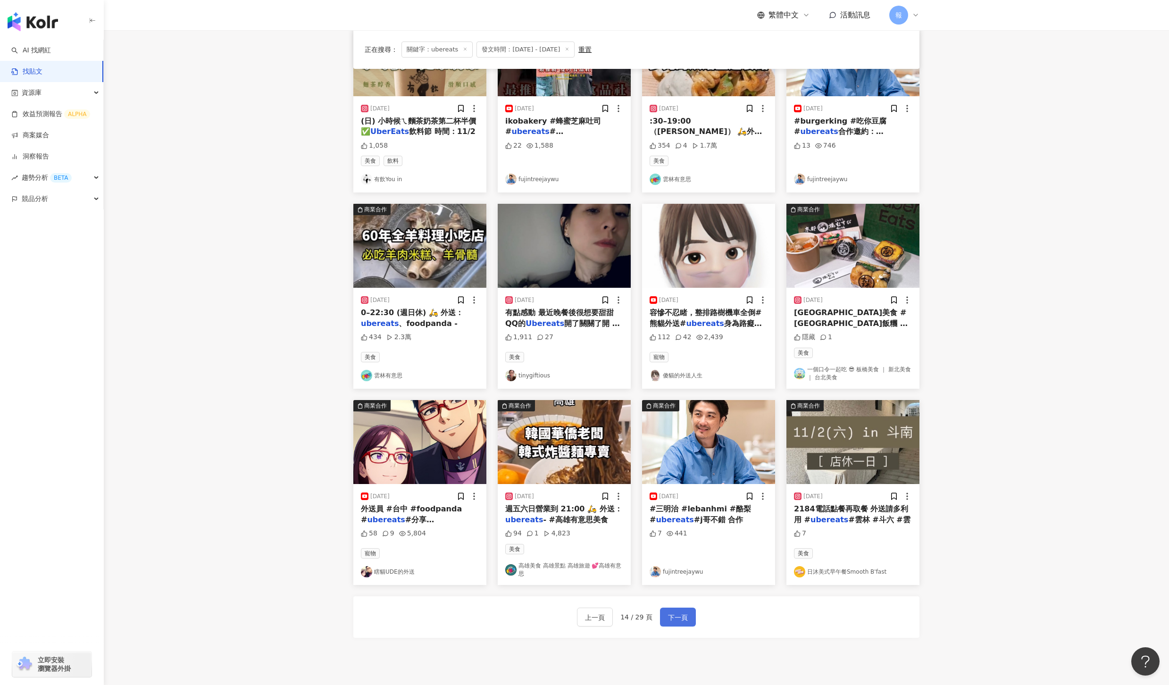
click at [682, 623] on span "下一頁" at bounding box center [678, 617] width 20 height 11
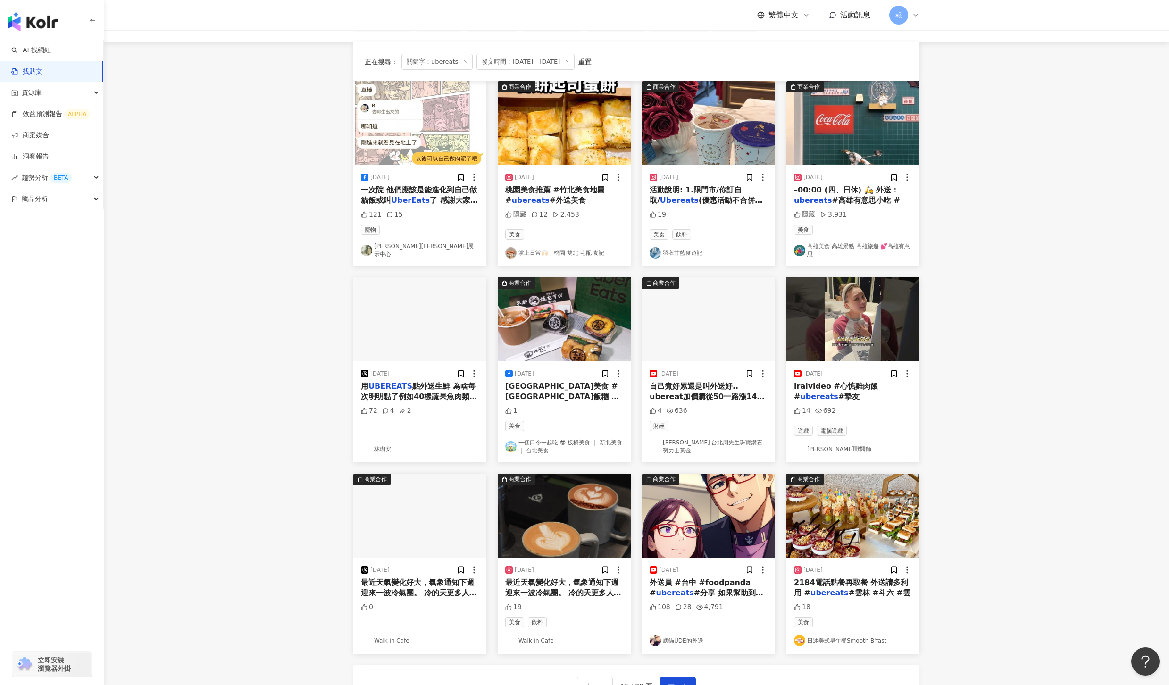
scroll to position [0, 0]
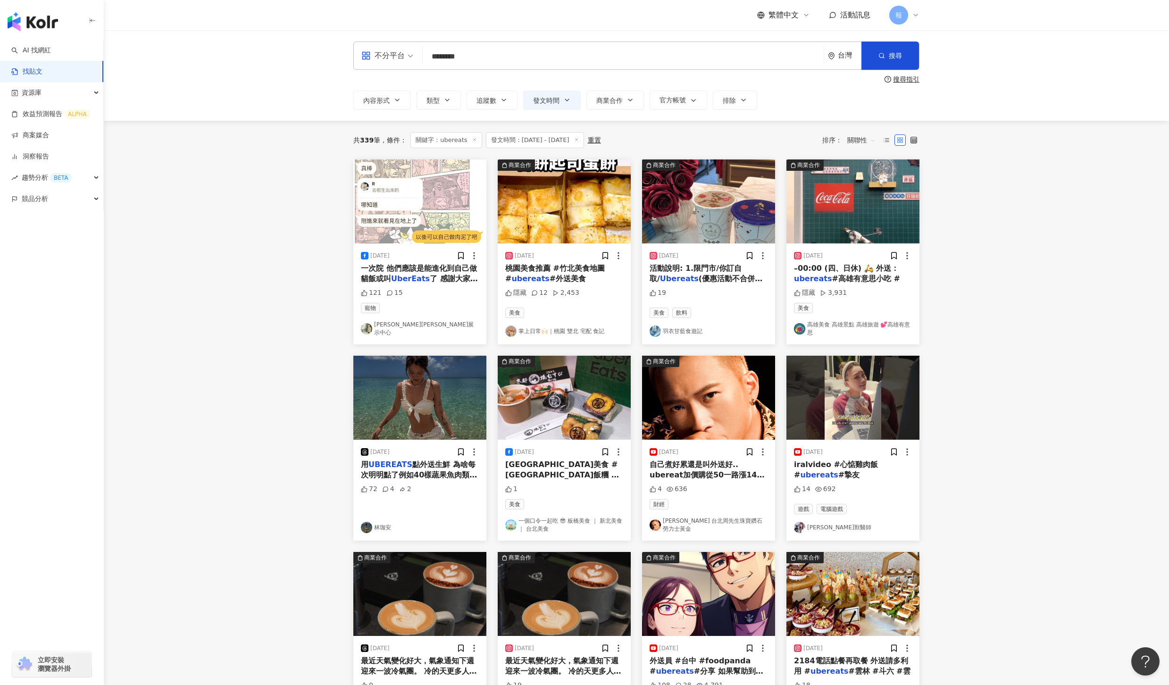
click at [553, 278] on span "#外送美食" at bounding box center [568, 278] width 36 height 9
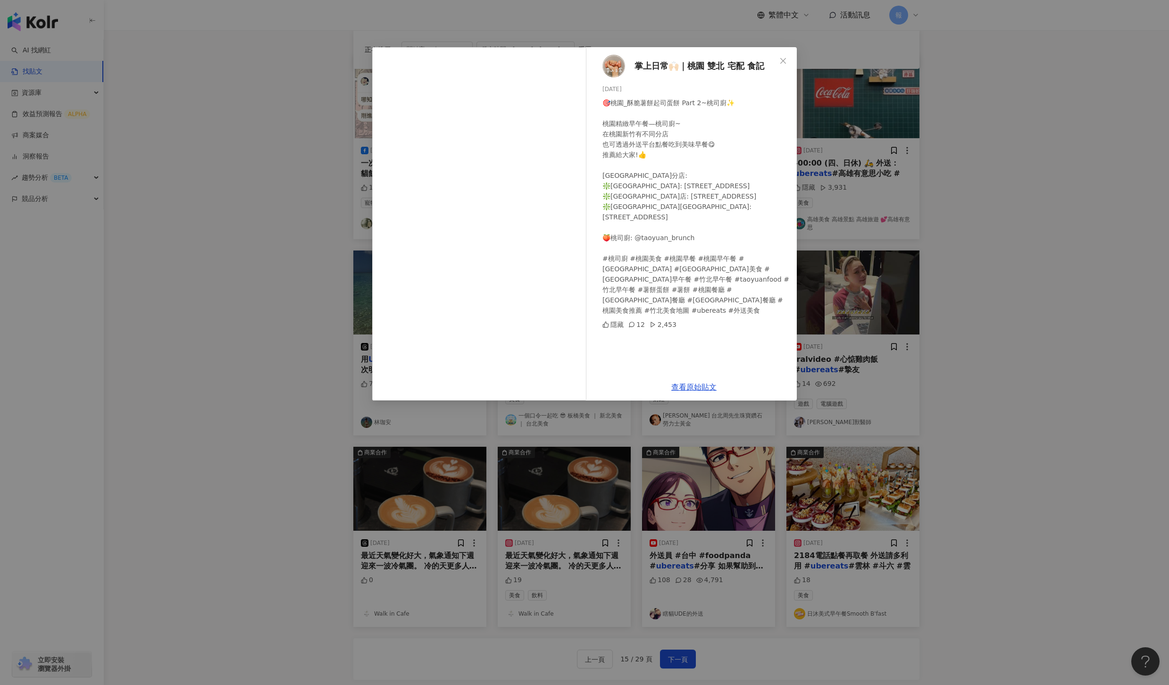
scroll to position [217, 0]
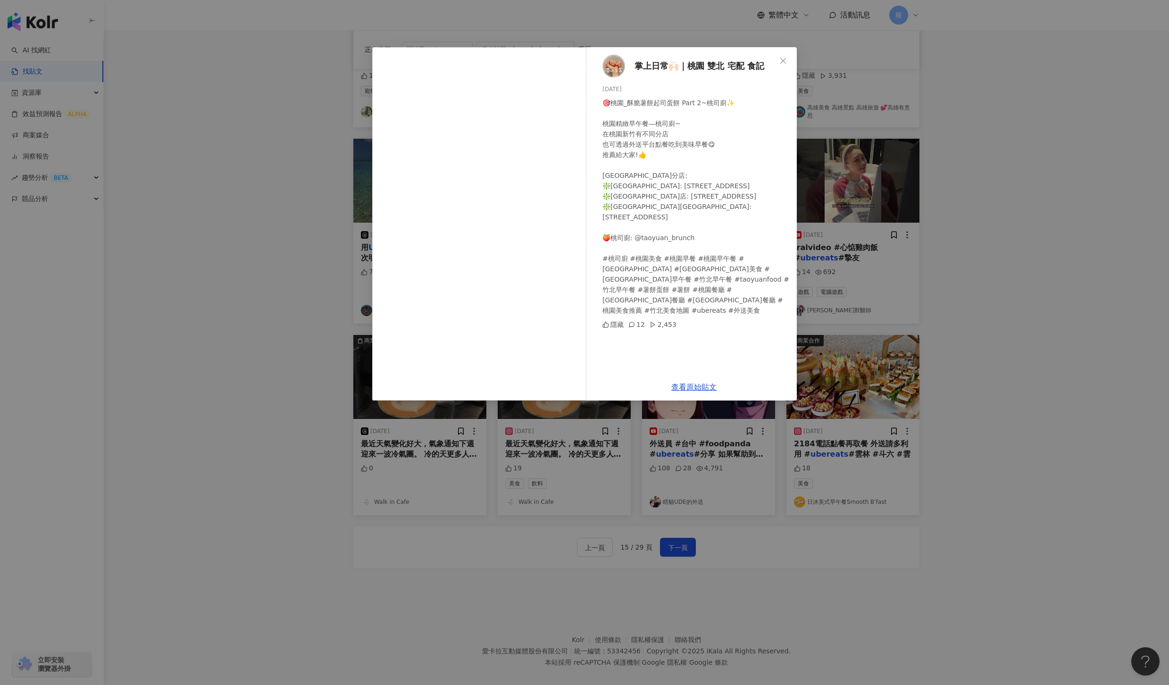
click at [1010, 241] on div "掌上日常🙌🏻｜桃園 雙北 宅配 食記 2024/11/23 🎯桃園_酥脆薯餅起司蛋餅 Part 2~桃司廚✨ 桃園精緻早午餐—桃司廚~ 在桃園新竹有不同分店 …" at bounding box center [584, 342] width 1169 height 685
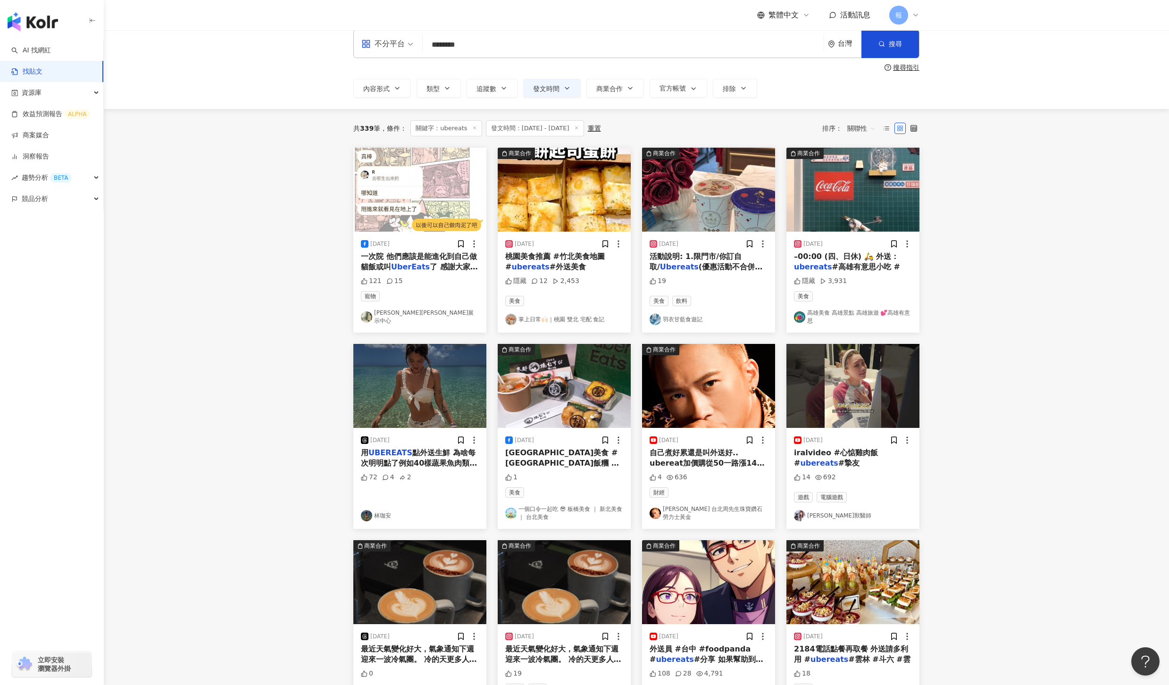
scroll to position [0, 0]
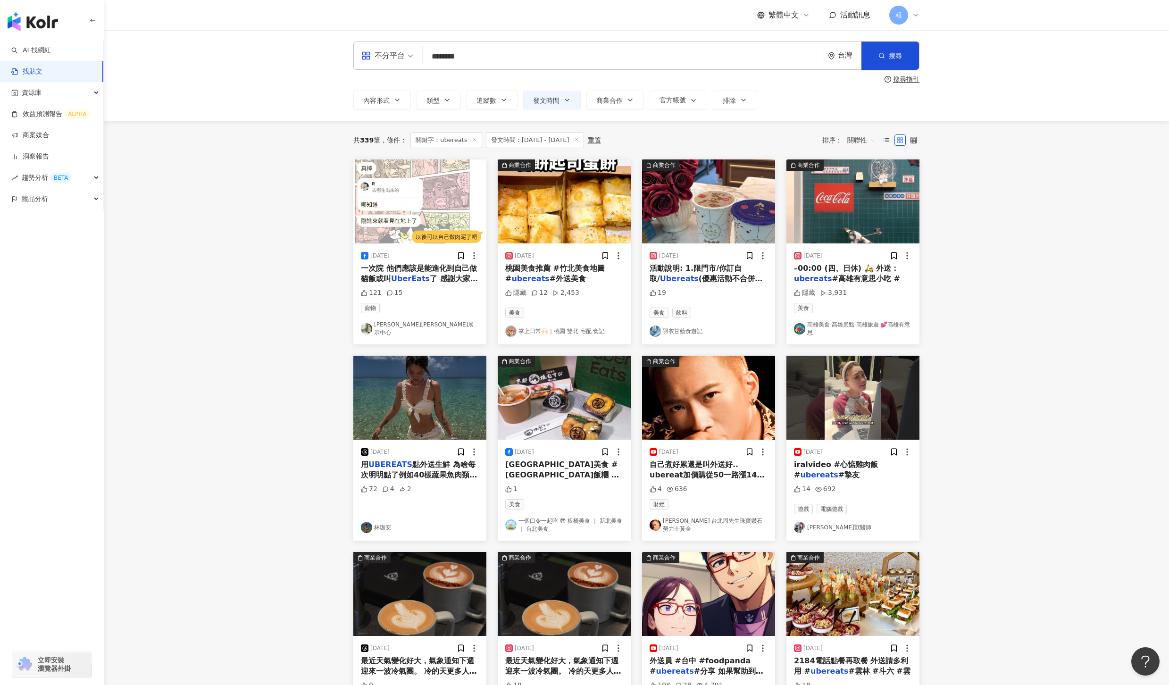
click at [808, 283] on div "–00:00 (四、日休) 🛵 外送： ubereats #高雄有意思小吃 #" at bounding box center [853, 273] width 118 height 21
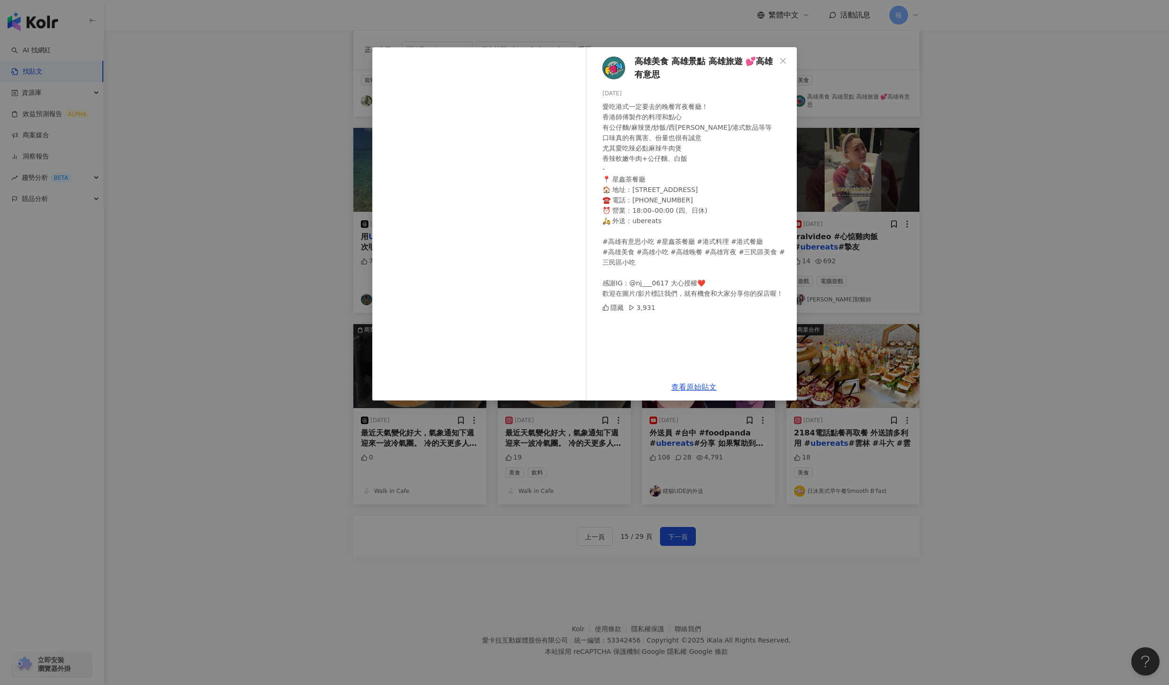
scroll to position [227, 0]
click at [1021, 289] on div "高雄美食 高雄景點 高雄旅遊 💕高雄有意思 2024/11/3 愛吃港式一定要去的晚餐宵夜餐廳！ 香港師傅製作的料理和點心 有公仔麵/麻辣煲/炒飯/西多士/港…" at bounding box center [584, 342] width 1169 height 685
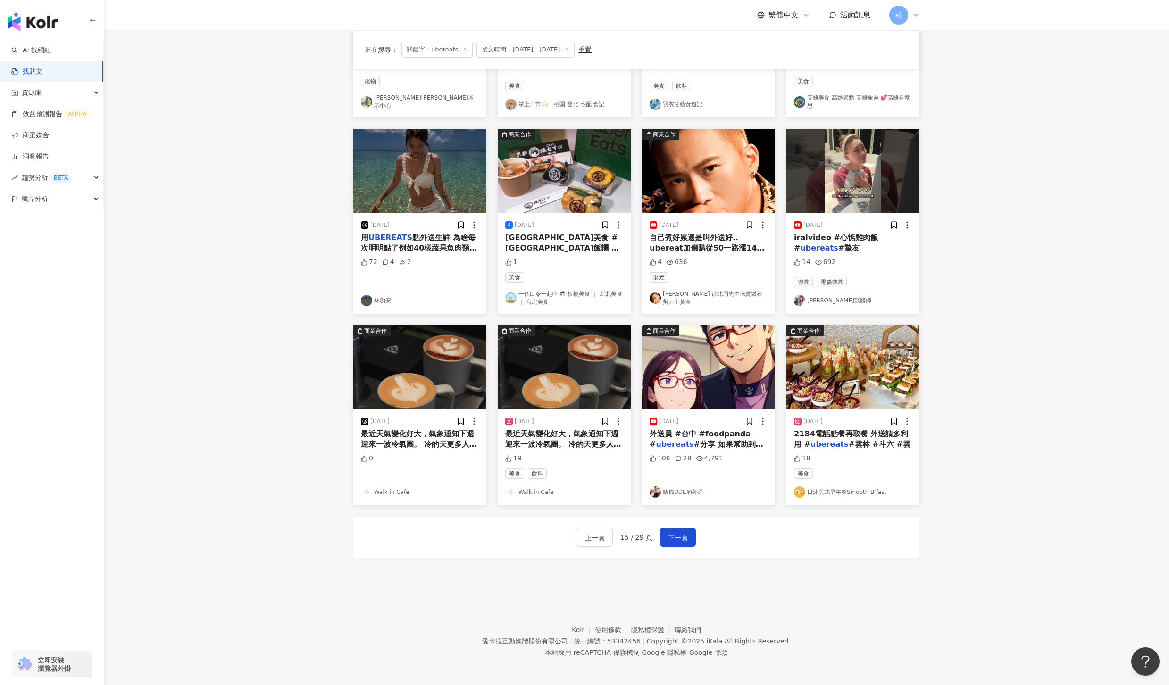
click at [828, 246] on div "iralvideo #心惦雞肉飯 # ubereats #摯友" at bounding box center [853, 243] width 118 height 21
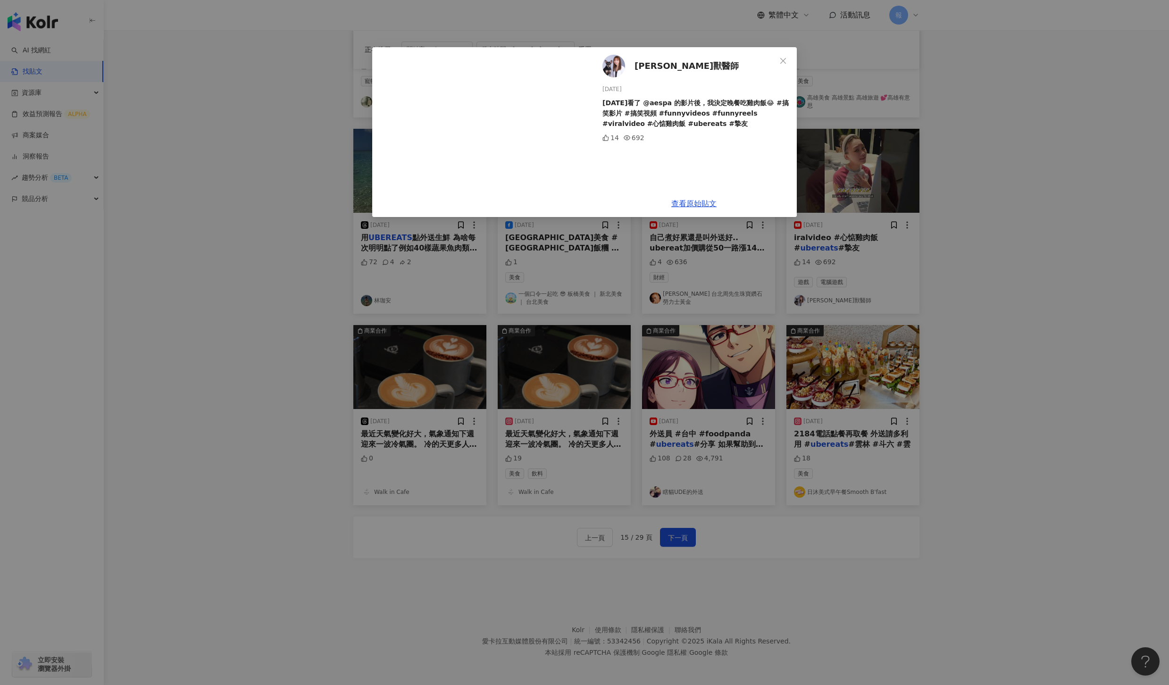
click at [1005, 314] on div "蔡曼琳獸醫師 2024/11/3 今天看了 @aespa 的影片後，我決定晚餐吃雞肉飯😂 #搞笑影片 #搞笑視頻 #funnyvideos #funnyree…" at bounding box center [584, 342] width 1169 height 685
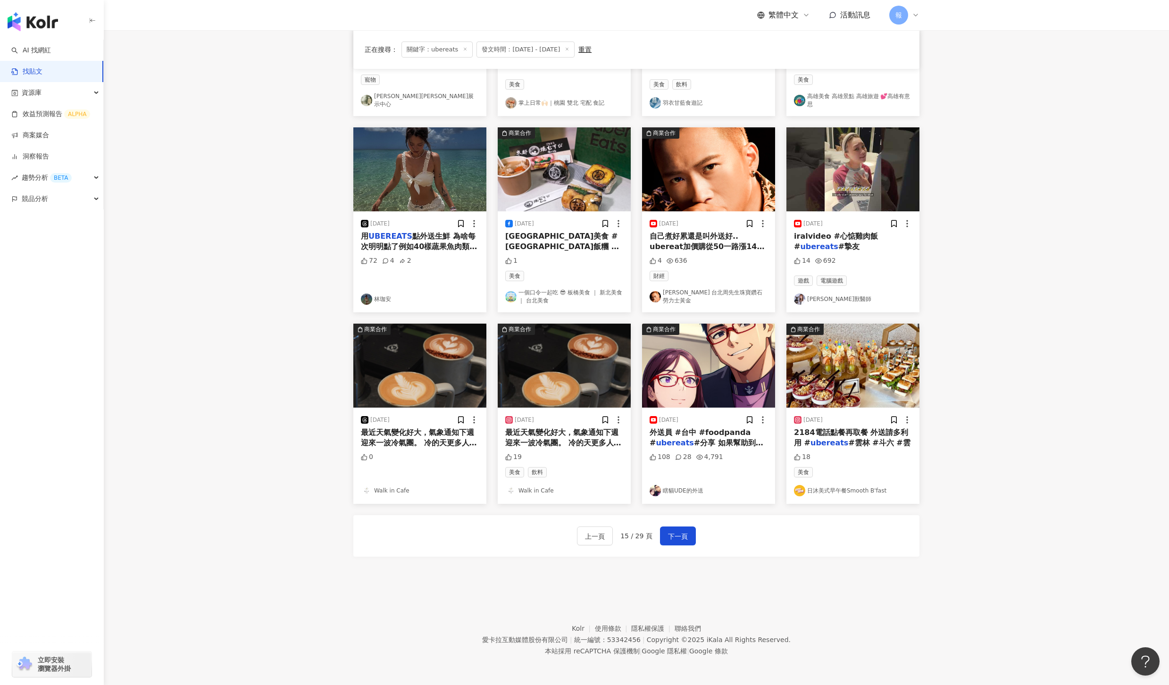
scroll to position [230, 0]
click at [836, 437] on div "2184電話點餐再取餐 外送請多利用 # ubereats #雲林 #斗六 #雲" at bounding box center [853, 438] width 118 height 21
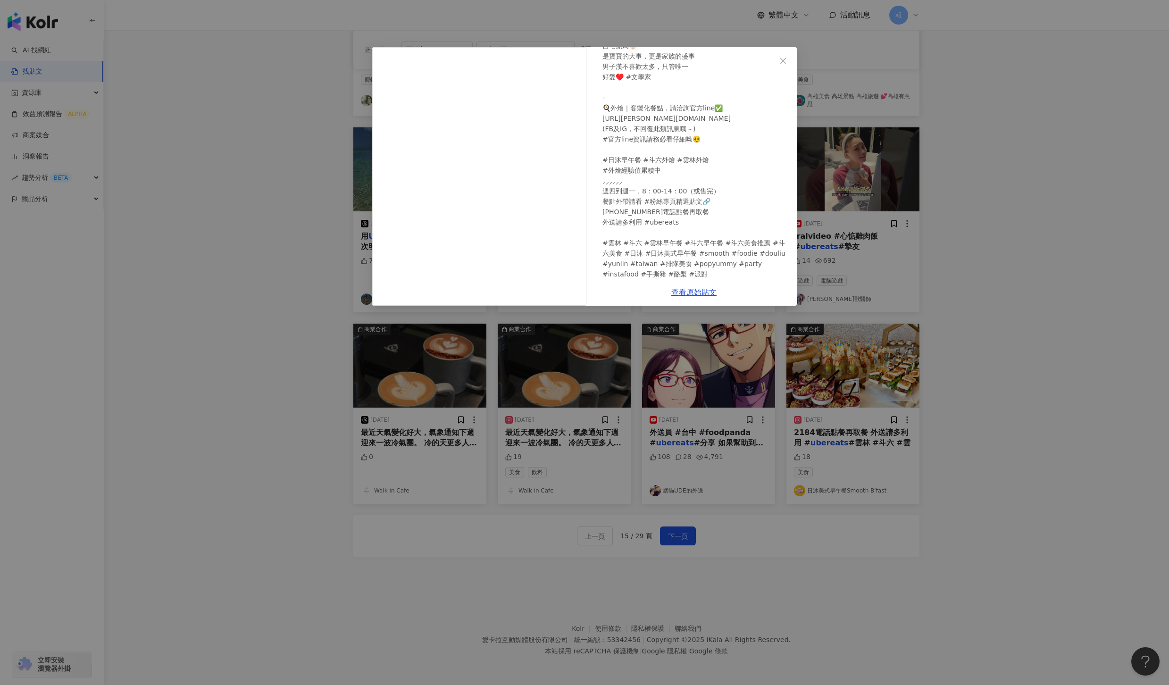
scroll to position [92, 0]
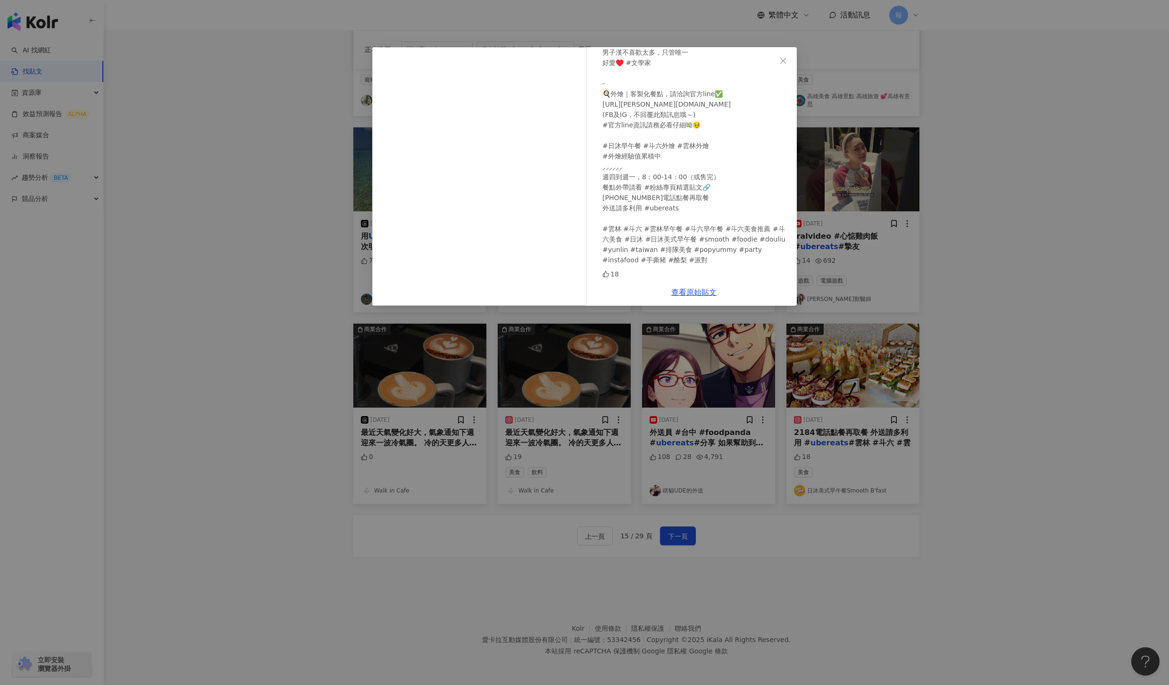
click at [982, 429] on div "日沐美式早午餐Smooth B'fast 2024/11/23 202411｜斗南 自宅抓周👶🏻 是寶寶的大事，更是家族的盛事 男子漢不喜歡太多，只管唯一 好…" at bounding box center [584, 342] width 1169 height 685
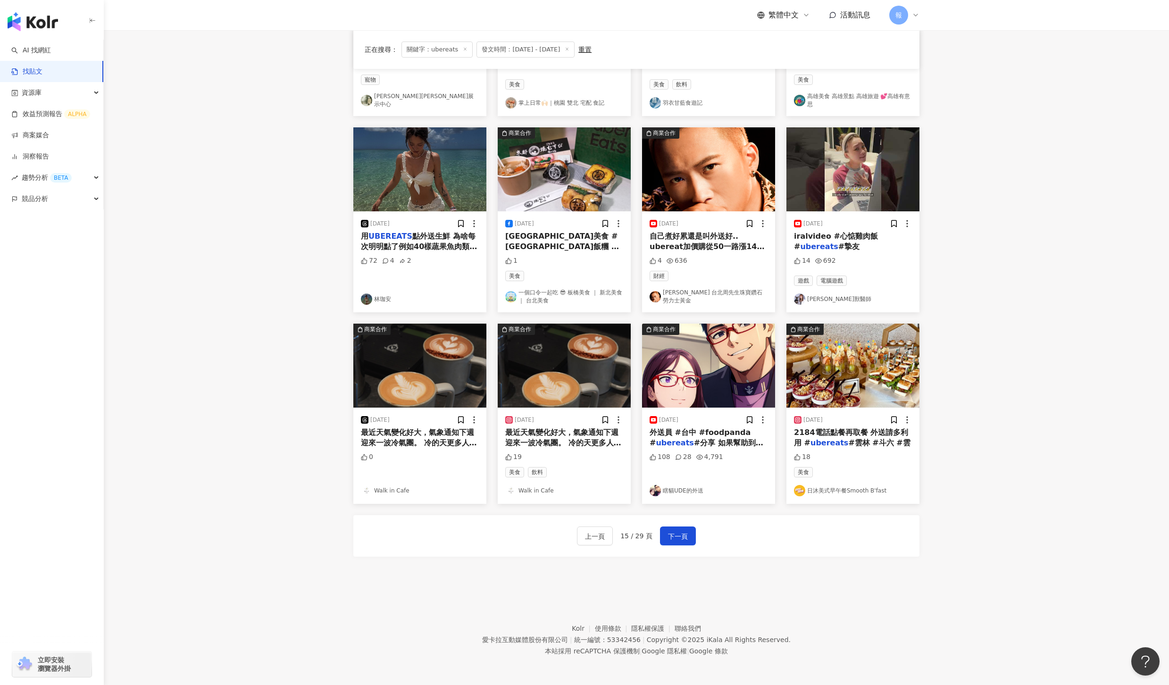
click at [720, 445] on span "#分享 如果幫助到你請" at bounding box center [707, 447] width 114 height 19
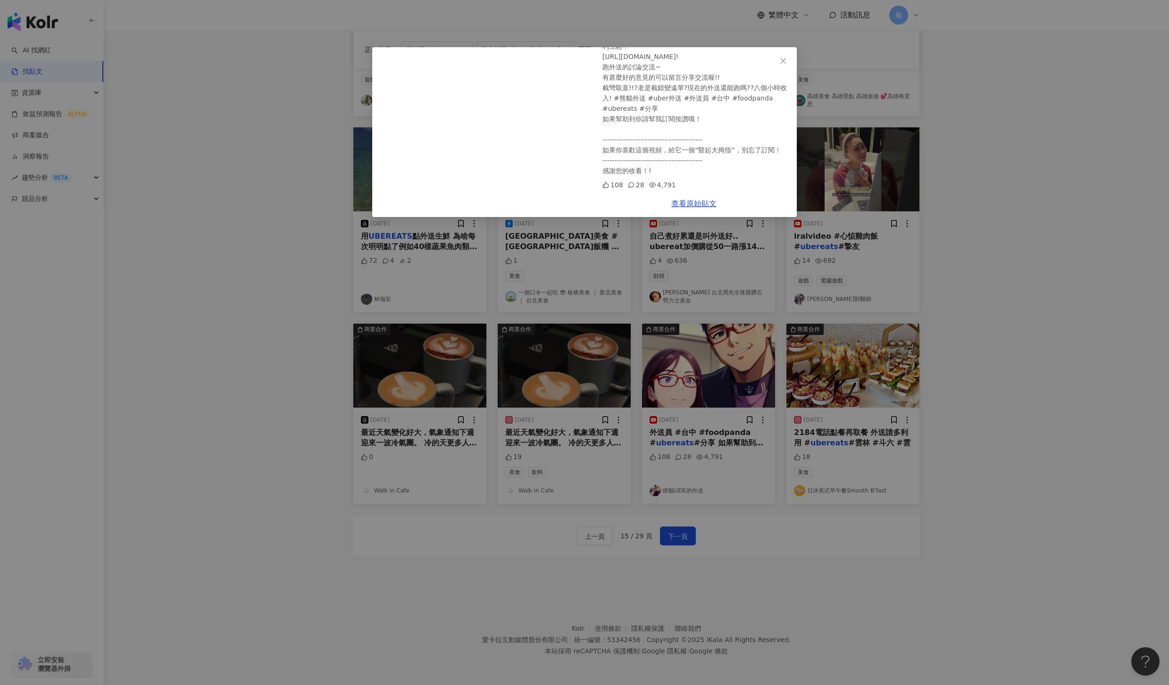
scroll to position [162, 0]
click at [1112, 254] on div "瞎貓UDE的外送 2024/11/19 截彎取直!!?老是截錯變遠單?現在的外送還能跑嗎??八個小時收入! #熊貓外送 #uber外送 #外送員 台中市跑外送…" at bounding box center [584, 342] width 1169 height 685
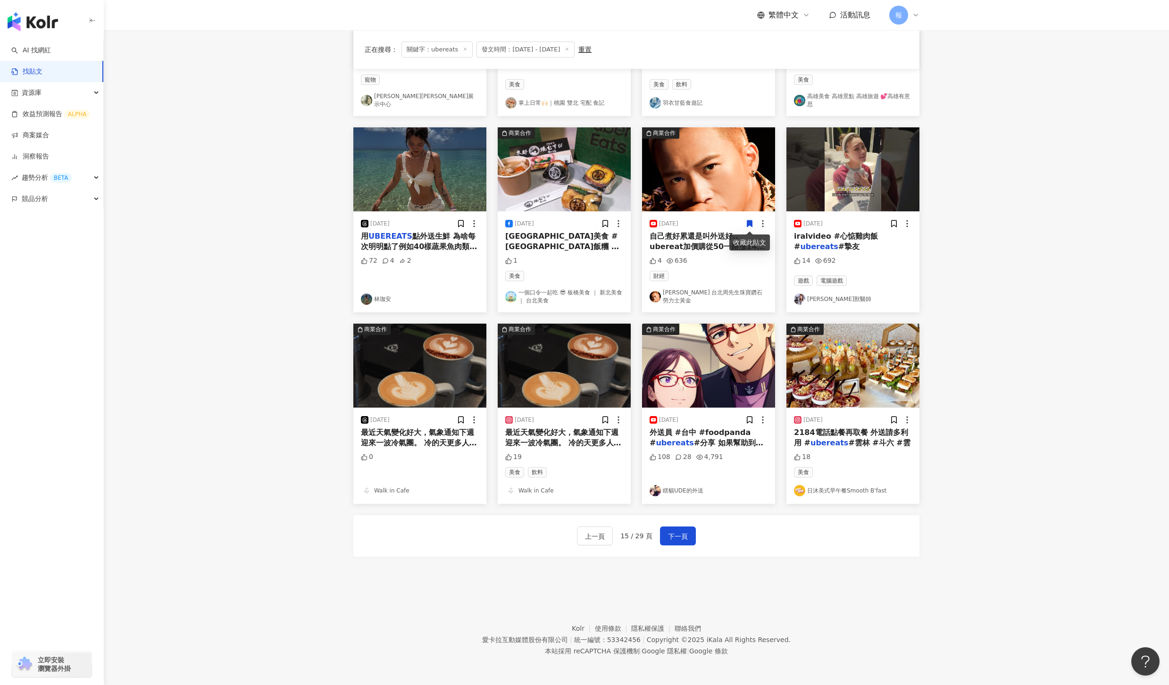
scroll to position [230, 0]
click at [683, 535] on span "下一頁" at bounding box center [678, 536] width 20 height 11
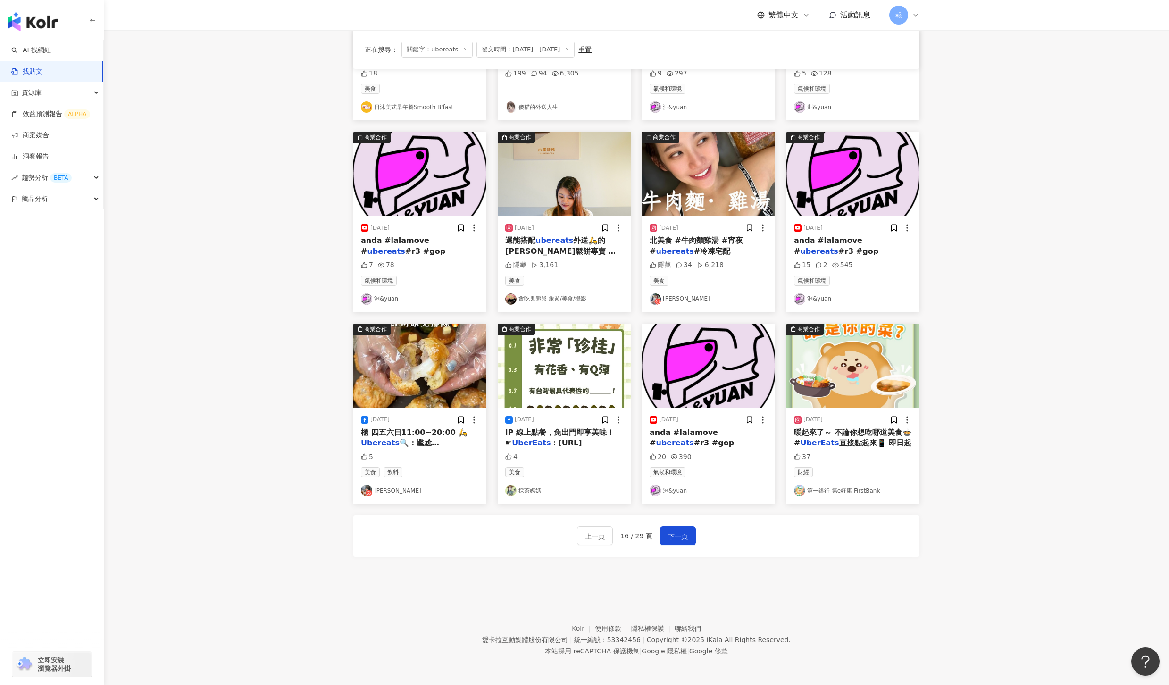
scroll to position [0, 0]
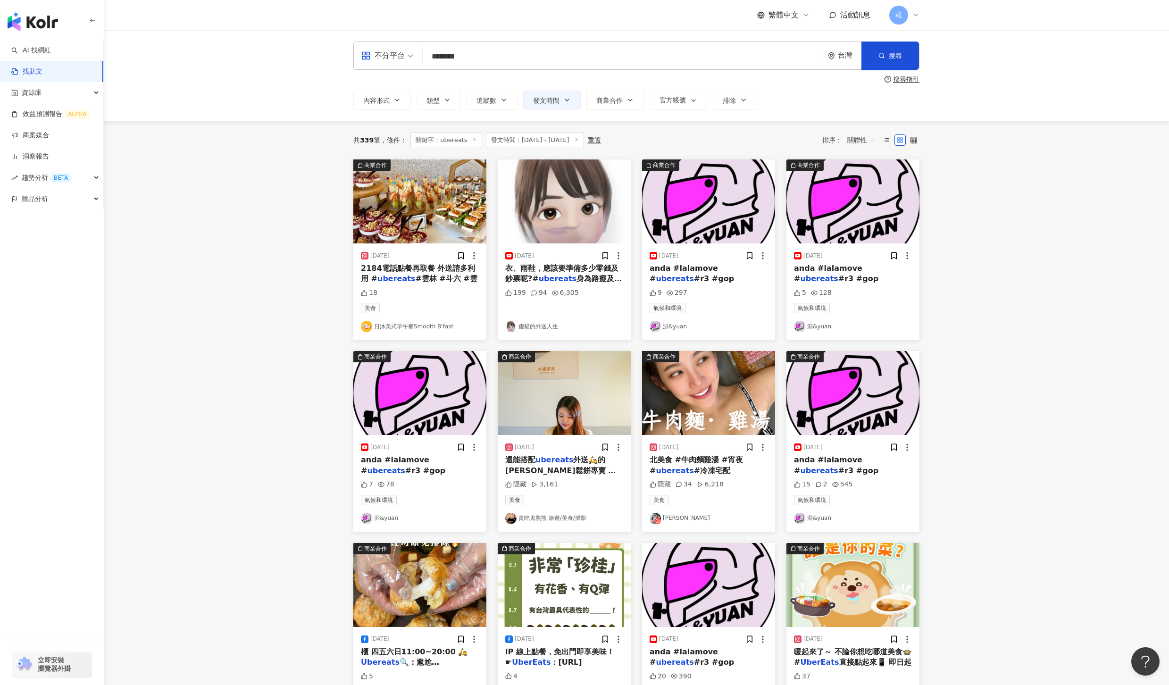
click at [415, 273] on div "2184電話點餐再取餐 外送請多利用 # ubereats #雲林 #斗六 #雲" at bounding box center [420, 273] width 118 height 21
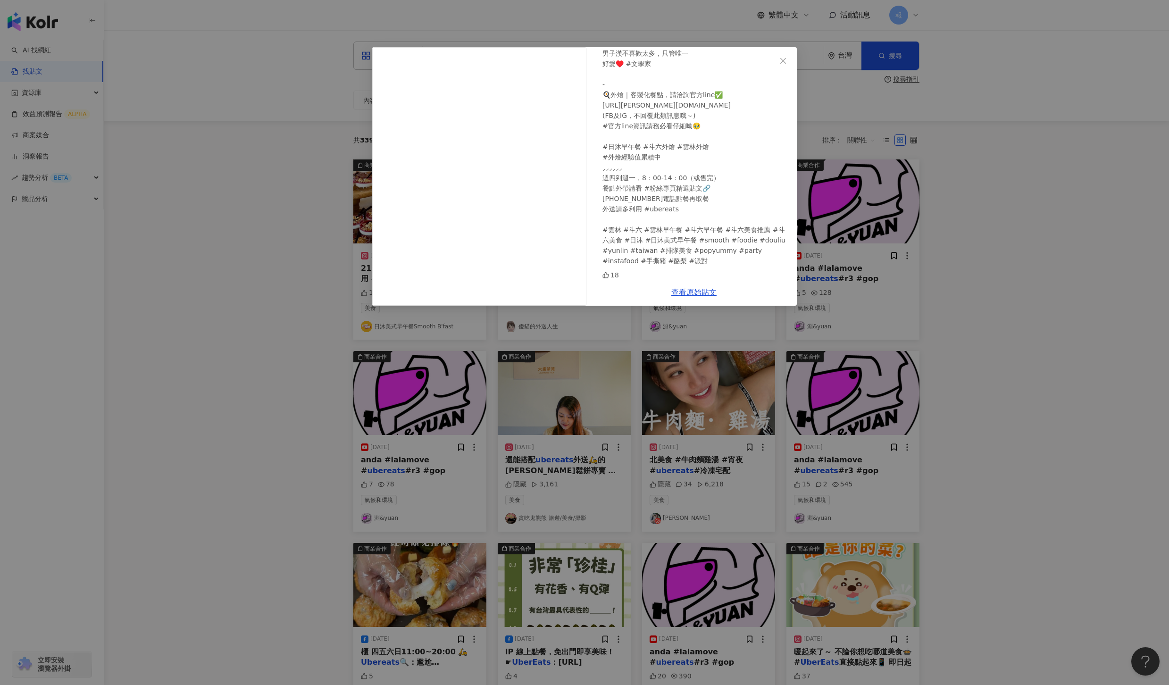
scroll to position [92, 0]
click at [1004, 335] on div "日沐美式早午餐Smooth B'fast 2024/11/23 202411｜斗南 自宅抓周👶🏻 是寶寶的大事，更是家族的盛事 男子漢不喜歡太多，只管唯一 好…" at bounding box center [584, 342] width 1169 height 685
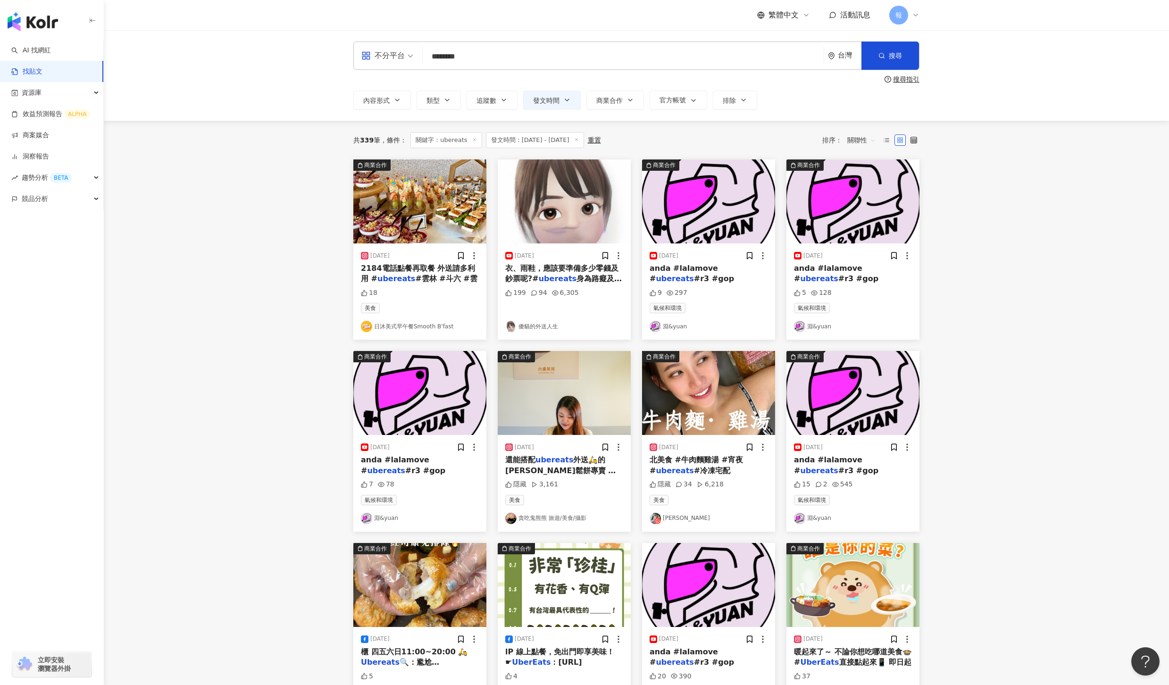
click at [540, 465] on div "還能搭配 ubereats 外送🛵的舒芙蕾鬆餅專賣 喜歡吃蓬鬆療癒樣的🥞舒芙蕾嗎? 現點現烘烤整整12種口味,叫人愛到嫑嫑💟 只要消費滿200元✅店址1公里內…" at bounding box center [564, 465] width 118 height 21
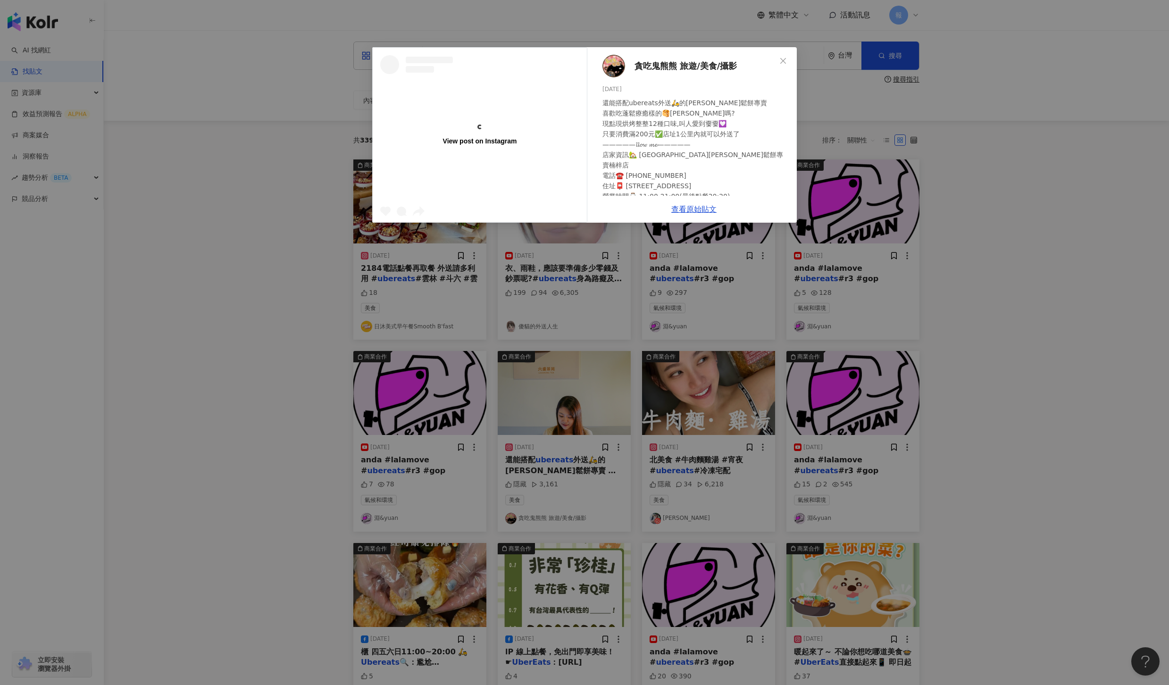
scroll to position [0, 0]
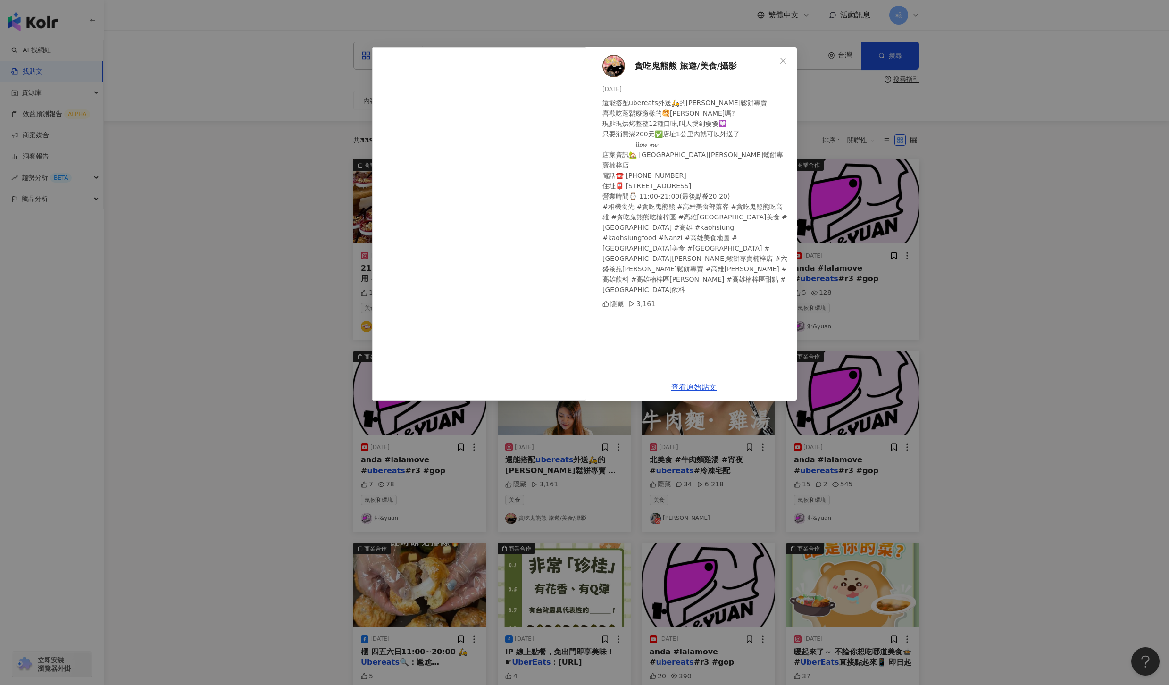
click at [986, 416] on div "貪吃鬼熊熊 旅遊/美食/攝影 2024/11/25 還能搭配ubereats外送🛵的舒芙蕾鬆餅專賣 喜歡吃蓬鬆療癒樣的🥞舒芙蕾嗎? 現點現烘烤整整12種口味,…" at bounding box center [584, 342] width 1169 height 685
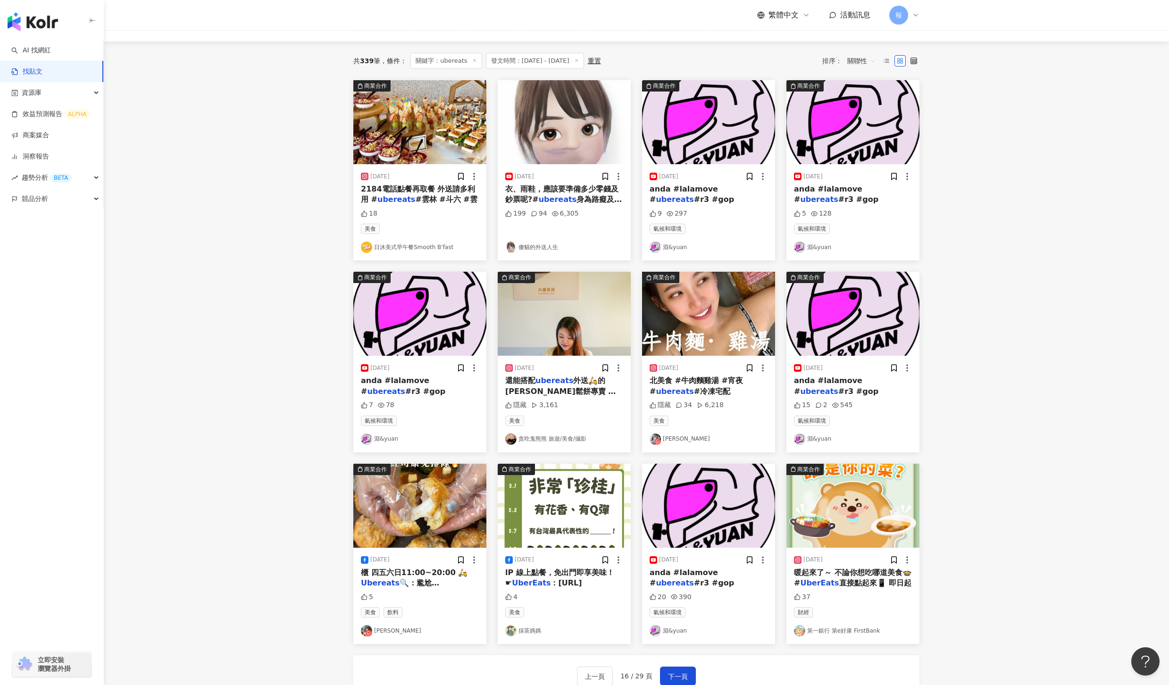
scroll to position [135, 0]
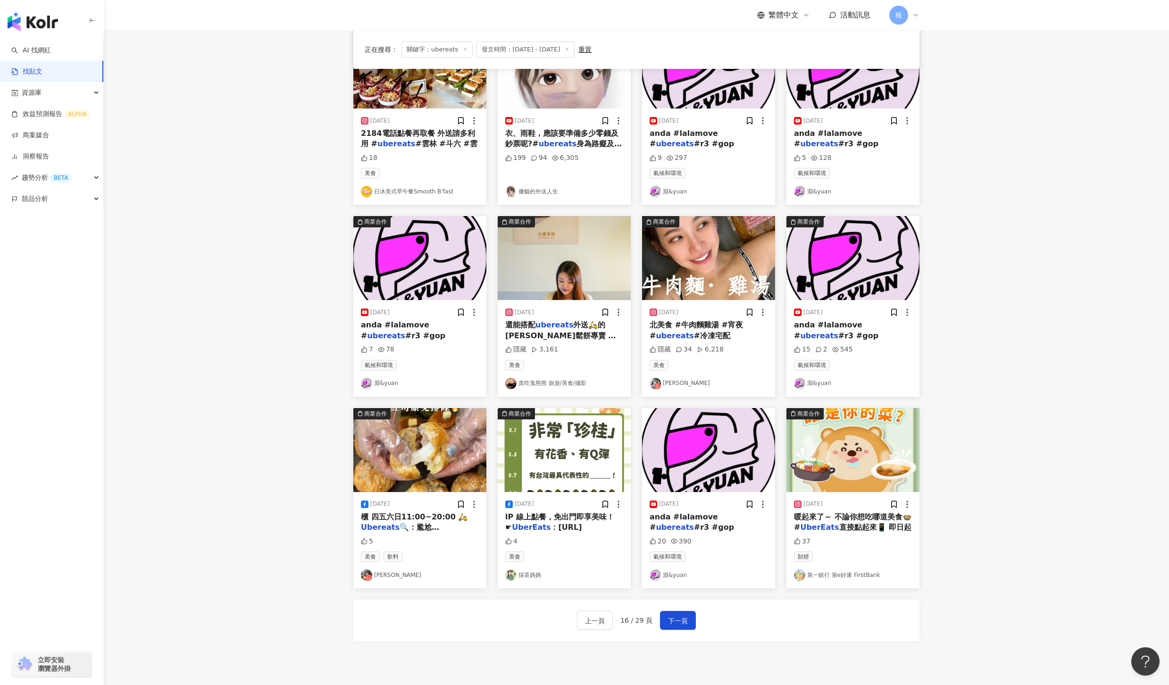
click at [707, 322] on span "北美食 #牛肉麵雞湯 #宵夜 #" at bounding box center [696, 329] width 93 height 19
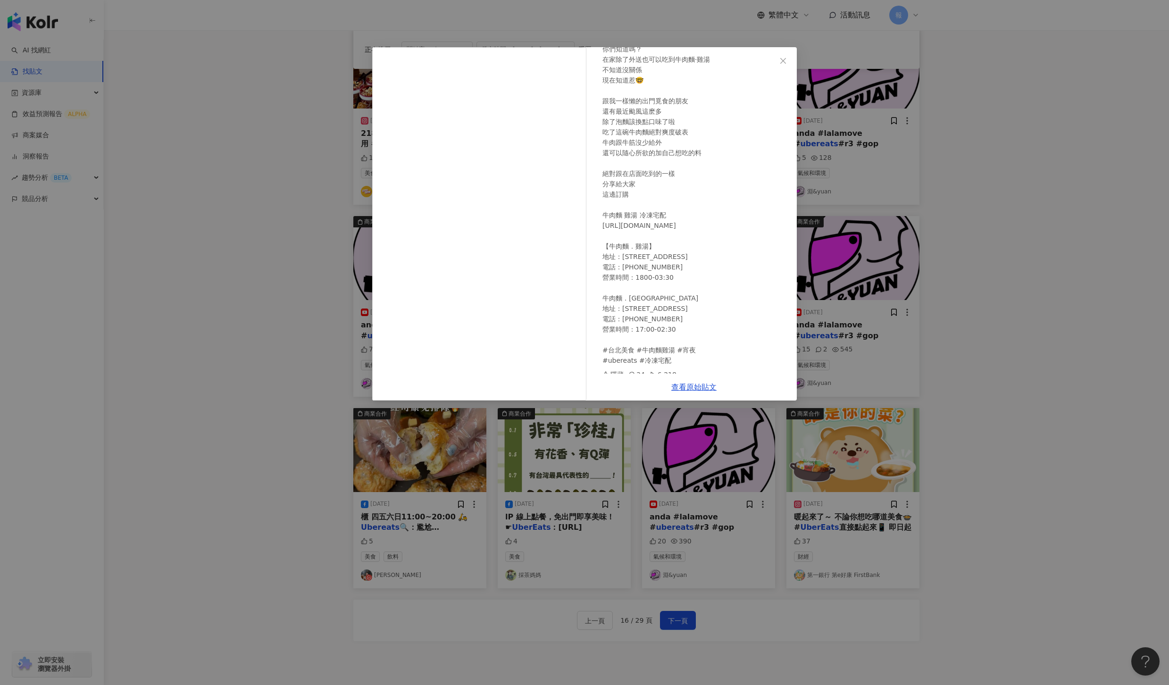
scroll to position [70, 0]
click at [1049, 429] on div "凱莉絲 2024/11/6 你們知道嗎？ 在家除了外送也可以吃到牛肉麵·雞湯 不知道沒關係 現在知道惹🤓 跟我一樣懶的出門覓食的朋友 還有最近颱風這麽多 除了…" at bounding box center [584, 342] width 1169 height 685
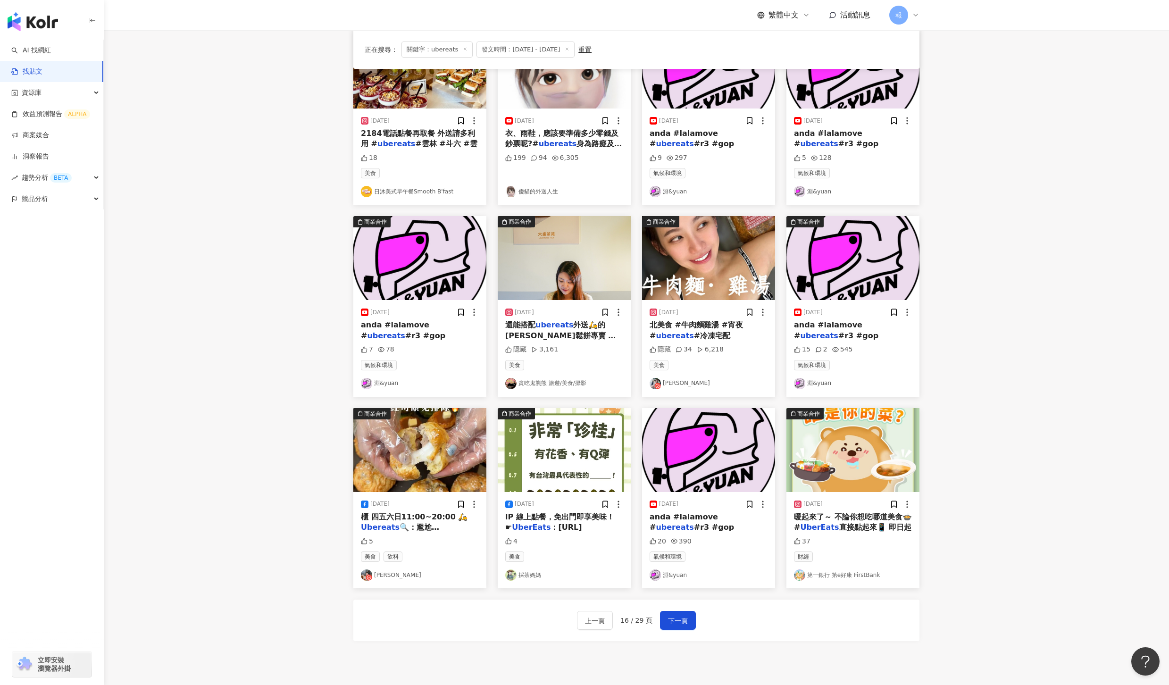
click at [841, 518] on span "暖起來了～ 不論你想吃哪道美食🍲 #" at bounding box center [853, 522] width 118 height 19
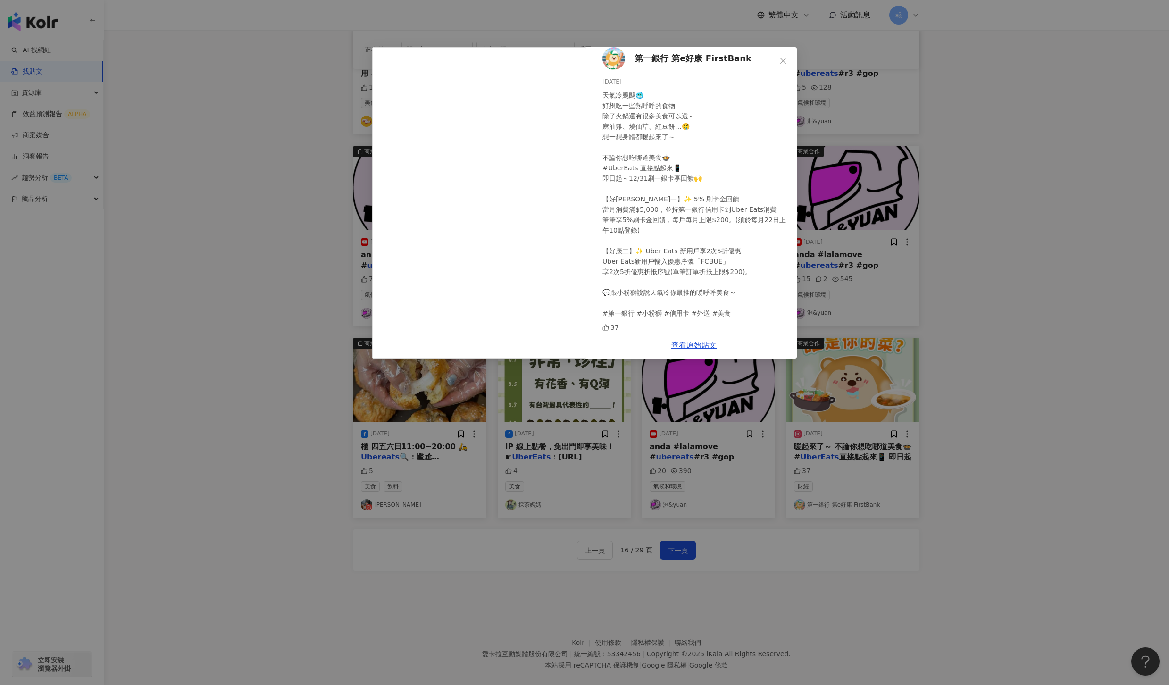
scroll to position [221, 0]
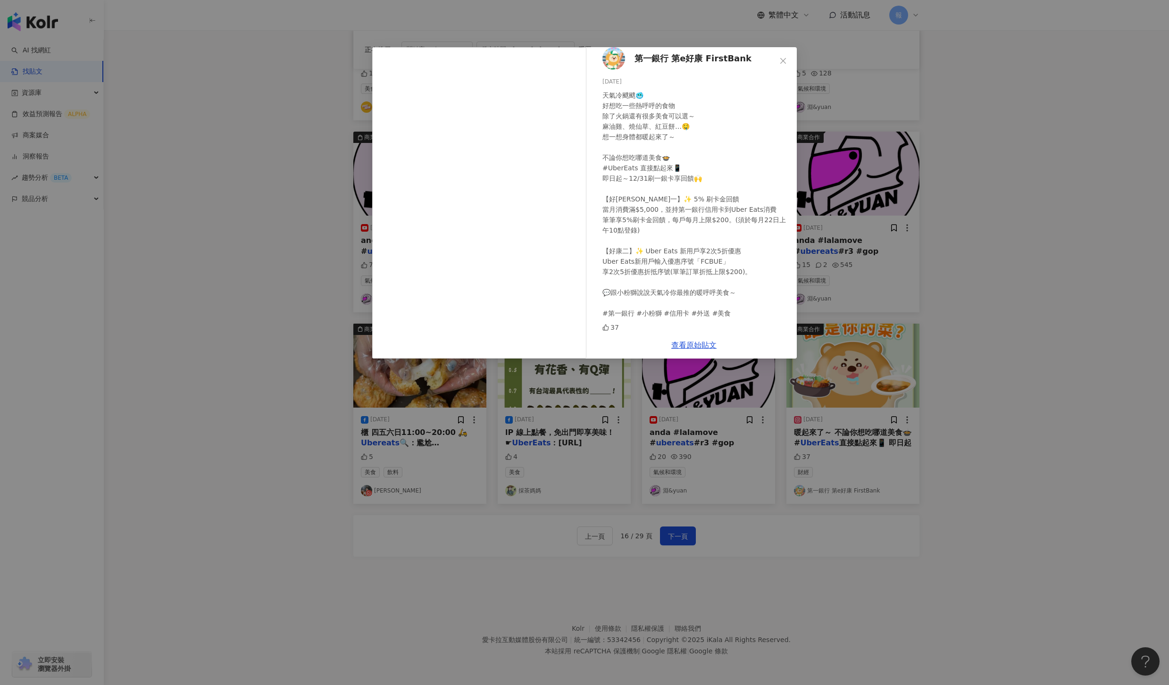
click at [1064, 416] on div "第一銀行 第e好康 FirstBank 2024/11/21 天氣冷颼颼🥶 好想吃一些熱呼呼的食物 除了火鍋還有很多美食可以選～ 麻油雞、燒仙草、紅豆餅…🤤 …" at bounding box center [584, 342] width 1169 height 685
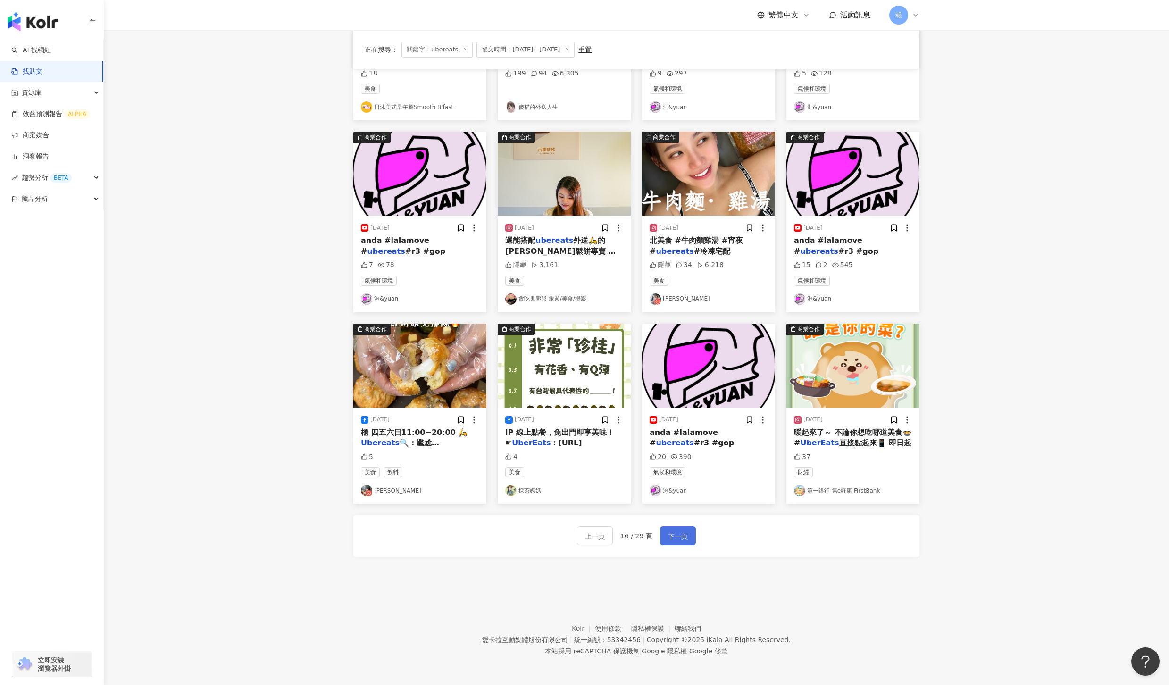
click at [681, 536] on span "下一頁" at bounding box center [678, 536] width 20 height 11
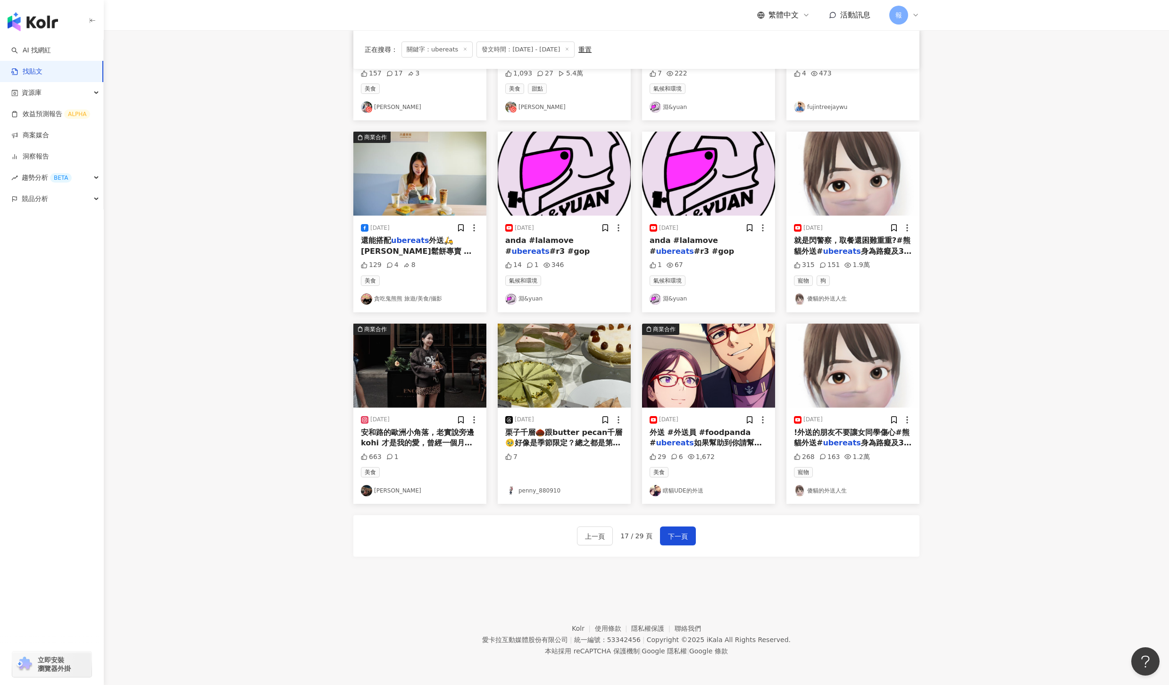
scroll to position [0, 0]
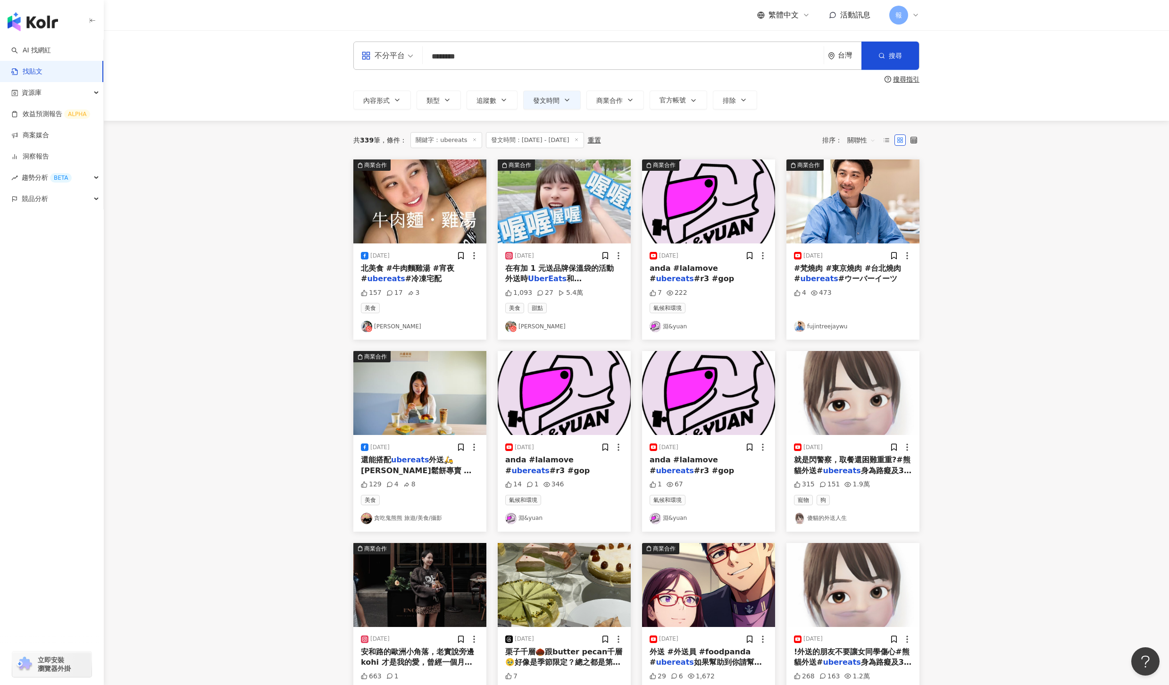
click at [546, 279] on mark "UberEats" at bounding box center [547, 278] width 39 height 9
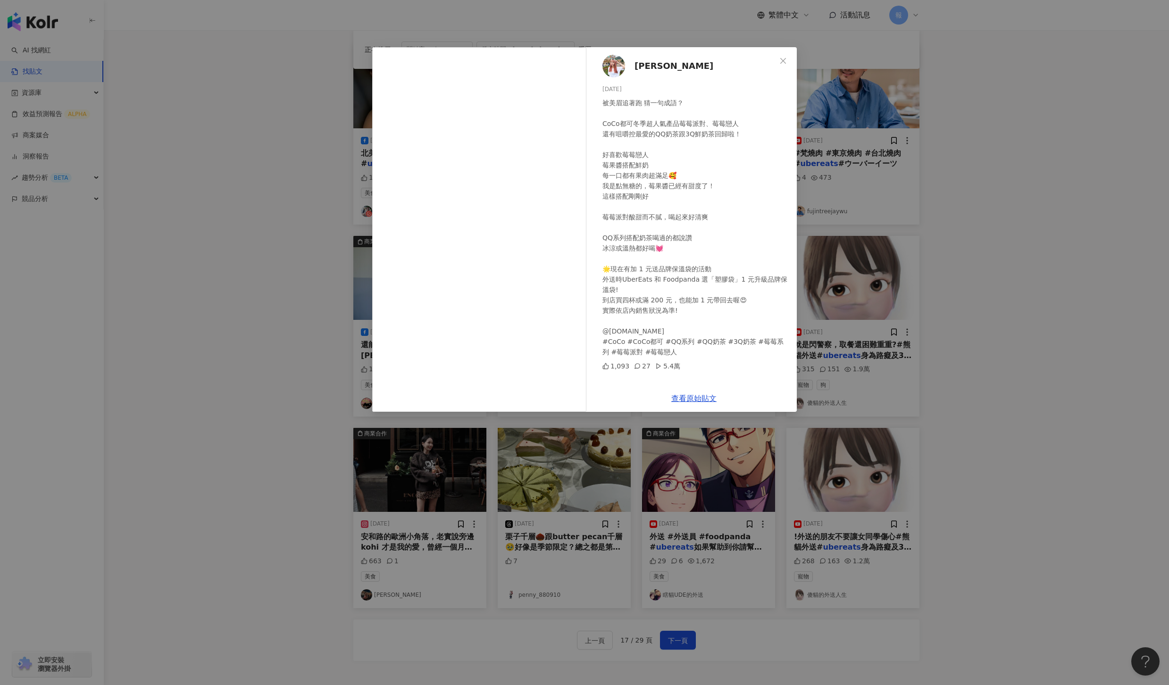
scroll to position [122, 0]
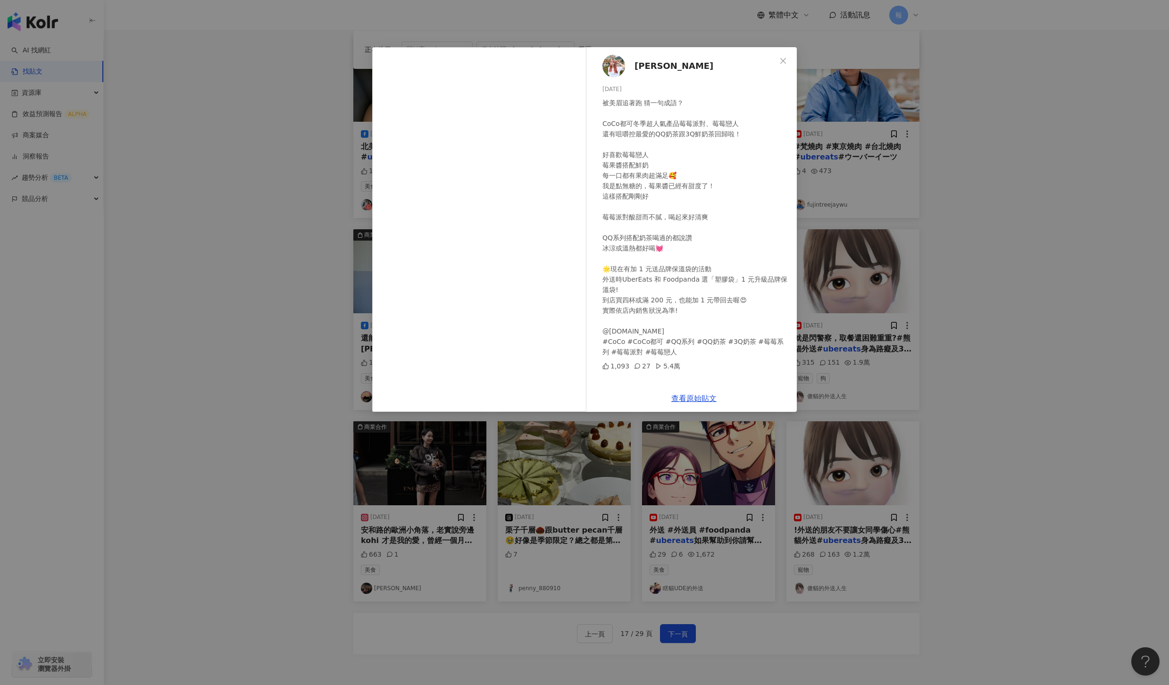
click at [985, 341] on div "毛克利 2024/11/26 被美眉追著跑 猜一句成語？ CoCo都可冬季超人氣產品莓莓派對、莓莓戀人 還有咀嚼控最愛的QQ奶茶跟3Q鮮奶茶回歸啦！ 好喜歡莓…" at bounding box center [584, 342] width 1169 height 685
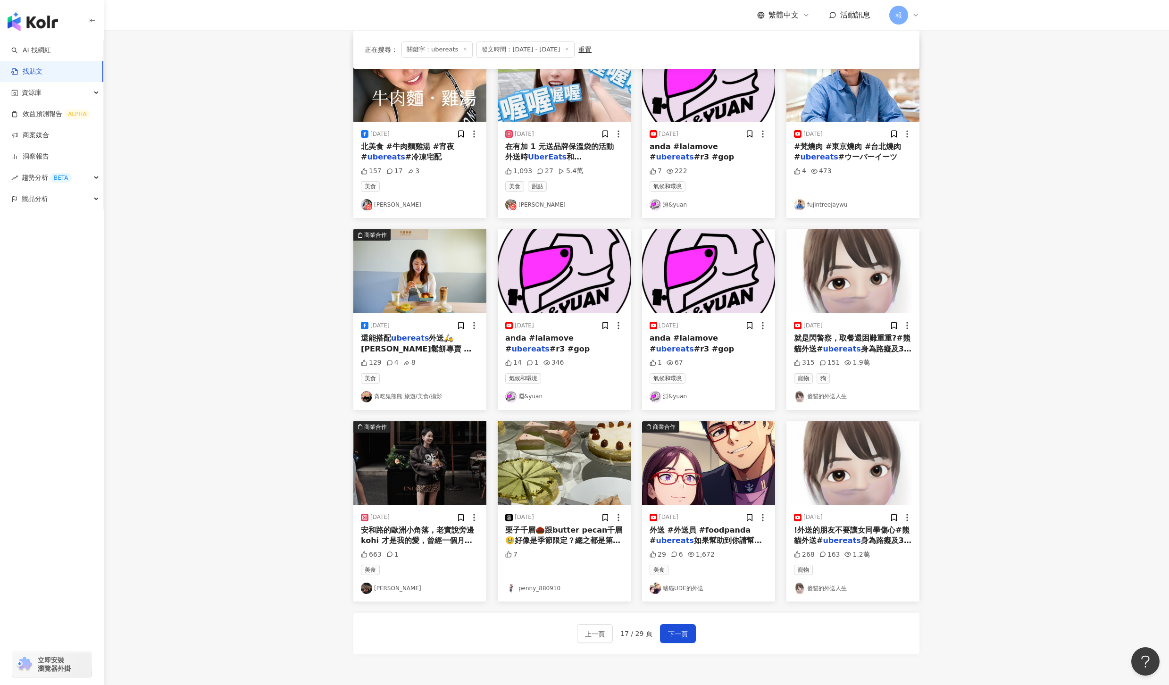
click at [853, 346] on span "身為路癡及3C白癡的我成" at bounding box center [853, 354] width 118 height 19
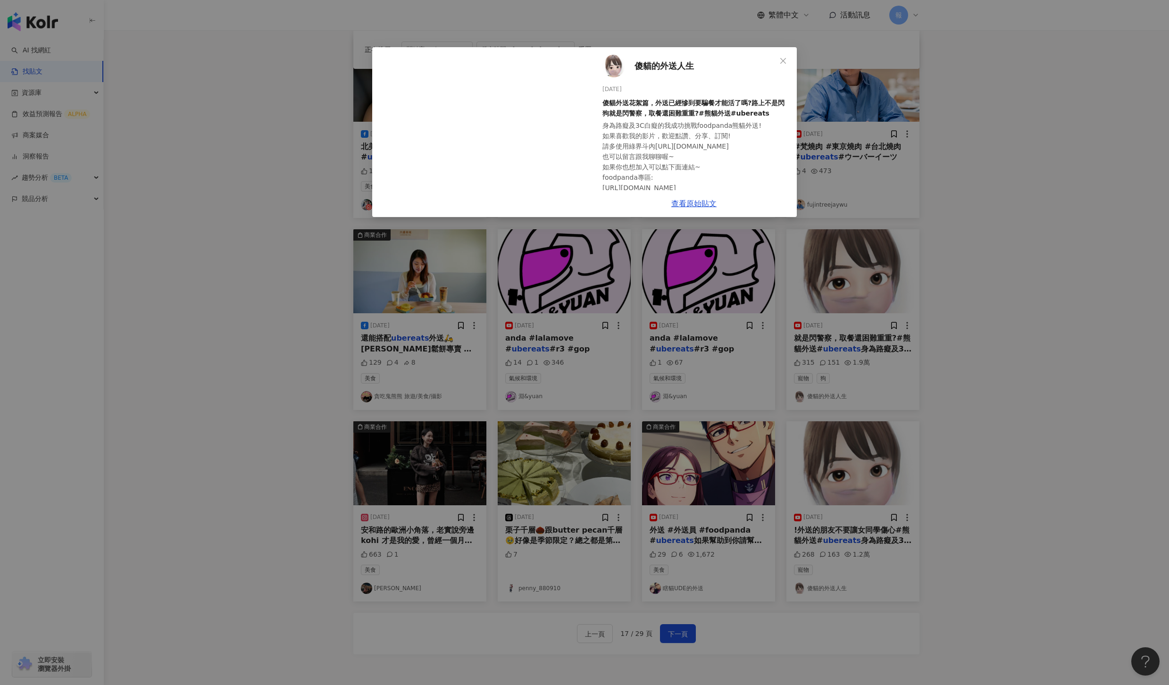
click at [90, 317] on div "傻貓的外送人生 2024/11/21 傻貓外送花絮篇，外送已經慘到要騙餐才能活了嗎?路上不是閃狗就是閃警察，取餐還困難重重?#熊貓外送#ubereats 身為…" at bounding box center [584, 342] width 1169 height 685
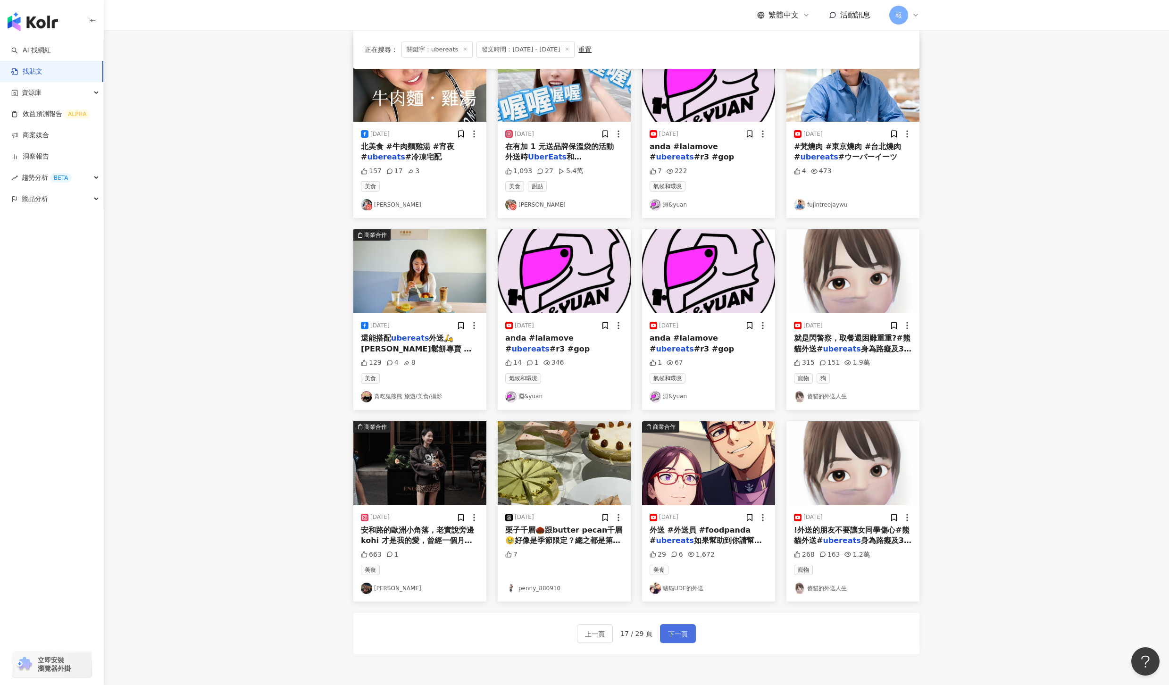
click at [680, 631] on span "下一頁" at bounding box center [678, 634] width 20 height 11
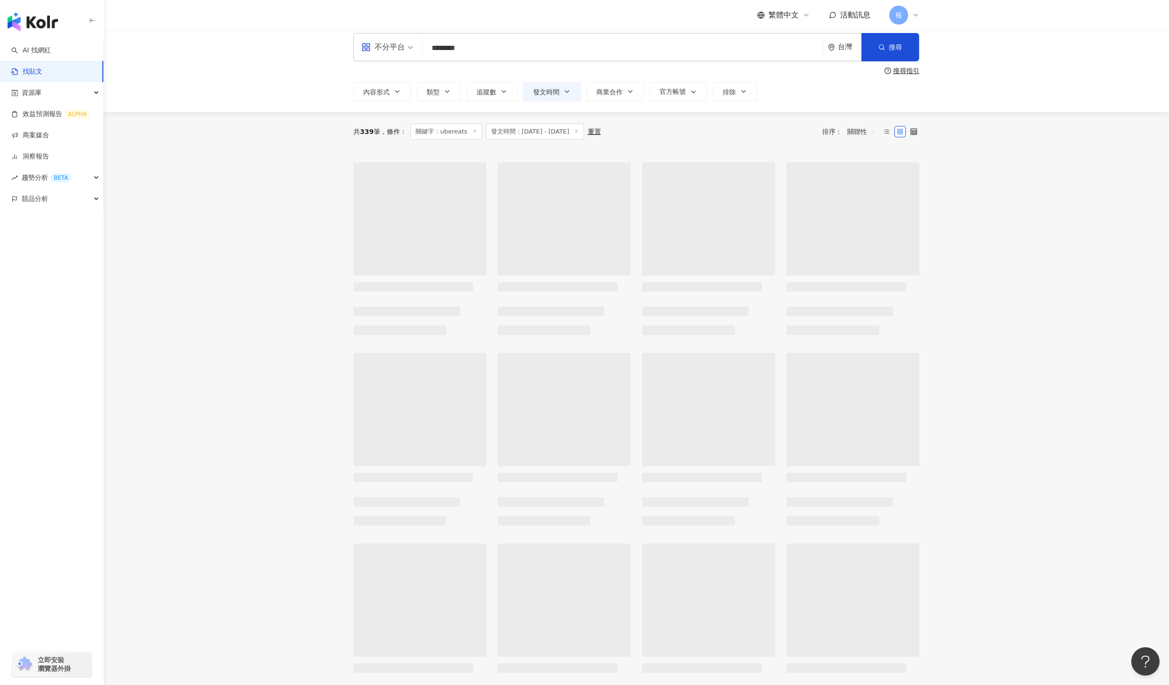
scroll to position [0, 0]
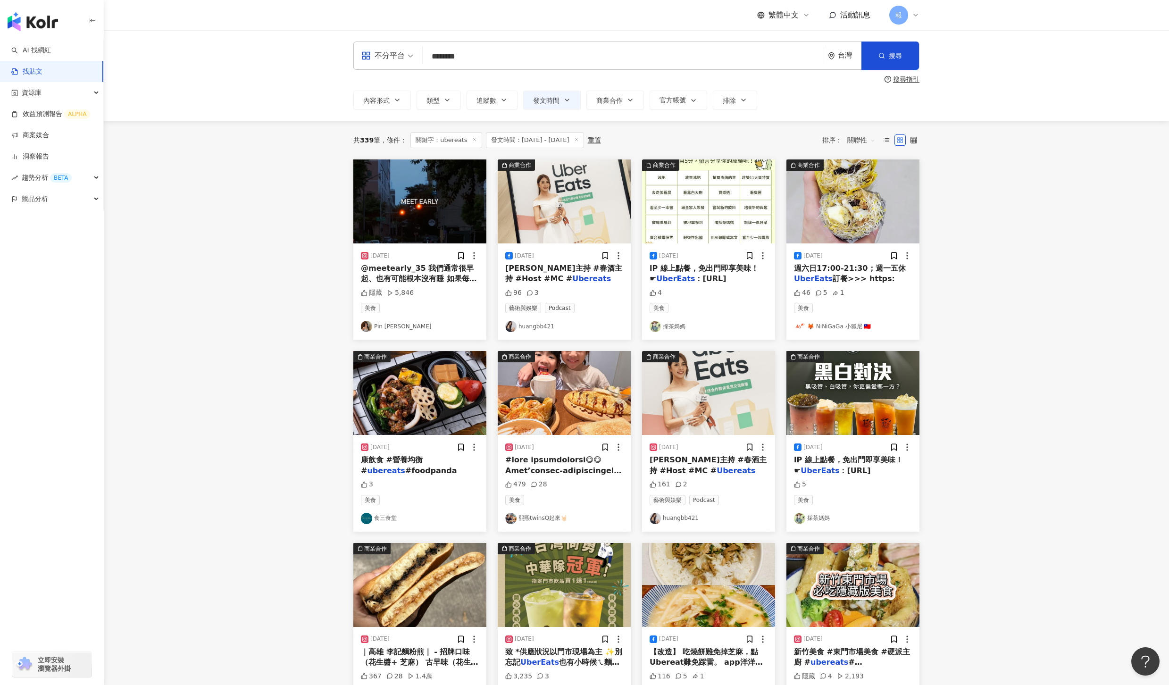
click at [386, 270] on span "@meetearly_35 我們通常很早起、也有可能根本沒有睡 如果每天早晨都能和你見面、那很浪漫 沒辦法早起也可以午餐再見面也沒關係 或許有緣的時候、半夜肚…" at bounding box center [420, 363] width 118 height 199
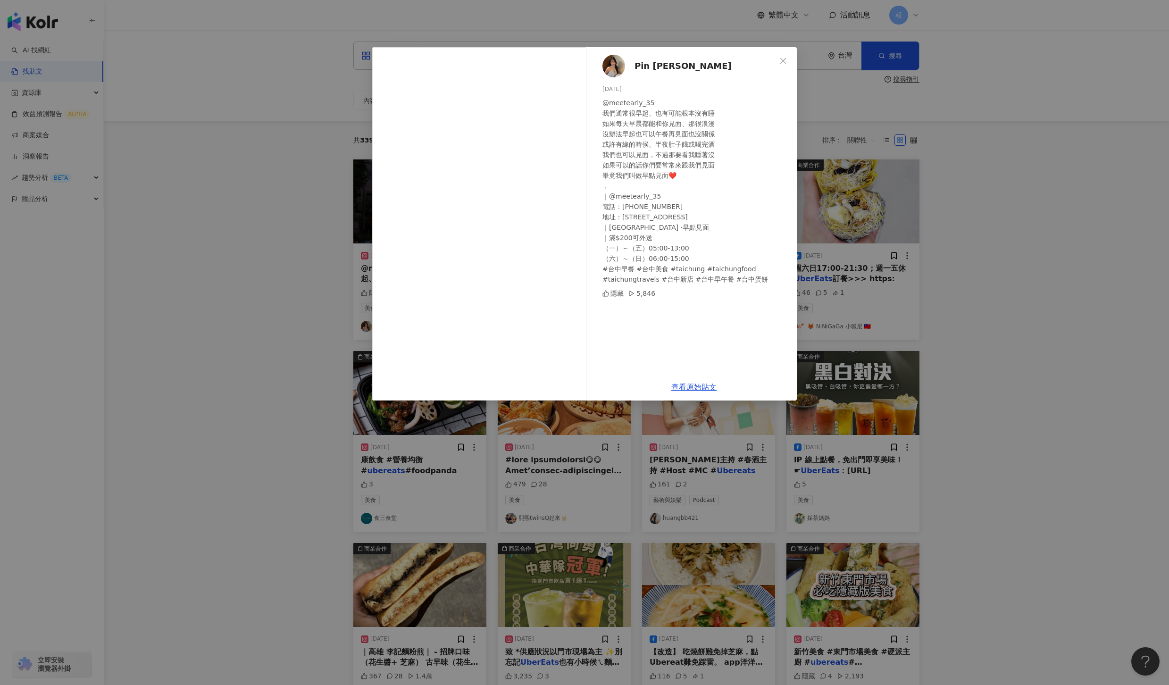
click at [1085, 362] on div "Pin Yuan 品 媛 2024/11/5 @meetearly_35 我們通常很早起、也有可能根本沒有睡 如果每天早晨都能和你見面、那很浪漫 沒辦法早起也…" at bounding box center [584, 342] width 1169 height 685
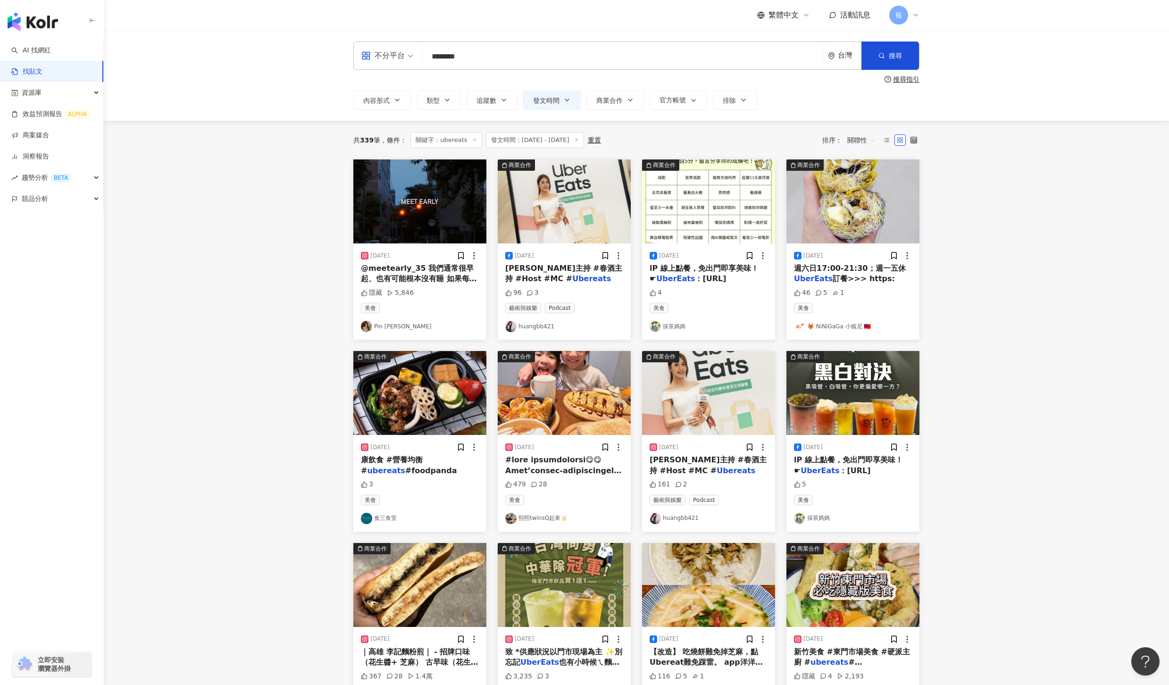
click at [664, 466] on div "尾牙主持 #春酒主持 #Host #MC # Ubereats" at bounding box center [709, 465] width 118 height 21
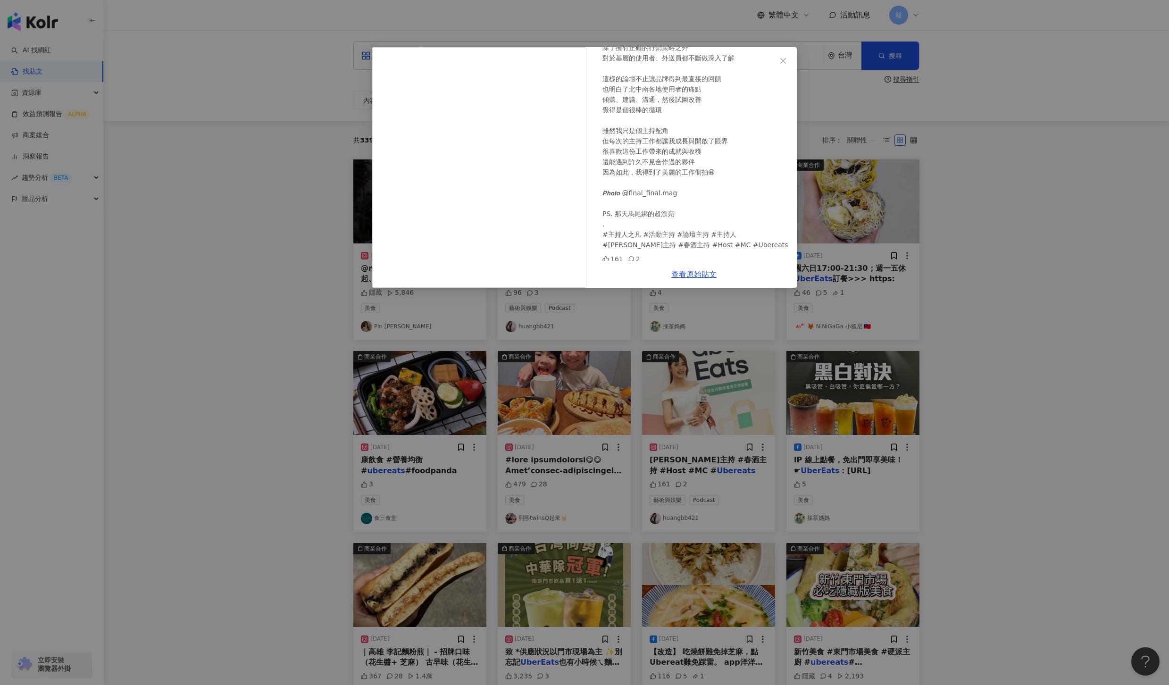
scroll to position [131, 0]
click at [1034, 494] on div "huangbb421 2024/11/26 ⁂ Uber Eats 外送夥伴交流論壇 對於一個品牌不斷優化，需具備幾項要點： 1. 深入了解自己的企業，找到品…" at bounding box center [584, 342] width 1169 height 685
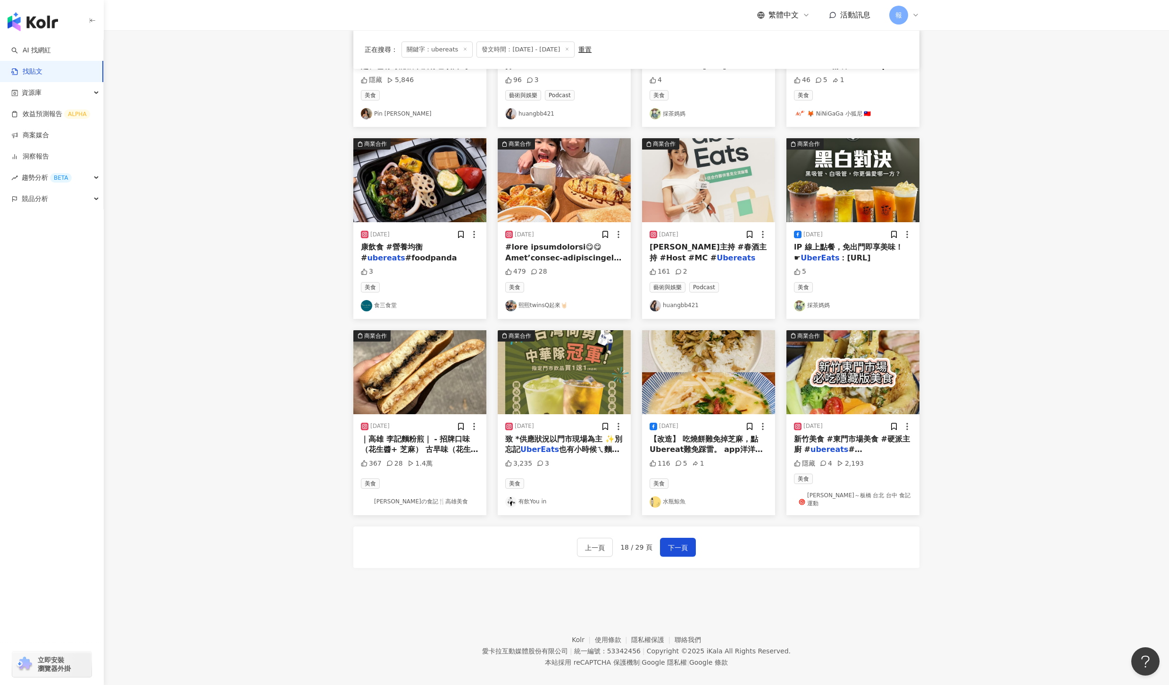
scroll to position [221, 0]
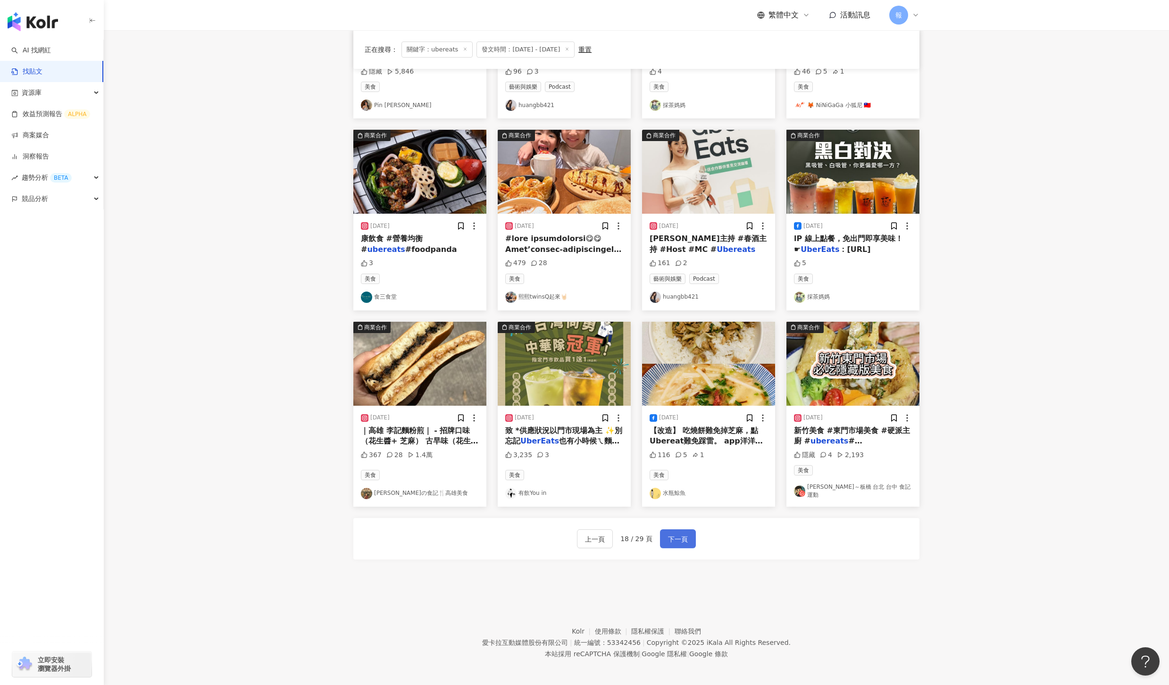
click at [685, 535] on span "下一頁" at bounding box center [678, 539] width 20 height 11
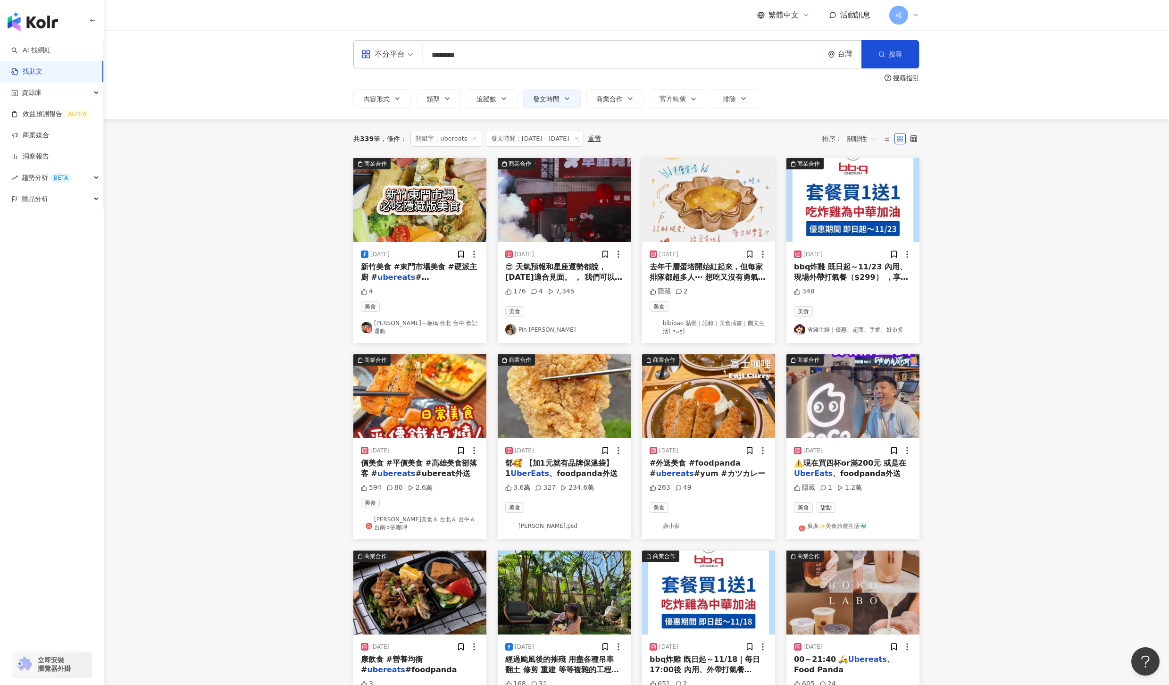
scroll to position [0, 0]
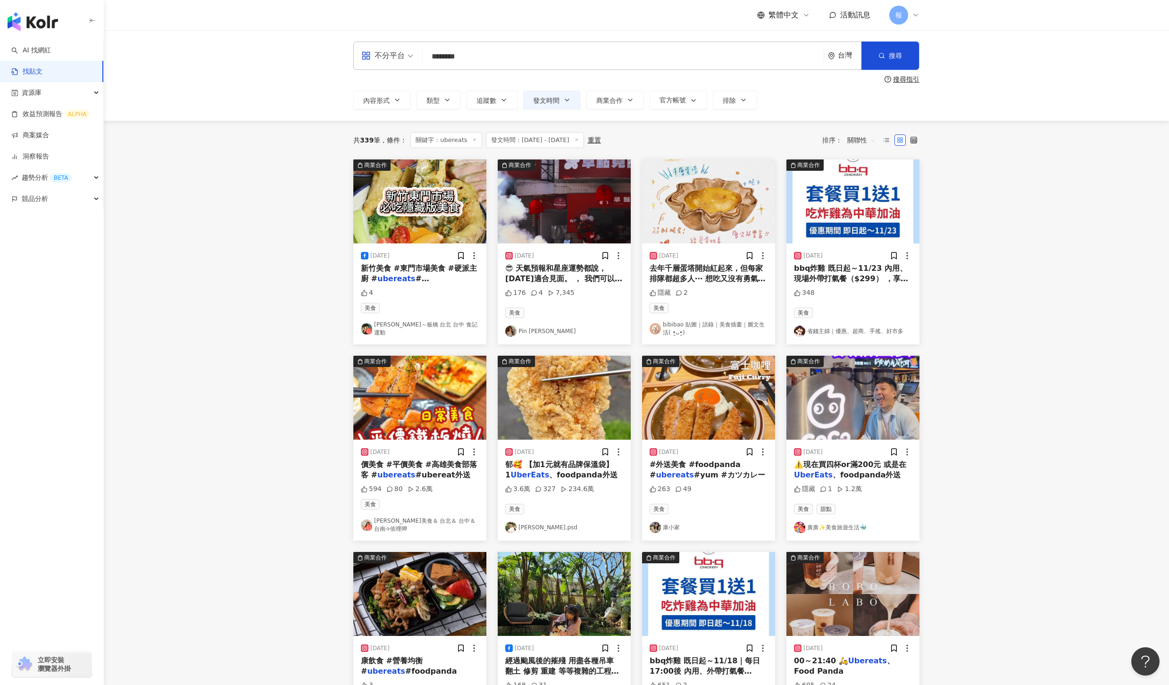
click at [721, 279] on span "去年千層蛋塔開始紅起來，但每家排隊都超多人⋯ 想吃又沒有勇氣去排隊👀 某天突然很想吃甜點，打開ubereat 竟然發現有甜點外送🤤🤤🤤 馬上下單💕於是就成為我…" at bounding box center [709, 337] width 118 height 146
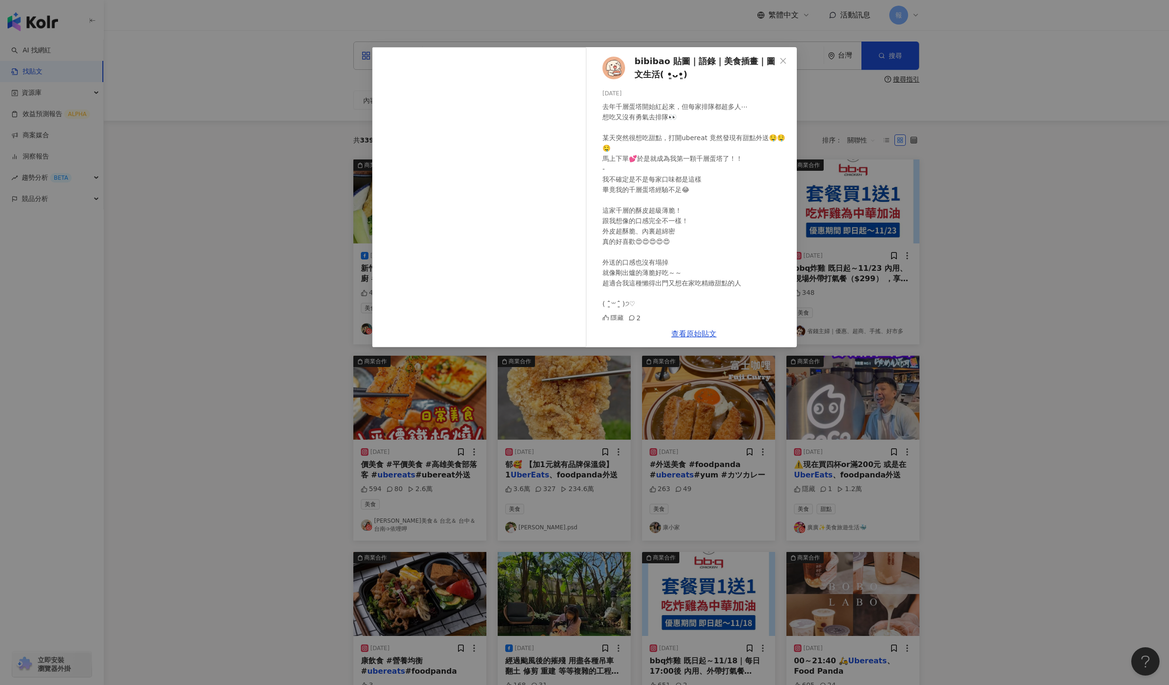
click at [1133, 342] on div "bibibao 貼圖｜語錄｜美食插畫｜圖文生活( •͈ᴗ•͈) 2024/11/12 去年千層蛋塔開始紅起來，但每家排隊都超多人⋯ 想吃又沒有勇氣去排隊👀 某…" at bounding box center [584, 342] width 1169 height 685
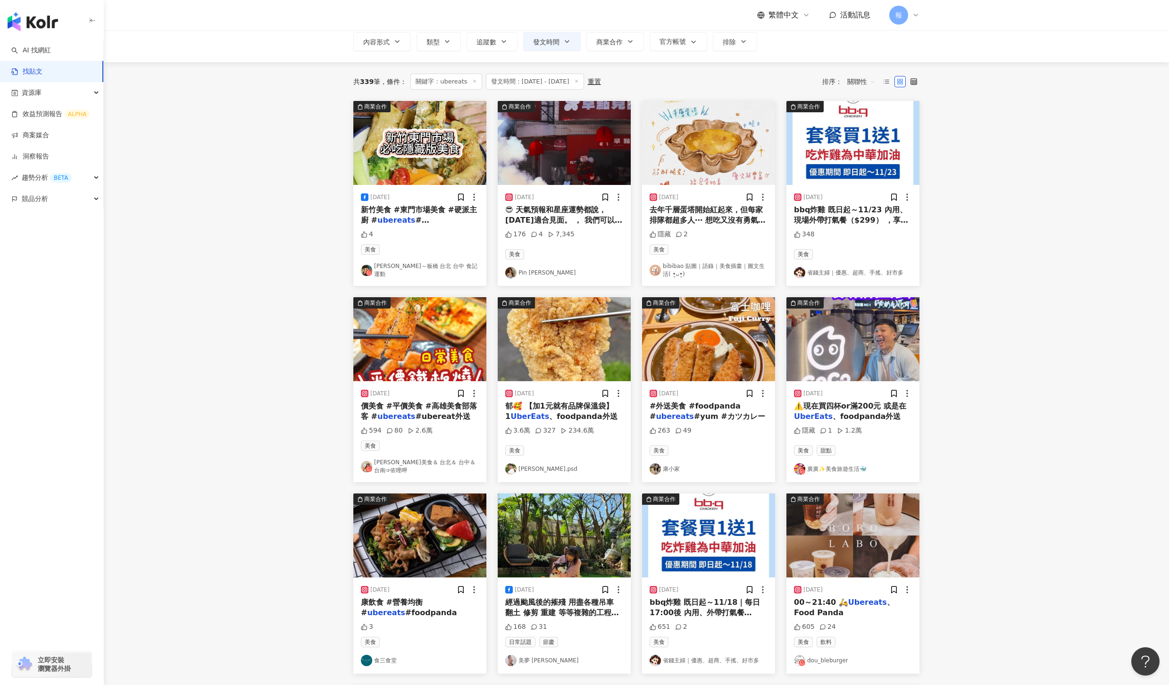
scroll to position [62, 0]
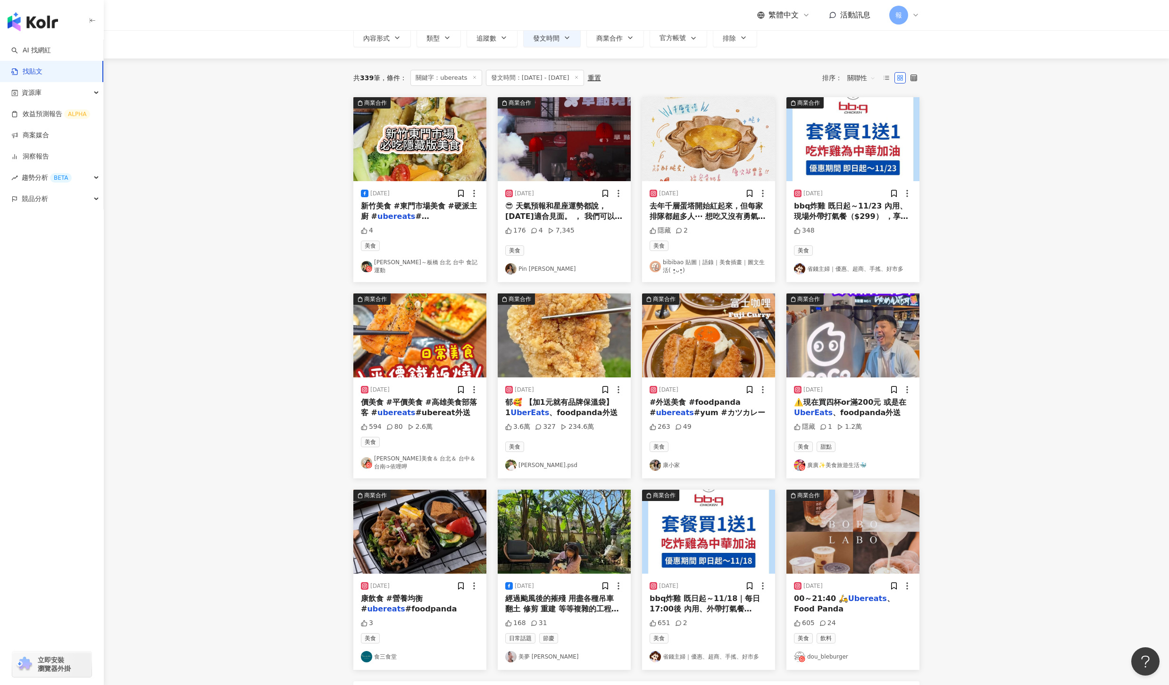
click at [819, 408] on div "⚠️現在買四杯or滿200元 或是在 UberEats 、foodpanda外送" at bounding box center [853, 407] width 118 height 21
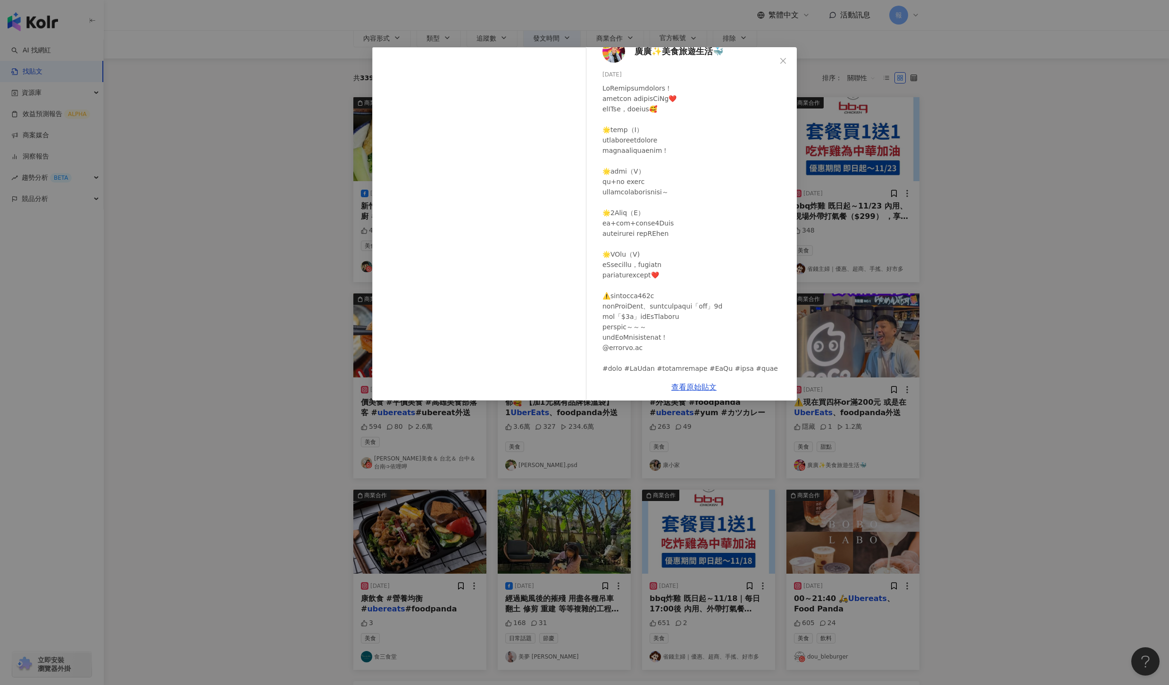
scroll to position [31, 0]
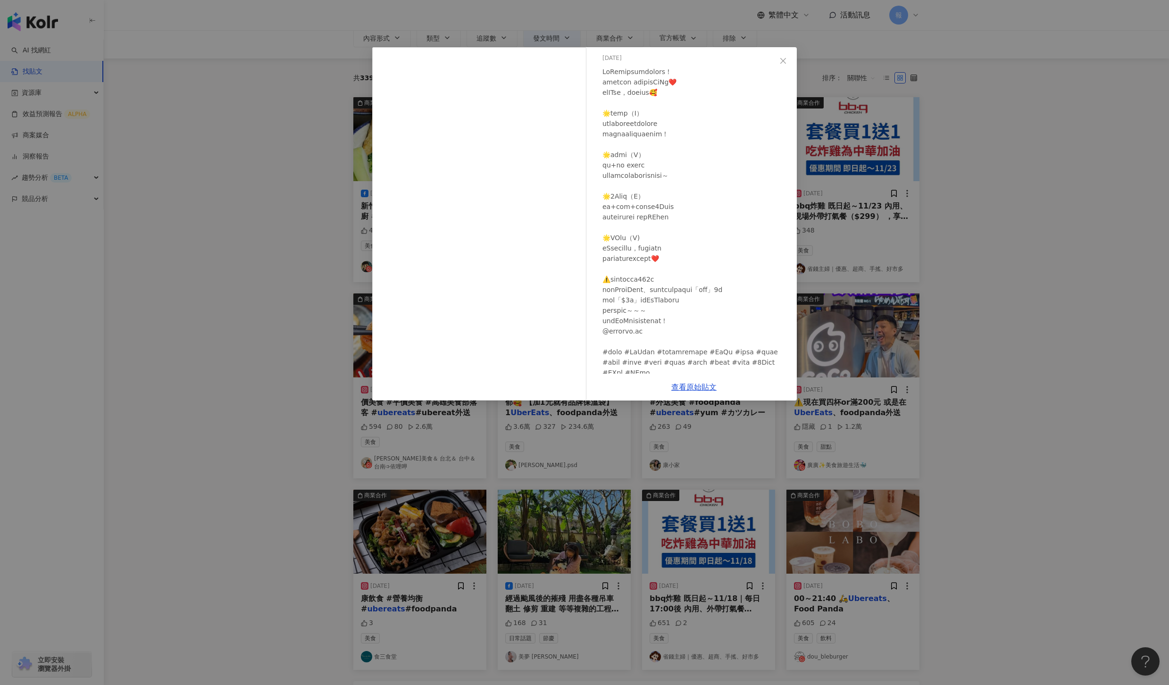
click at [1048, 365] on div "廣廣✨美食旅遊生活🐳 2024/11/27 隱藏 1 1.2萬 查看原始貼文" at bounding box center [584, 342] width 1169 height 685
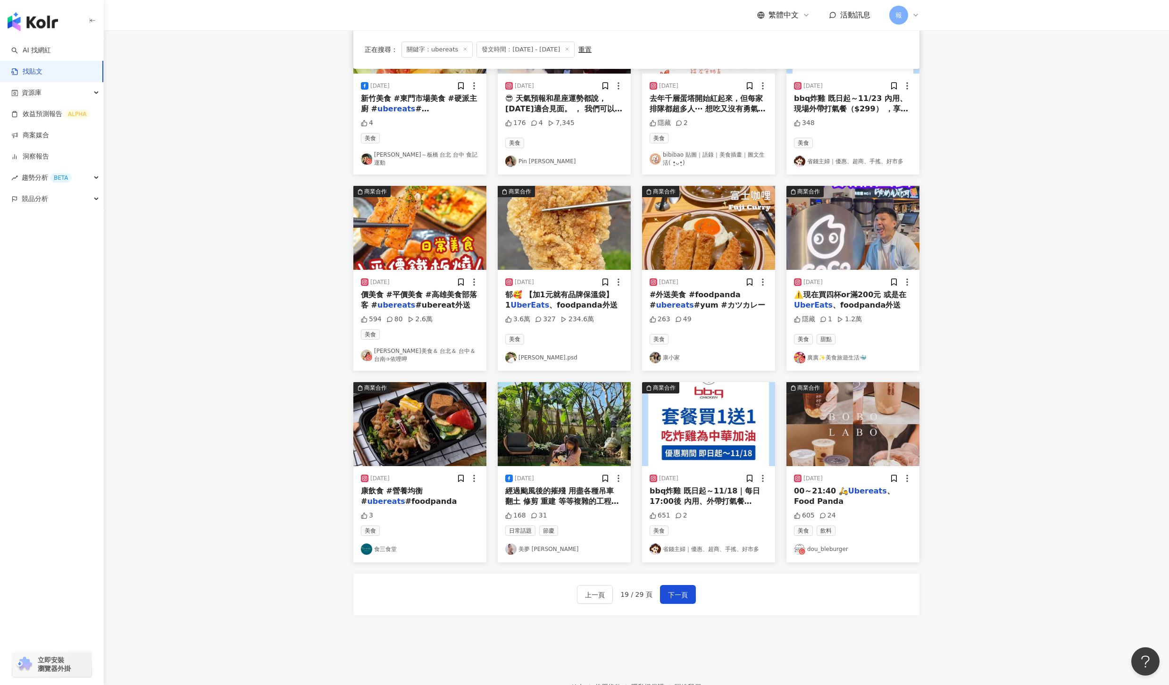
scroll to position [172, 0]
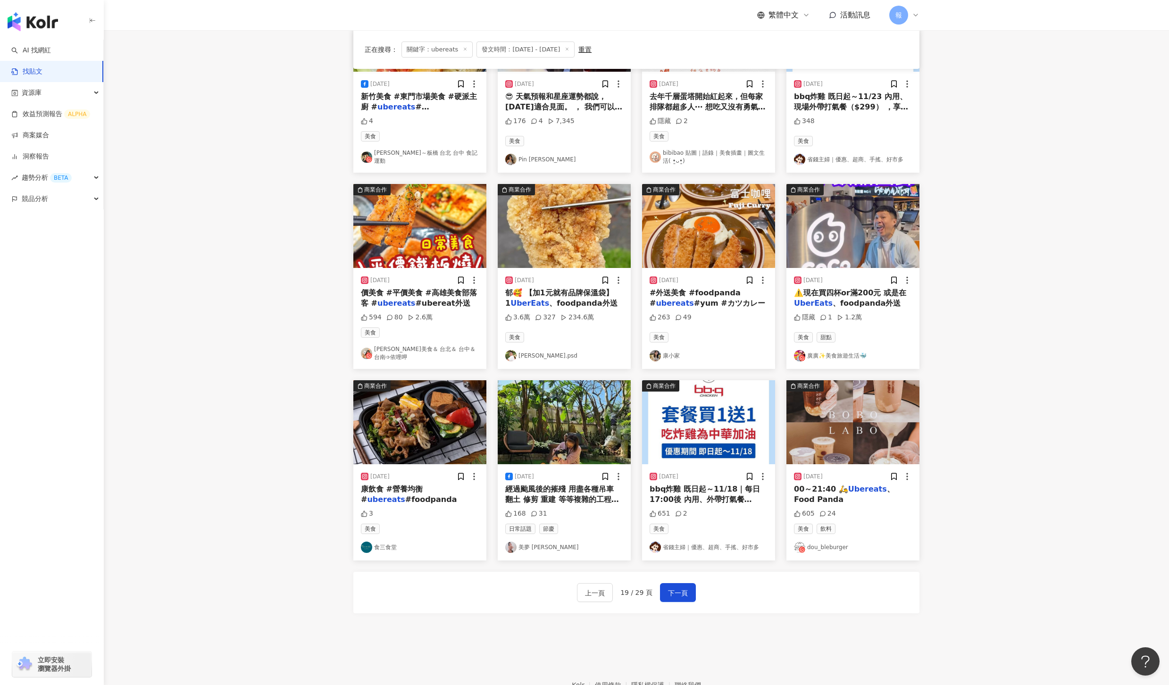
click at [674, 487] on span "bbq炸雞 既日起～11/18｜每日17:00後 內用、外帶打氣餐（$299） ，享買1送1優惠，每份內含： •去骨炸雞8塊＋雞翅2支三節翅（口味5選2）：蜂…" at bounding box center [708, 584] width 117 height 199
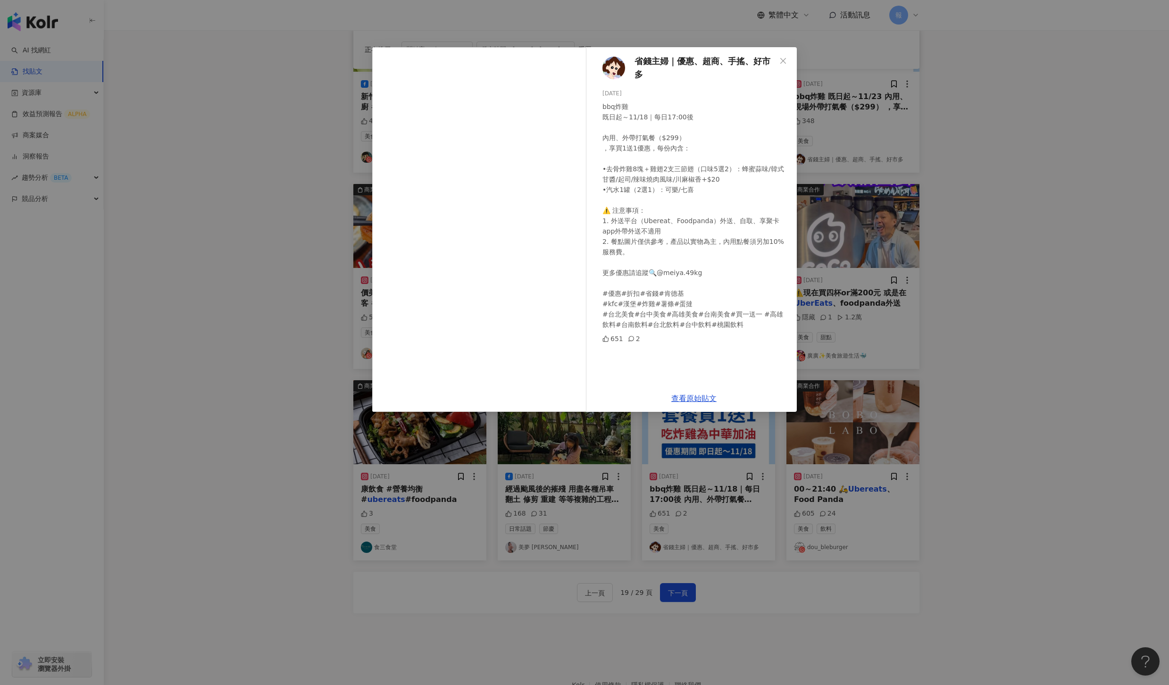
click at [1084, 438] on div "省錢主婦｜優惠、超商、手搖、好市多 2024/11/18 bbq炸雞 既日起～11/18｜每日17:00後 內用、外帶打氣餐（$299） ，享買1送1優惠，每…" at bounding box center [584, 342] width 1169 height 685
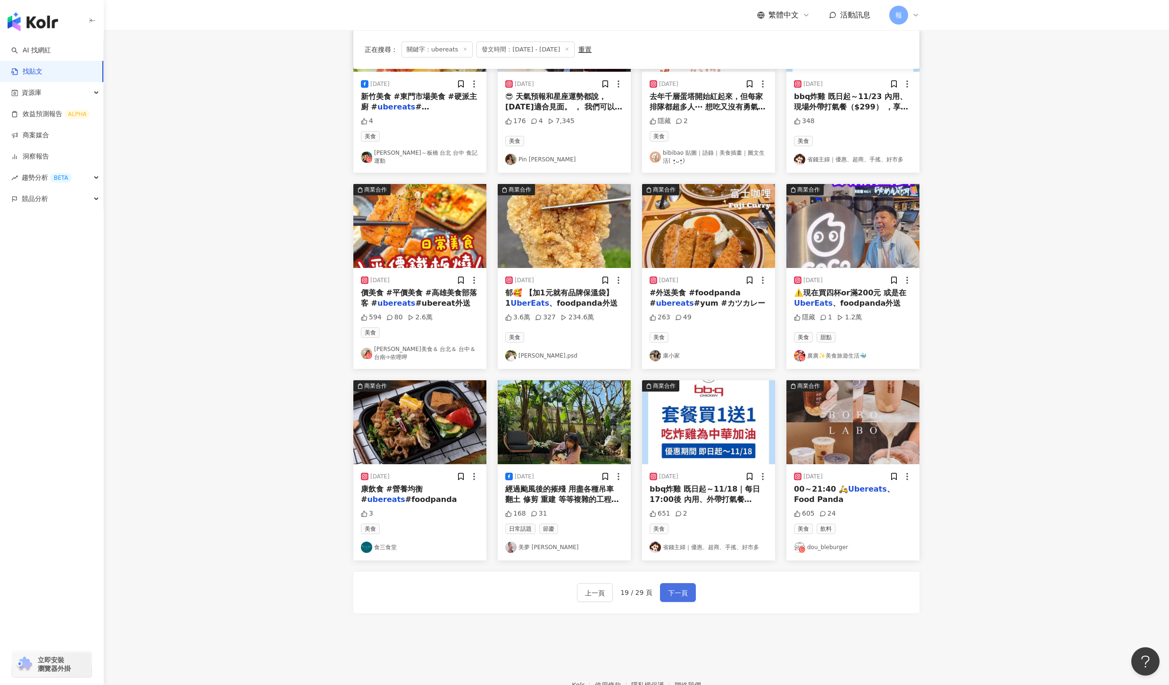
click at [667, 587] on button "下一頁" at bounding box center [678, 592] width 36 height 19
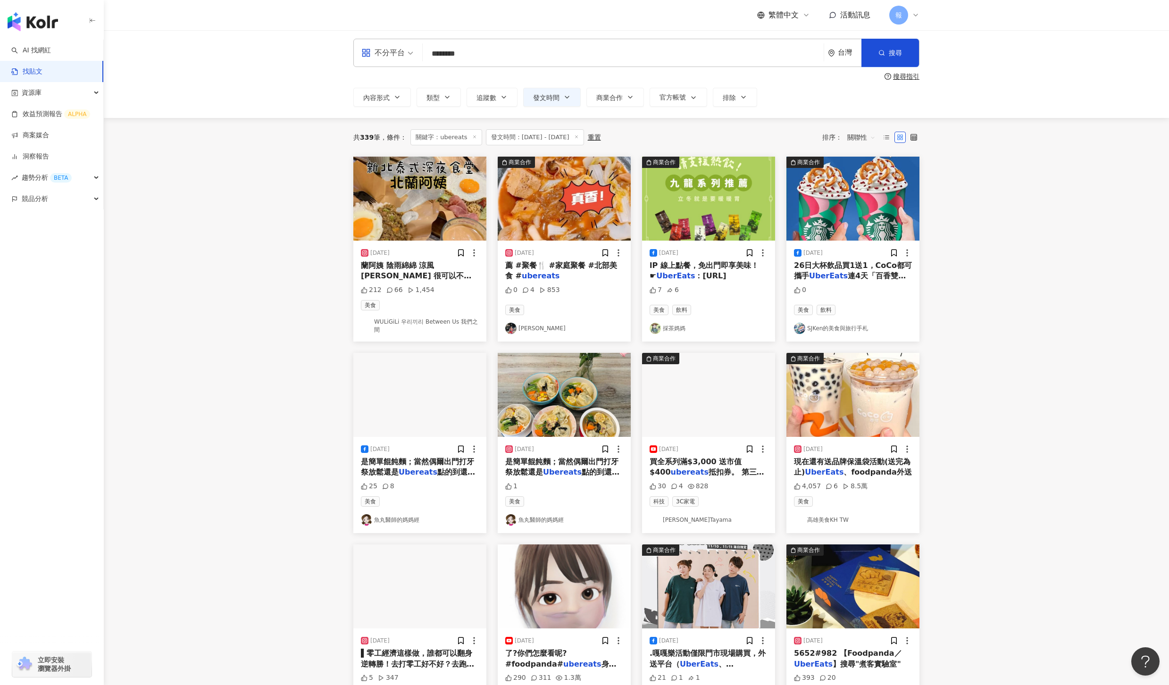
scroll to position [0, 0]
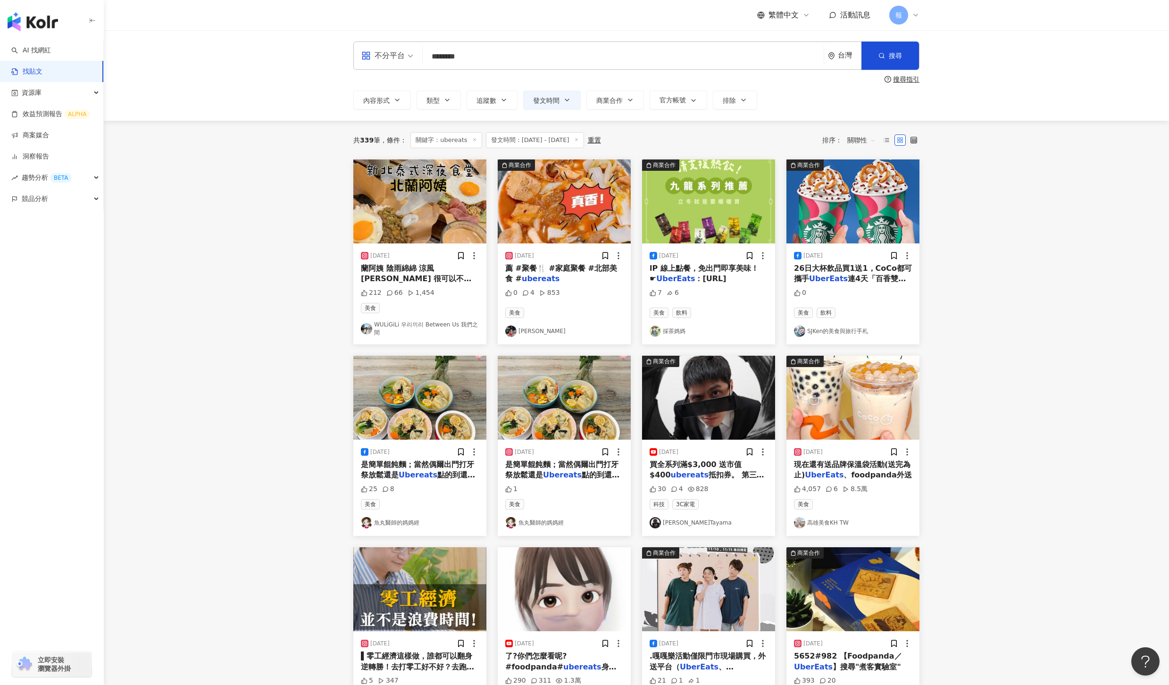
click at [385, 274] on div "蘭阿姨 陰雨綿綿 涼風徐徐 很可以不找# ubereats 直接外出坐在這兒進食" at bounding box center [420, 273] width 118 height 21
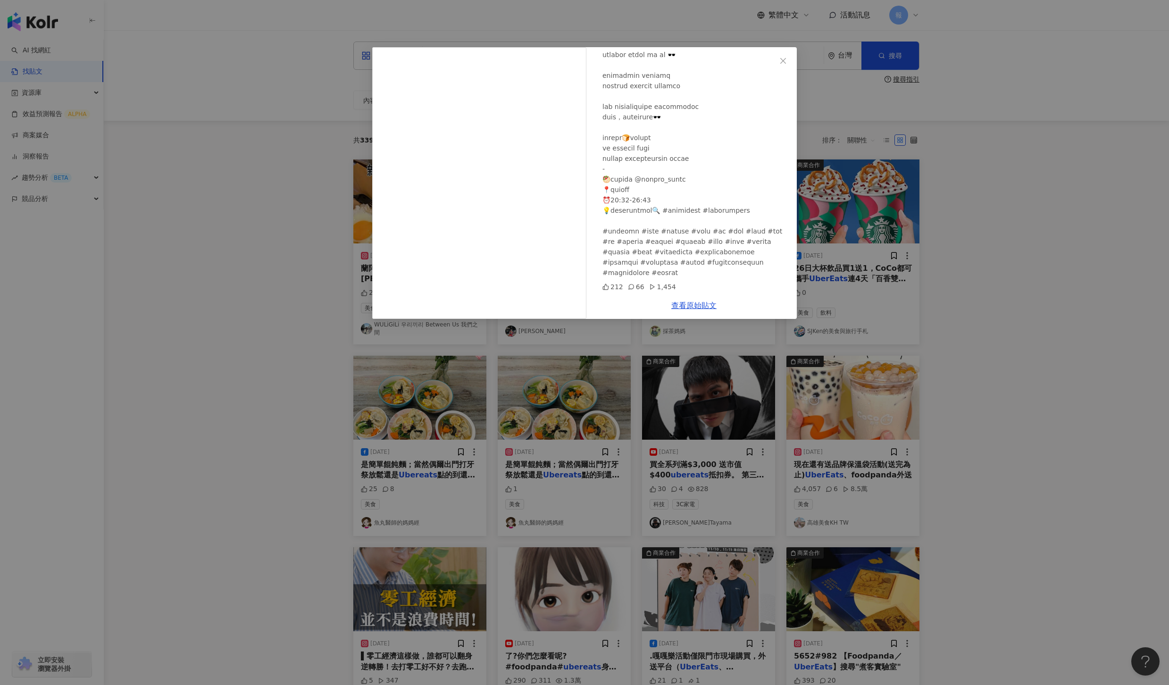
scroll to position [103, 0]
click at [984, 364] on div "WULiGiLi 우리끼리 Between Us 我們之間 2024/11/21 212 66 1,454 查看原始貼文" at bounding box center [584, 342] width 1169 height 685
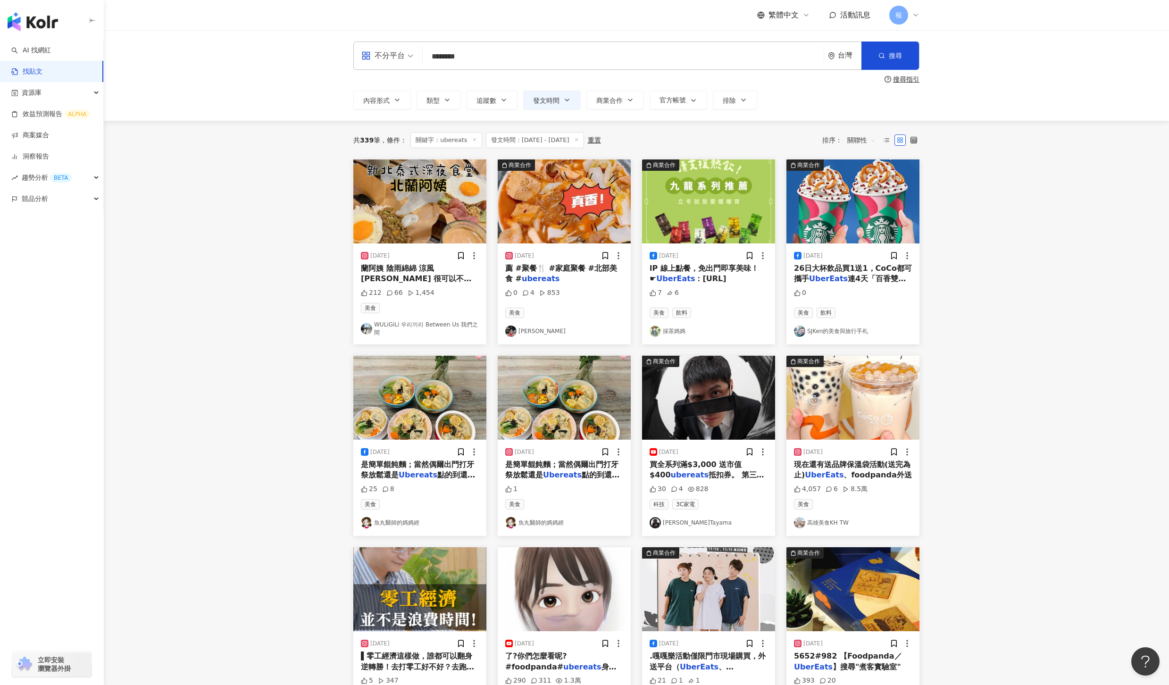
click at [527, 277] on mark "ubereats" at bounding box center [541, 278] width 38 height 9
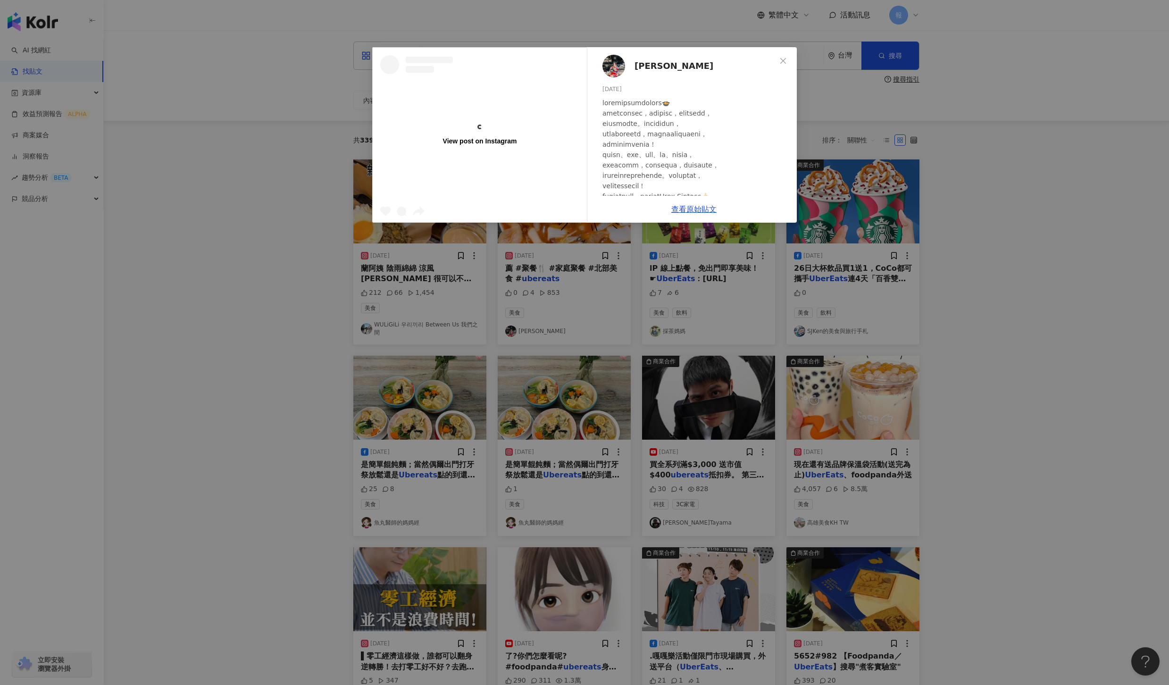
click at [1116, 388] on div "View post on Instagram 梁依霏 2024/11/22 0 4 853 查看原始貼文" at bounding box center [584, 342] width 1169 height 685
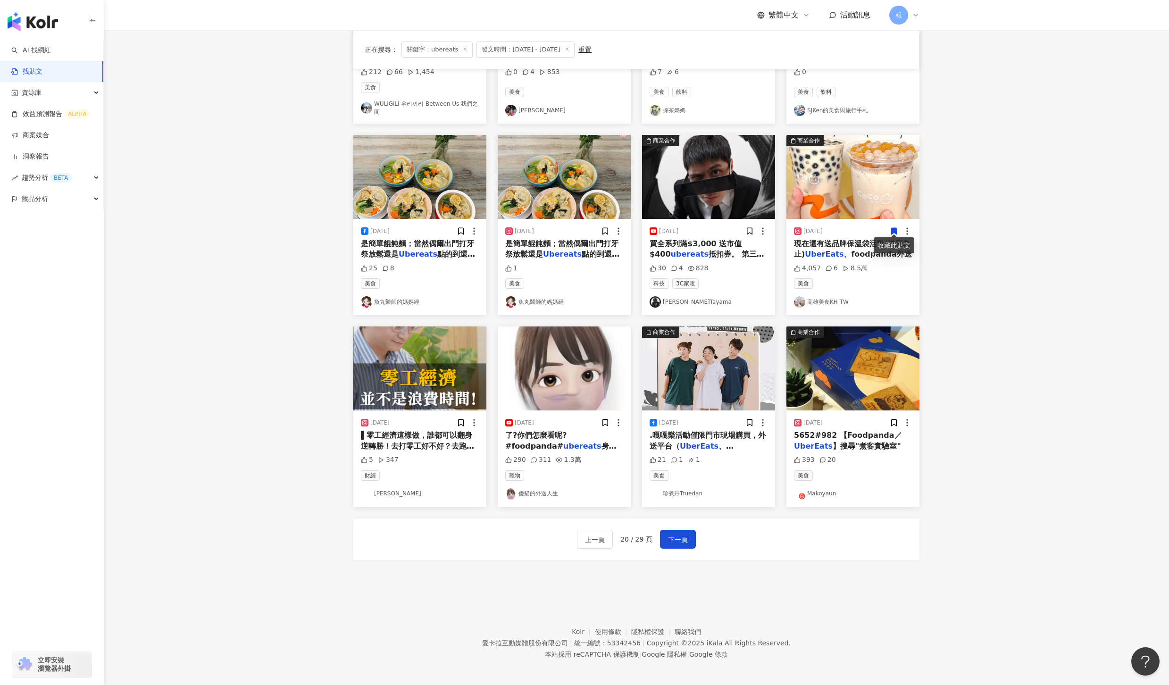
scroll to position [221, 0]
click at [676, 539] on span "下一頁" at bounding box center [678, 539] width 20 height 11
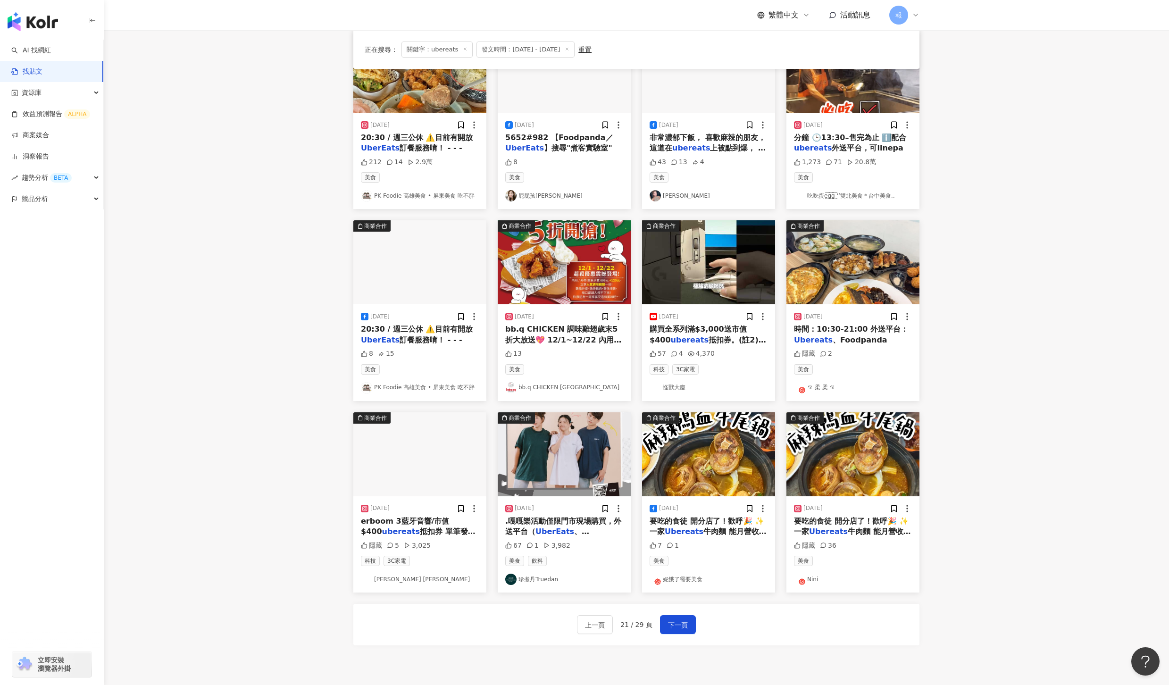
scroll to position [133, 0]
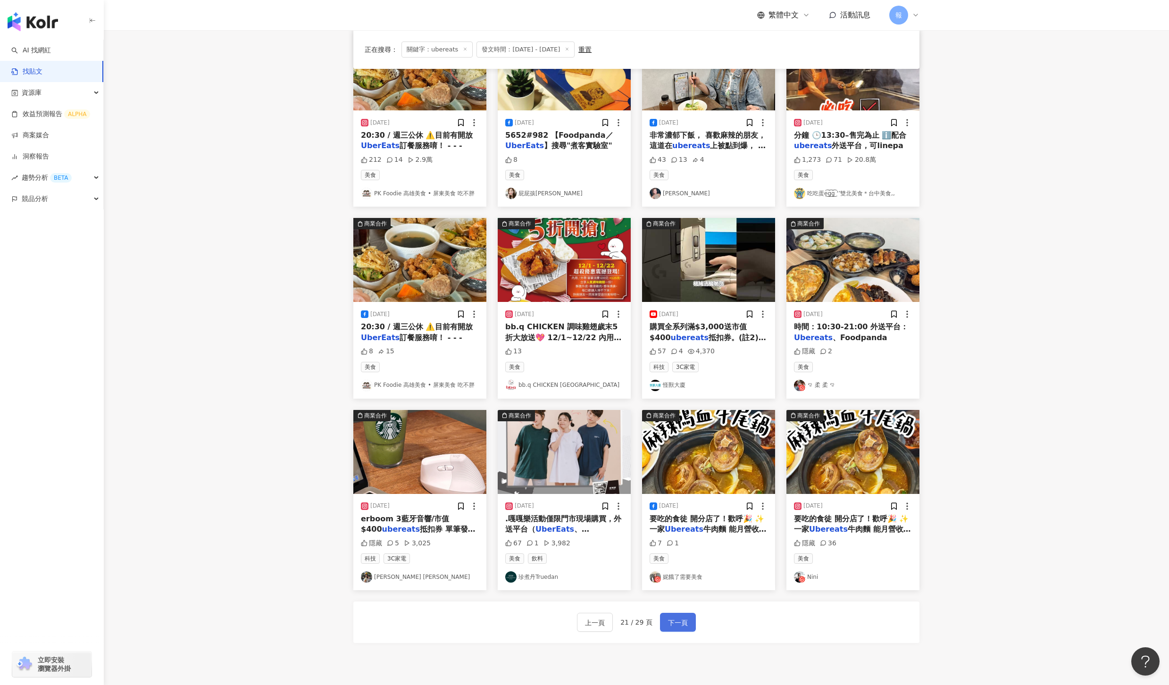
click at [683, 621] on span "下一頁" at bounding box center [678, 622] width 20 height 11
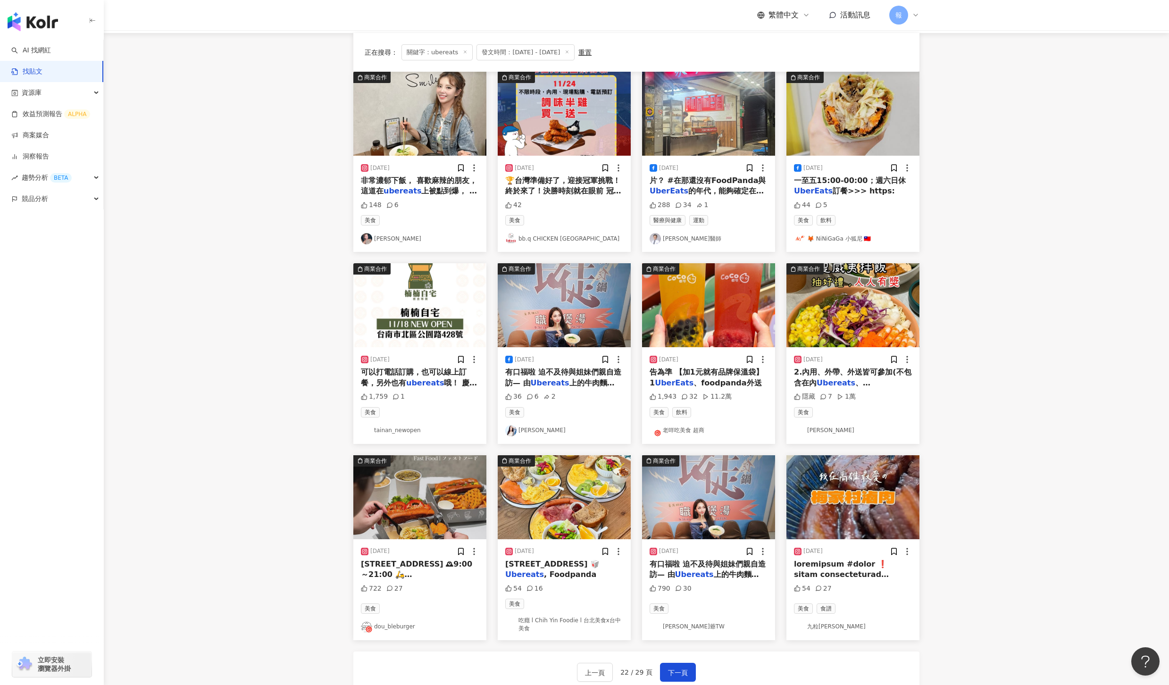
scroll to position [0, 0]
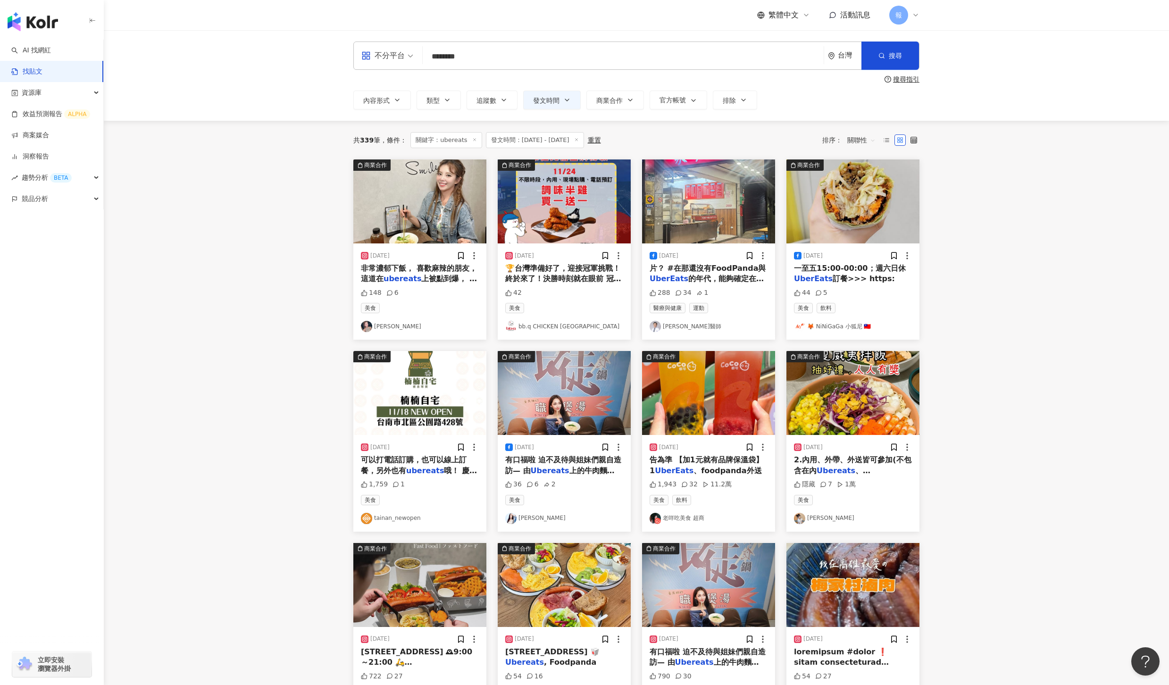
click at [430, 273] on div "非常濃郁下飯， 喜歡麻辣的朋友， 這道在 ubereats 上被點到爆， 千萬不要錯" at bounding box center [420, 273] width 118 height 21
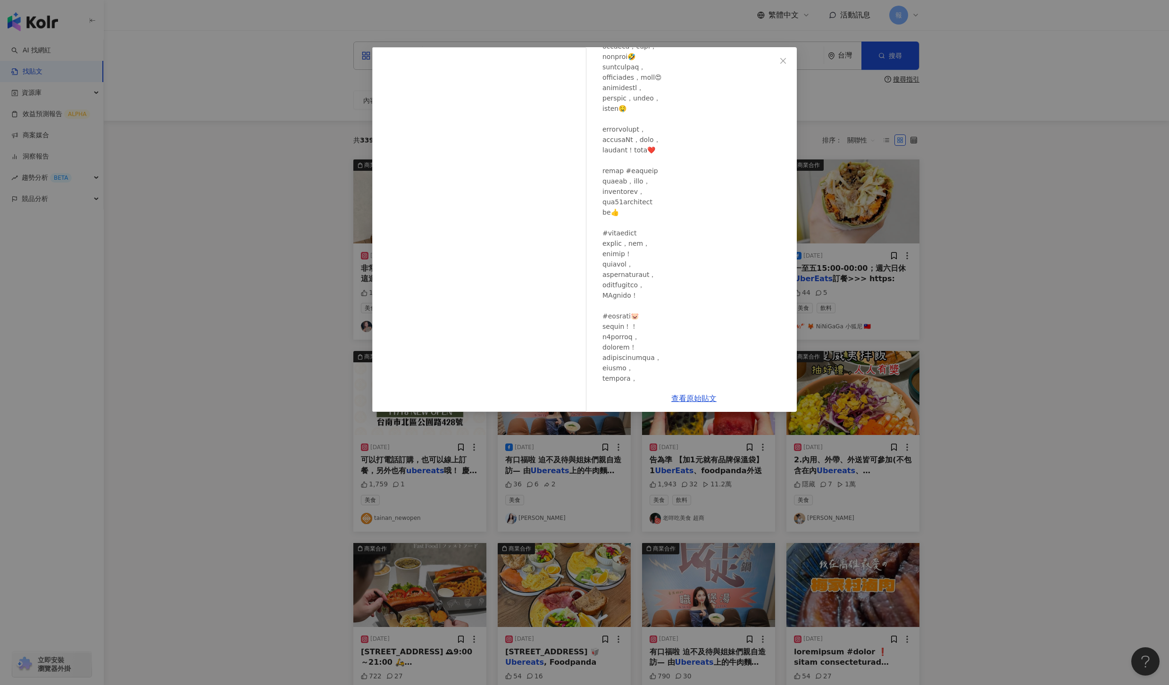
scroll to position [764, 0]
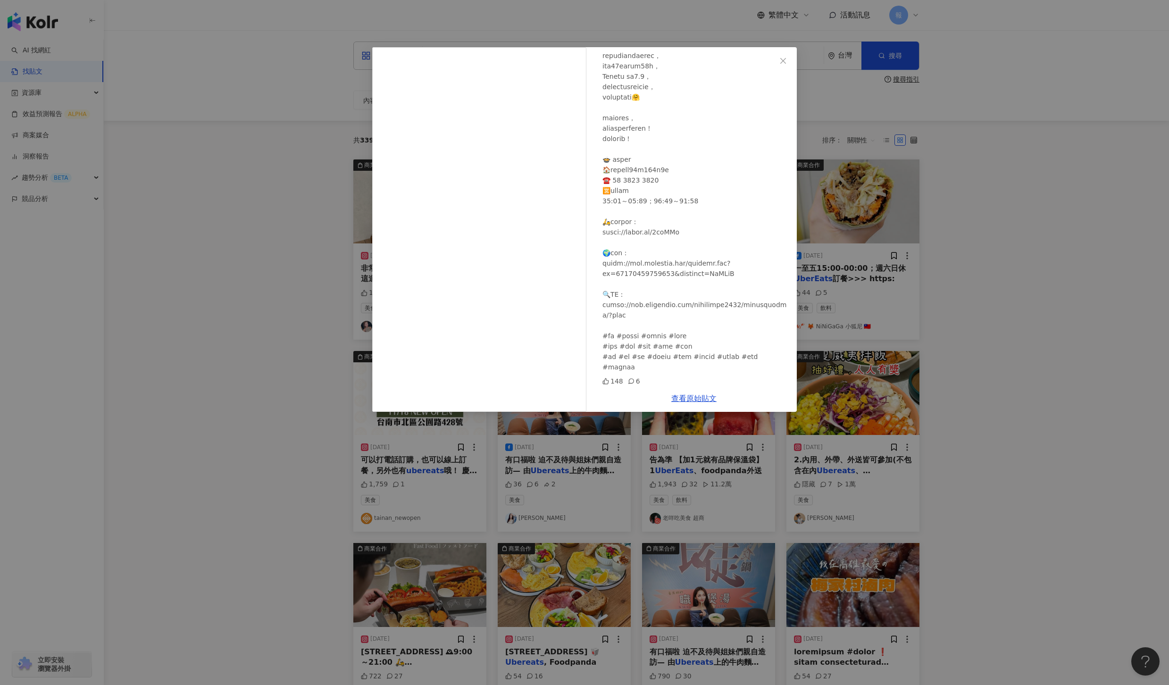
click at [1025, 412] on div "蘇宇馨 2024/11/21 148 6 查看原始貼文" at bounding box center [584, 342] width 1169 height 685
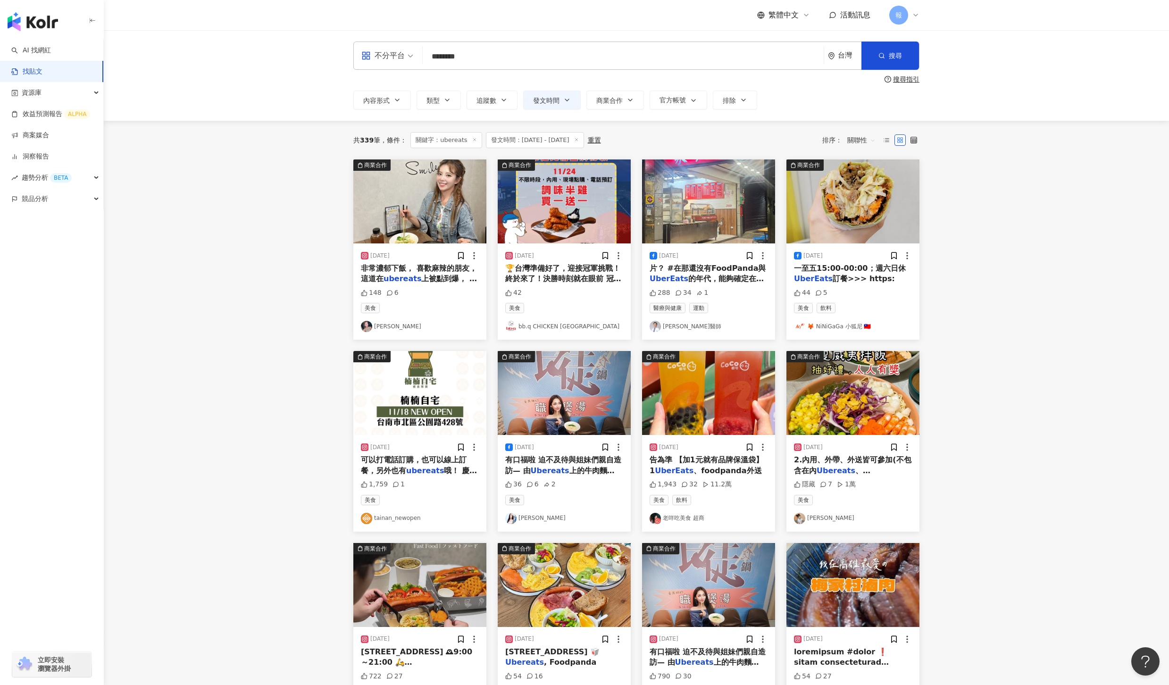
click at [693, 459] on span "告為準 【加1元就有品牌保溫袋】 1" at bounding box center [707, 464] width 114 height 19
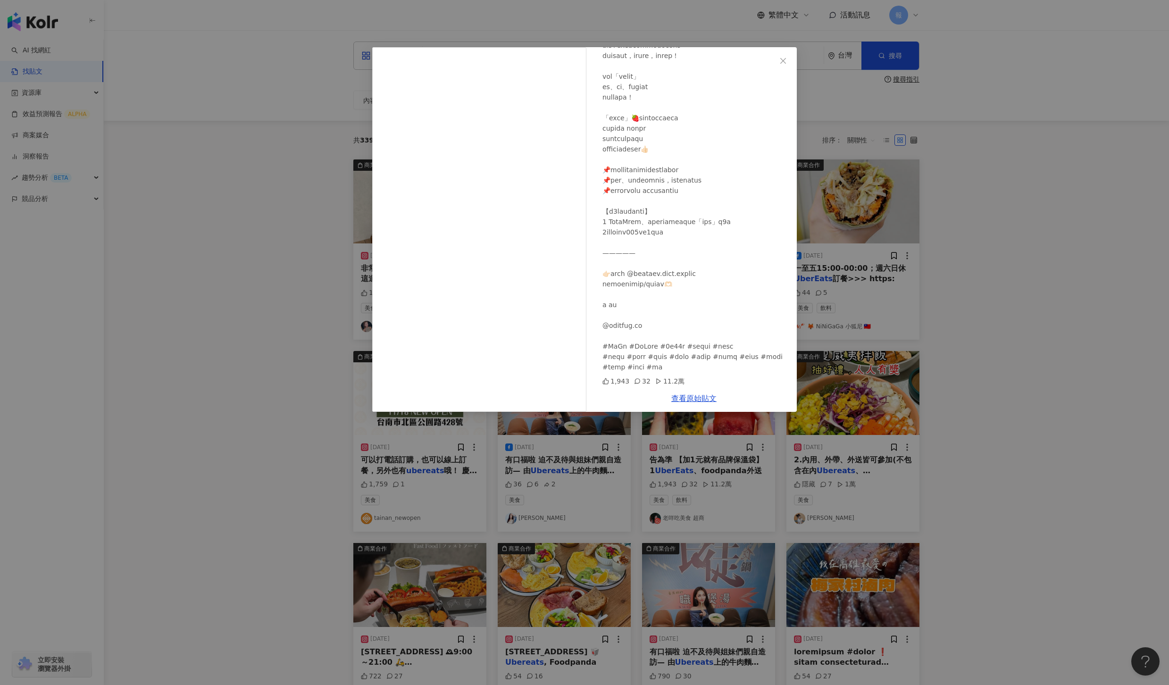
scroll to position [162, 0]
click at [996, 384] on div "老咩吃美食 超商 2024/11/26 1,943 32 11.2萬 查看原始貼文" at bounding box center [584, 342] width 1169 height 685
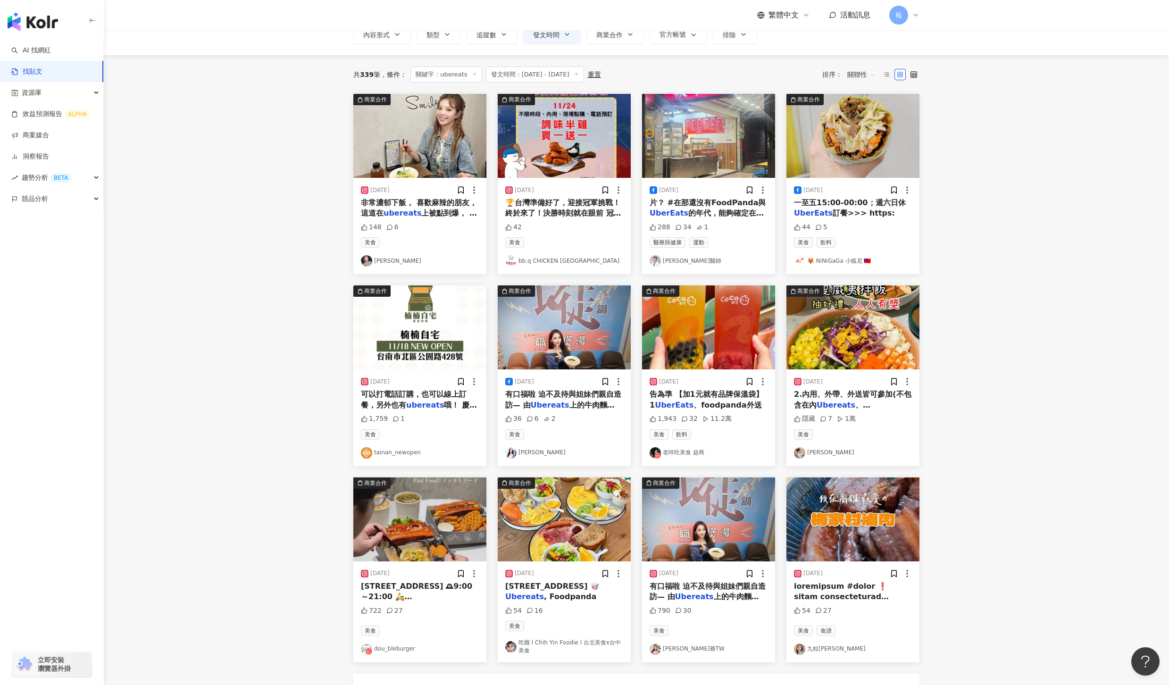
scroll to position [90, 0]
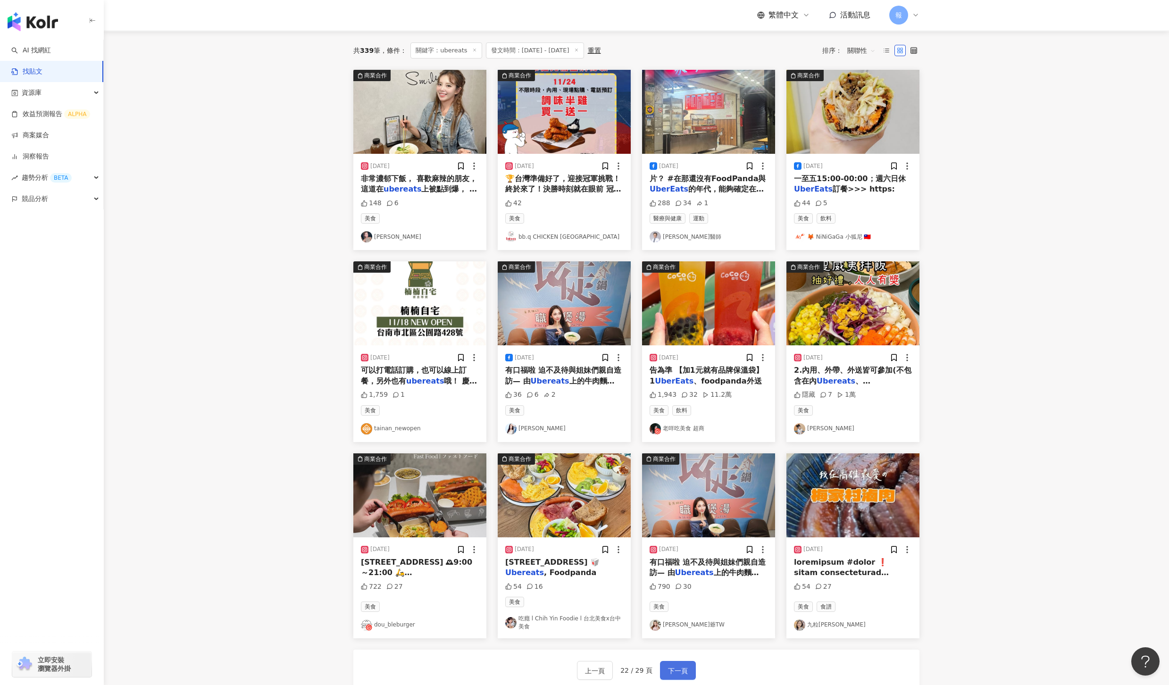
click at [674, 674] on span "下一頁" at bounding box center [678, 670] width 20 height 11
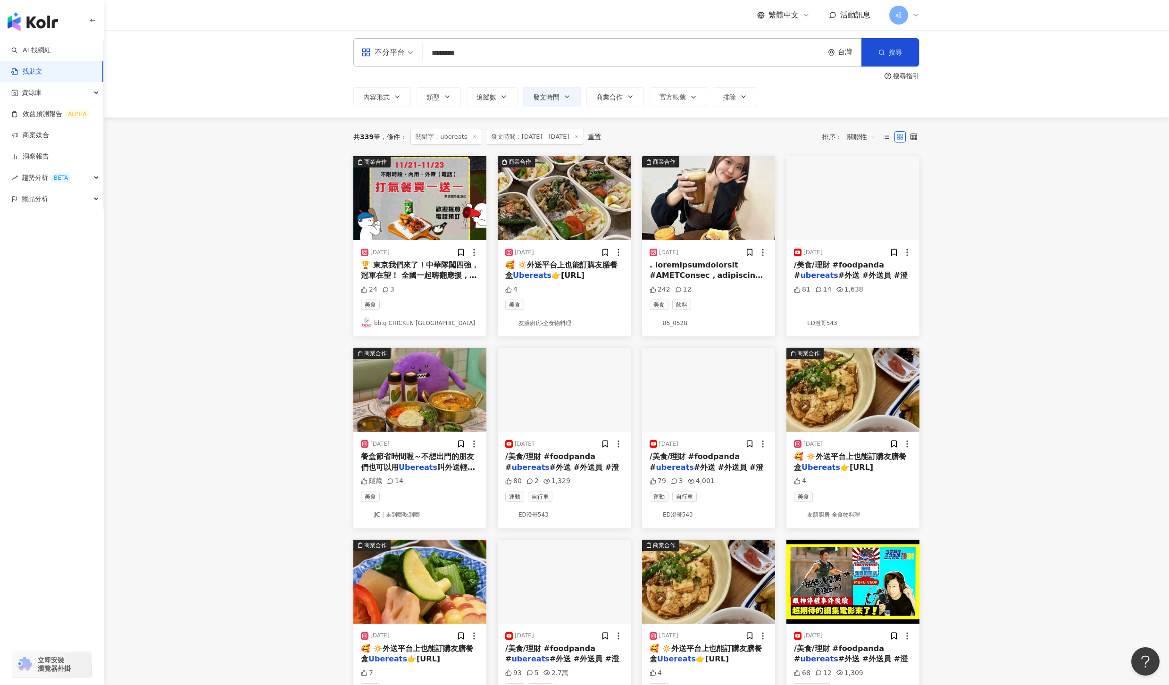
scroll to position [0, 0]
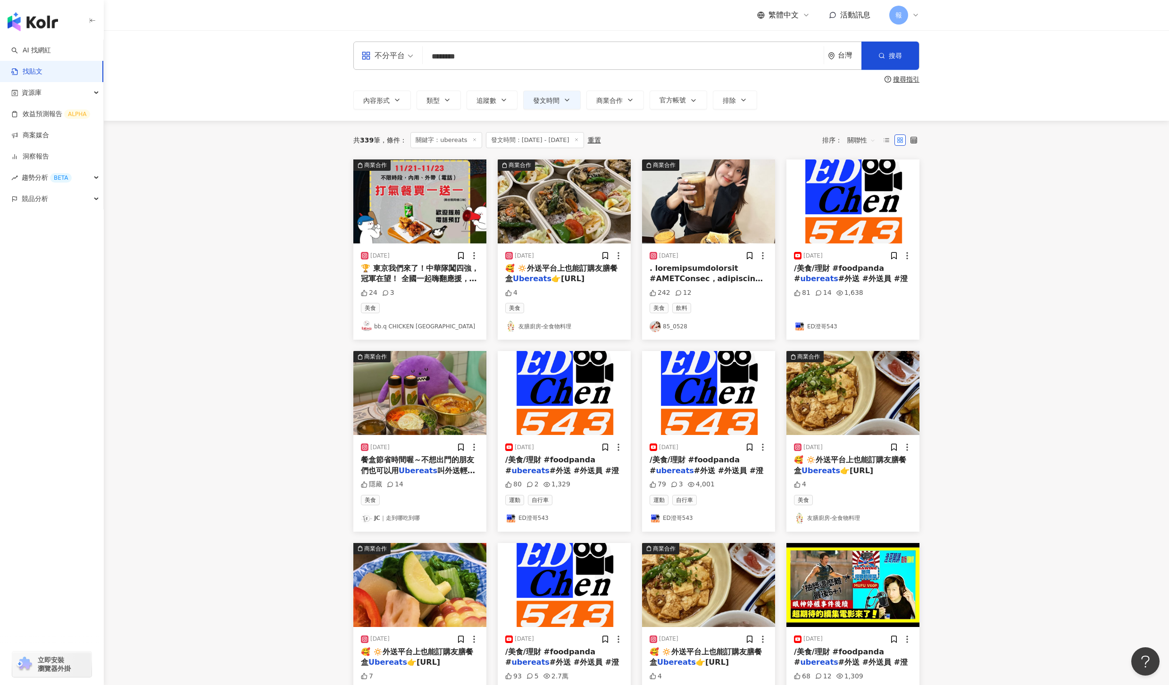
click at [694, 271] on span at bounding box center [708, 533] width 117 height 538
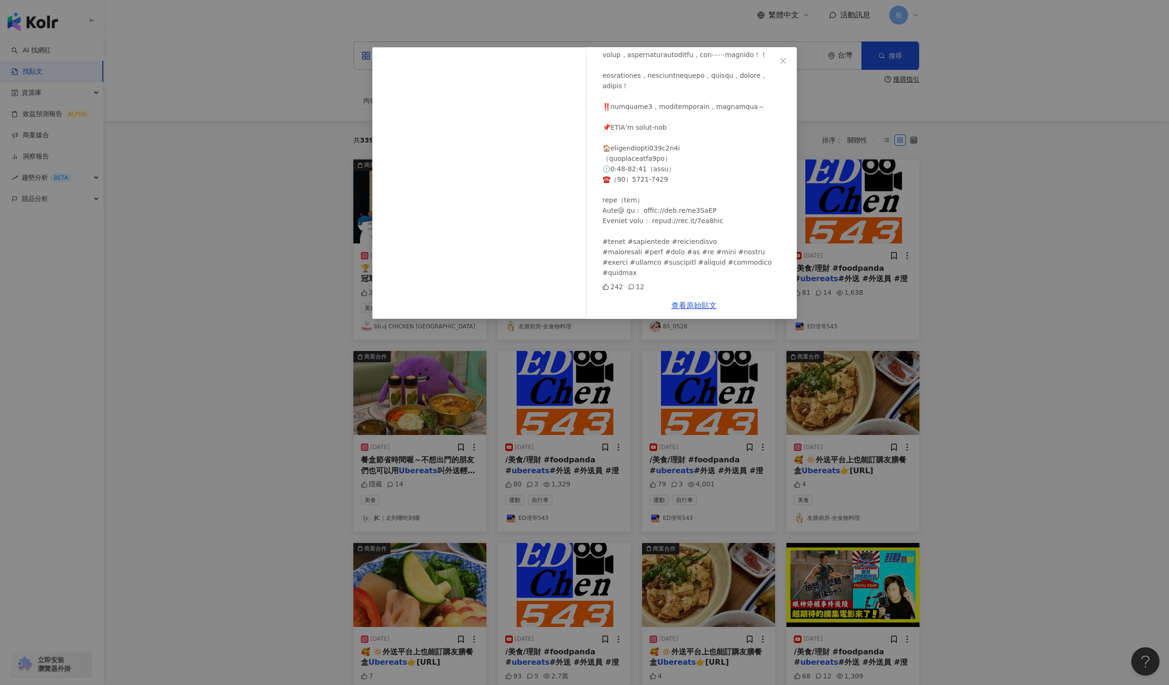
scroll to position [504, 0]
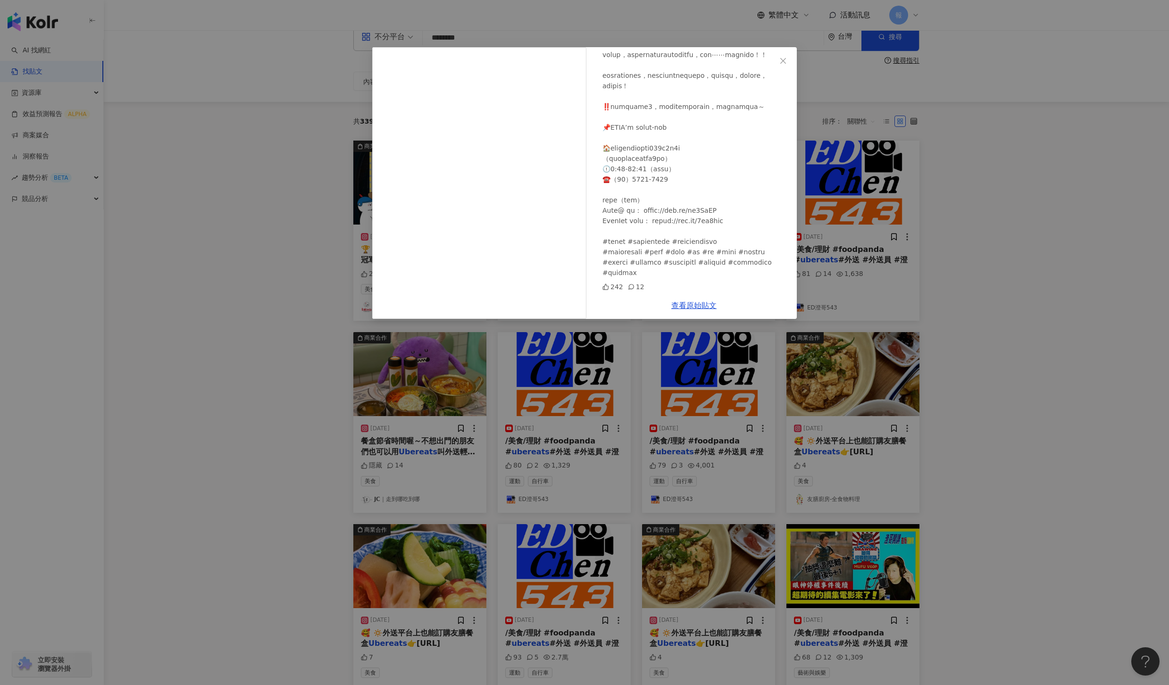
click at [1053, 309] on div "85_0528 2024/11/5 242 12 查看原始貼文" at bounding box center [584, 342] width 1169 height 685
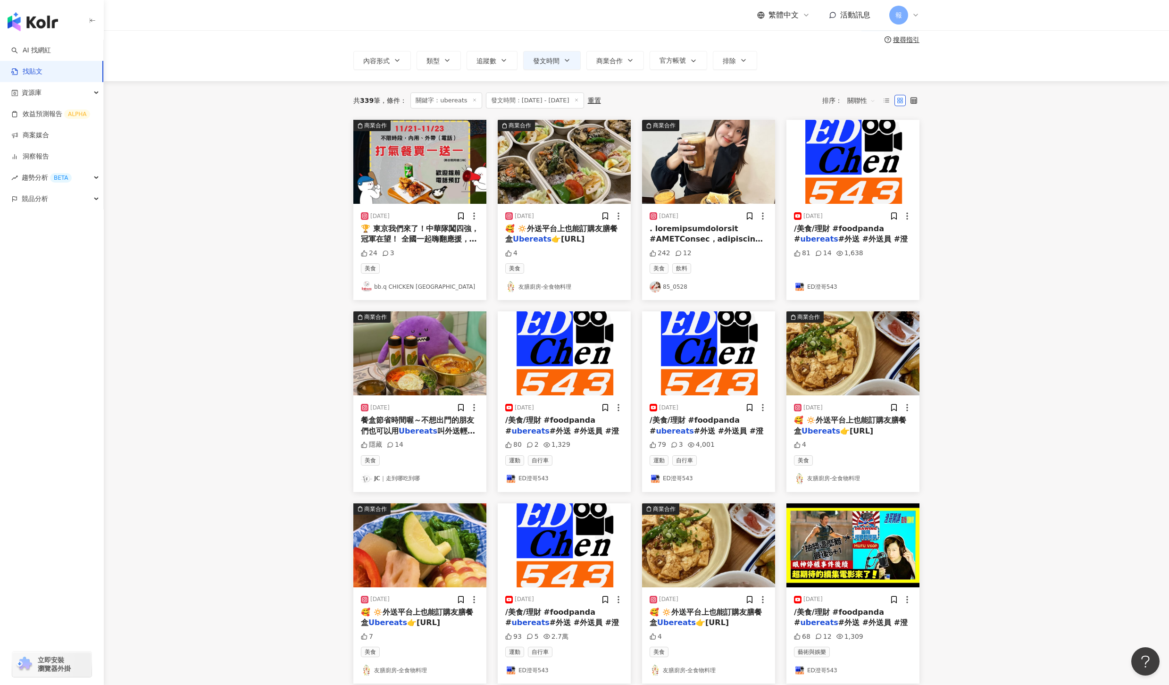
scroll to position [40, 0]
click at [824, 430] on mark "Ubereats" at bounding box center [821, 430] width 39 height 9
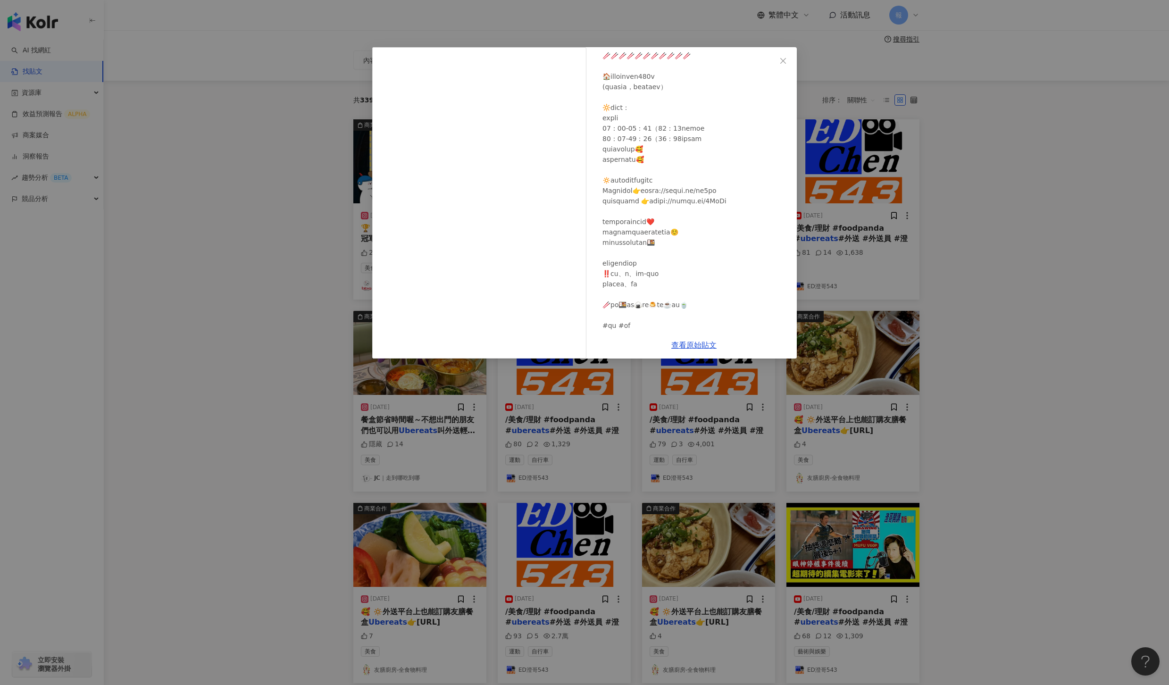
scroll to position [433, 0]
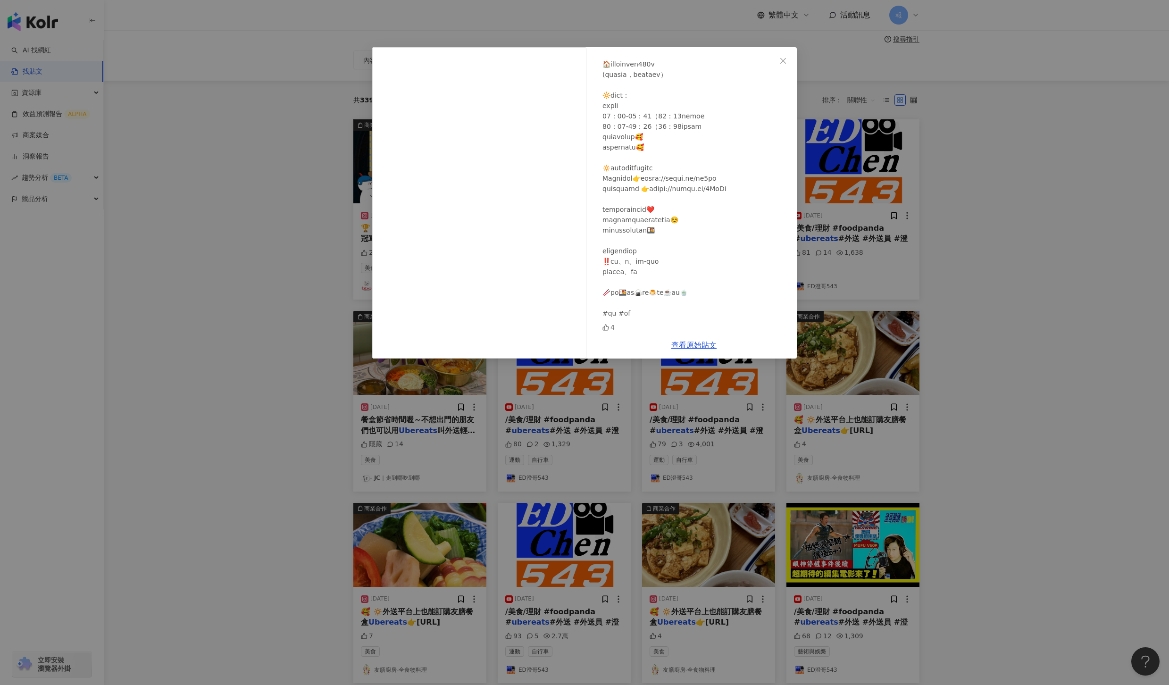
click at [1069, 456] on div "友膳廚房-全食物料理 2024/11/14 4 查看原始貼文" at bounding box center [584, 342] width 1169 height 685
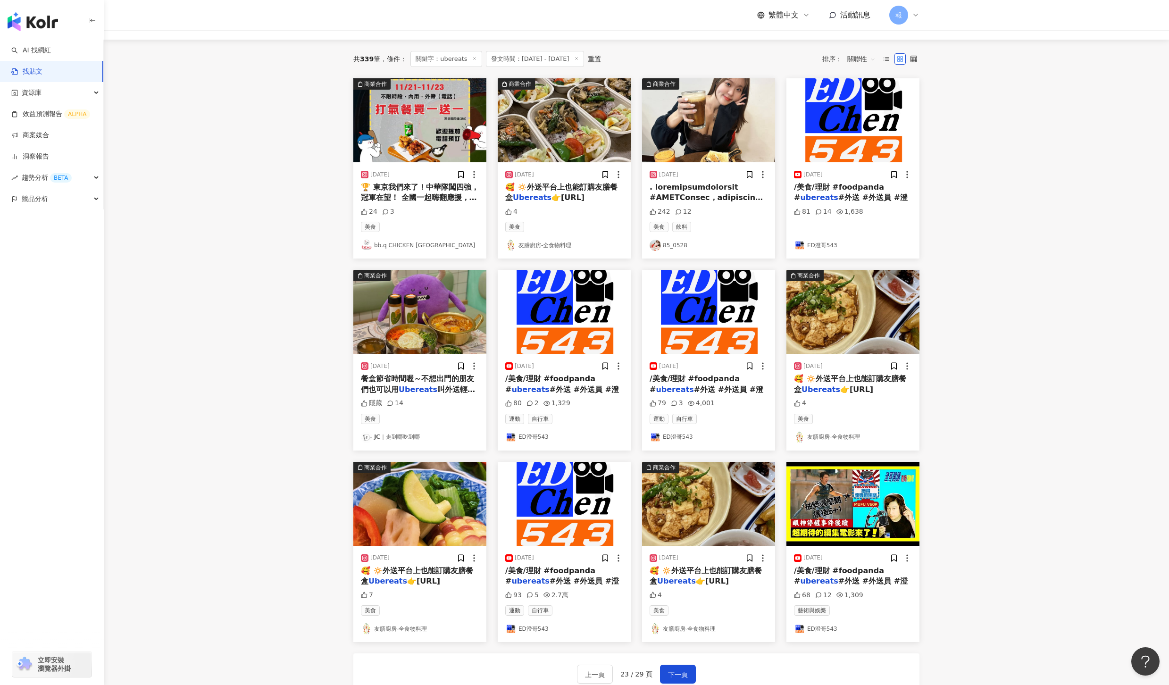
scroll to position [161, 0]
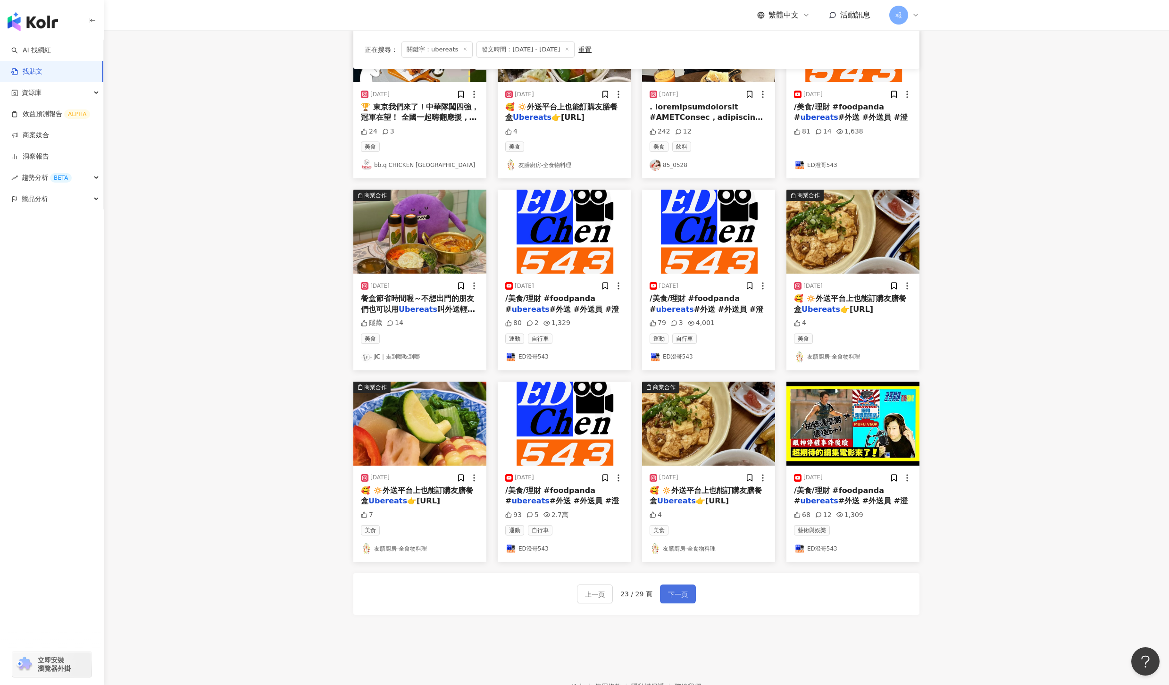
click at [672, 598] on span "下一頁" at bounding box center [678, 594] width 20 height 11
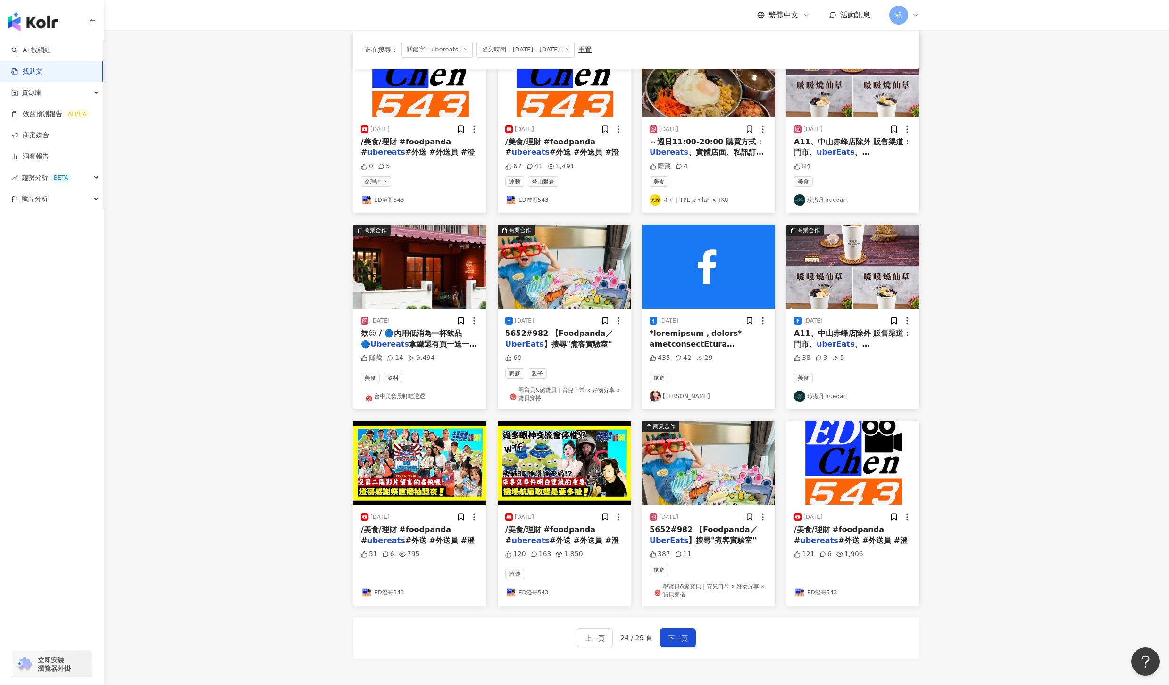
scroll to position [127, 0]
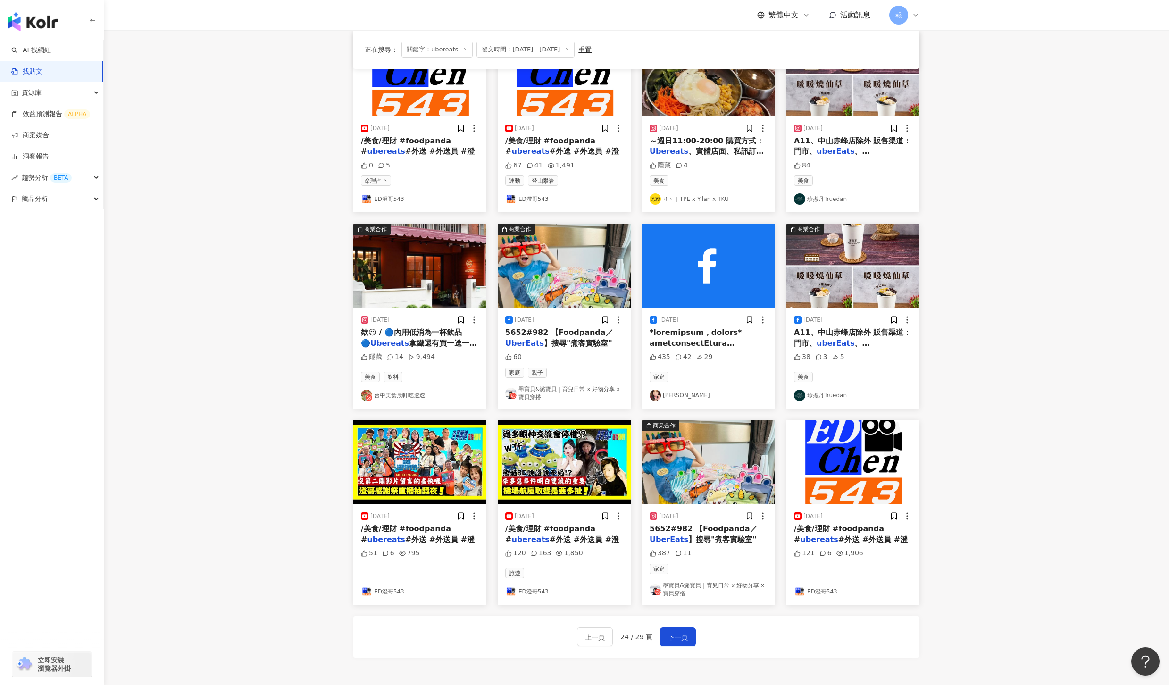
click at [699, 533] on span "5652#982 【Foodpanda／" at bounding box center [704, 528] width 108 height 9
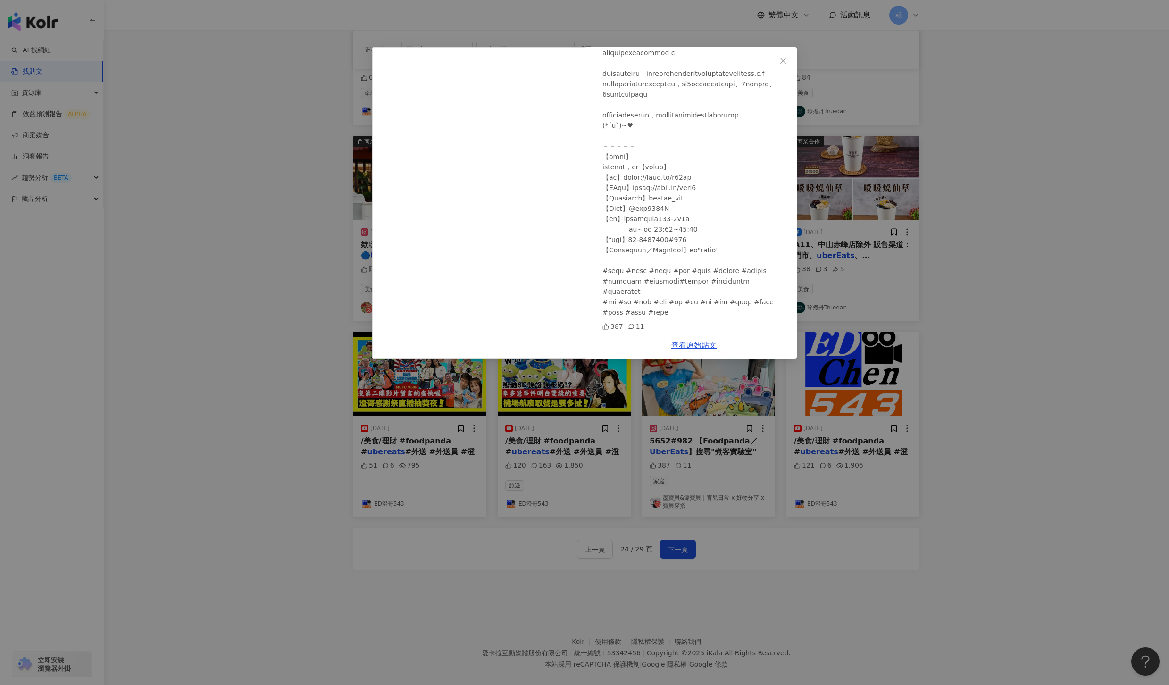
scroll to position [230, 0]
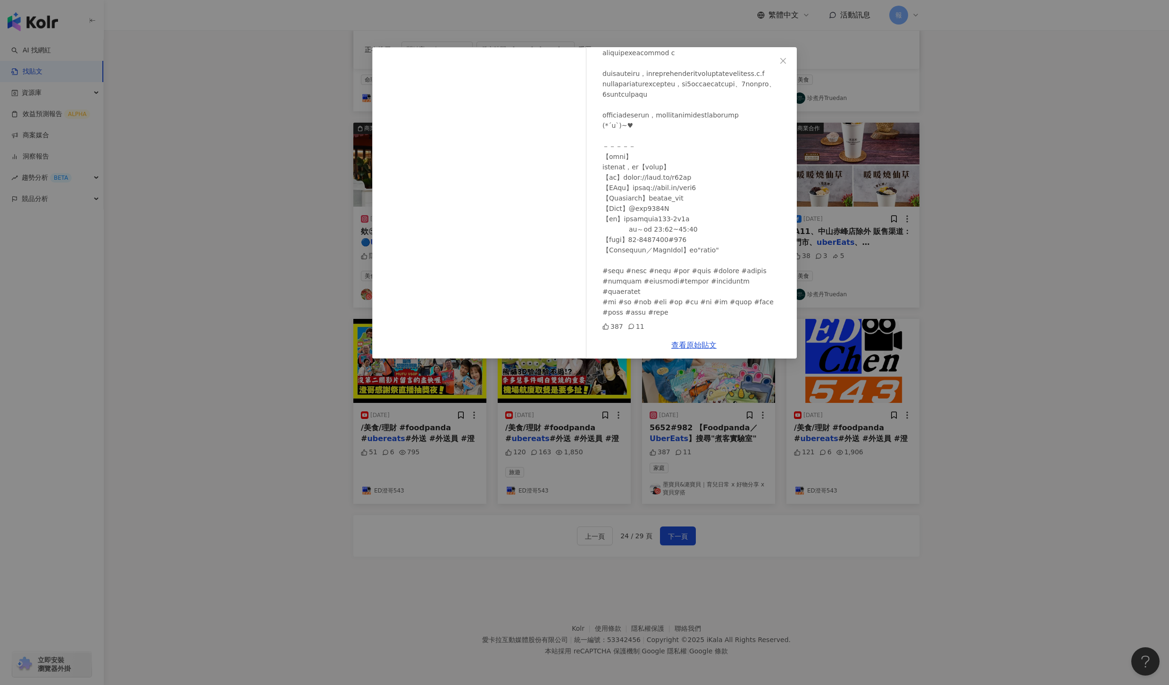
click at [935, 389] on div "墨寶貝&潞寶貝｜育兒日常 x 好物分享 x 寶貝穿搭 2024/11/29 387 11 查看原始貼文" at bounding box center [584, 342] width 1169 height 685
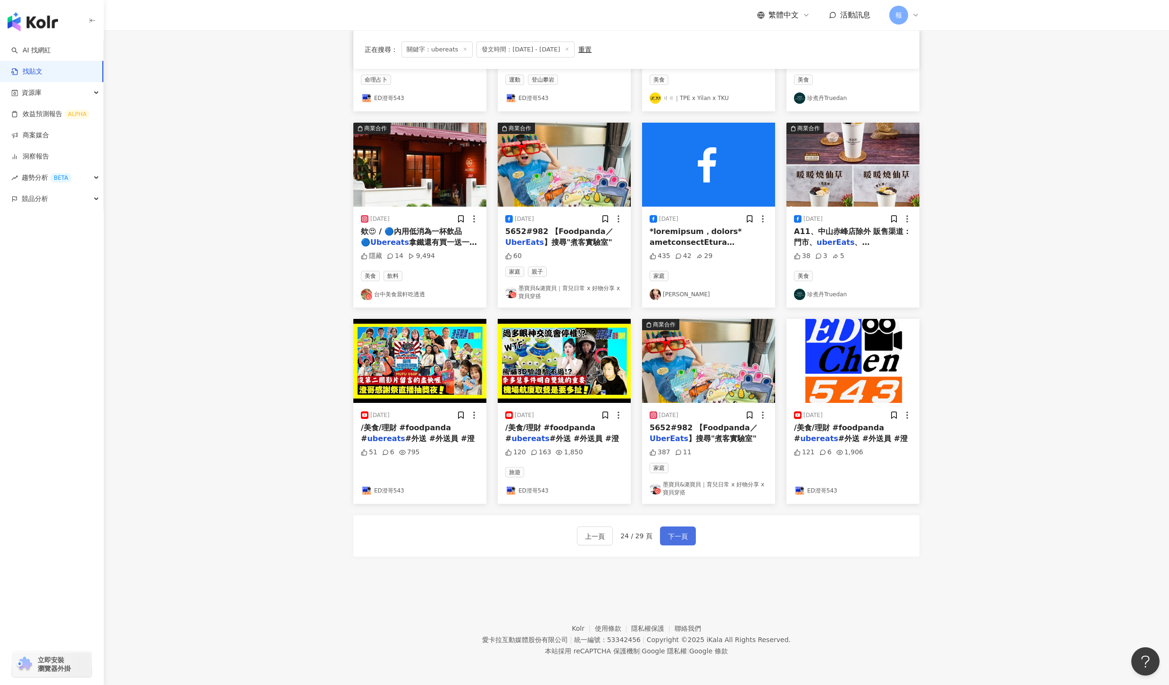
click at [672, 535] on span "下一頁" at bounding box center [678, 536] width 20 height 11
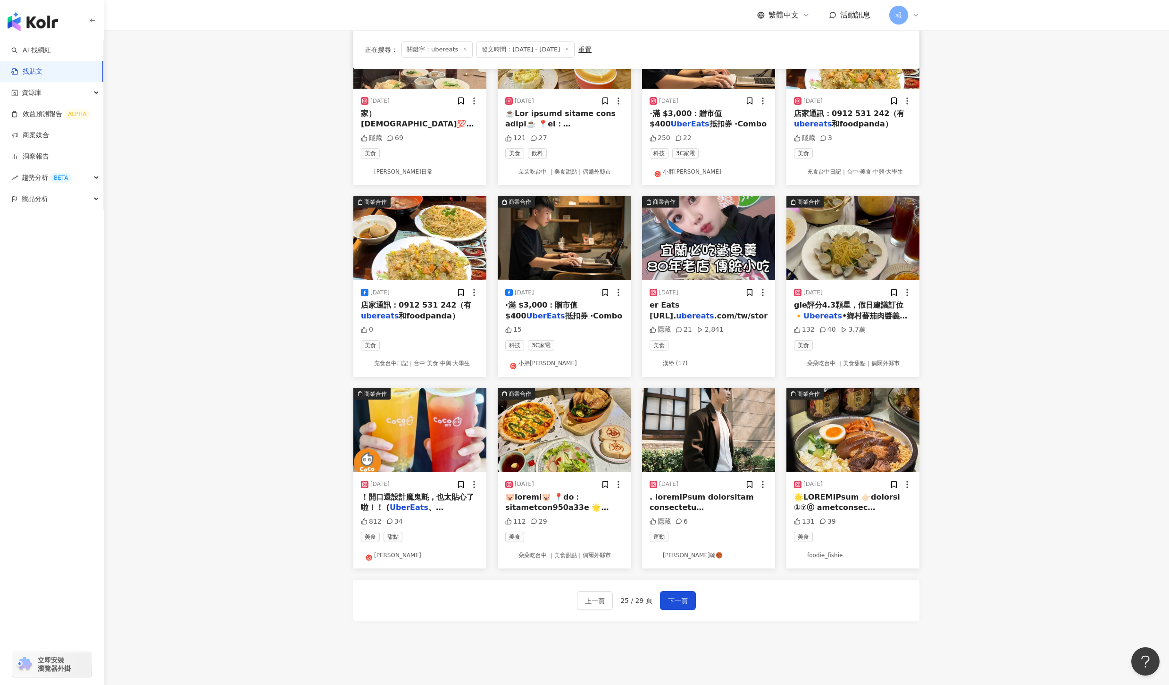
scroll to position [221, 0]
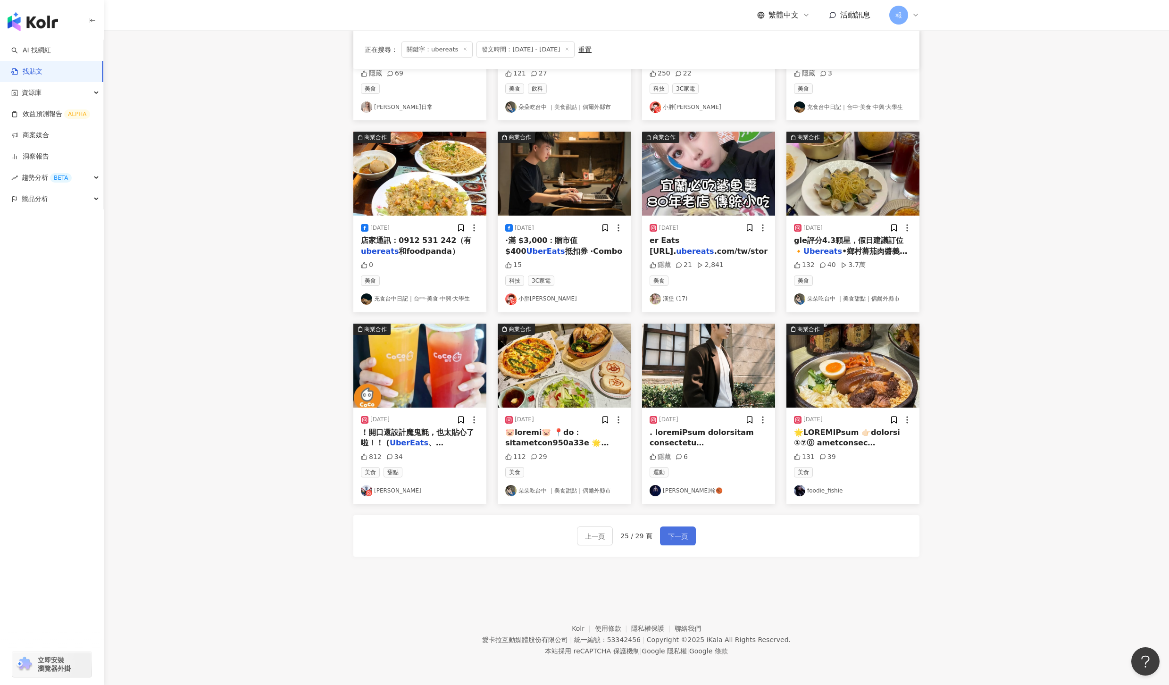
click at [688, 537] on button "下一頁" at bounding box center [678, 536] width 36 height 19
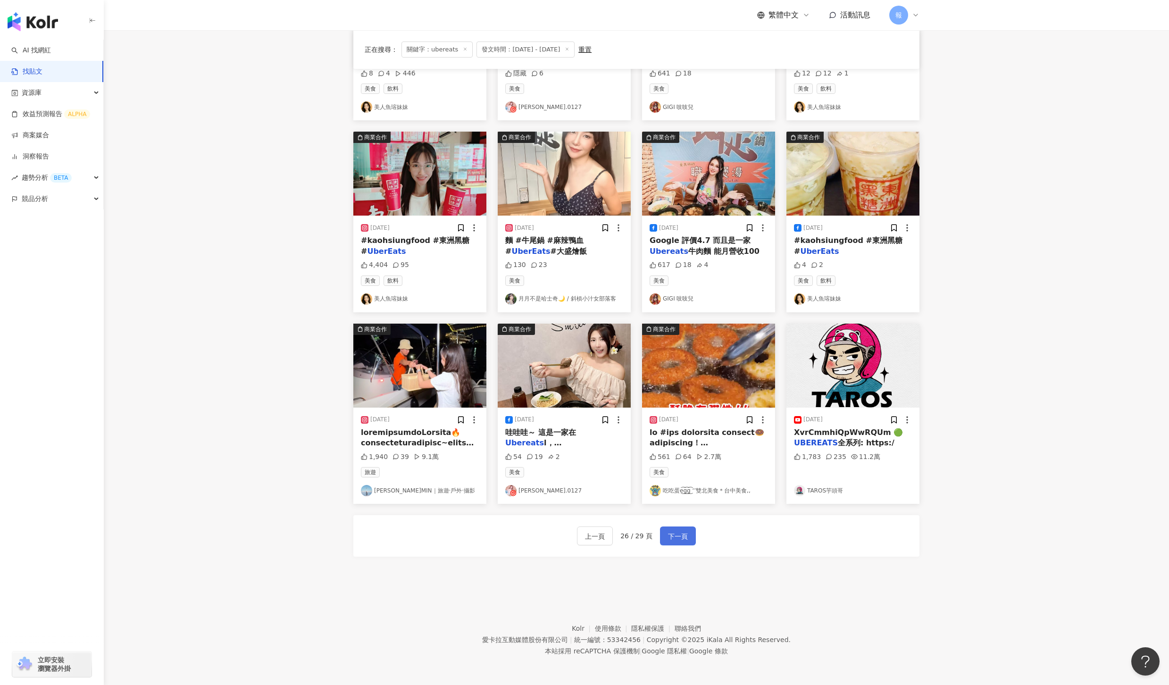
click at [671, 538] on span "下一頁" at bounding box center [678, 536] width 20 height 11
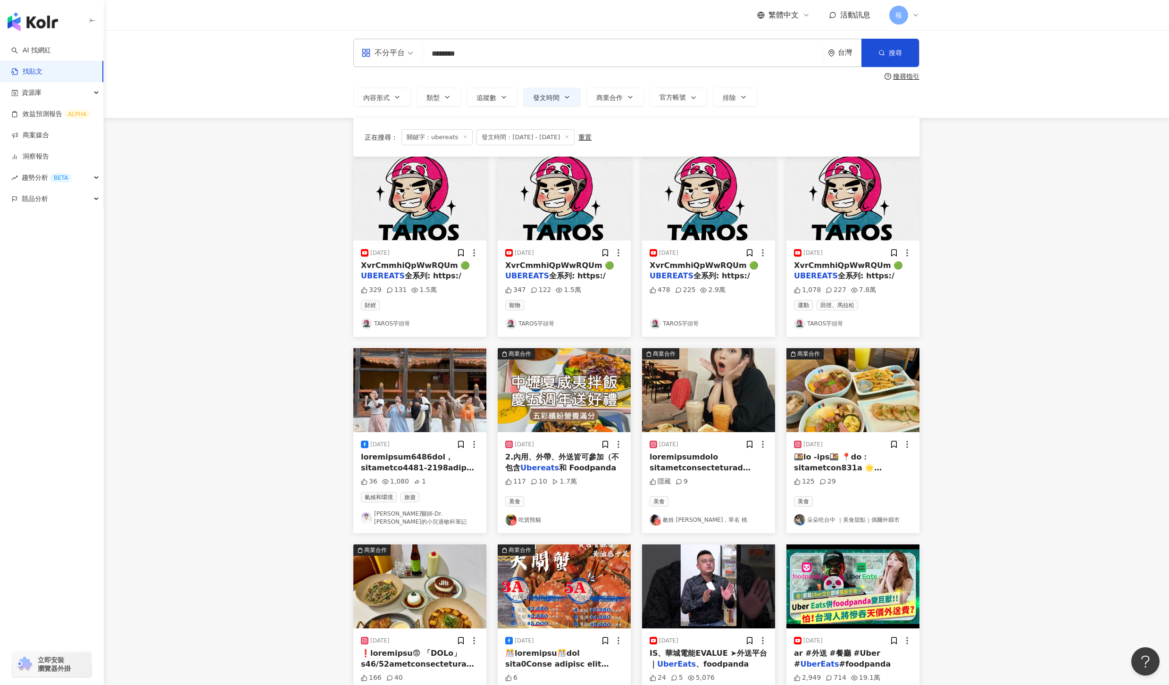
scroll to position [0, 0]
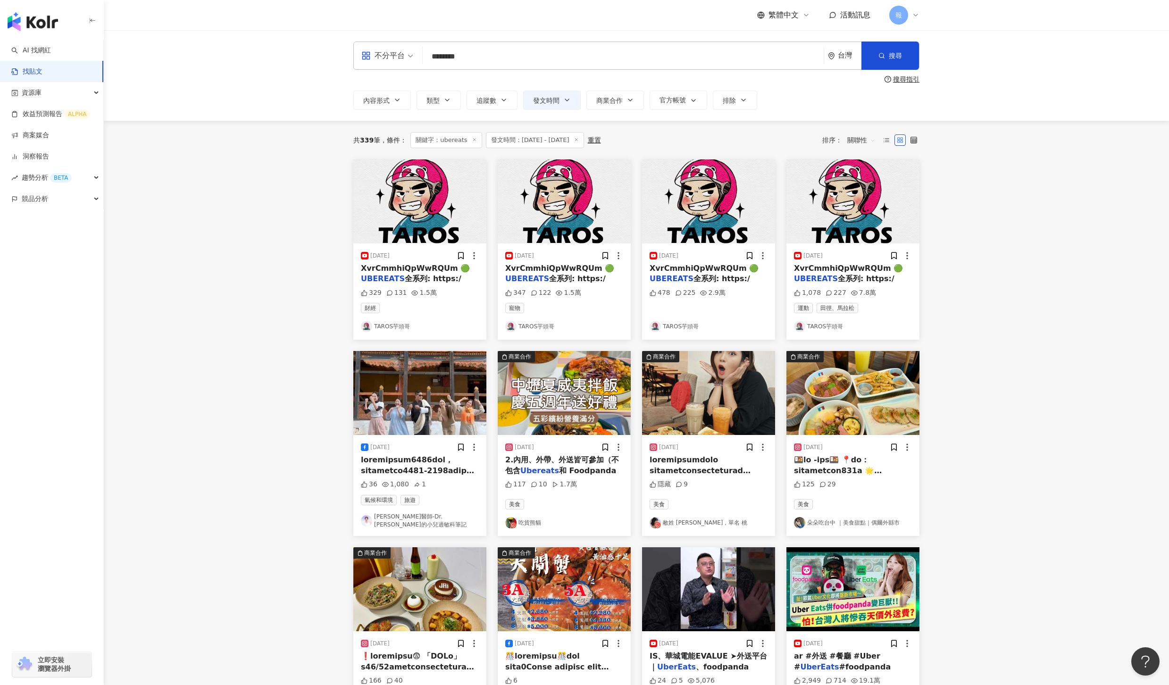
click at [570, 464] on div "2.內用、外帶、外送皆可參加（不包含 Ubereats 和 Foodpanda" at bounding box center [564, 465] width 118 height 21
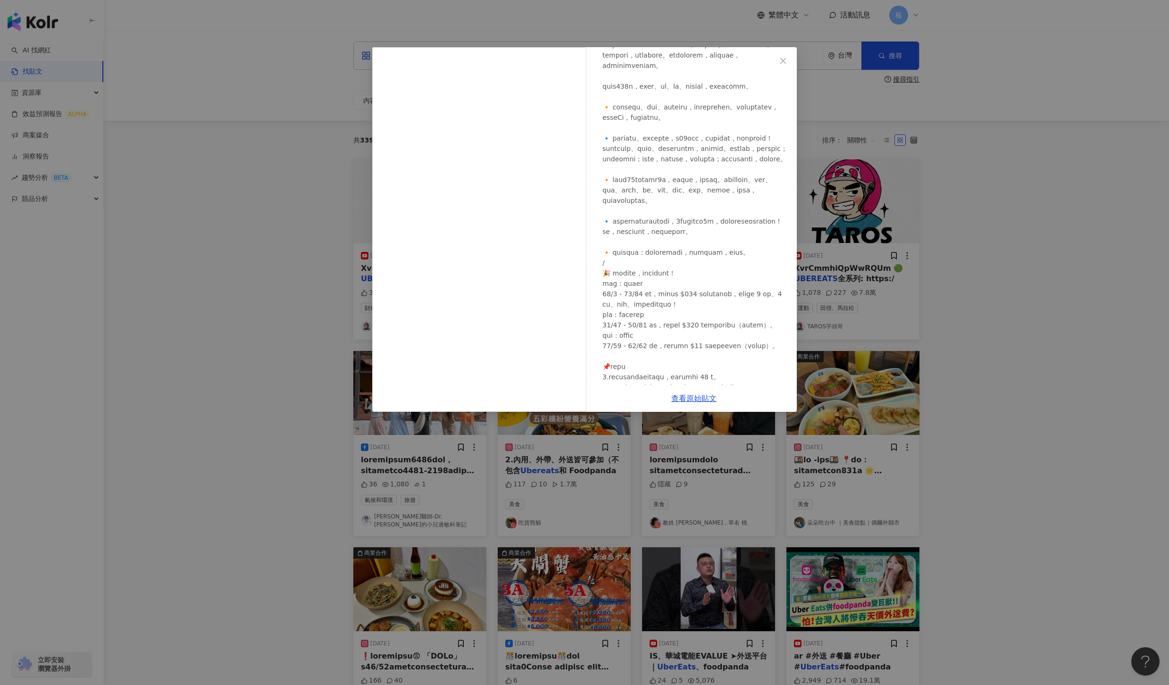
scroll to position [158, 0]
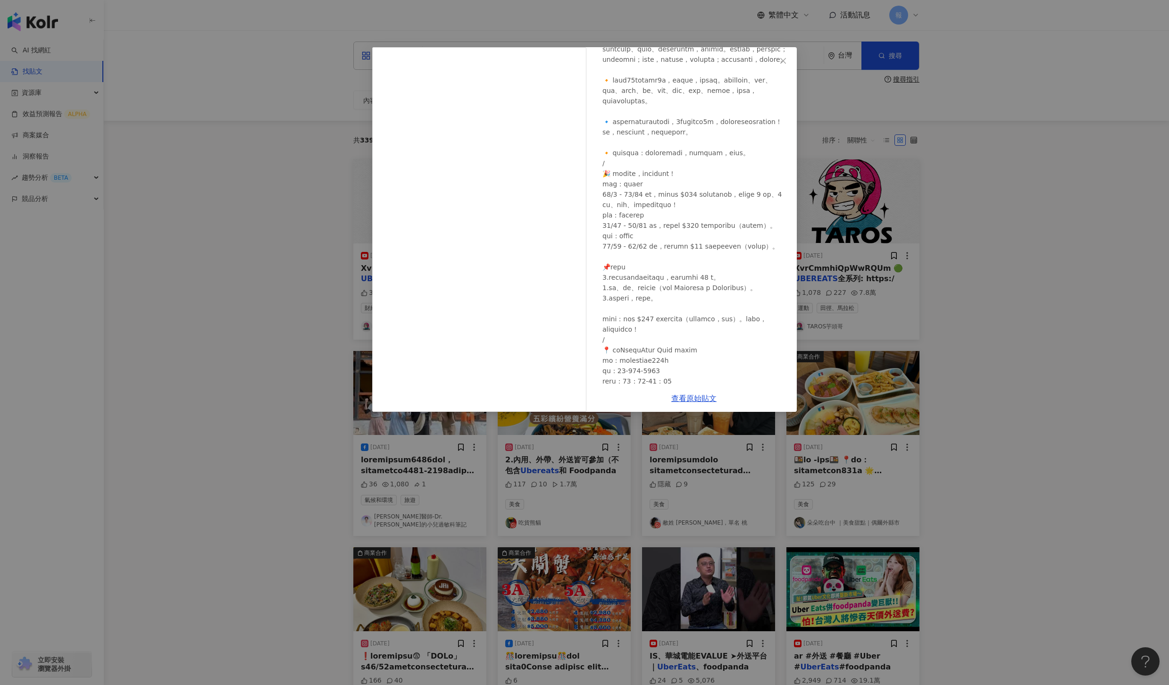
click at [1031, 471] on div "吃貨熊貓 2024/11/3 117 10 1.7萬 查看原始貼文" at bounding box center [584, 342] width 1169 height 685
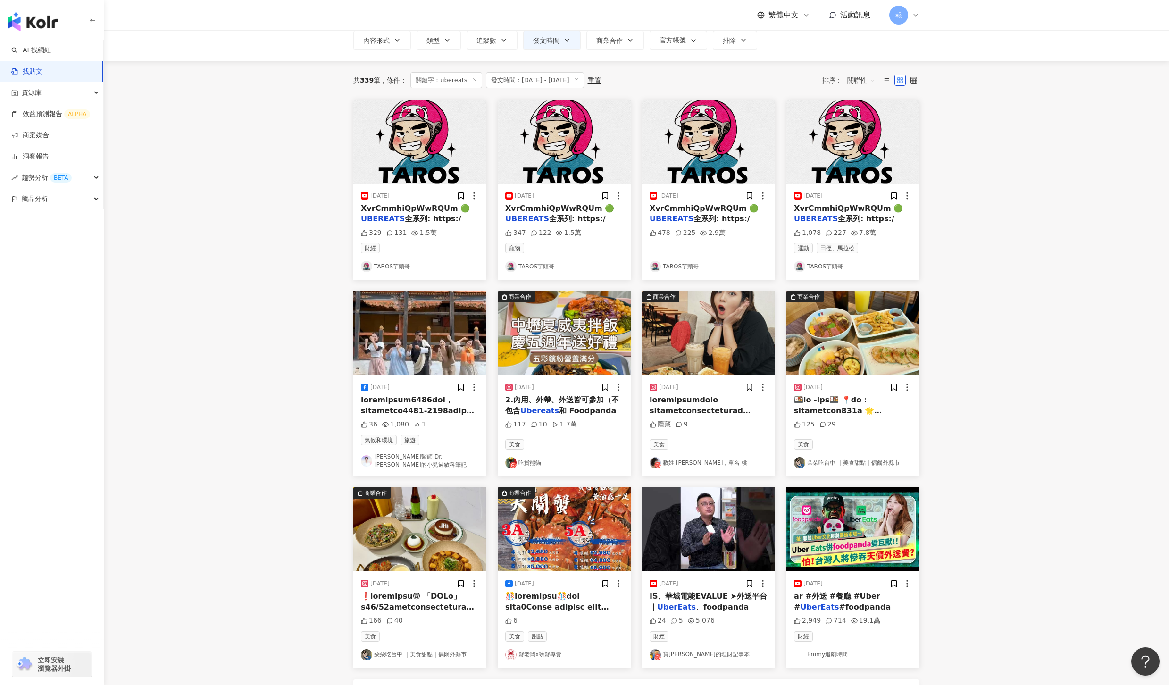
scroll to position [221, 0]
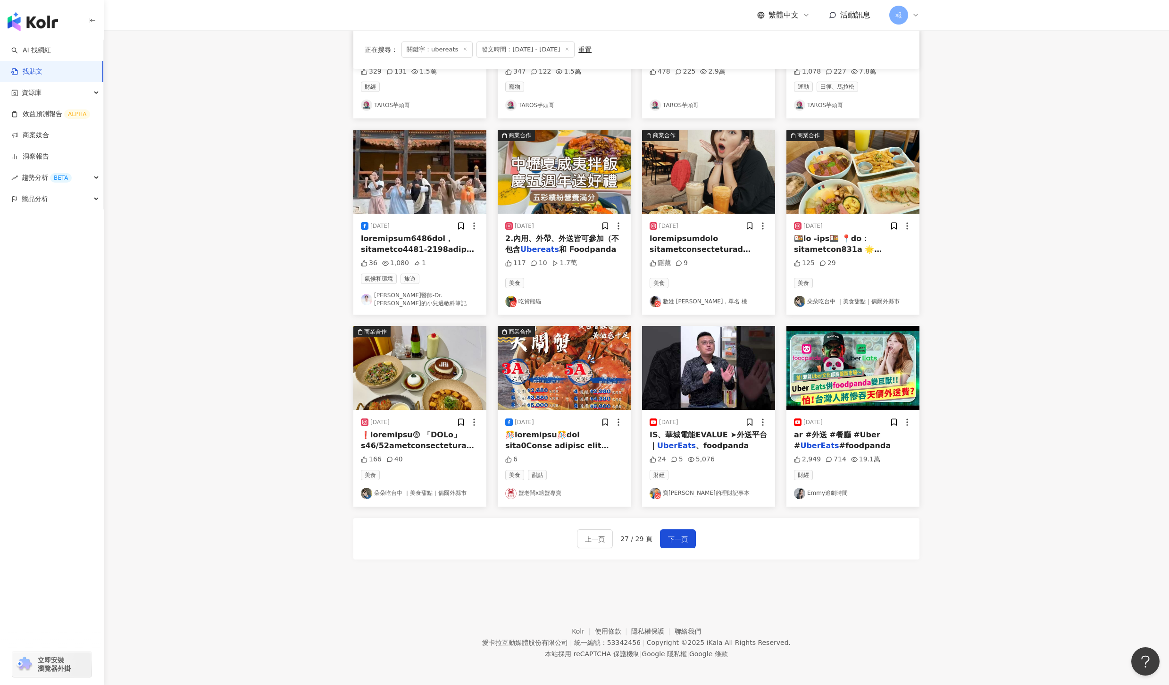
click at [697, 540] on div "上一頁 27 / 29 頁 下一頁" at bounding box center [636, 539] width 566 height 42
click at [684, 537] on span "下一頁" at bounding box center [678, 539] width 20 height 11
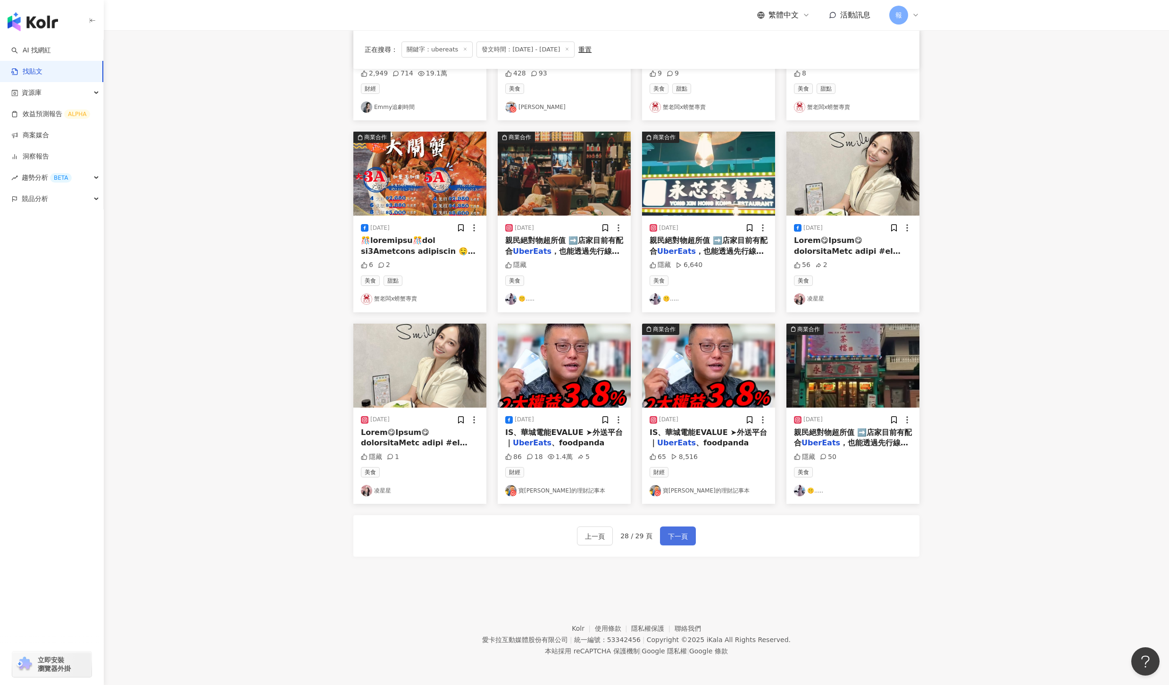
click at [669, 530] on button "下一頁" at bounding box center [678, 536] width 36 height 19
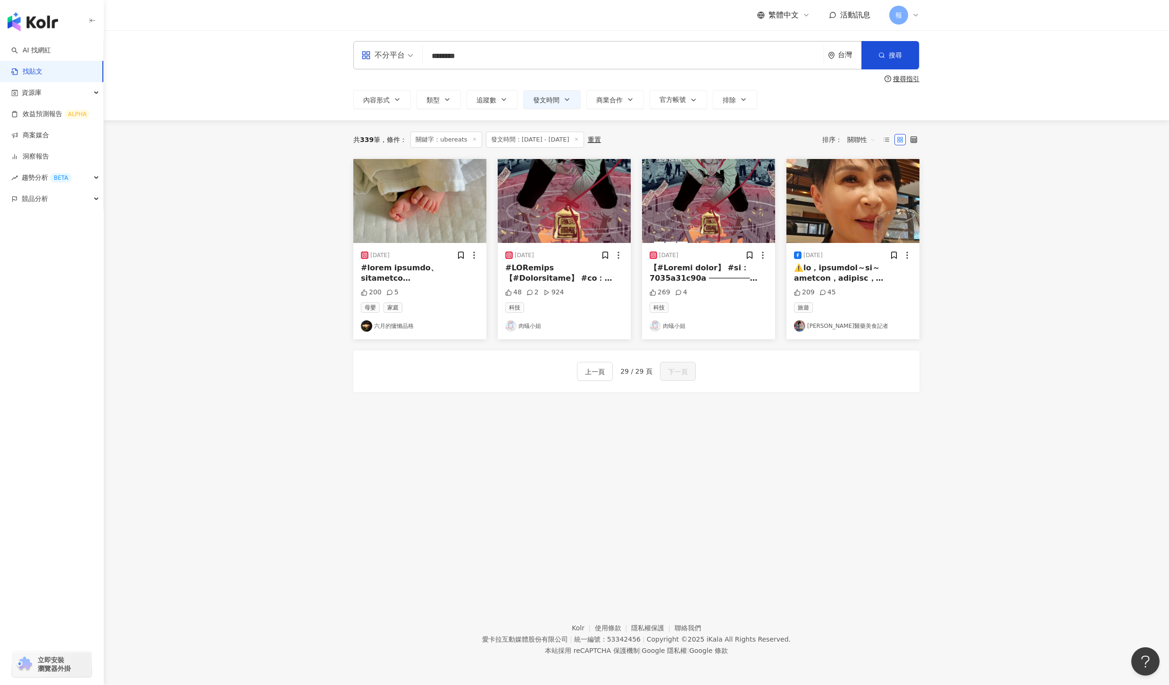
scroll to position [0, 0]
